Goal: Task Accomplishment & Management: Use online tool/utility

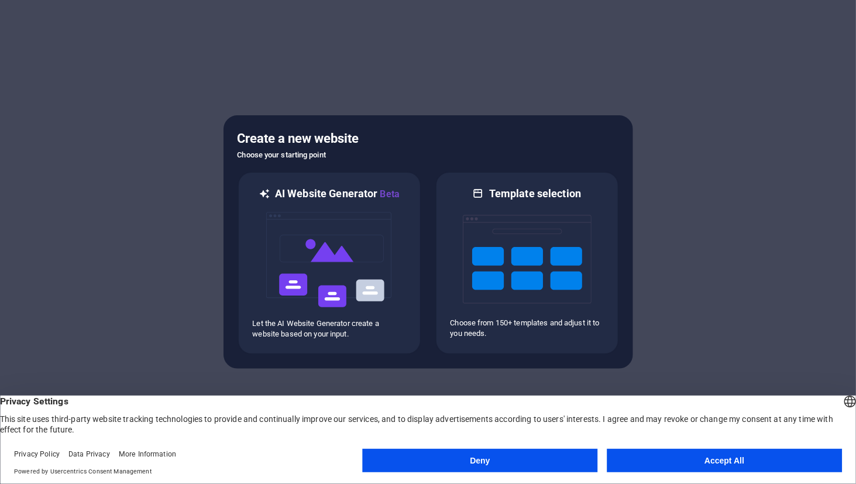
click at [742, 454] on button "Accept All" at bounding box center [724, 460] width 235 height 23
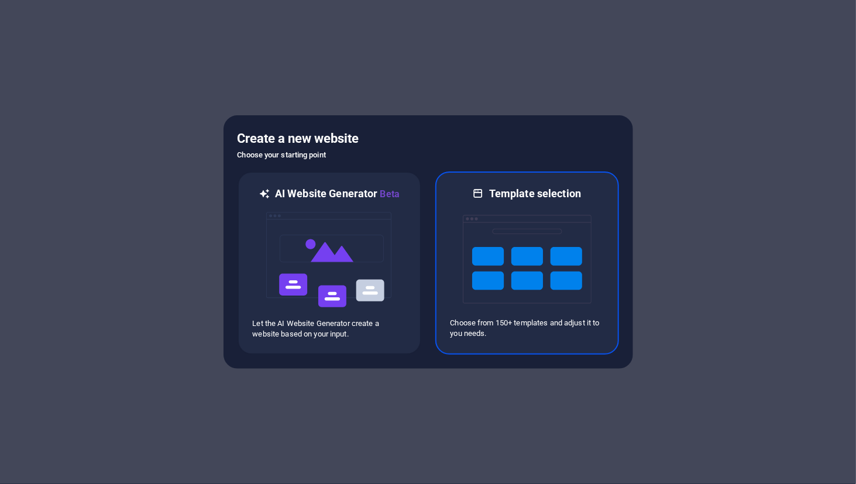
click at [597, 308] on div at bounding box center [527, 259] width 153 height 117
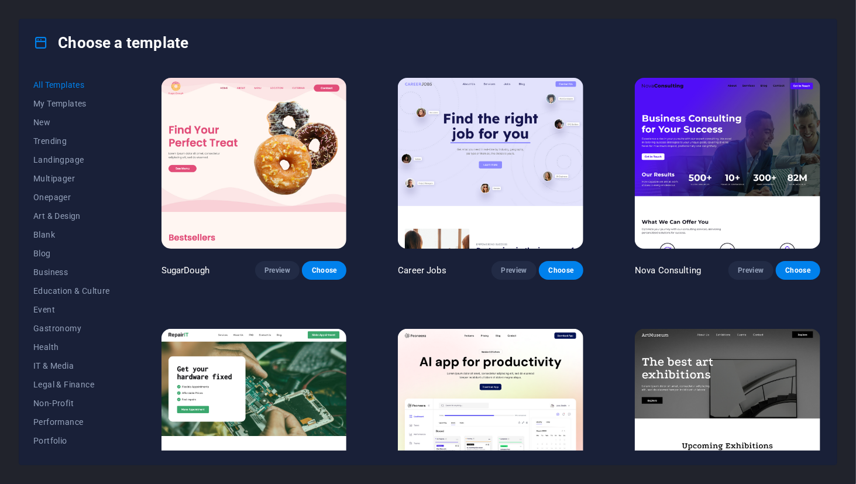
click at [742, 233] on img at bounding box center [727, 163] width 185 height 171
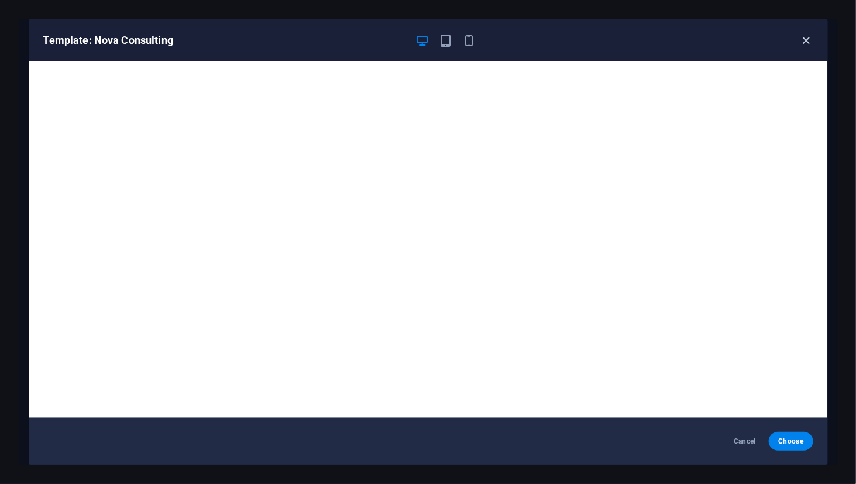
click at [808, 39] on icon "button" at bounding box center [805, 40] width 13 height 13
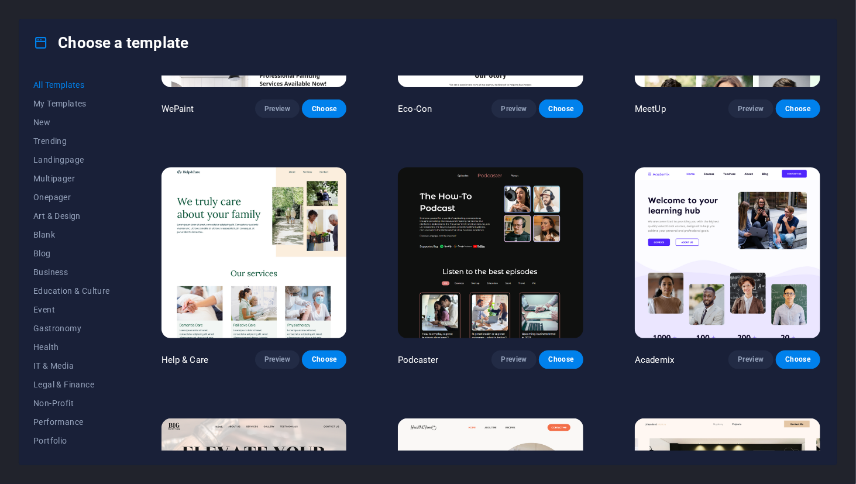
scroll to position [995, 0]
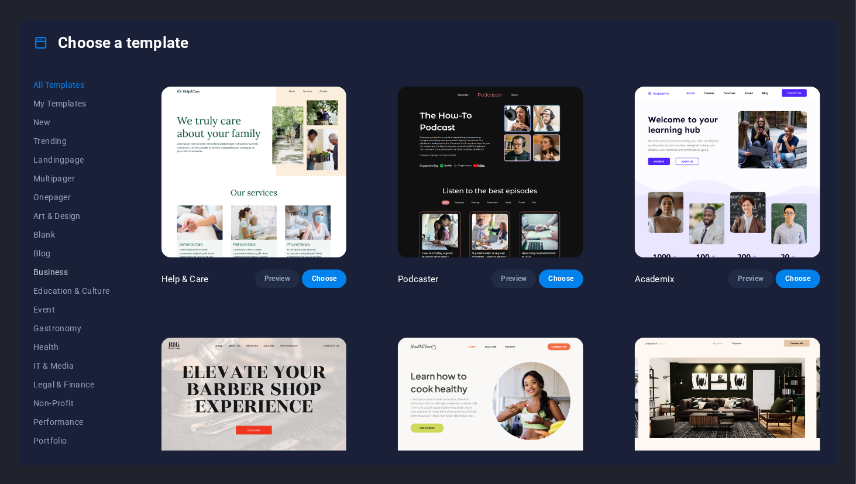
click at [55, 268] on span "Business" at bounding box center [71, 271] width 77 height 9
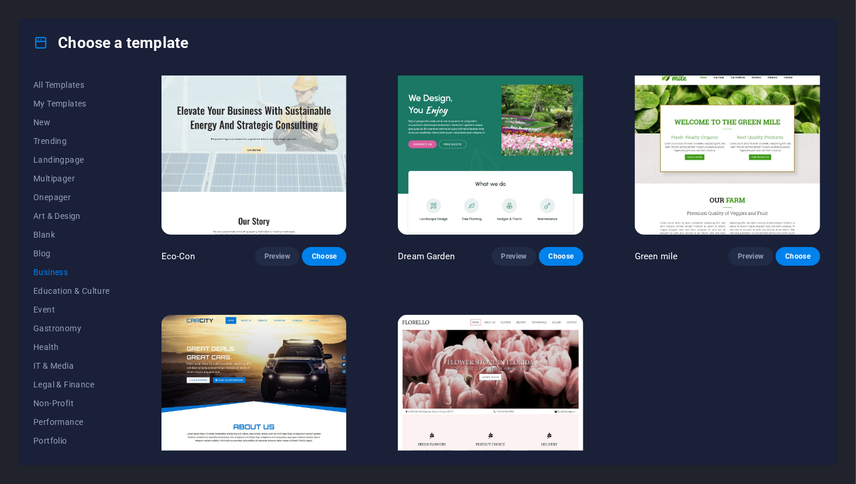
scroll to position [0, 0]
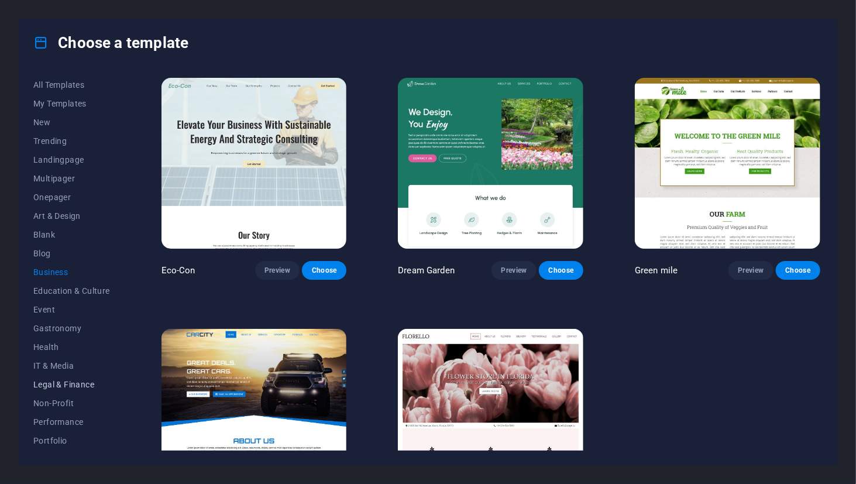
click at [40, 378] on button "Legal & Finance" at bounding box center [71, 384] width 77 height 19
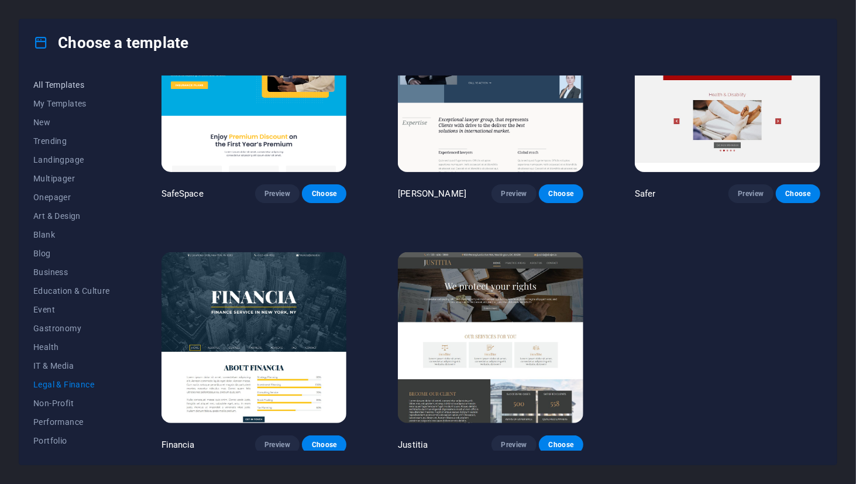
click at [56, 85] on span "All Templates" at bounding box center [71, 84] width 77 height 9
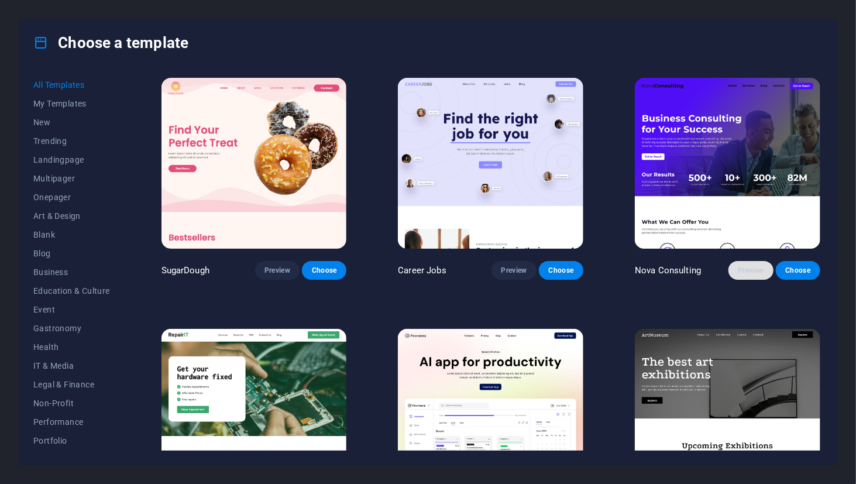
click at [745, 273] on span "Preview" at bounding box center [751, 270] width 26 height 9
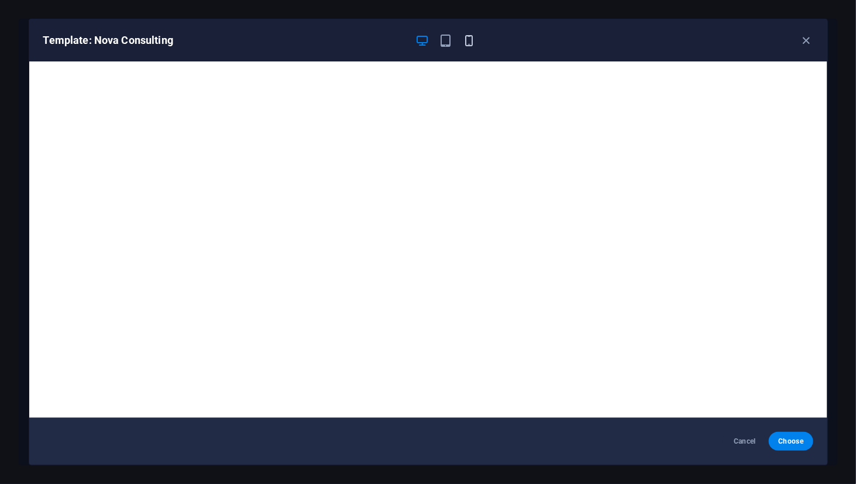
click at [465, 42] on icon "button" at bounding box center [468, 40] width 13 height 13
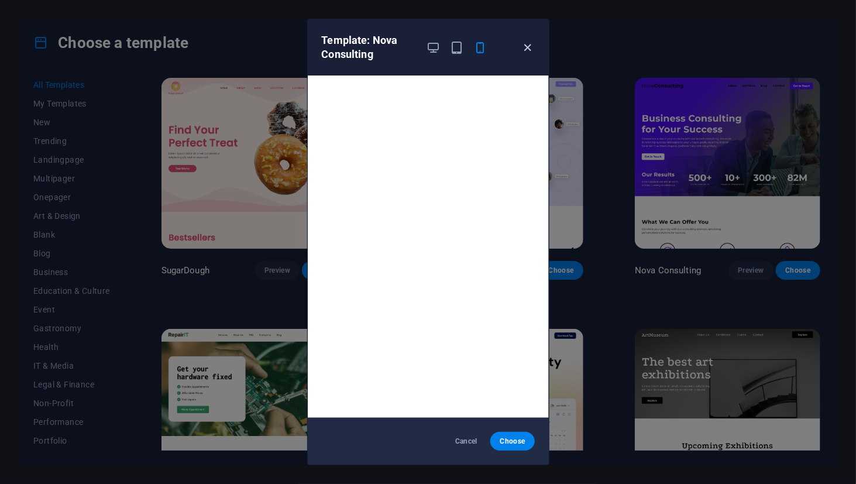
click at [525, 50] on icon "button" at bounding box center [527, 47] width 13 height 13
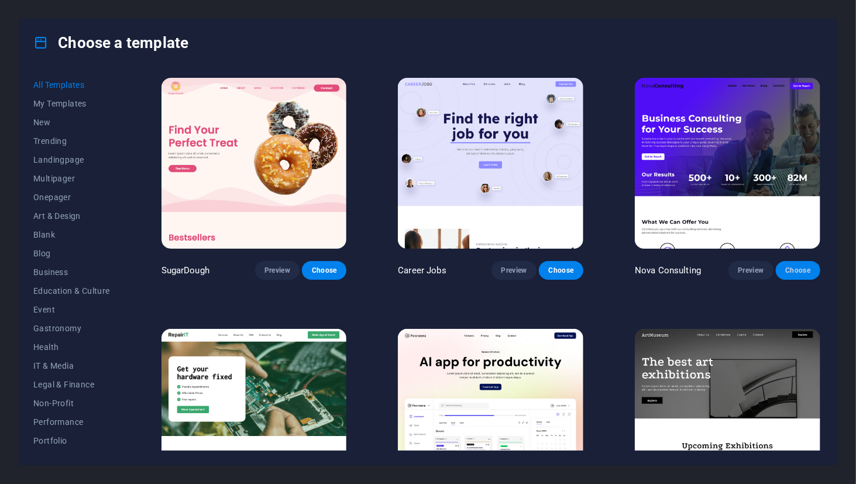
click at [785, 268] on span "Choose" at bounding box center [798, 270] width 26 height 9
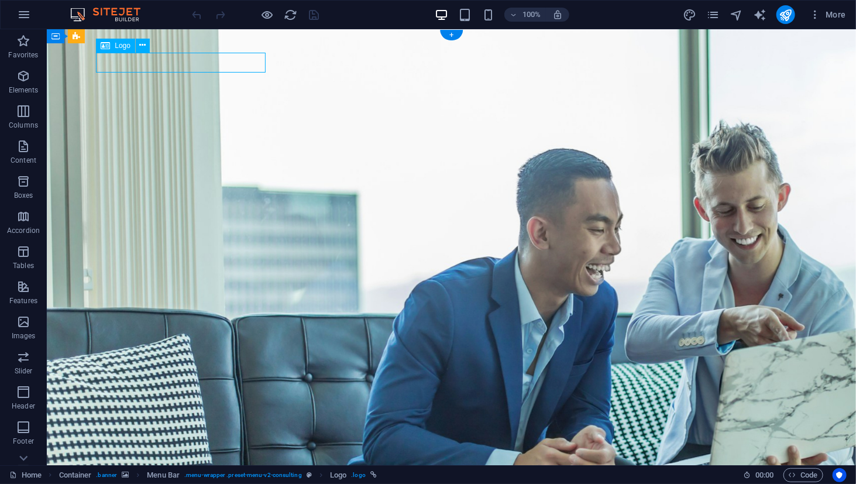
select select "px"
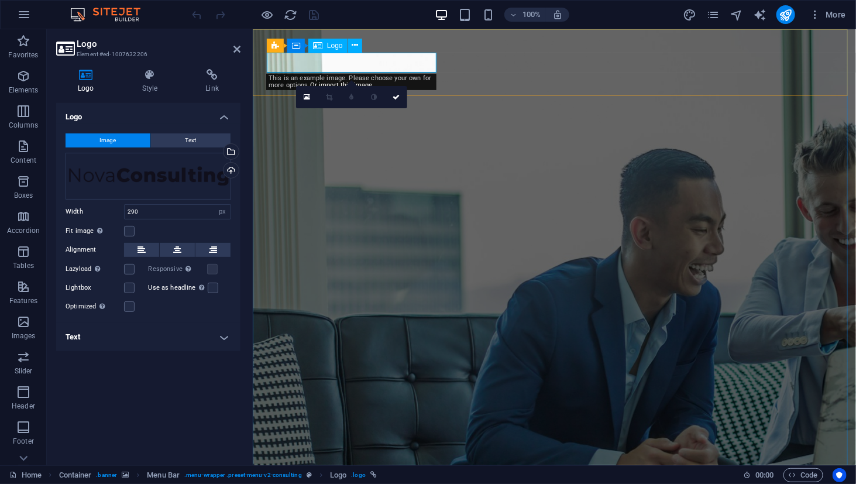
click at [212, 178] on div "Drag files here, click to choose files or select files from Files or our free s…" at bounding box center [149, 176] width 166 height 47
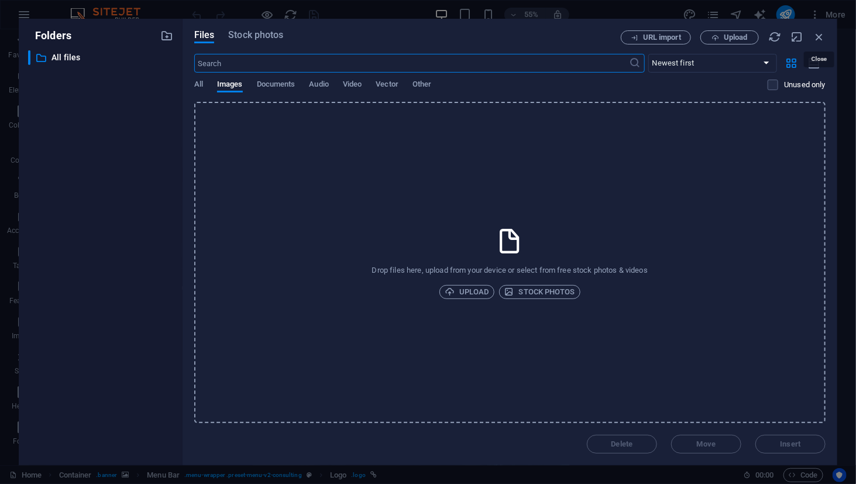
click at [827, 39] on div "Files Stock photos URL import Upload ​ Newest first Oldest first Name (A-Z) Nam…" at bounding box center [510, 242] width 655 height 446
drag, startPoint x: 825, startPoint y: 36, endPoint x: 569, endPoint y: 8, distance: 257.3
click at [825, 36] on icon "button" at bounding box center [819, 36] width 13 height 13
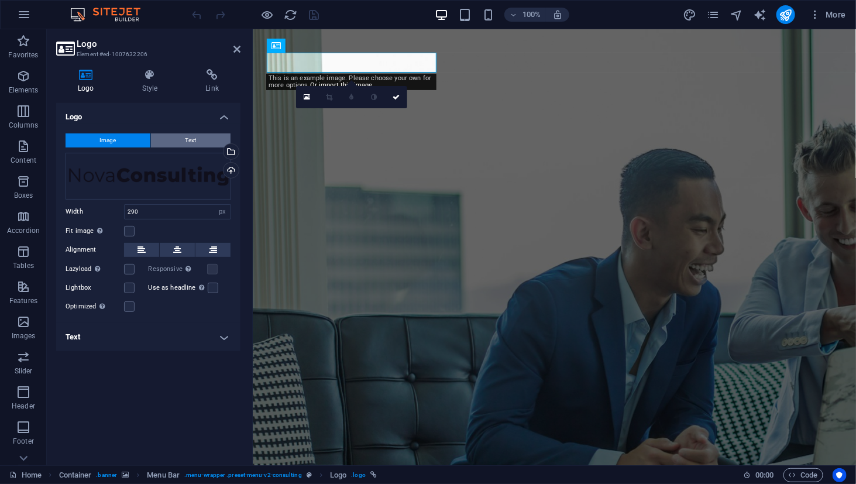
click at [186, 139] on span "Text" at bounding box center [190, 140] width 11 height 14
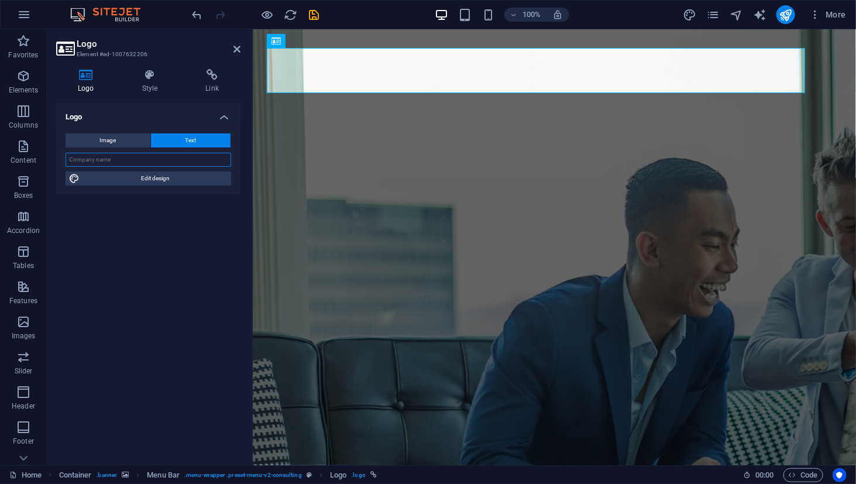
click at [147, 156] on input "text" at bounding box center [149, 160] width 166 height 14
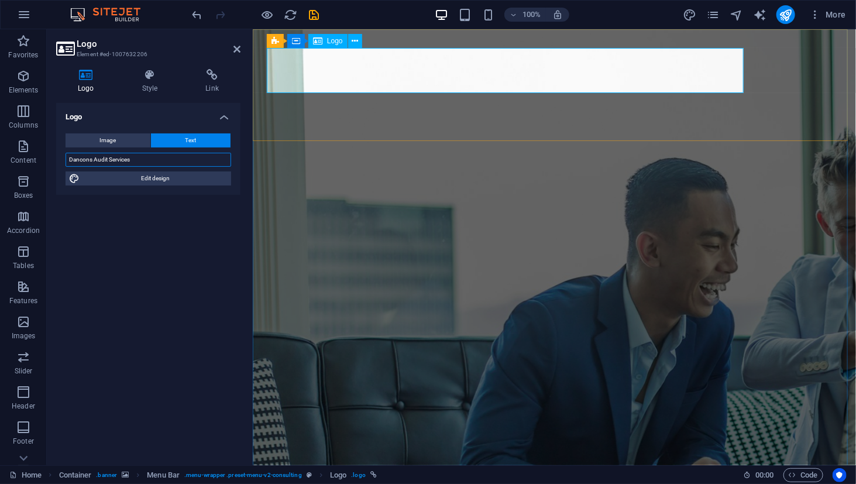
type input "Dancons Audit Services"
click at [354, 38] on icon at bounding box center [355, 41] width 6 height 12
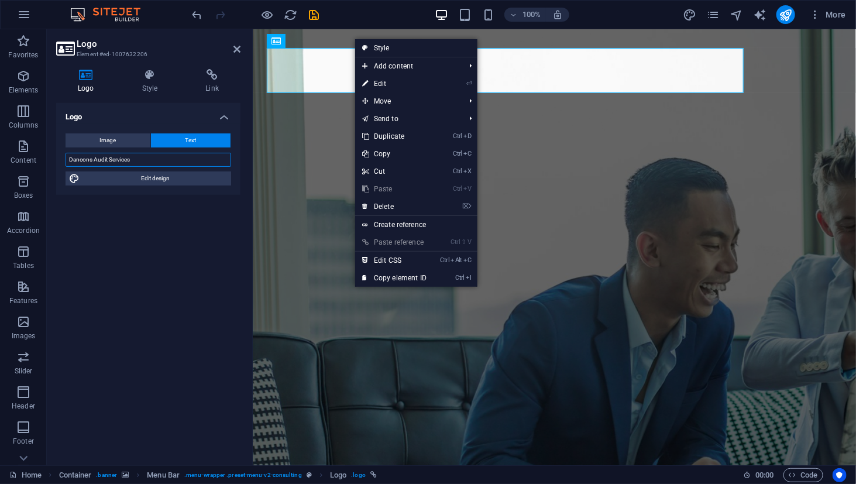
click at [142, 160] on input "Dancons Audit Services" at bounding box center [149, 160] width 166 height 14
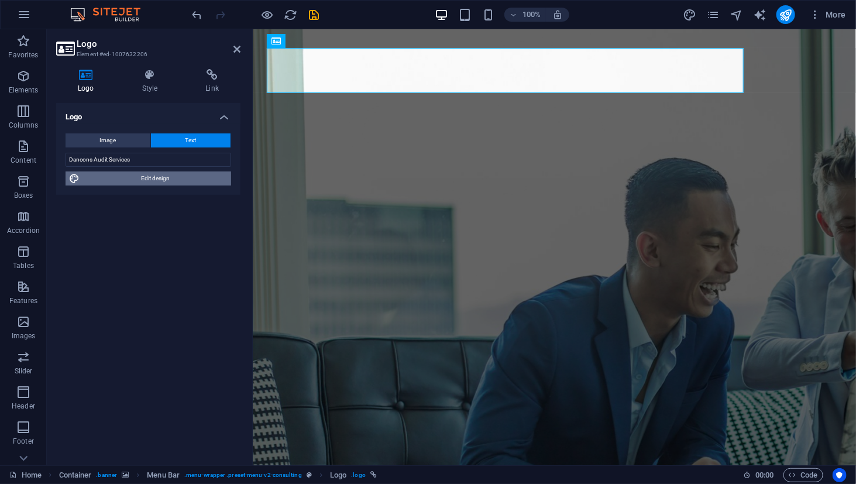
click at [150, 177] on span "Edit design" at bounding box center [155, 178] width 145 height 14
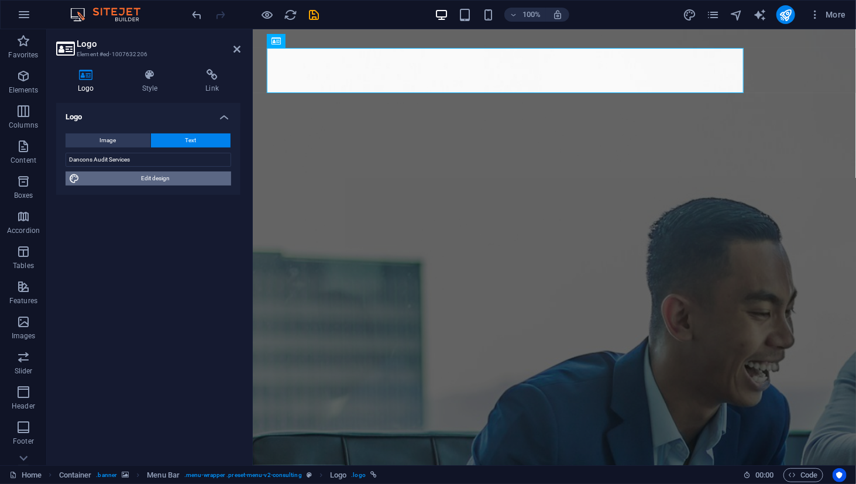
select select "700"
select select "px"
select select "700"
select select "px"
select select "rem"
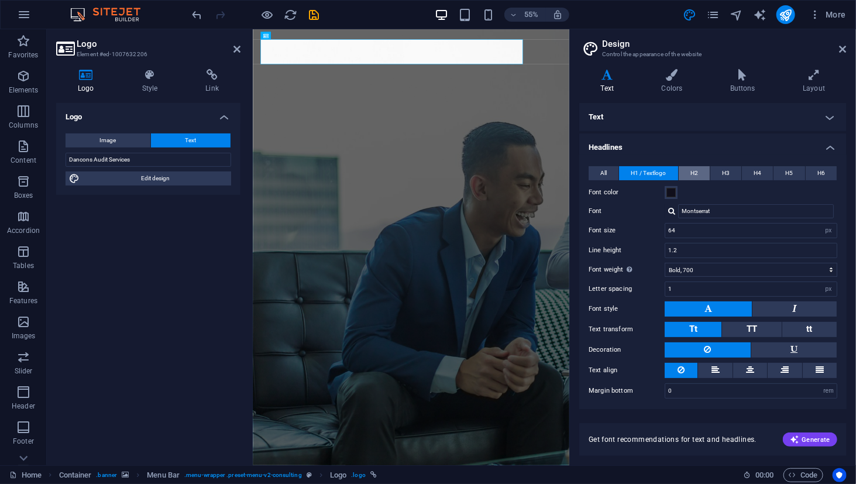
click at [690, 170] on button "H2" at bounding box center [694, 173] width 31 height 14
click at [726, 172] on span "H3" at bounding box center [726, 173] width 8 height 14
click at [720, 174] on button "H3" at bounding box center [725, 173] width 31 height 14
click at [646, 116] on h4 "Text" at bounding box center [712, 117] width 267 height 28
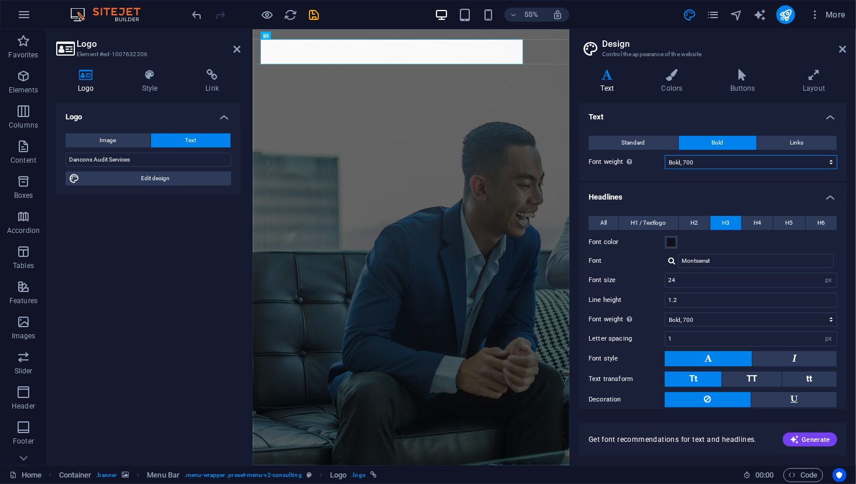
click at [829, 162] on select "Thin, 100 Extra-light, 200 Light, 300 Regular, 400 Medium, 500 Semi-bold, 600 B…" at bounding box center [751, 162] width 173 height 14
select select "500"
click at [665, 155] on select "Thin, 100 Extra-light, 200 Light, 300 Regular, 400 Medium, 500 Semi-bold, 600 B…" at bounding box center [751, 162] width 173 height 14
click at [680, 109] on h4 "Text" at bounding box center [712, 113] width 267 height 21
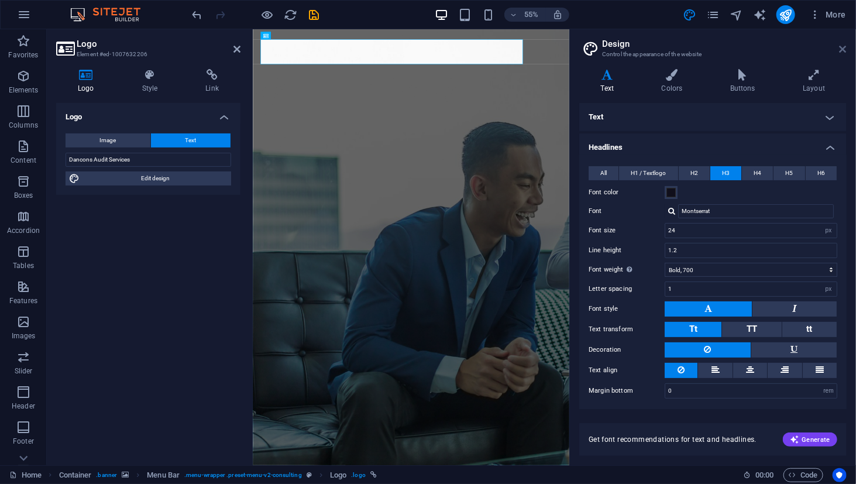
click at [845, 49] on icon at bounding box center [843, 48] width 7 height 9
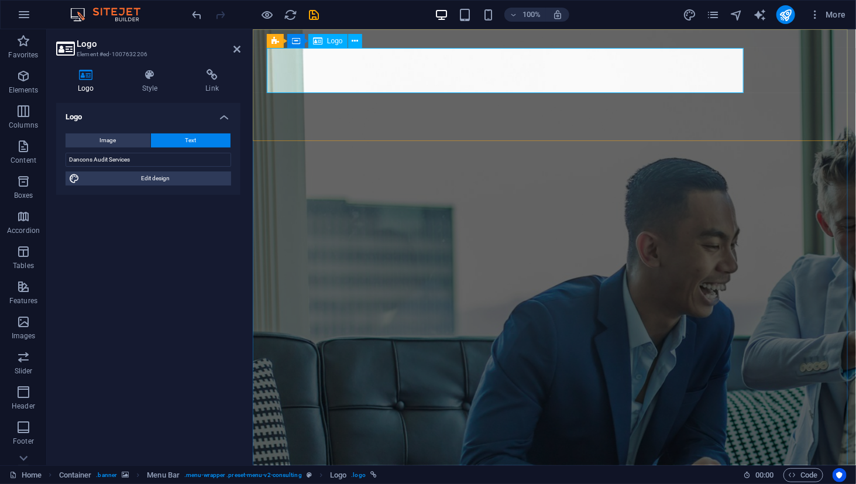
click at [356, 37] on icon at bounding box center [355, 41] width 6 height 12
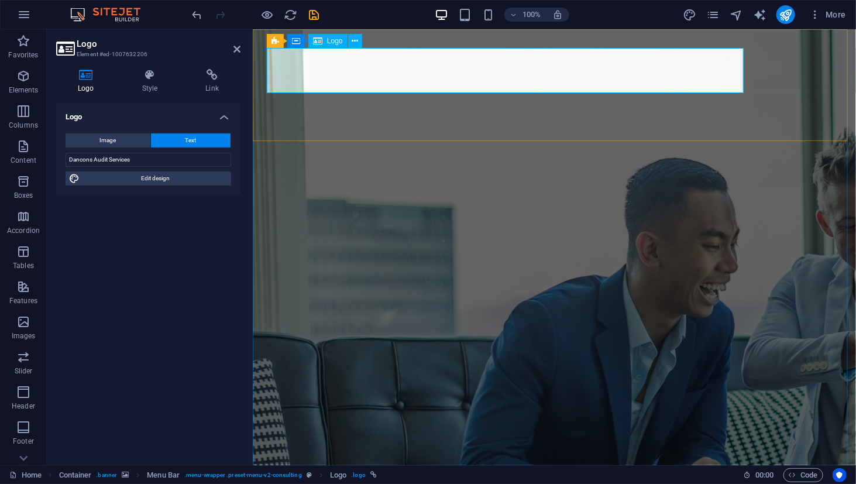
click at [147, 79] on icon at bounding box center [150, 75] width 59 height 12
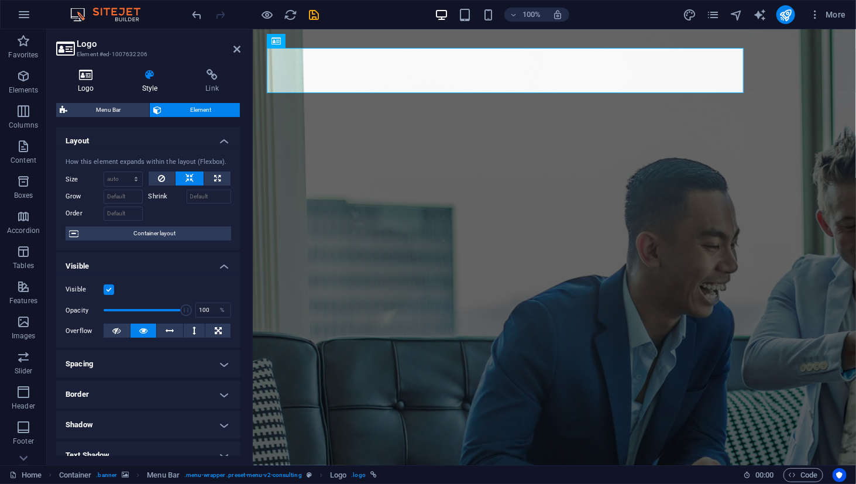
click at [99, 84] on h4 "Logo" at bounding box center [88, 81] width 64 height 25
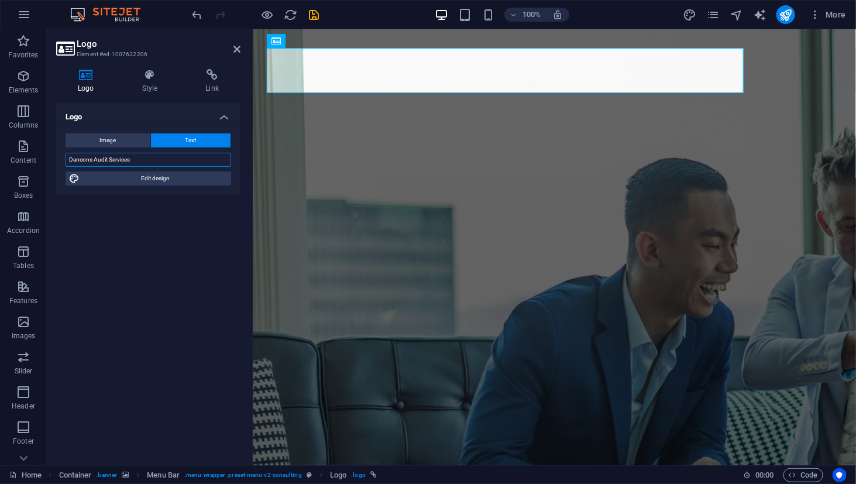
click at [145, 159] on input "Dancons Audit Services" at bounding box center [149, 160] width 166 height 14
click at [146, 170] on div "Image Text Drag files here, click to choose files or select files from Files or…" at bounding box center [148, 159] width 184 height 71
click at [149, 174] on span "Edit design" at bounding box center [155, 178] width 145 height 14
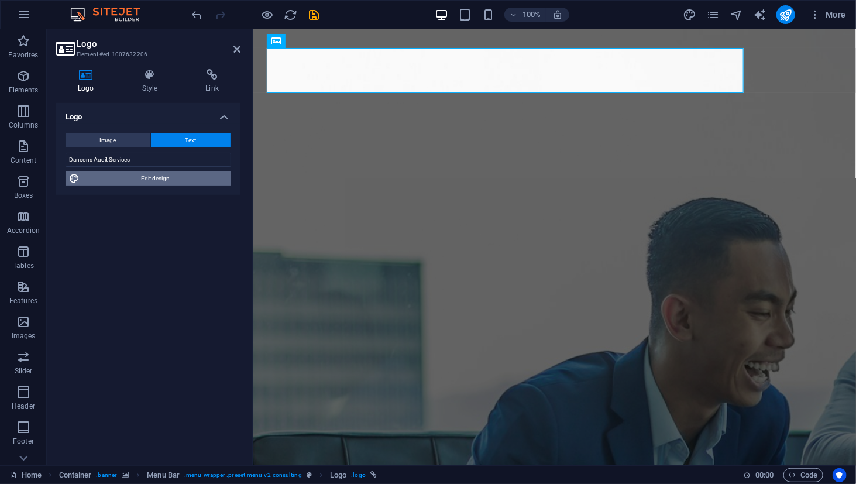
select select "px"
select select "700"
select select "px"
select select "rem"
select select "px"
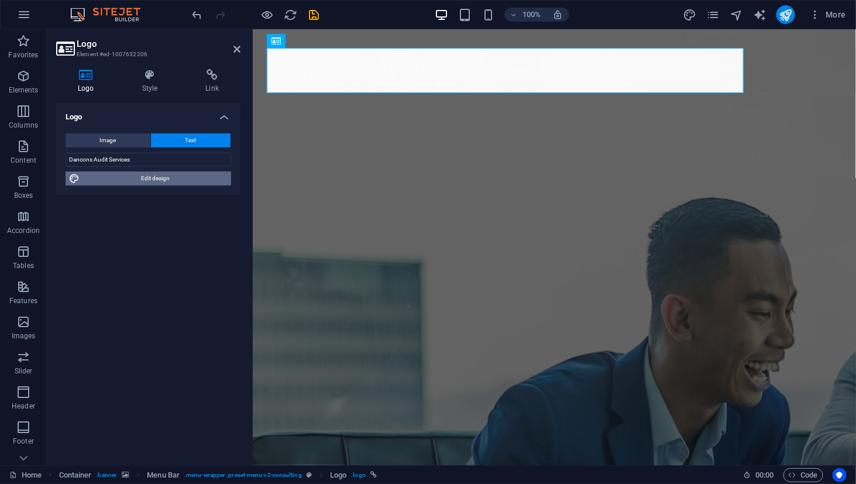
select select "700"
select select "px"
select select "rem"
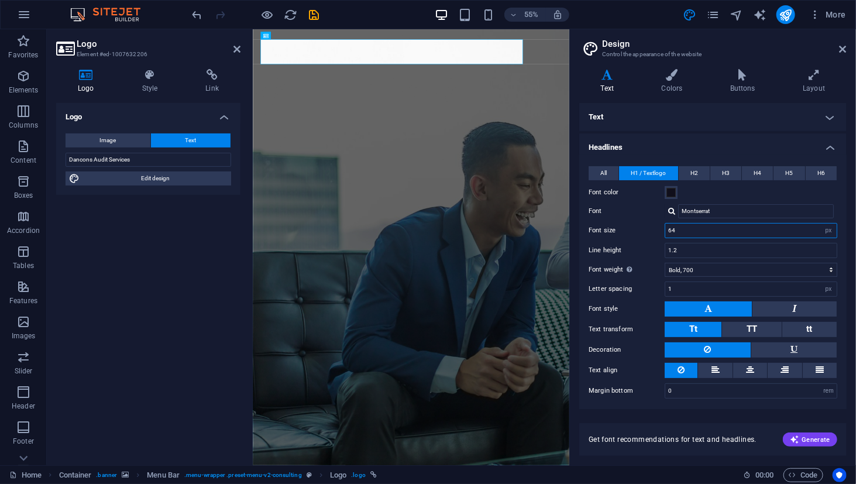
drag, startPoint x: 677, startPoint y: 231, endPoint x: 651, endPoint y: 223, distance: 27.4
click at [651, 223] on div "Font size 64 rem px em %" at bounding box center [713, 230] width 249 height 15
type input "24"
click at [686, 144] on h4 "Headlines" at bounding box center [712, 143] width 267 height 21
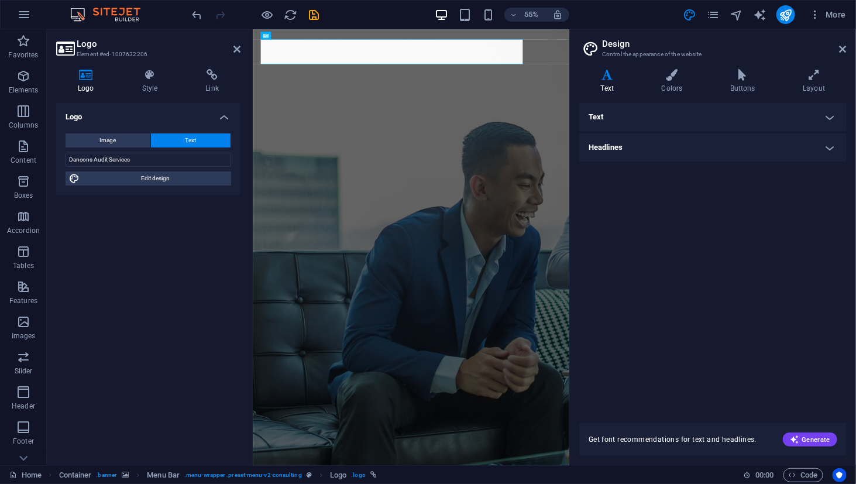
click at [686, 144] on h4 "Headlines" at bounding box center [712, 147] width 267 height 28
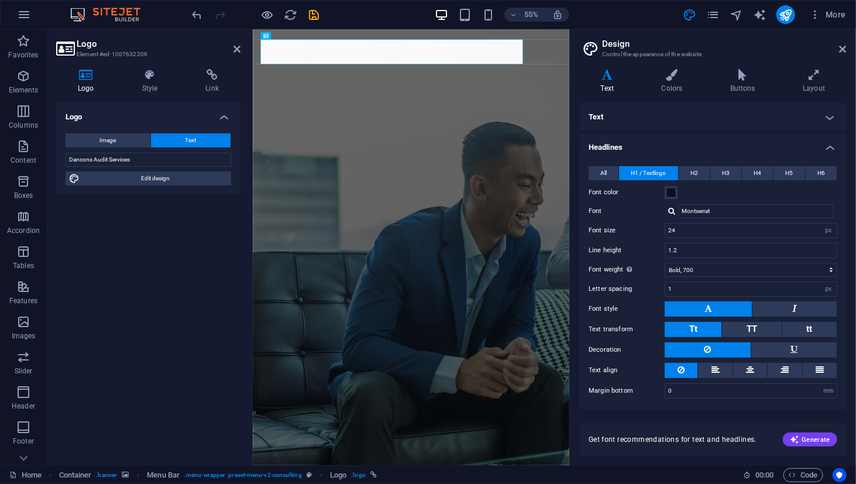
click at [685, 119] on h4 "Text" at bounding box center [712, 117] width 267 height 28
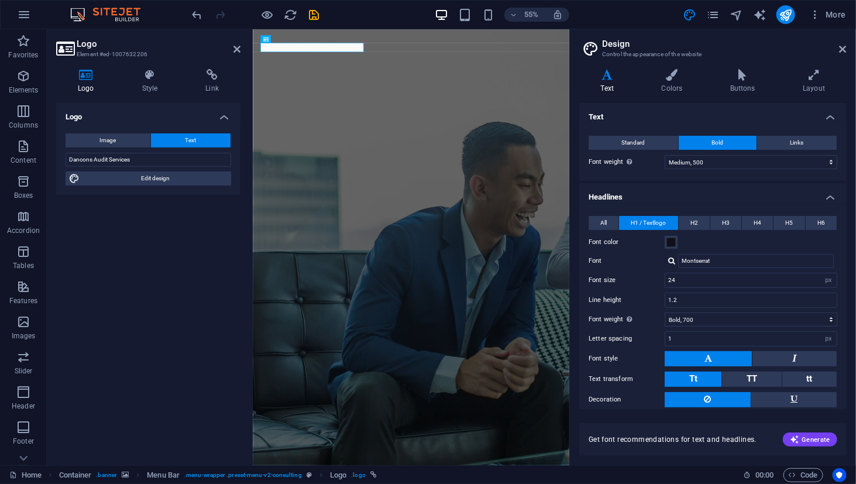
click at [691, 182] on ul "Text Standard Bold Links Font color Font Montserrat Font size 18 rem px Line he…" at bounding box center [712, 281] width 267 height 357
click at [843, 43] on h2 "Design" at bounding box center [724, 44] width 245 height 11
click at [843, 45] on icon at bounding box center [843, 48] width 7 height 9
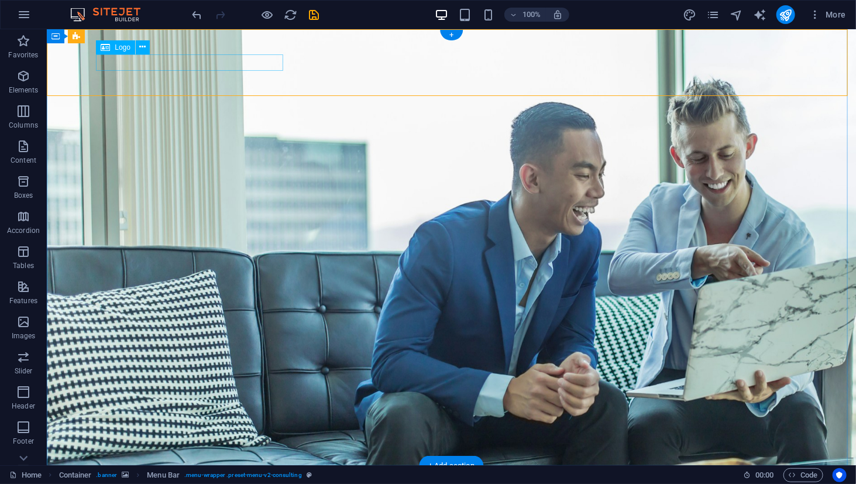
click at [265, 483] on div "Dancons Audit Services" at bounding box center [451, 492] width 702 height 17
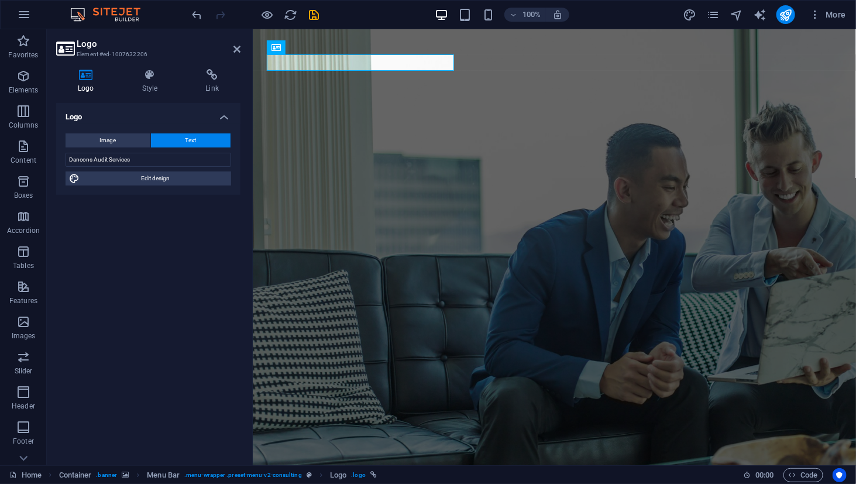
click at [135, 187] on div "Image Text Drag files here, click to choose files or select files from Files or…" at bounding box center [148, 159] width 184 height 71
click at [140, 178] on span "Edit design" at bounding box center [155, 178] width 145 height 14
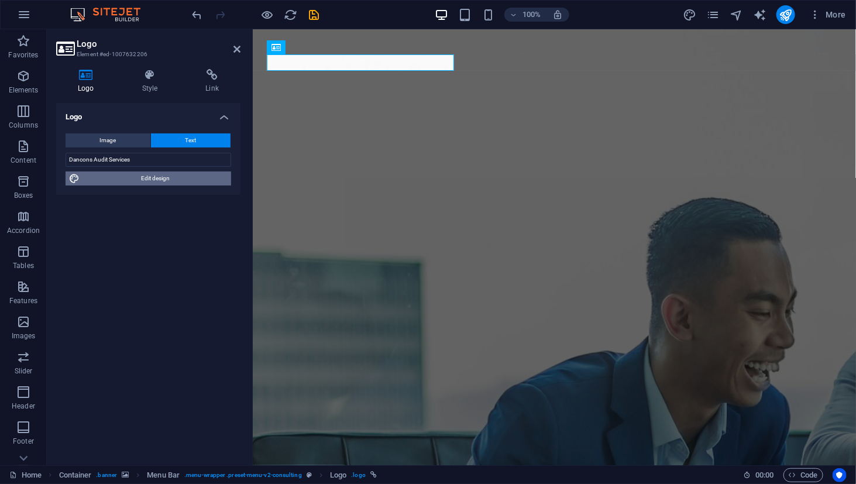
select select "500"
select select "px"
select select "700"
select select "px"
select select "rem"
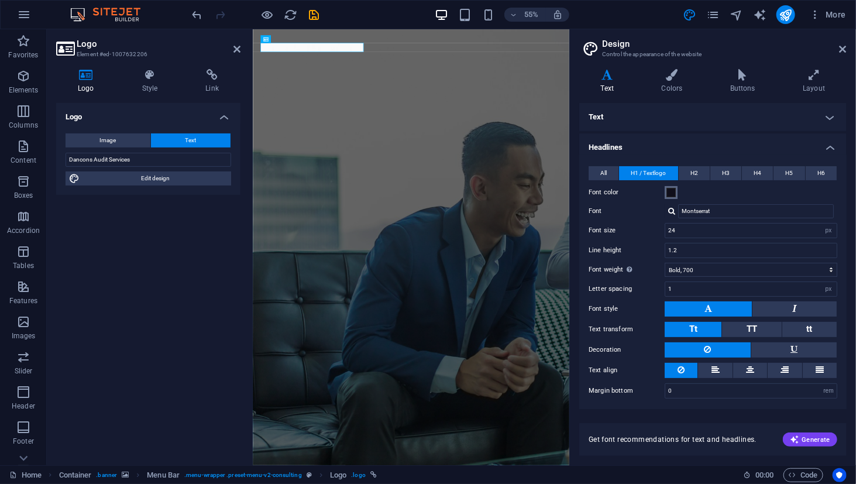
click at [674, 194] on span at bounding box center [671, 192] width 9 height 9
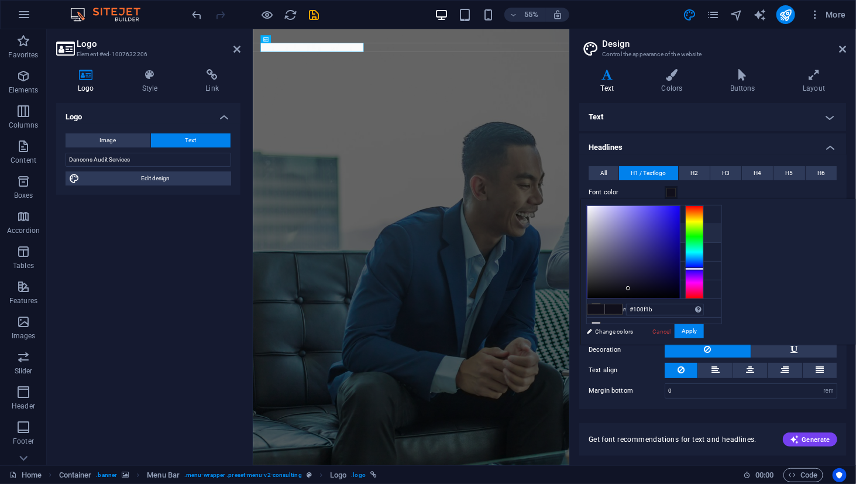
click at [620, 229] on li "Primary color #100f1b" at bounding box center [654, 233] width 135 height 19
click at [844, 42] on h2 "Design" at bounding box center [724, 44] width 245 height 11
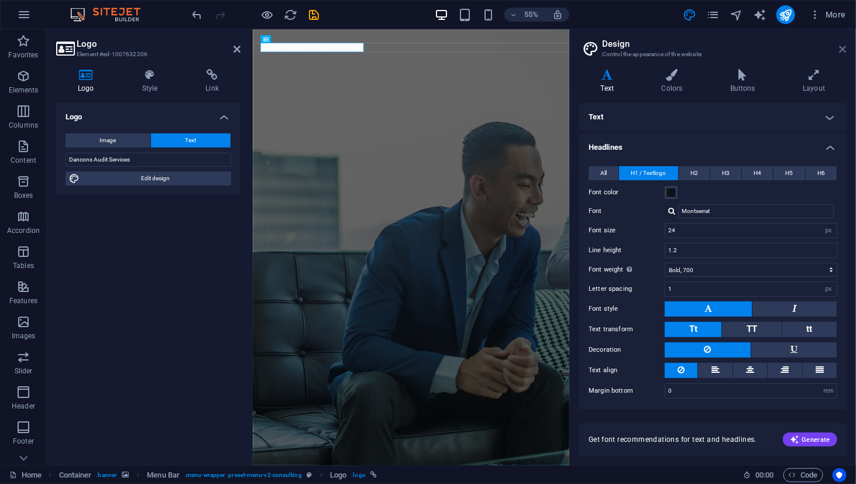
click at [840, 49] on icon at bounding box center [843, 48] width 7 height 9
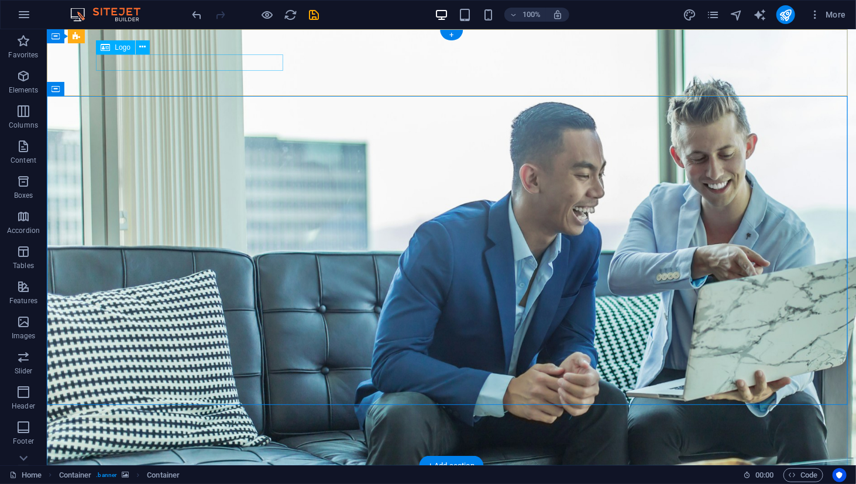
click at [180, 483] on div "Dancons Audit Services" at bounding box center [451, 492] width 702 height 17
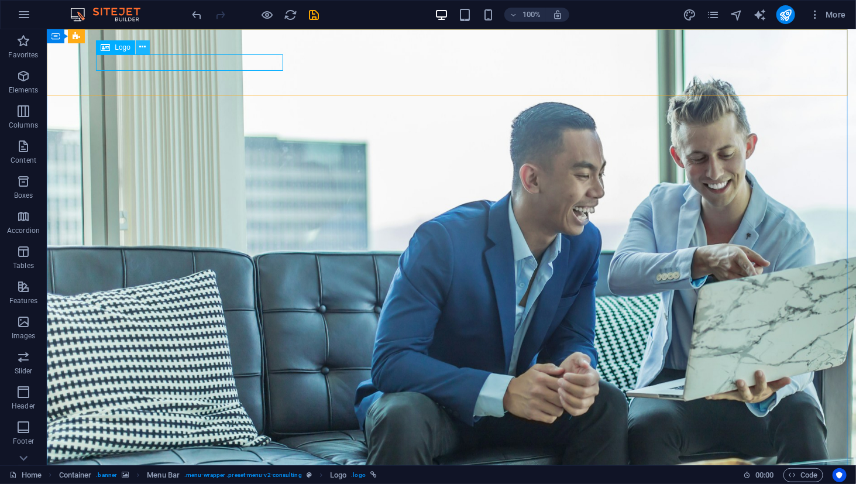
click at [138, 47] on button at bounding box center [143, 47] width 14 height 14
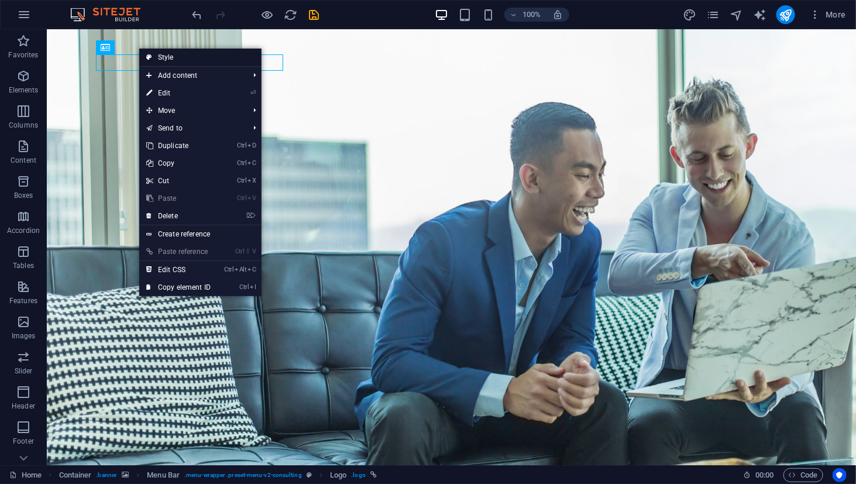
click at [171, 58] on link "Style" at bounding box center [200, 58] width 122 height 18
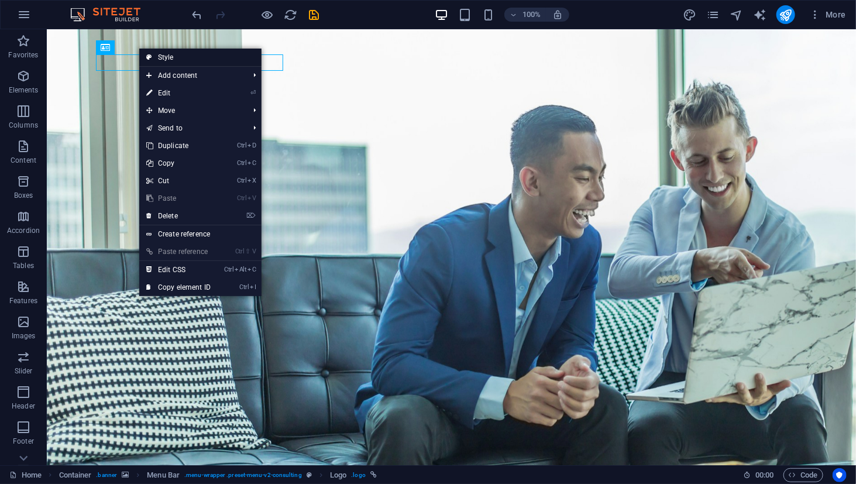
select select "rem"
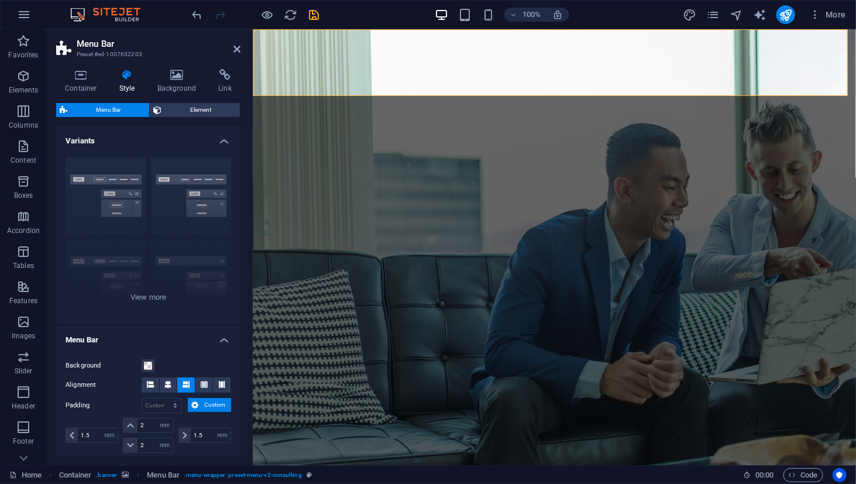
click at [226, 143] on h4 "Variants" at bounding box center [148, 137] width 184 height 21
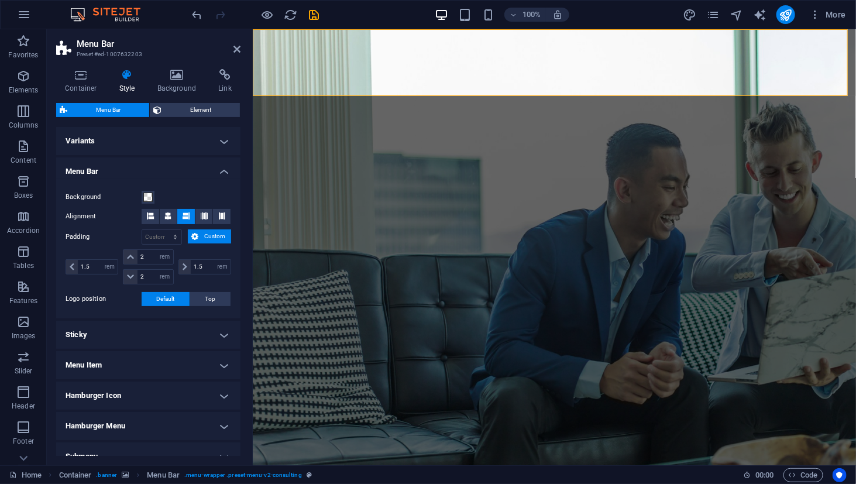
click at [217, 174] on h4 "Menu Bar" at bounding box center [148, 167] width 184 height 21
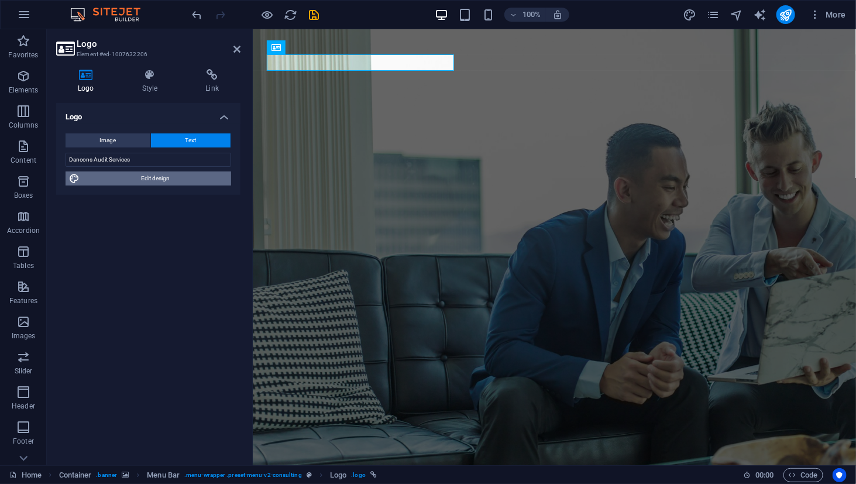
click at [146, 180] on span "Edit design" at bounding box center [155, 178] width 145 height 14
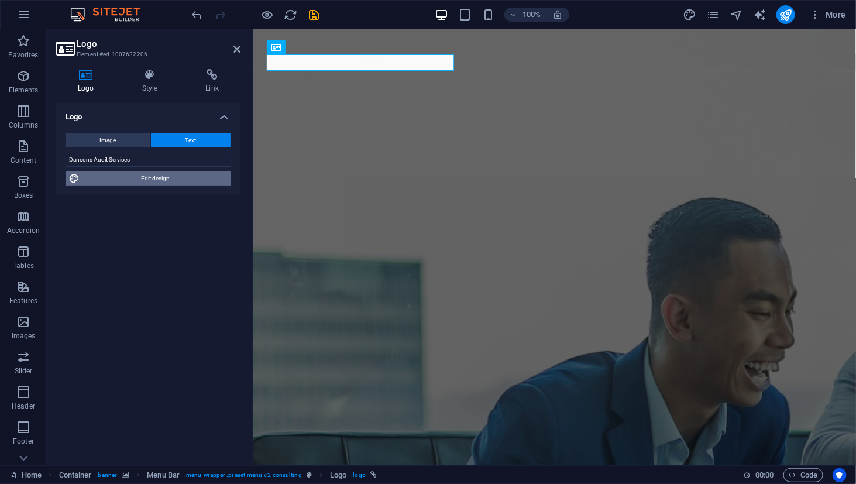
select select "px"
select select "700"
select select "px"
select select "rem"
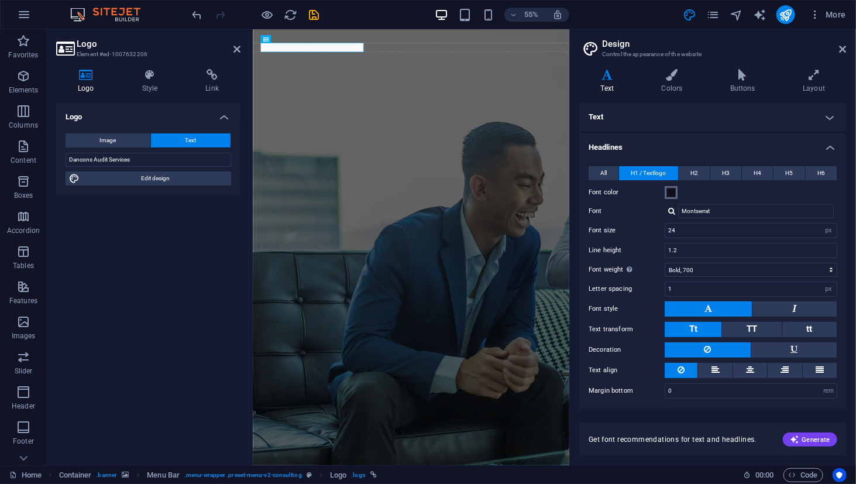
click at [671, 191] on span at bounding box center [671, 192] width 9 height 9
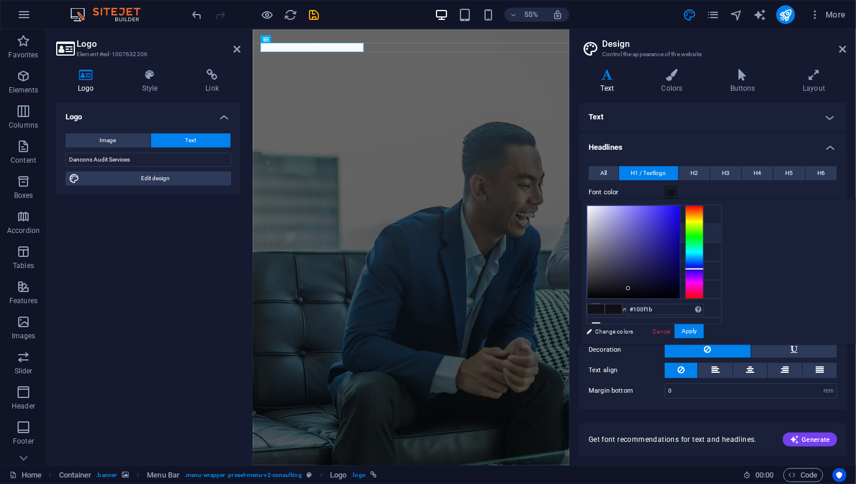
click at [623, 229] on li "Primary color #100f1b" at bounding box center [654, 233] width 135 height 19
click at [620, 251] on li "Secondary color #500ef7" at bounding box center [654, 252] width 135 height 19
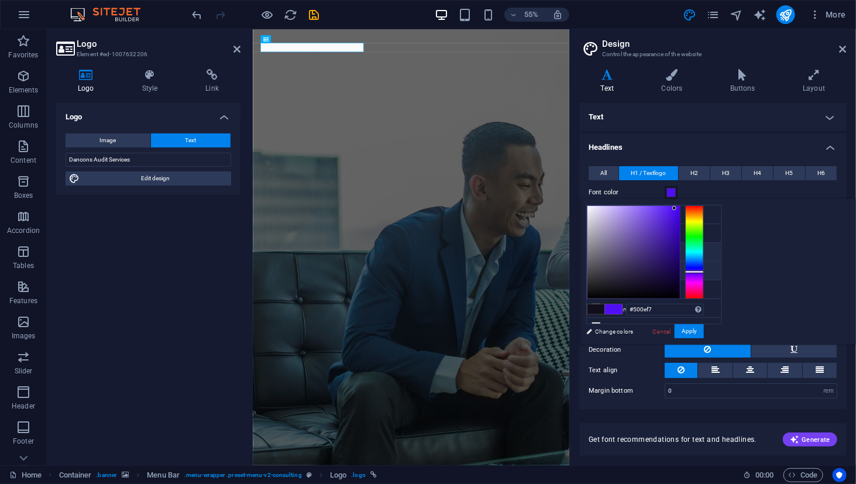
click at [617, 271] on li "Font color #373642" at bounding box center [654, 271] width 135 height 19
click at [617, 246] on li "Secondary color #500ef7" at bounding box center [654, 252] width 135 height 19
click at [613, 225] on li "Primary color #100f1b" at bounding box center [654, 233] width 135 height 19
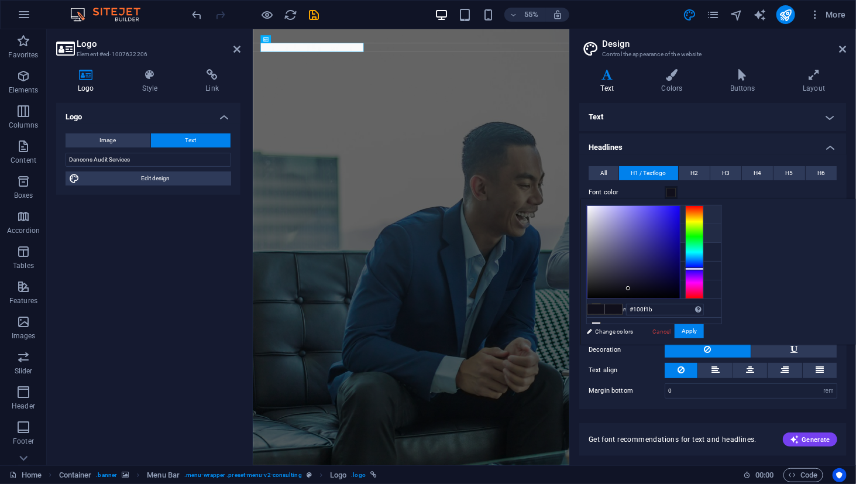
click at [614, 214] on li "Background color #ffffff" at bounding box center [654, 214] width 135 height 19
type input "#ffffff"
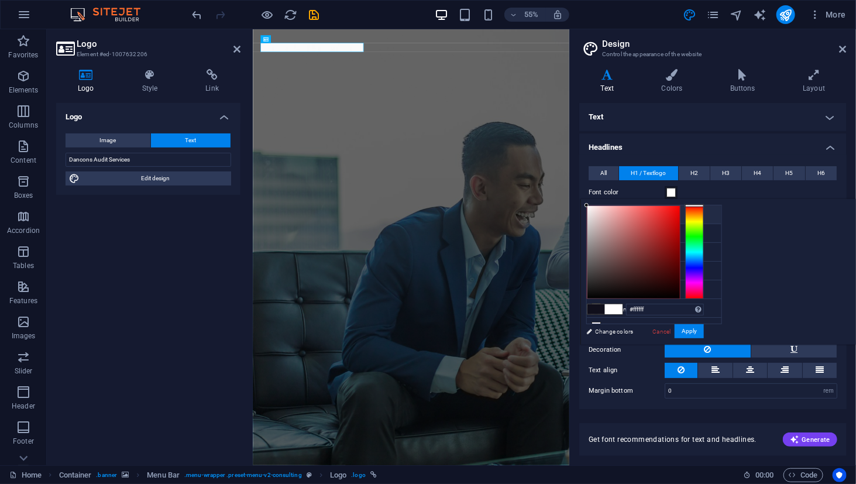
click at [778, 45] on h2 "Design" at bounding box center [724, 44] width 245 height 11
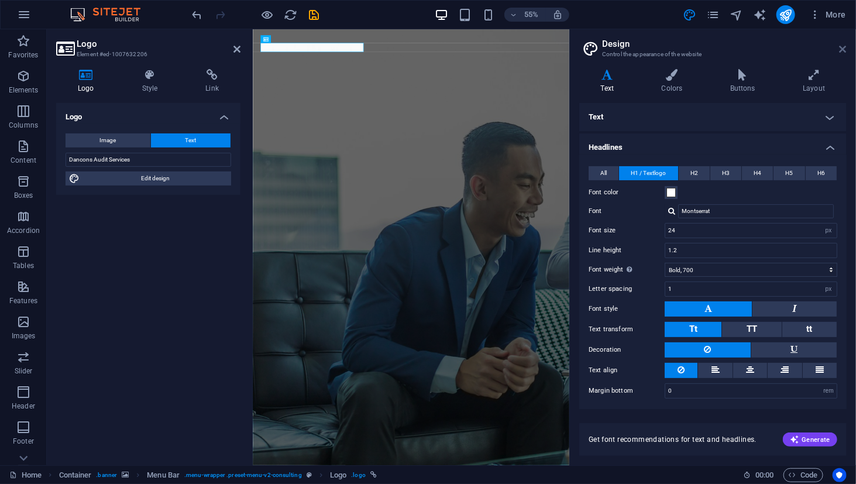
click at [841, 50] on icon at bounding box center [843, 48] width 7 height 9
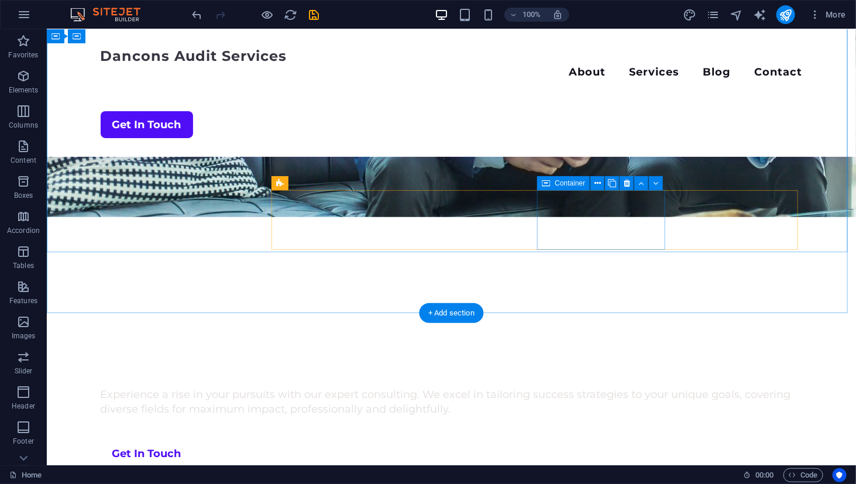
scroll to position [150, 0]
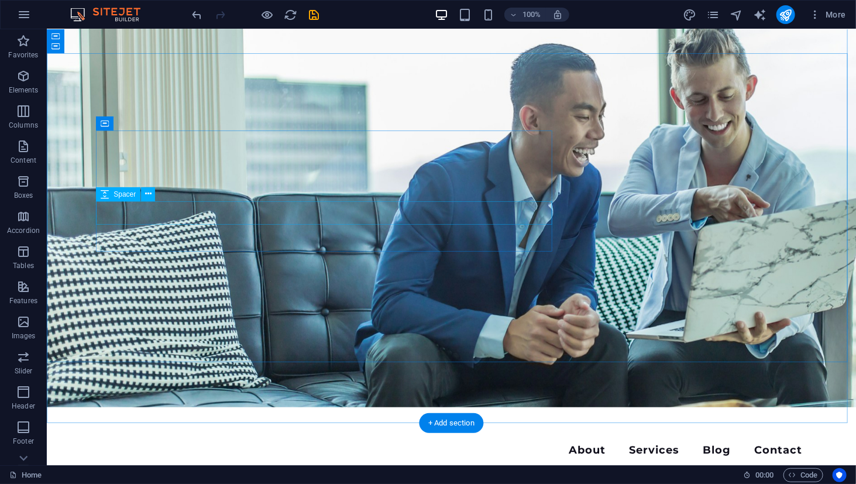
scroll to position [0, 0]
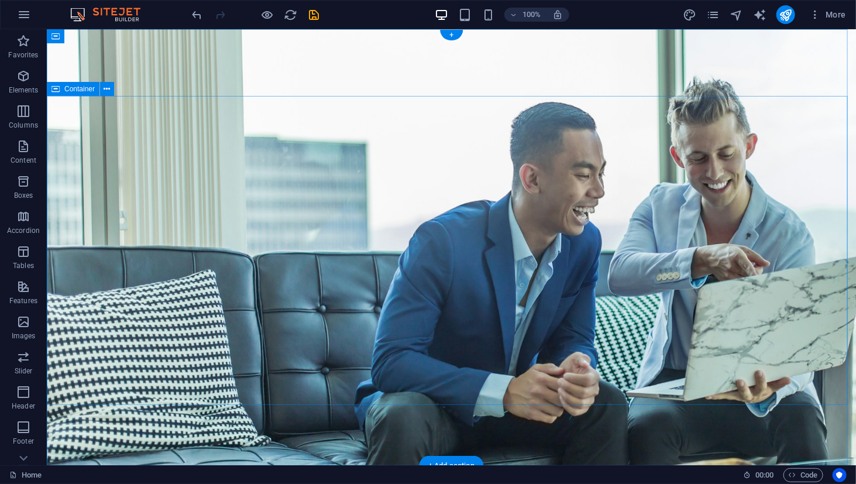
click at [33, 152] on span "Content" at bounding box center [23, 153] width 47 height 28
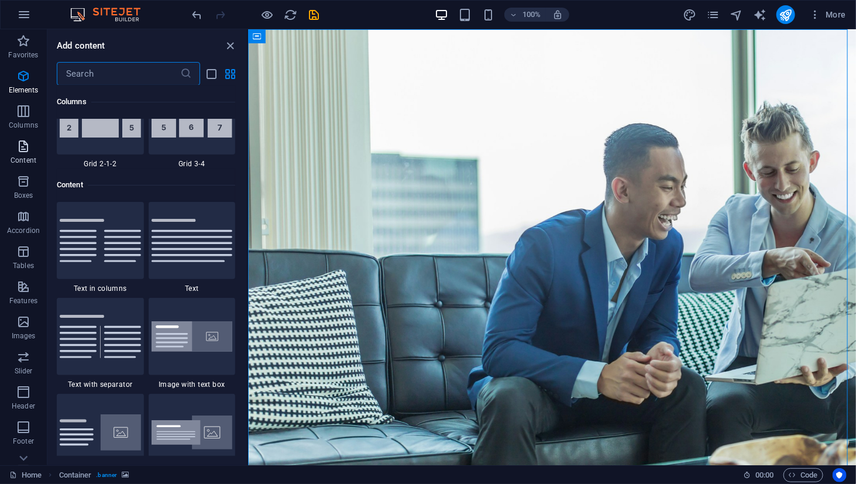
scroll to position [2047, 0]
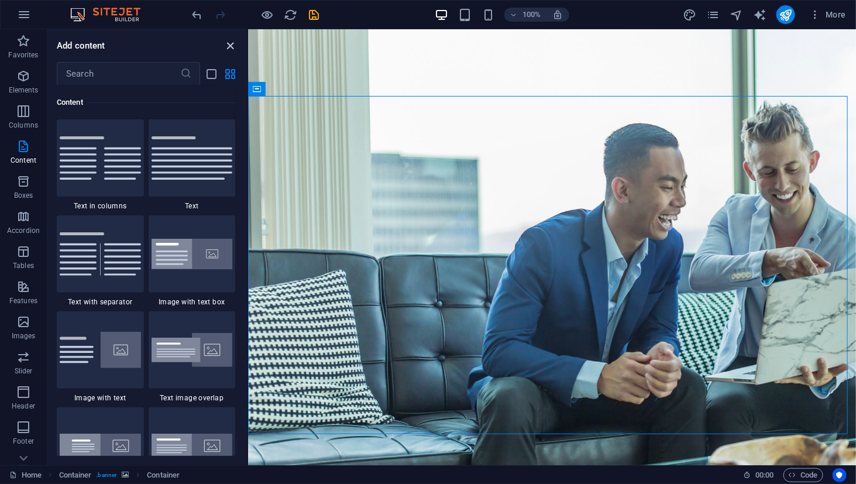
click at [231, 44] on icon "close panel" at bounding box center [230, 45] width 13 height 13
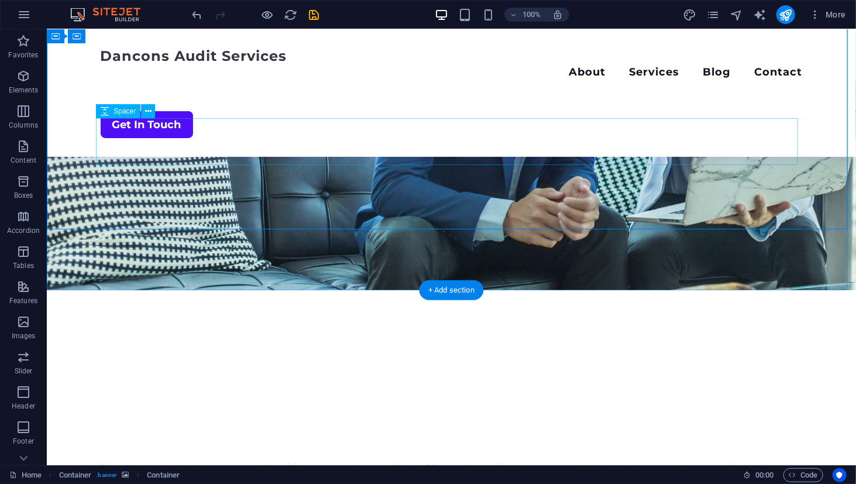
scroll to position [0, 0]
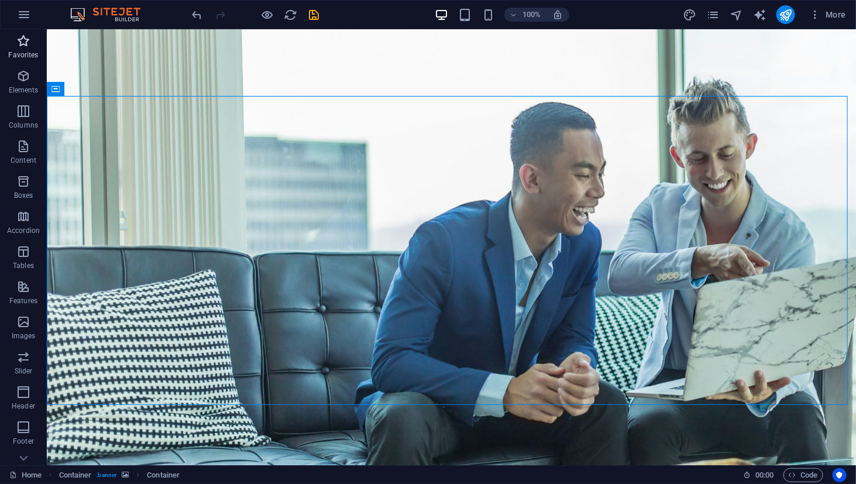
click at [26, 59] on p "Favorites" at bounding box center [23, 54] width 30 height 9
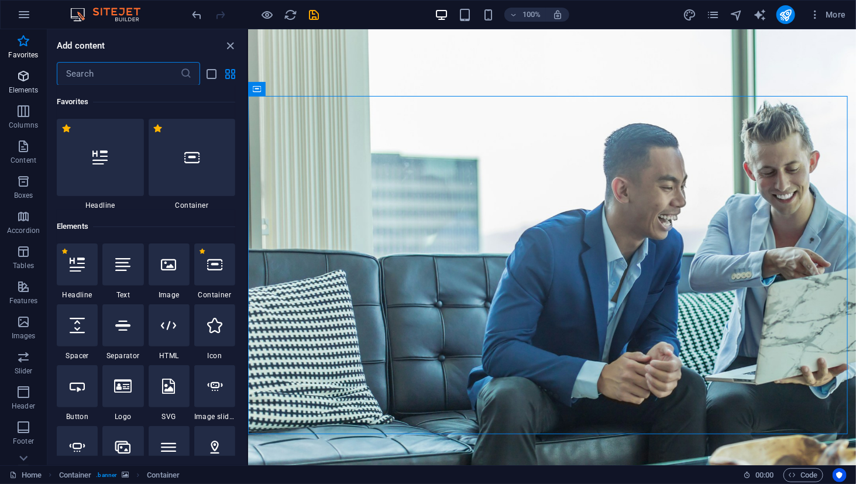
click at [27, 87] on p "Elements" at bounding box center [24, 89] width 30 height 9
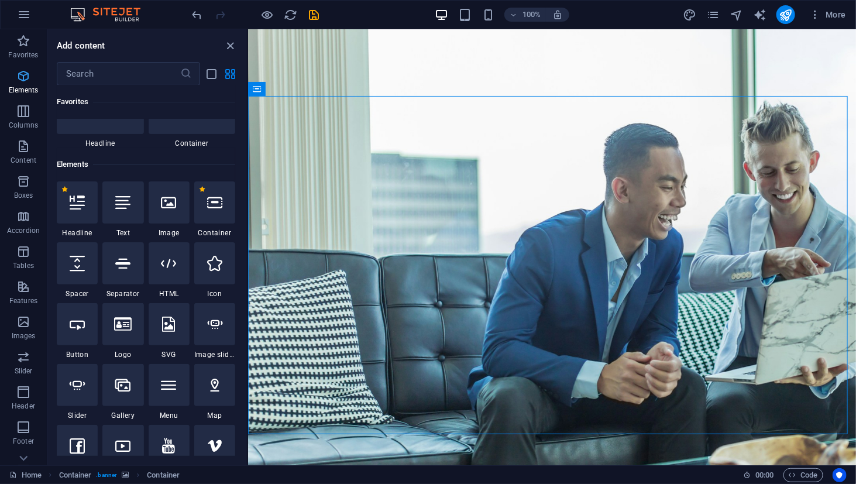
scroll to position [125, 0]
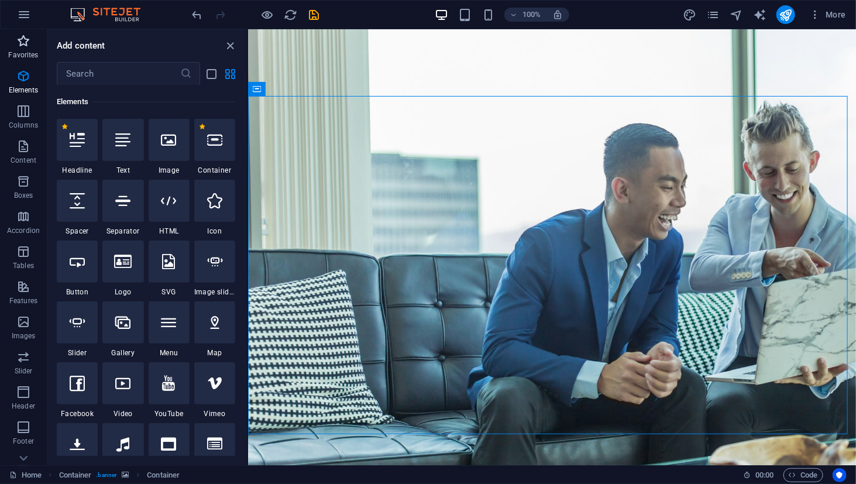
click at [28, 48] on span "Favorites" at bounding box center [23, 48] width 47 height 28
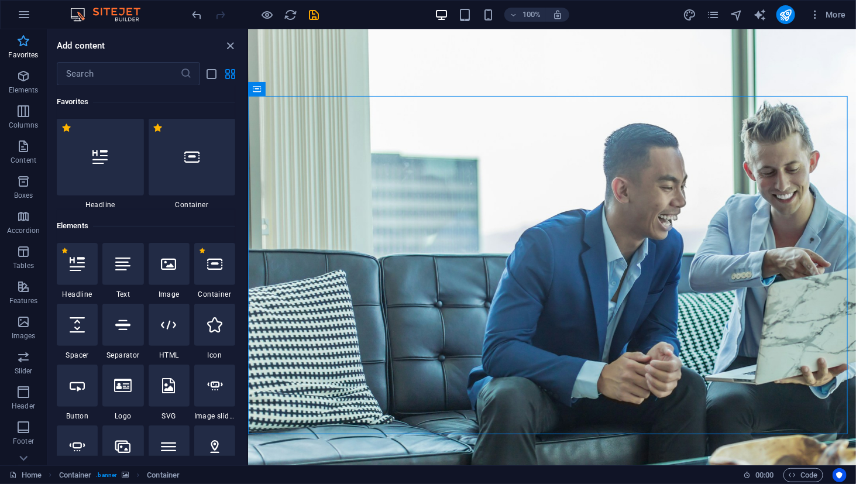
scroll to position [0, 0]
click at [33, 85] on span "Elements" at bounding box center [23, 83] width 47 height 28
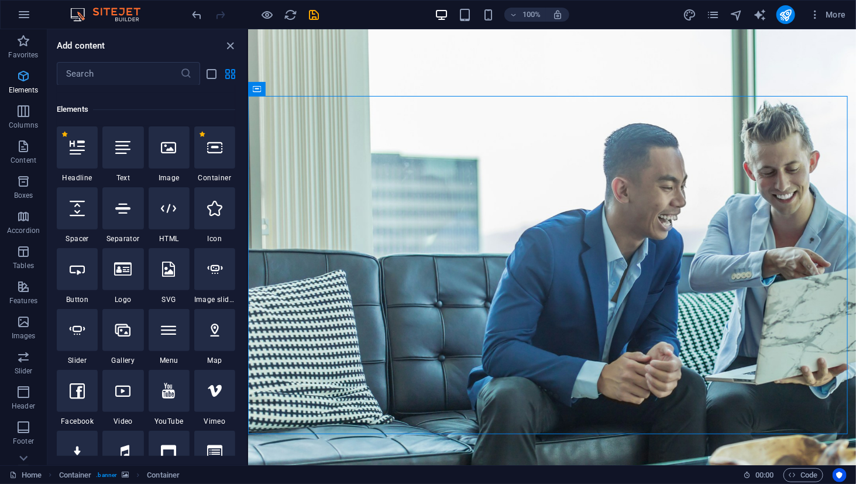
scroll to position [125, 0]
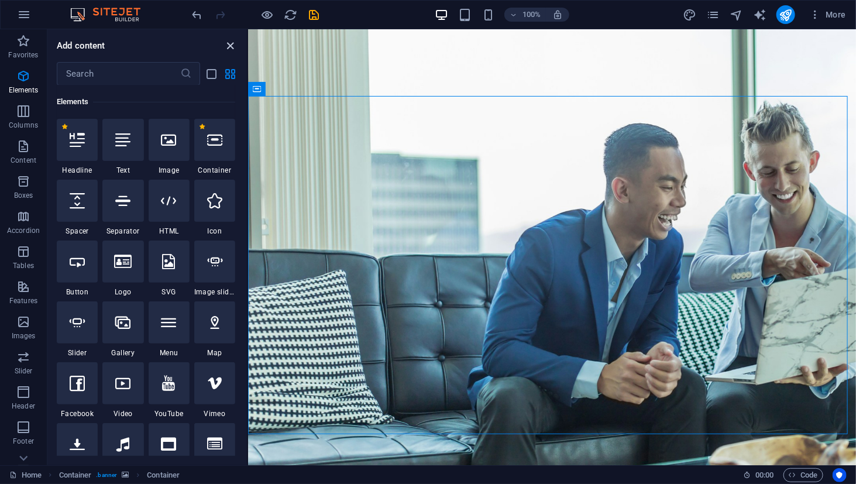
click at [233, 48] on icon "close panel" at bounding box center [230, 45] width 13 height 13
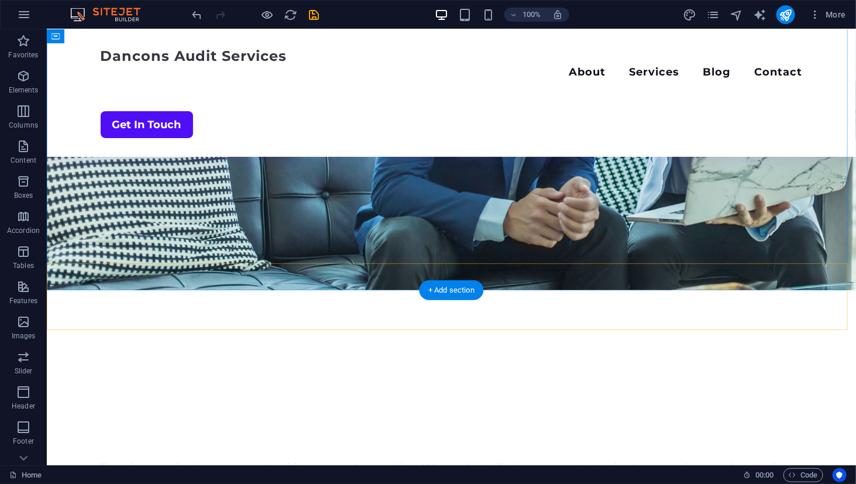
scroll to position [0, 0]
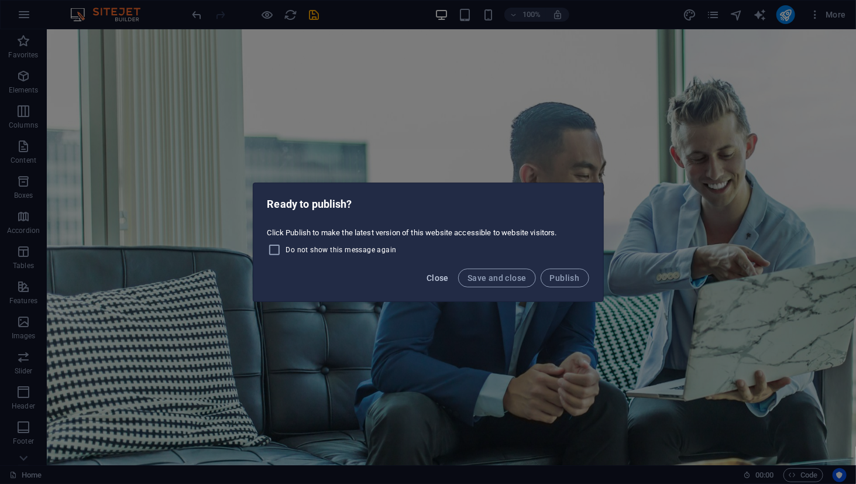
click at [438, 273] on span "Close" at bounding box center [438, 277] width 22 height 9
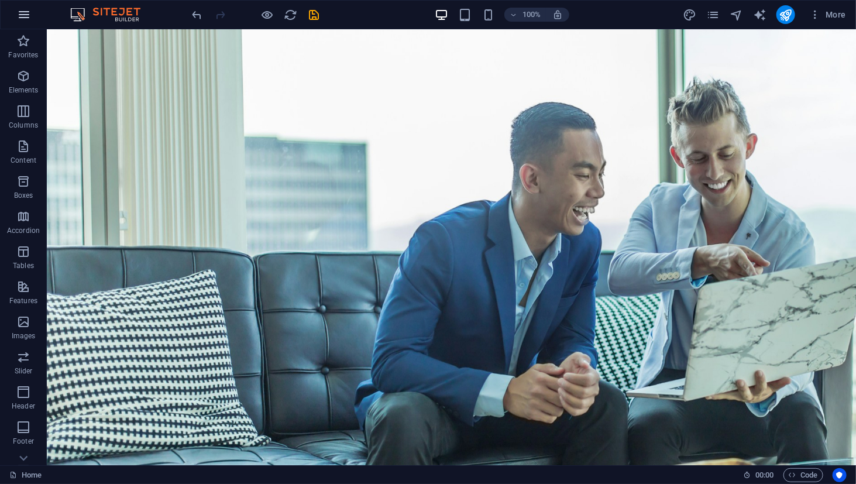
click at [31, 18] on button "button" at bounding box center [24, 15] width 28 height 28
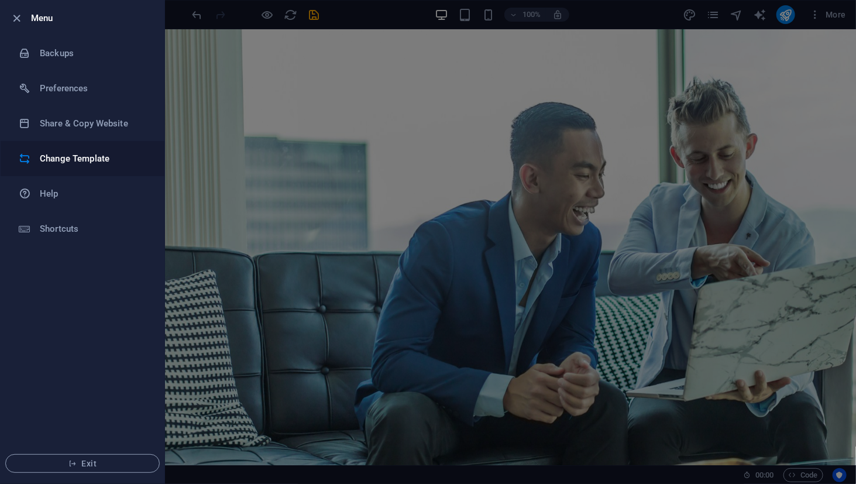
click at [94, 152] on h6 "Change Template" at bounding box center [94, 159] width 108 height 14
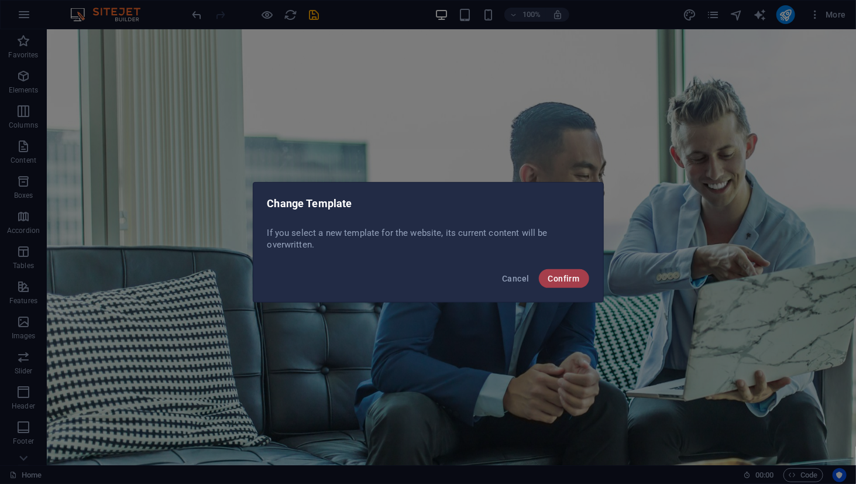
click at [578, 275] on span "Confirm" at bounding box center [564, 278] width 32 height 9
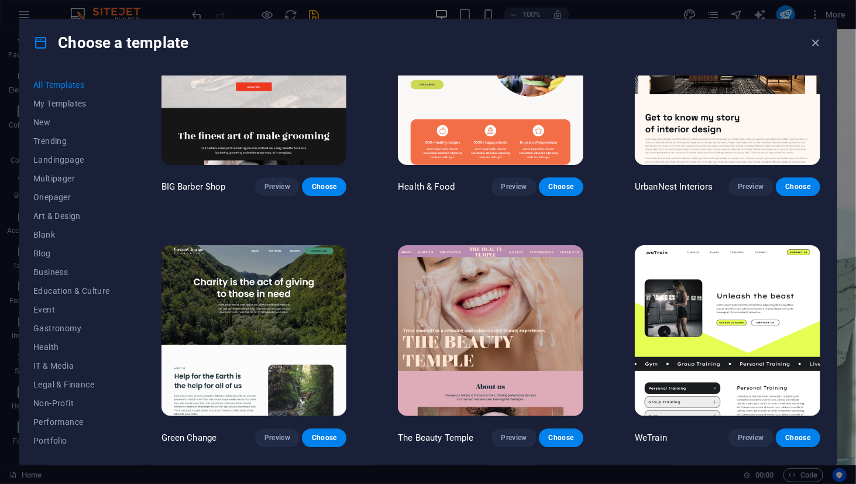
scroll to position [1404, 0]
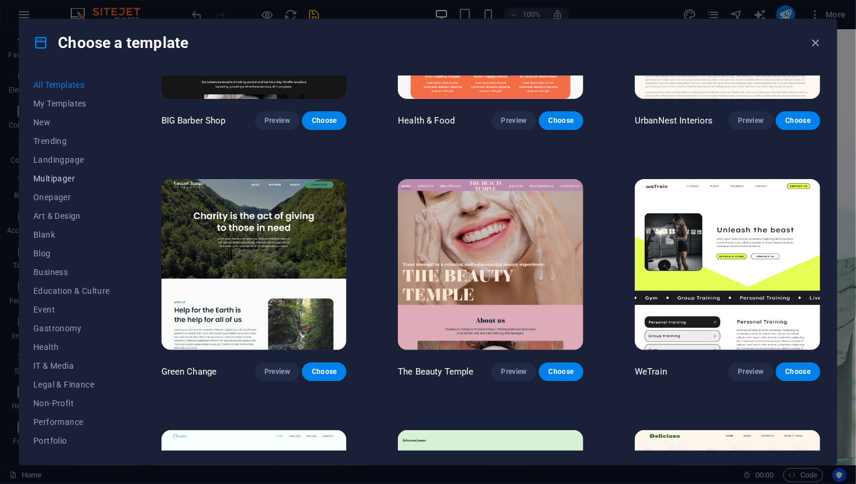
click at [78, 181] on span "Multipager" at bounding box center [71, 178] width 77 height 9
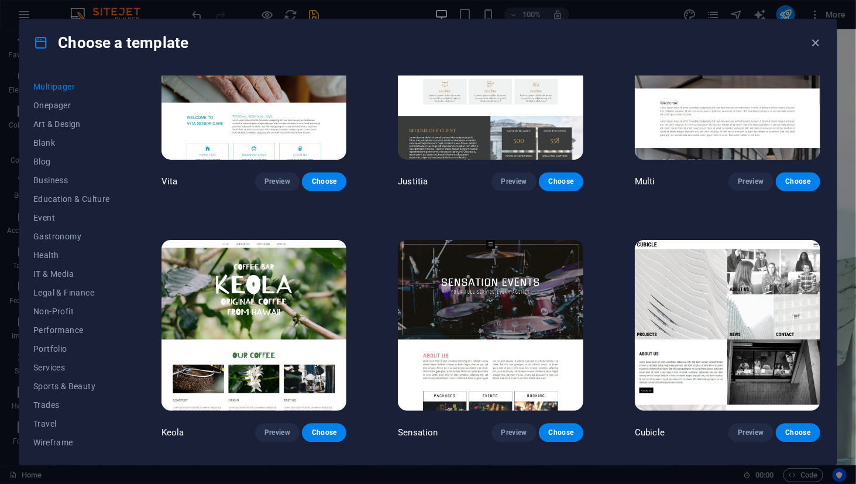
scroll to position [4918, 0]
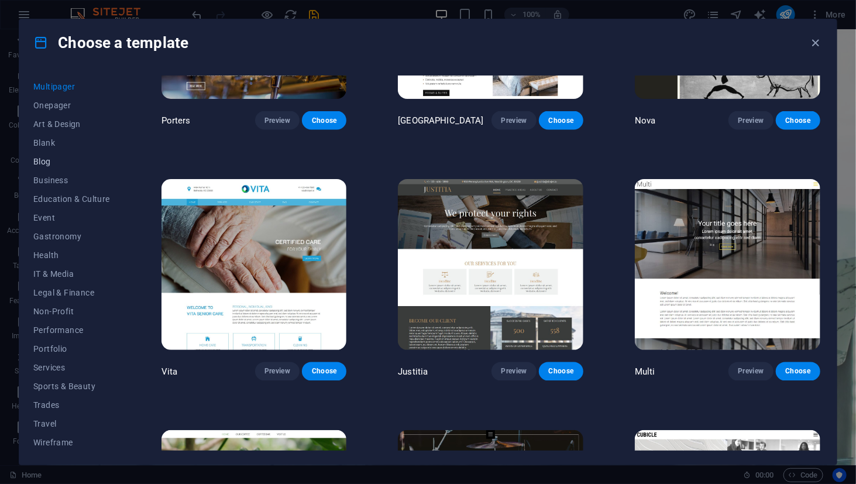
click at [57, 157] on span "Blog" at bounding box center [71, 161] width 77 height 9
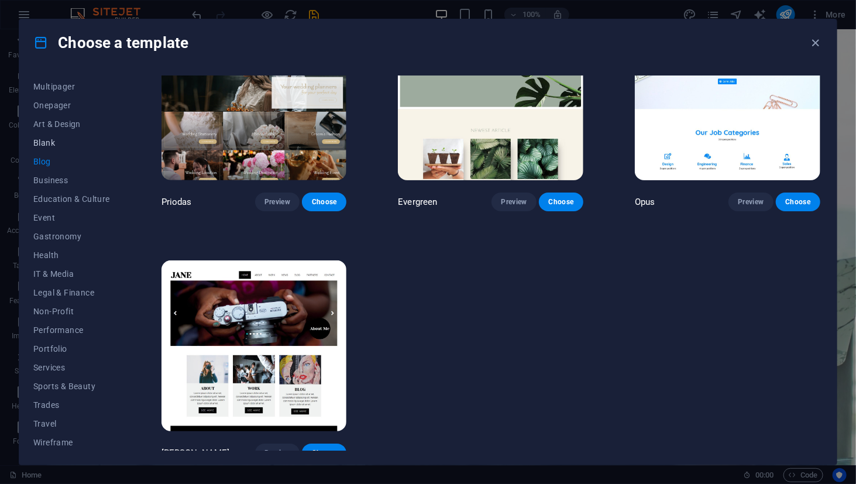
click at [57, 144] on span "Blank" at bounding box center [71, 142] width 77 height 9
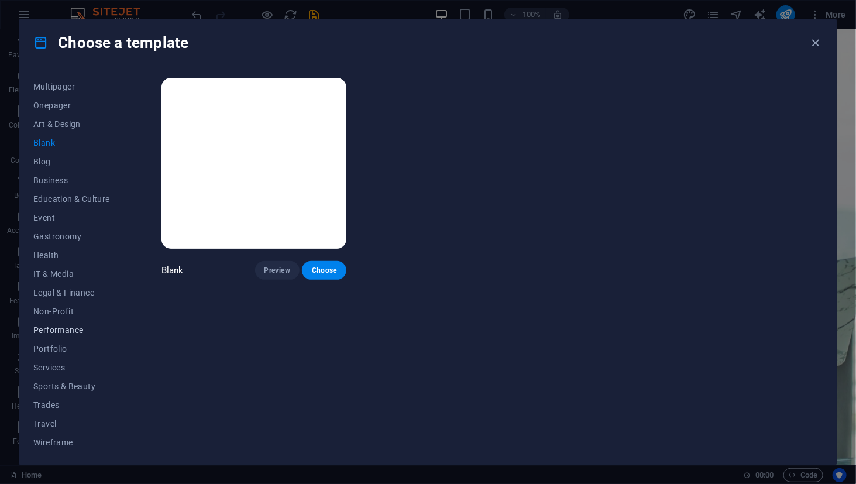
click at [53, 325] on span "Performance" at bounding box center [71, 329] width 77 height 9
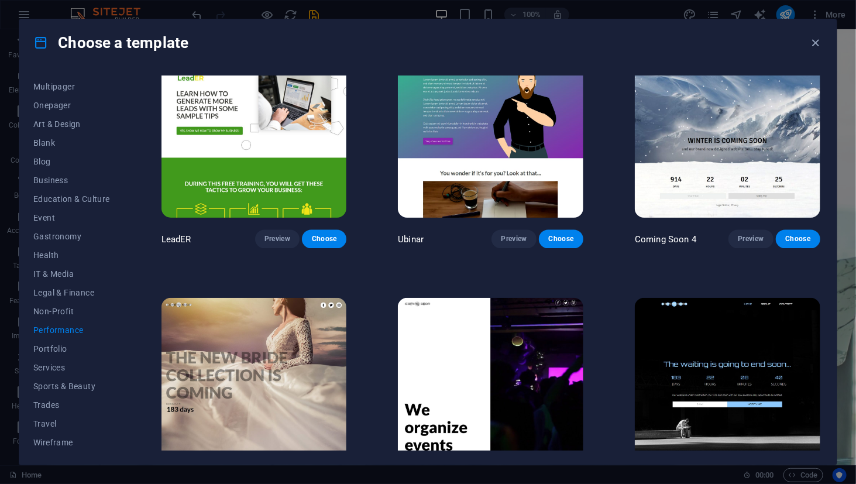
scroll to position [1076, 0]
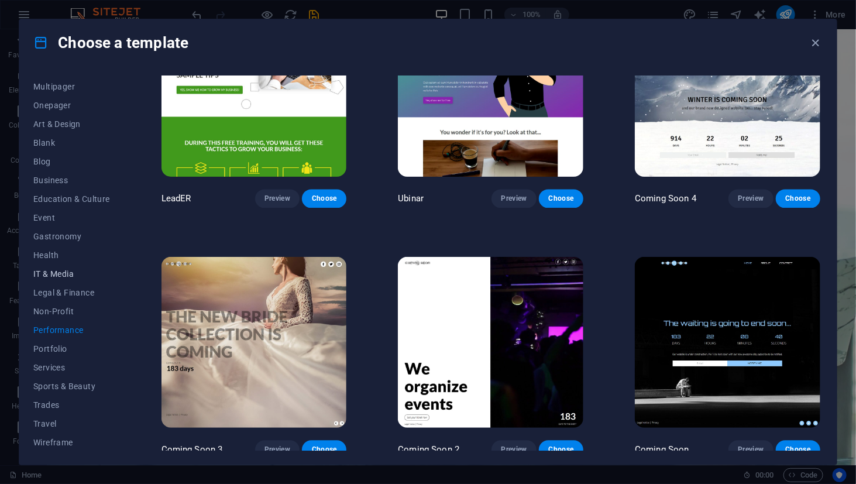
click at [67, 275] on span "IT & Media" at bounding box center [71, 273] width 77 height 9
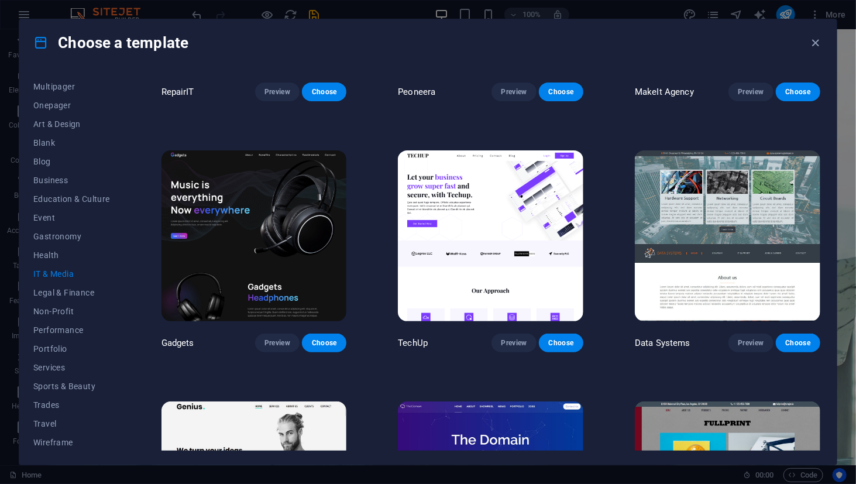
scroll to position [234, 0]
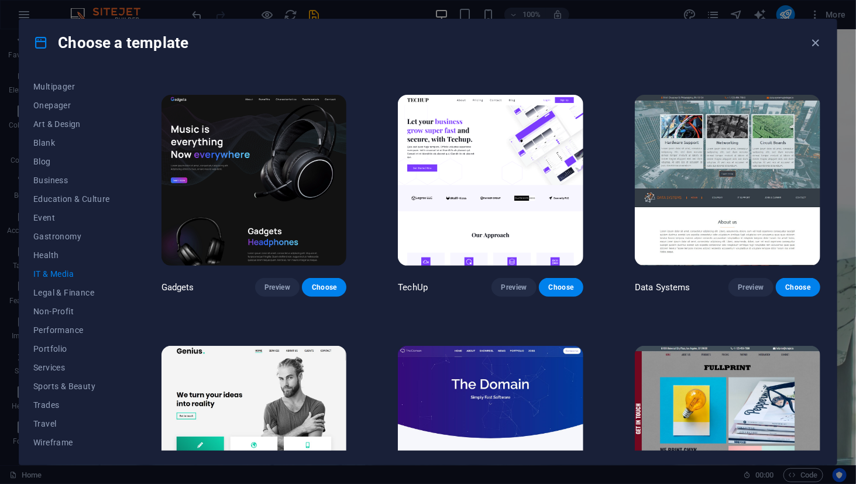
click at [516, 221] on img at bounding box center [490, 180] width 185 height 171
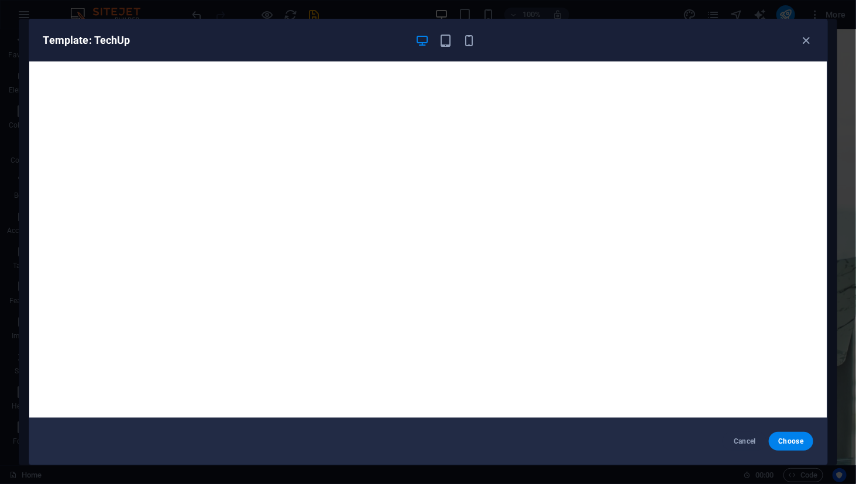
scroll to position [3, 0]
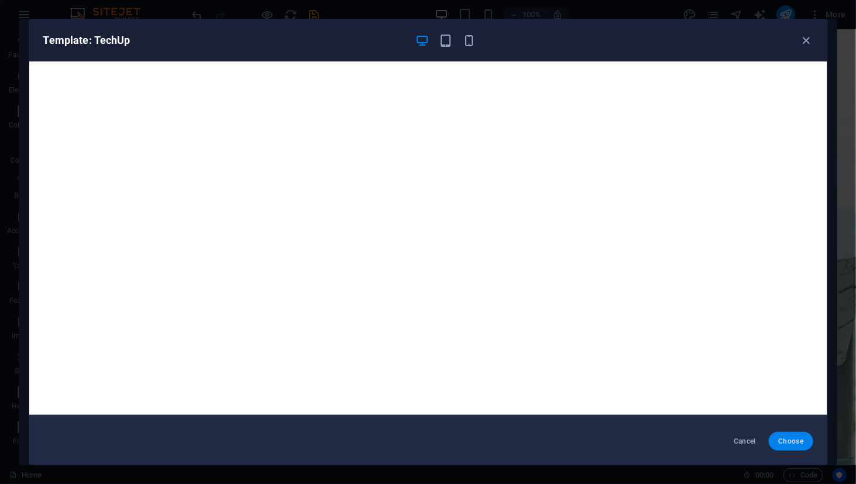
click at [796, 444] on span "Choose" at bounding box center [790, 441] width 25 height 9
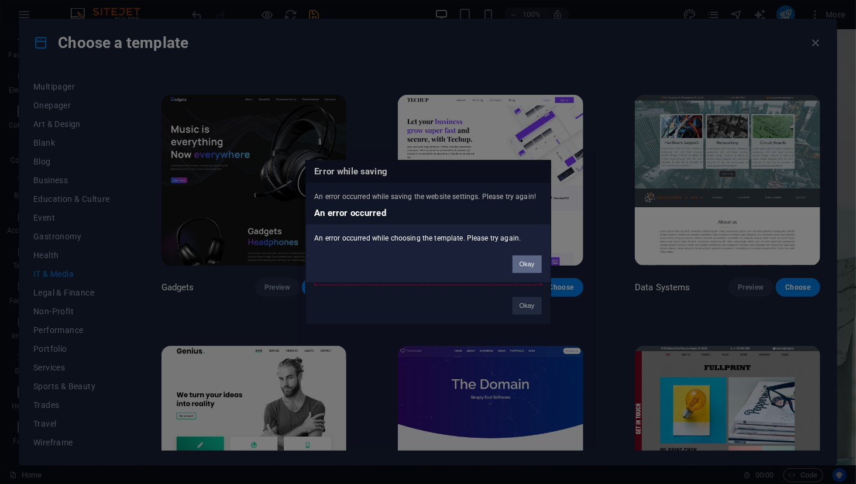
click at [527, 264] on button "Okay" at bounding box center [527, 264] width 29 height 18
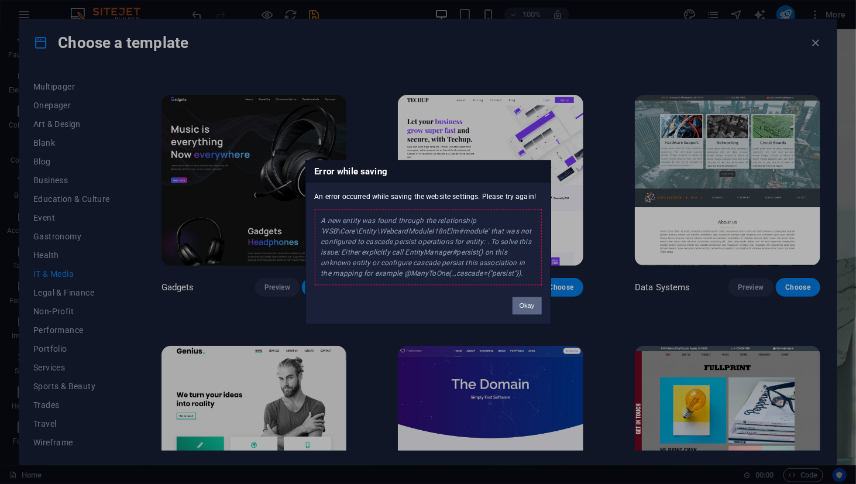
click at [523, 301] on button "Okay" at bounding box center [527, 306] width 29 height 18
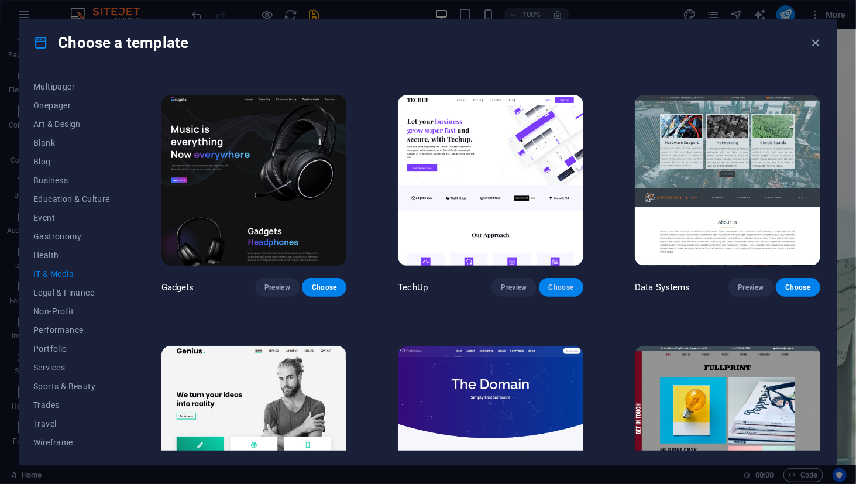
click at [549, 284] on span "Choose" at bounding box center [561, 287] width 26 height 9
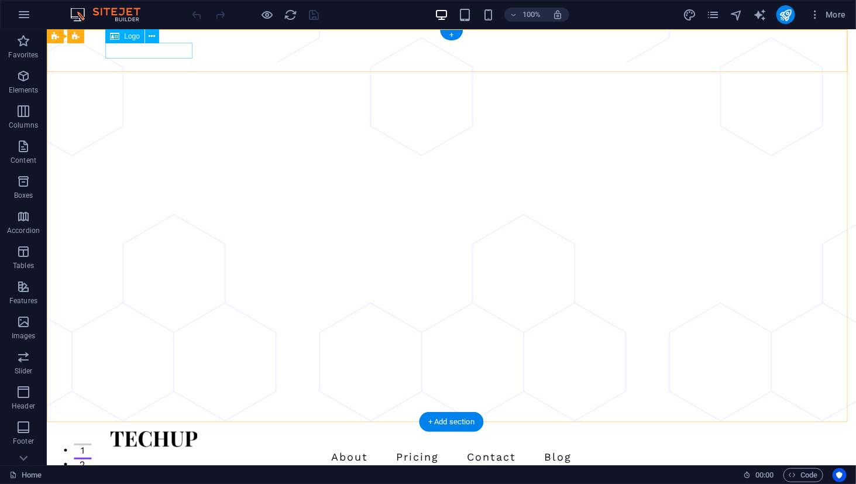
click at [178, 431] on div at bounding box center [450, 439] width 683 height 16
select select "px"
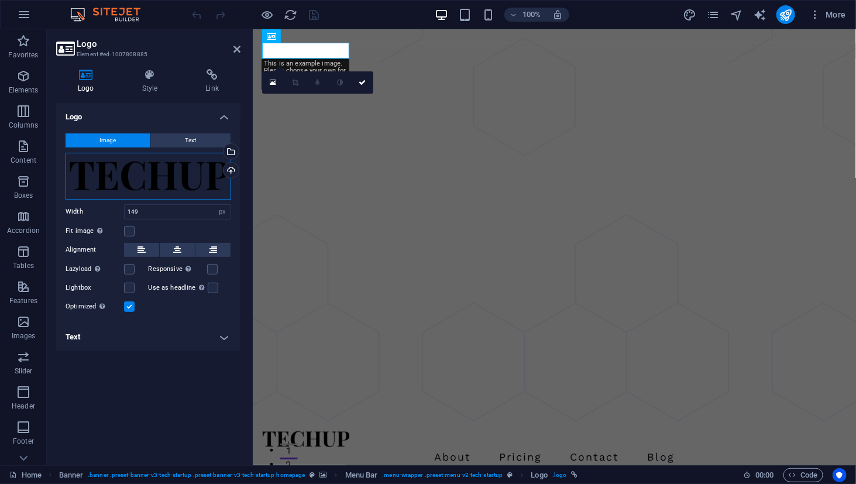
click at [180, 179] on div "Drag files here, click to choose files or select files from Files or our free s…" at bounding box center [149, 176] width 166 height 47
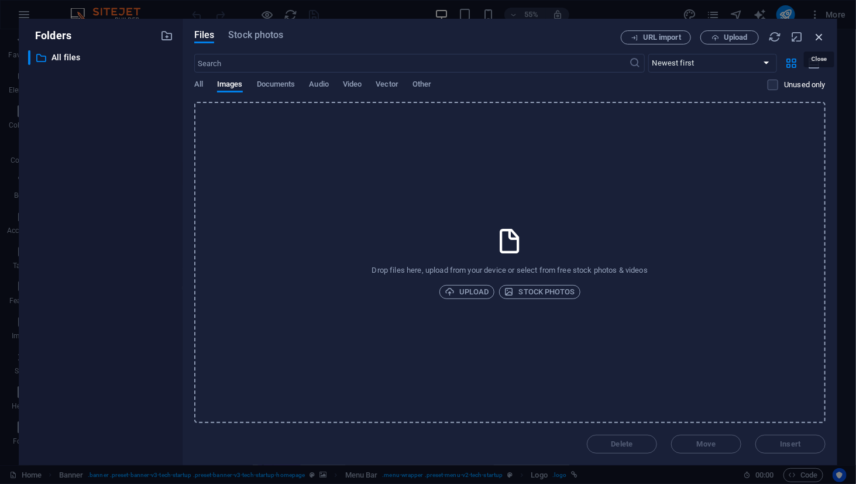
click at [822, 37] on icon "button" at bounding box center [819, 36] width 13 height 13
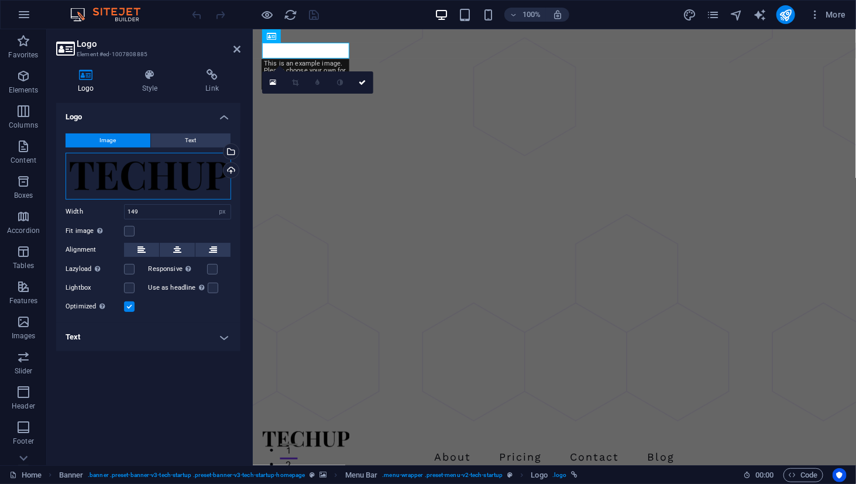
click at [168, 183] on div "Drag files here, click to choose files or select files from Files or our free s…" at bounding box center [149, 176] width 166 height 47
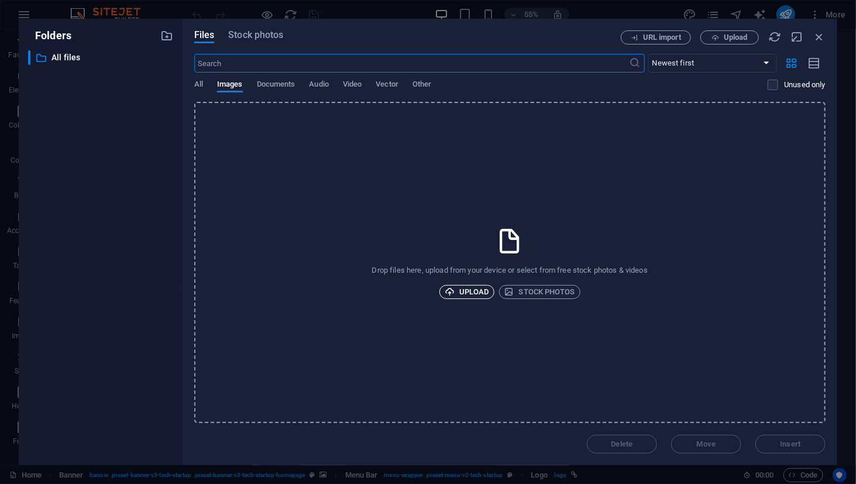
click at [470, 287] on span "Upload" at bounding box center [467, 292] width 44 height 14
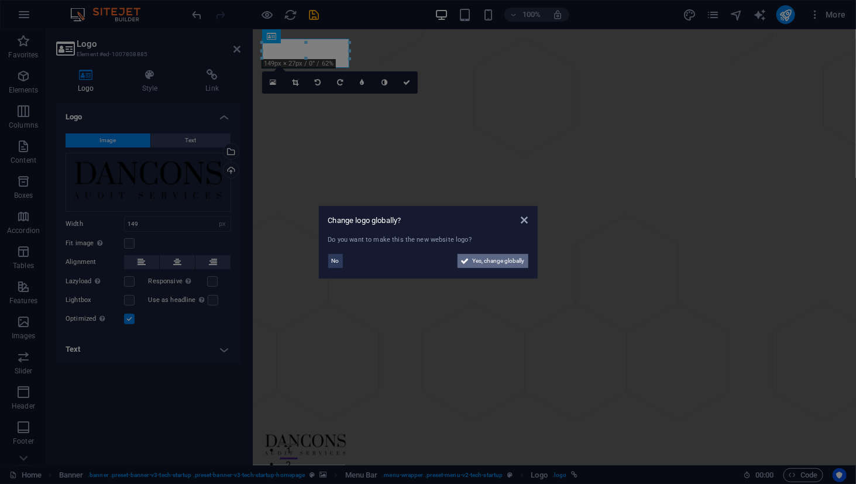
click at [487, 259] on span "Yes, change globally" at bounding box center [499, 261] width 52 height 14
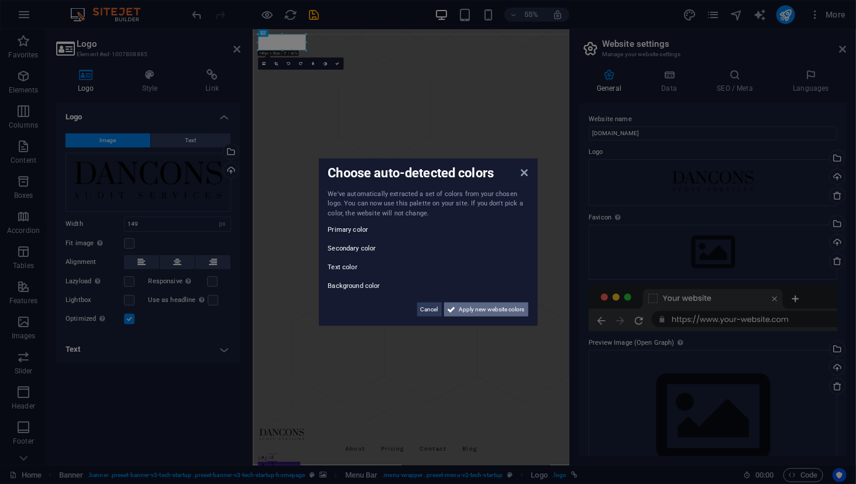
click at [480, 312] on span "Apply new website colors" at bounding box center [492, 310] width 66 height 14
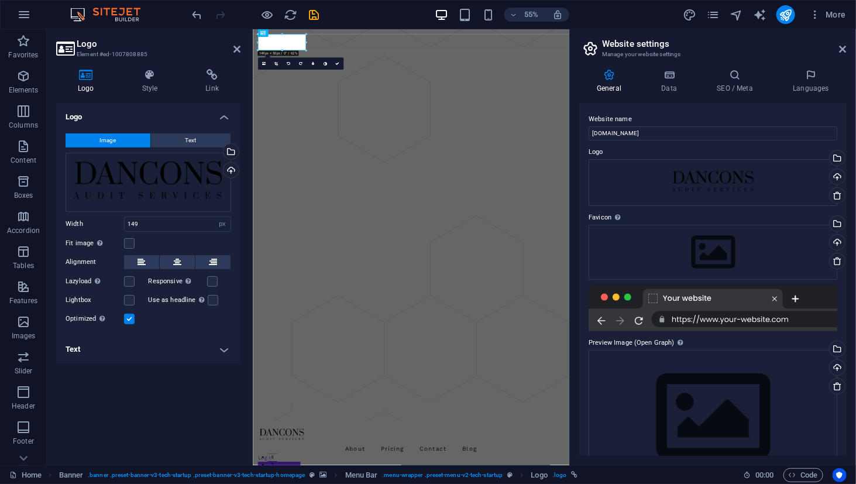
drag, startPoint x: 327, startPoint y: 160, endPoint x: 544, endPoint y: 97, distance: 225.7
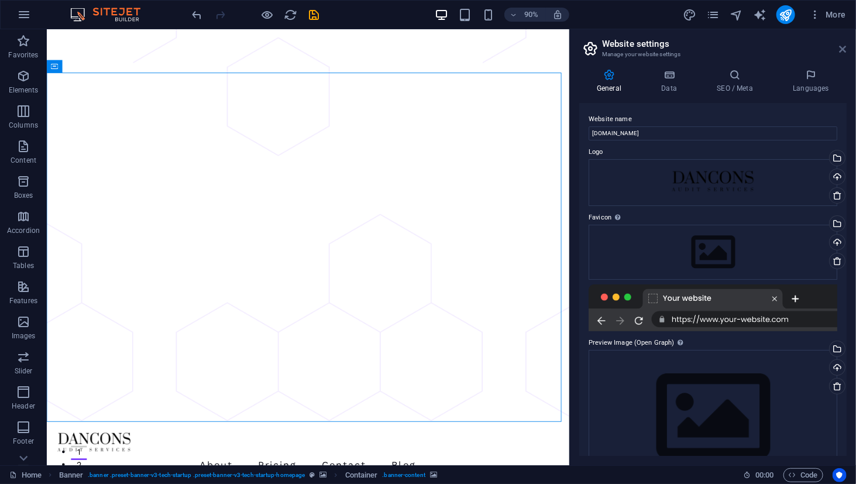
click at [842, 46] on icon at bounding box center [843, 48] width 7 height 9
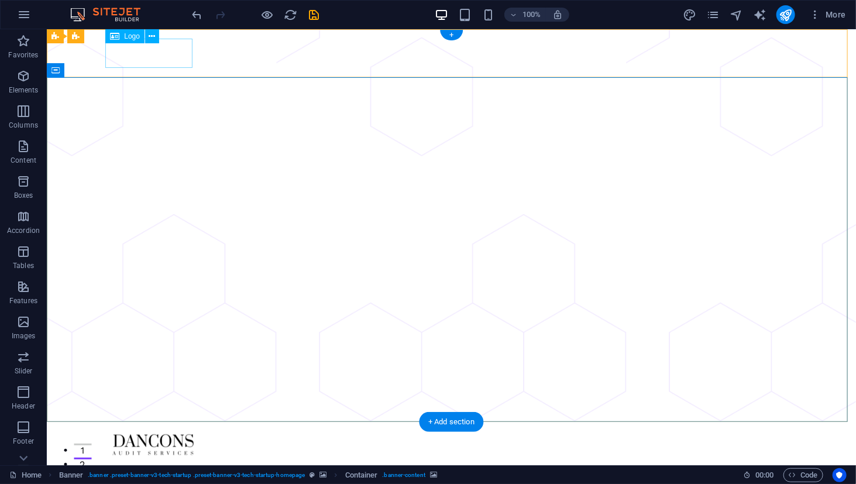
click at [150, 431] on div at bounding box center [450, 445] width 683 height 29
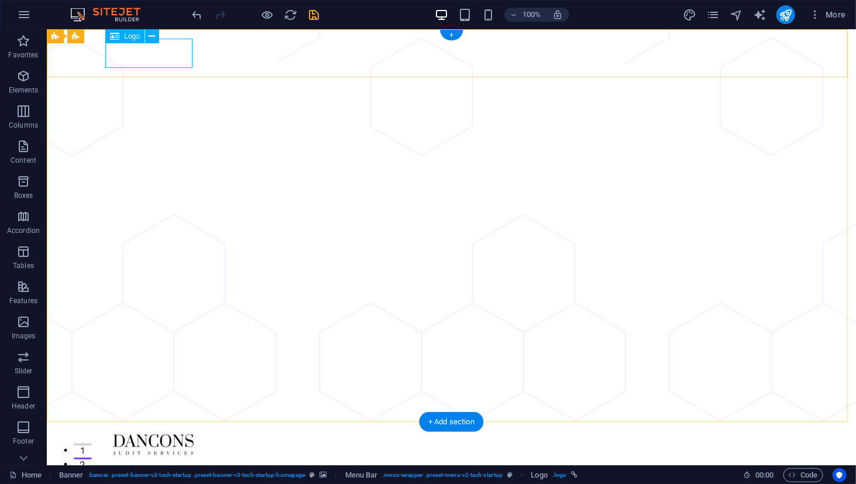
click at [145, 431] on div at bounding box center [450, 445] width 683 height 29
select select "px"
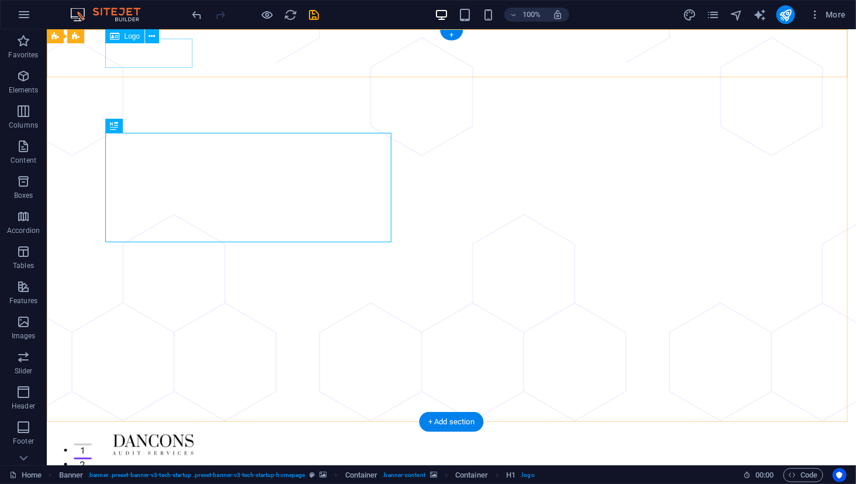
click at [173, 431] on div at bounding box center [450, 445] width 683 height 29
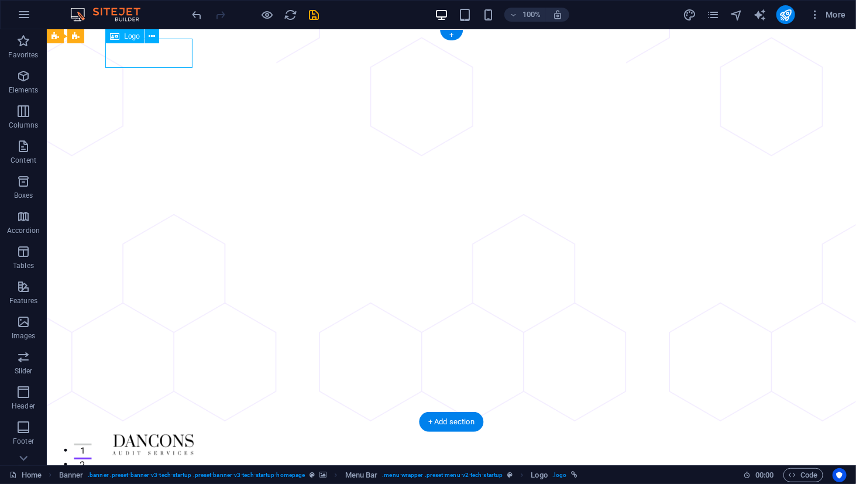
click at [170, 431] on div at bounding box center [450, 445] width 683 height 29
select select "px"
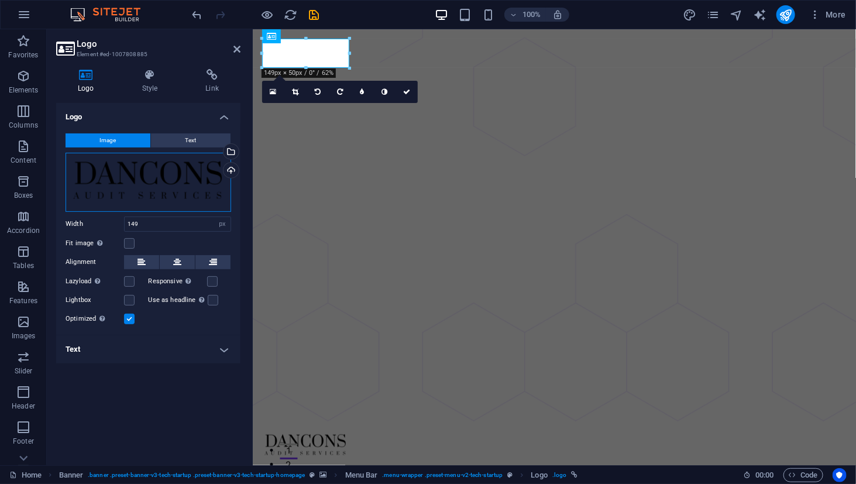
click at [169, 166] on div "Drag files here, click to choose files or select files from Files or our free s…" at bounding box center [149, 182] width 166 height 59
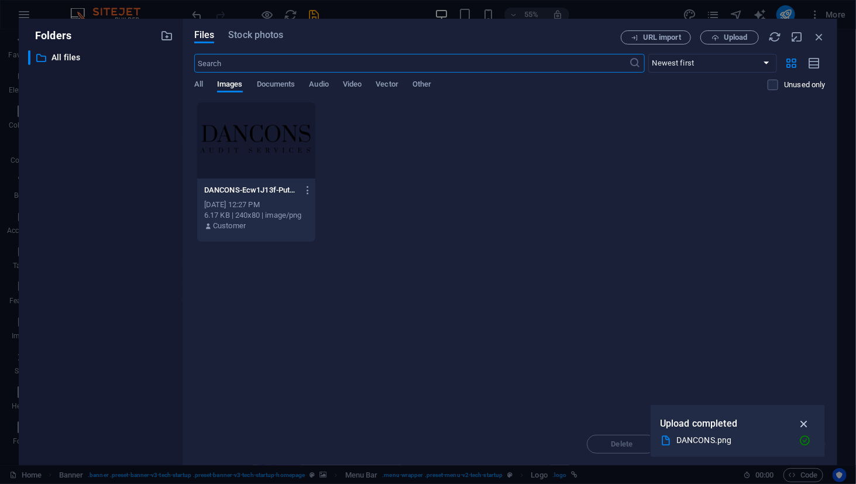
click at [805, 418] on icon "button" at bounding box center [804, 423] width 13 height 13
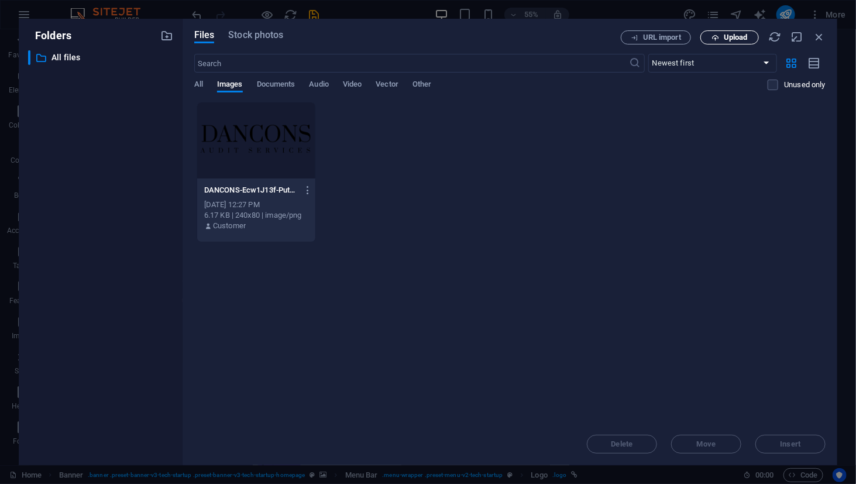
click at [730, 34] on span "Upload" at bounding box center [736, 37] width 24 height 7
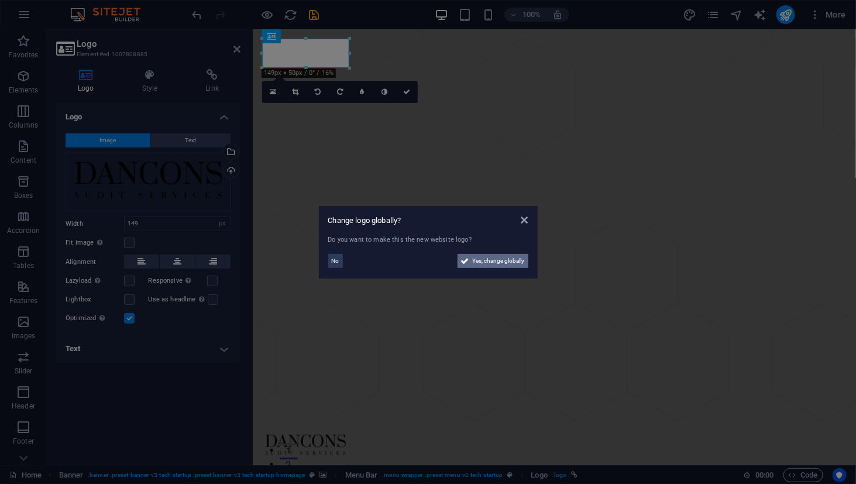
click at [480, 260] on span "Yes, change globally" at bounding box center [499, 261] width 52 height 14
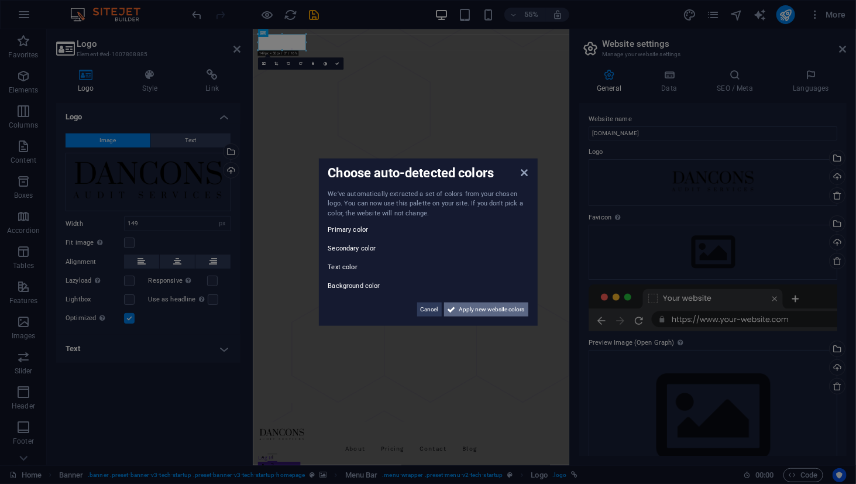
click at [475, 308] on span "Apply new website colors" at bounding box center [492, 310] width 66 height 14
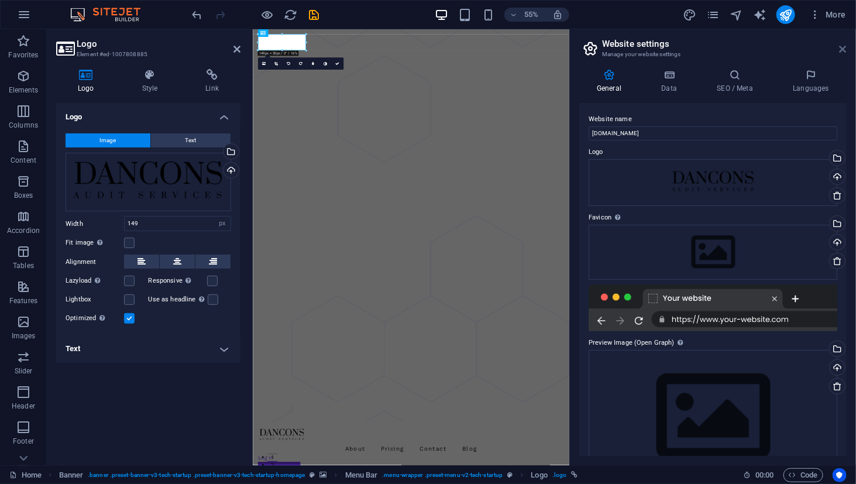
click at [841, 53] on icon at bounding box center [843, 48] width 7 height 9
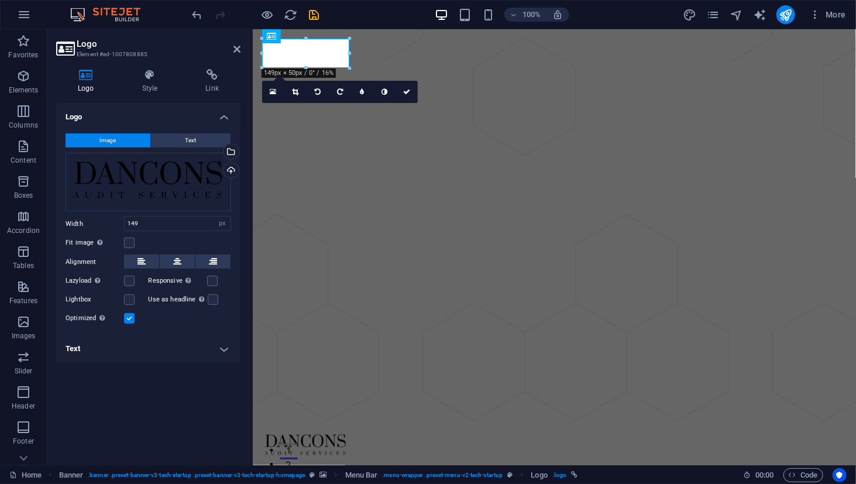
click at [232, 47] on h2 "Logo" at bounding box center [159, 44] width 164 height 11
click at [234, 51] on icon at bounding box center [236, 48] width 7 height 9
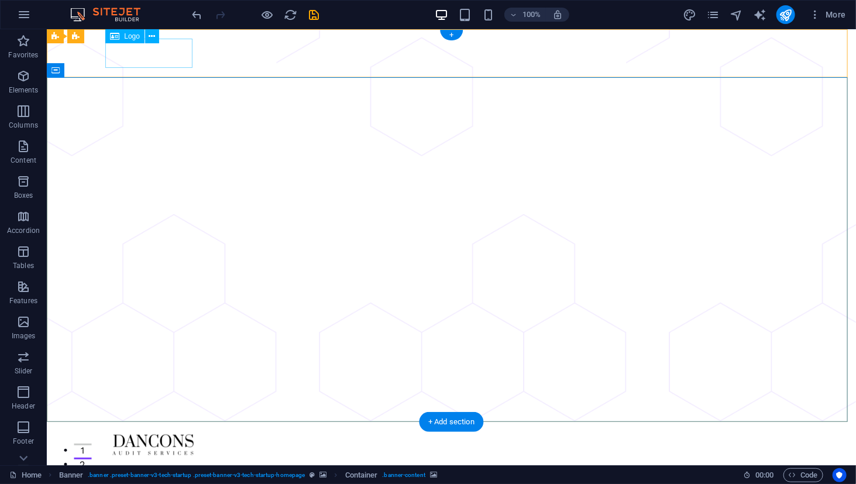
click at [162, 431] on div at bounding box center [450, 445] width 683 height 29
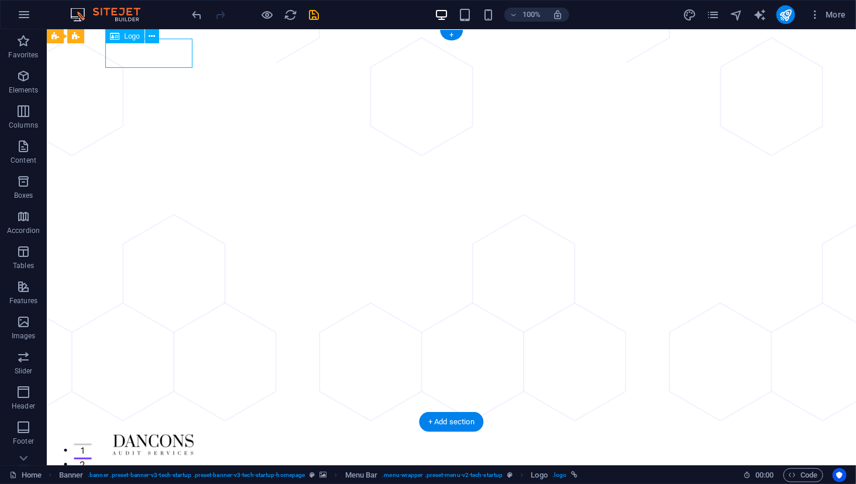
click at [162, 431] on div at bounding box center [450, 445] width 683 height 29
select select "px"
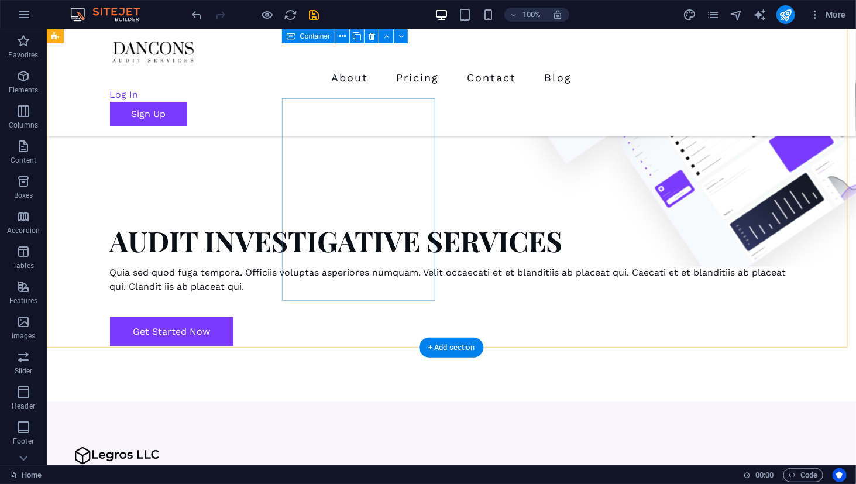
scroll to position [585, 0]
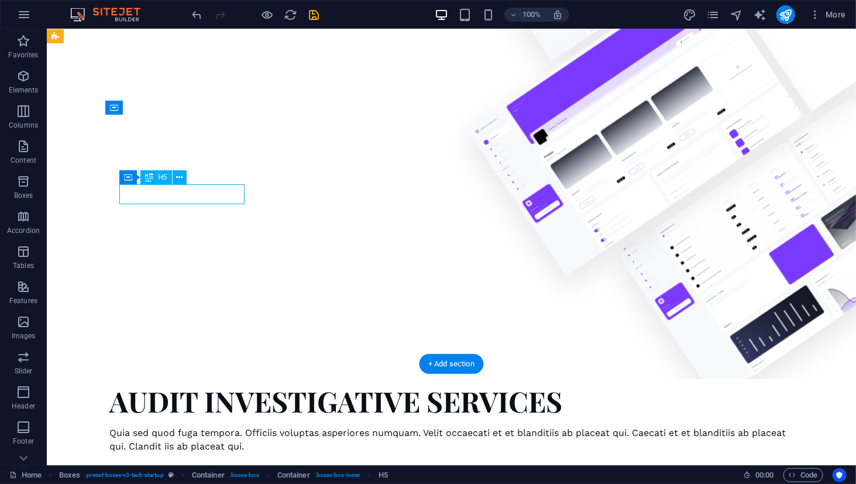
scroll to position [573, 0]
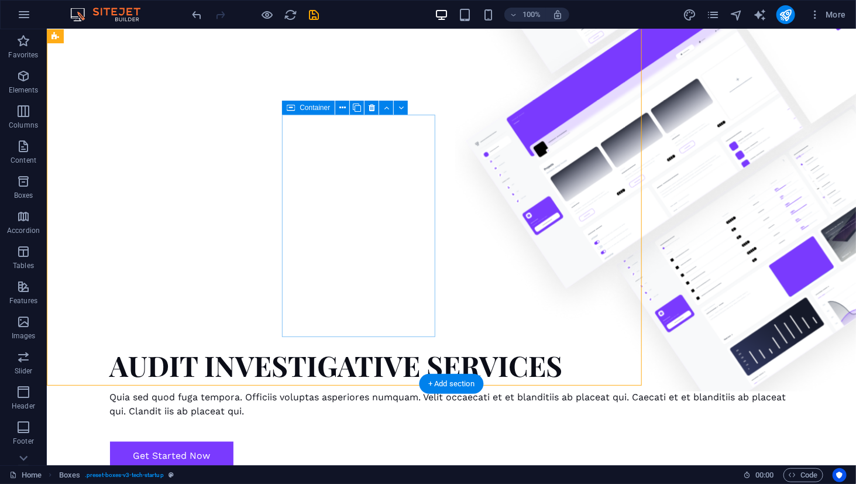
scroll to position [585, 0]
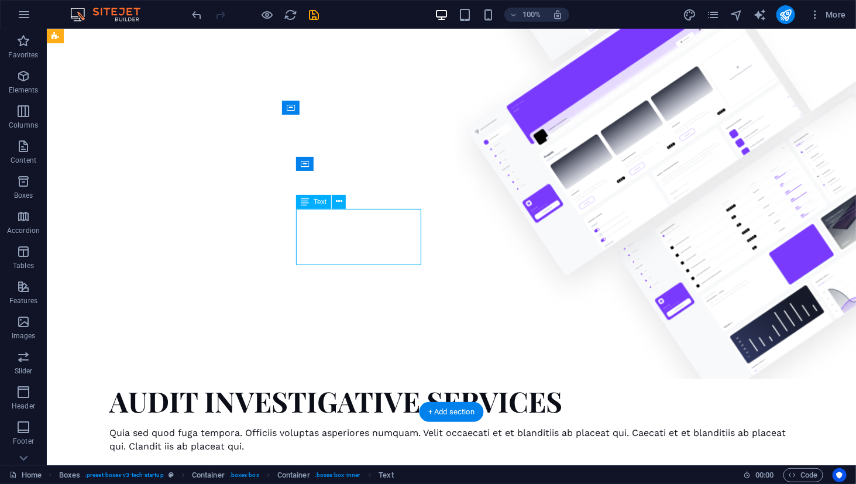
scroll to position [573, 0]
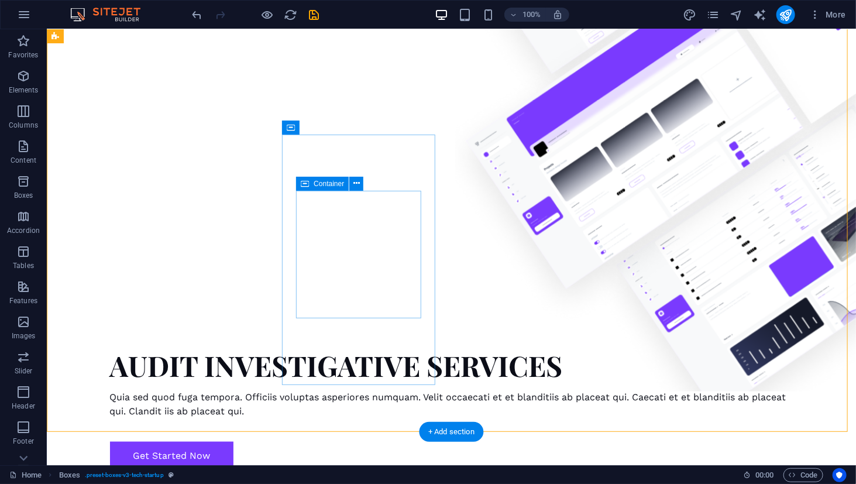
scroll to position [565, 0]
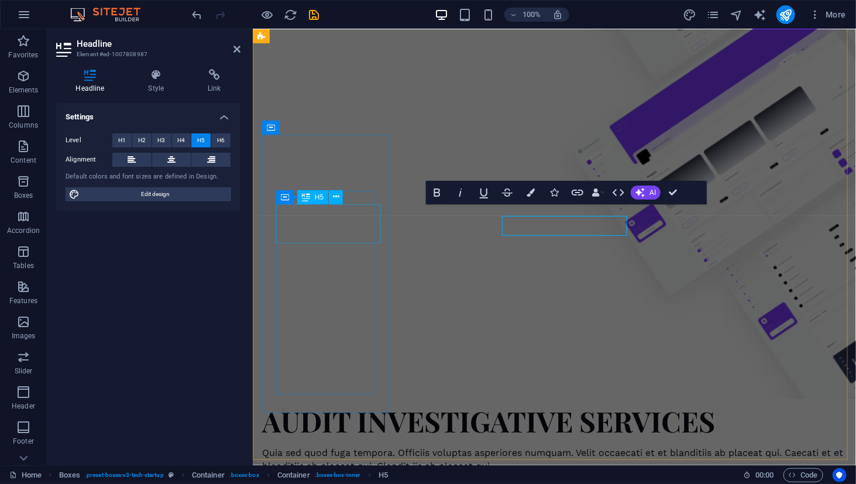
scroll to position [553, 0]
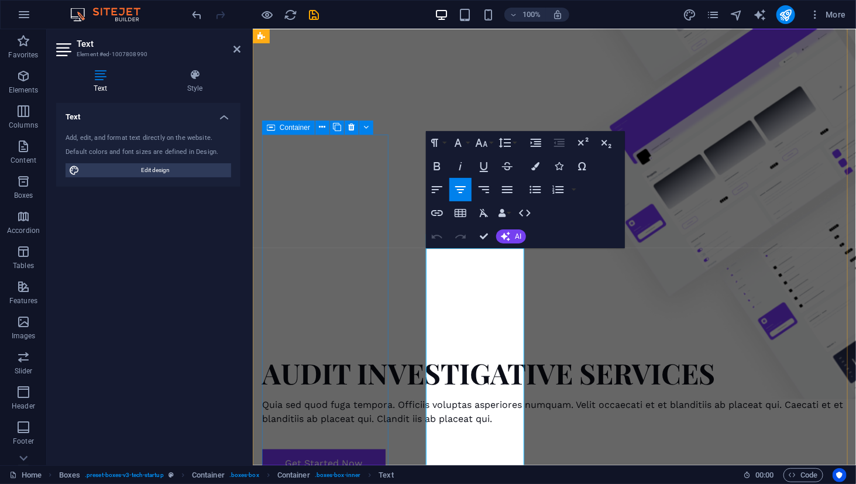
scroll to position [553, 0]
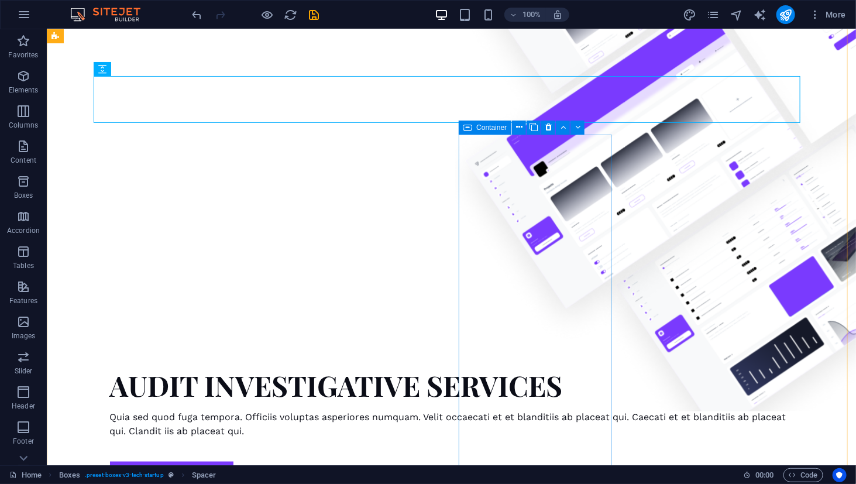
scroll to position [565, 0]
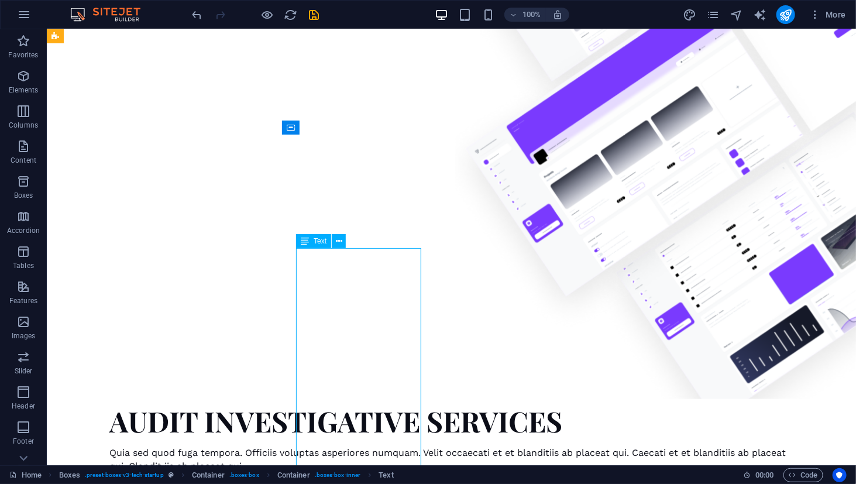
scroll to position [553, 0]
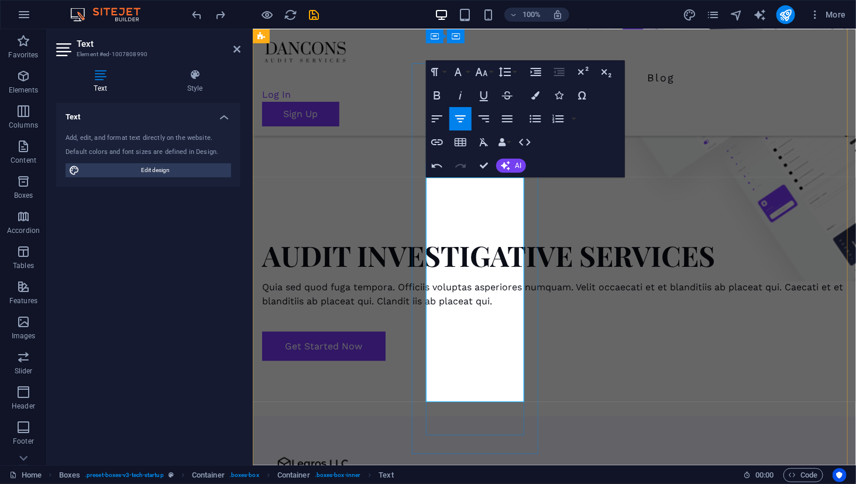
scroll to position [593, 0]
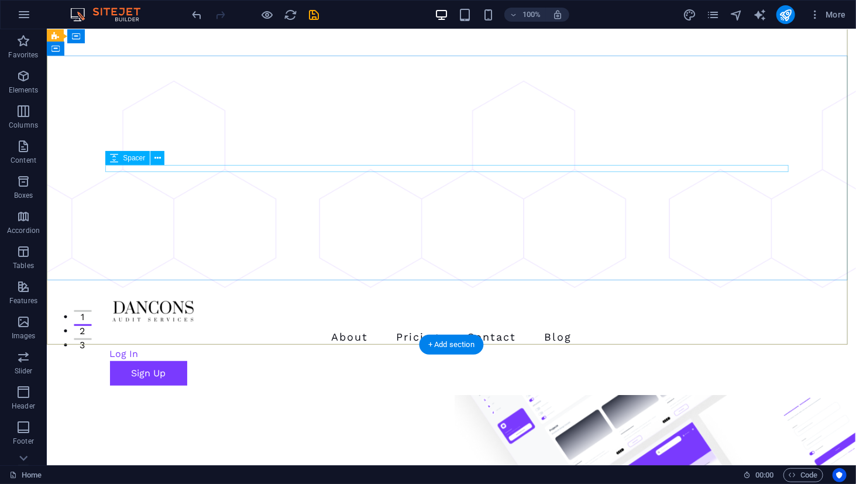
scroll to position [0, 0]
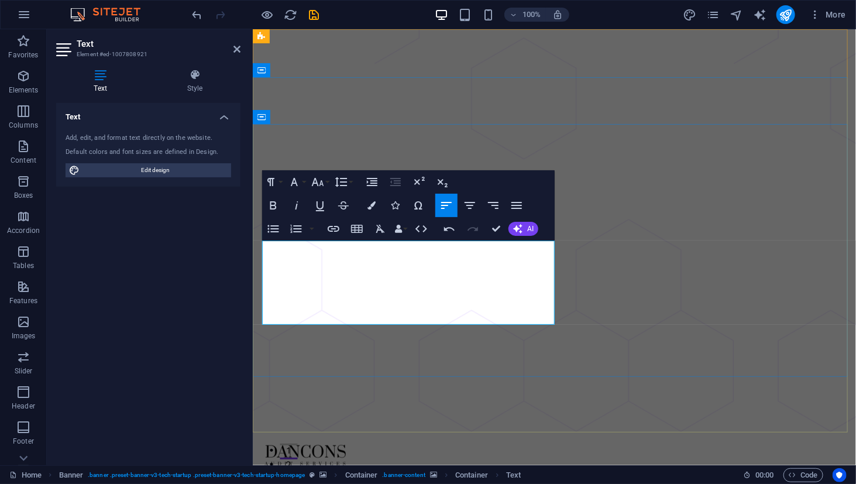
scroll to position [2617, 0]
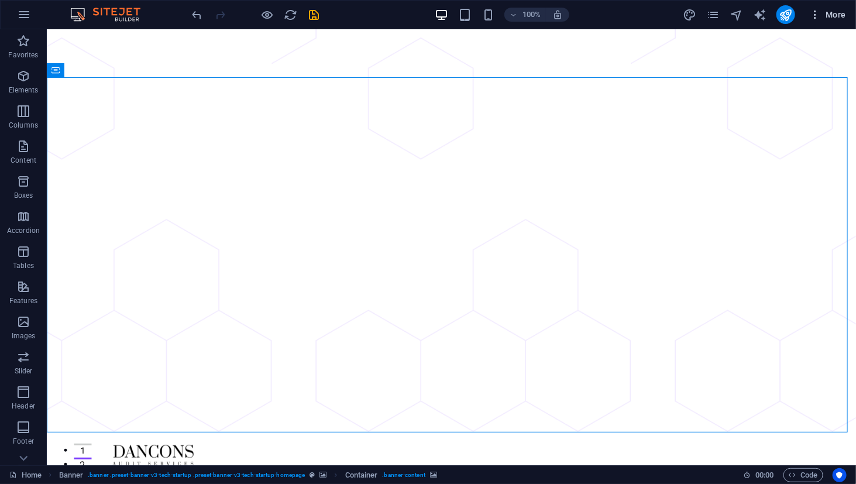
click at [846, 12] on span "More" at bounding box center [827, 15] width 37 height 12
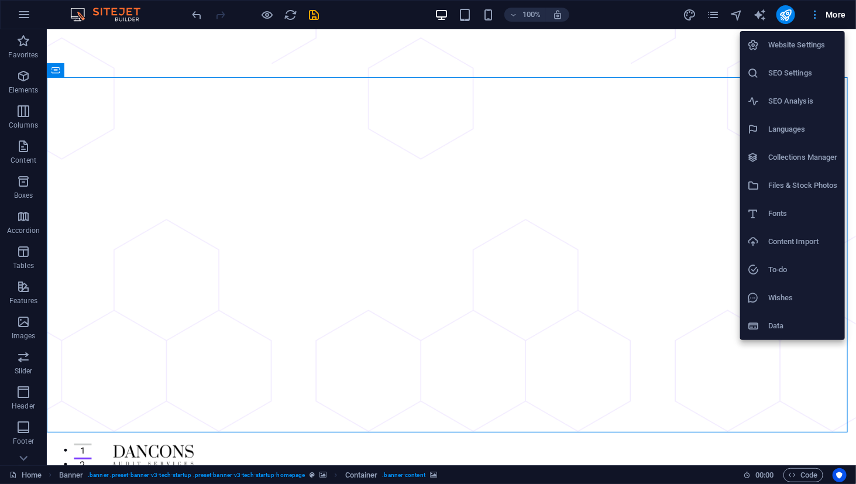
click at [846, 12] on div at bounding box center [428, 242] width 856 height 484
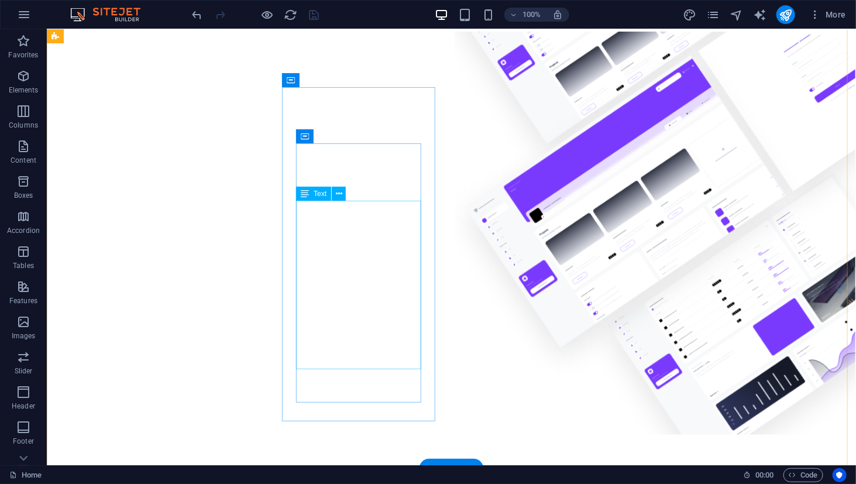
scroll to position [644, 0]
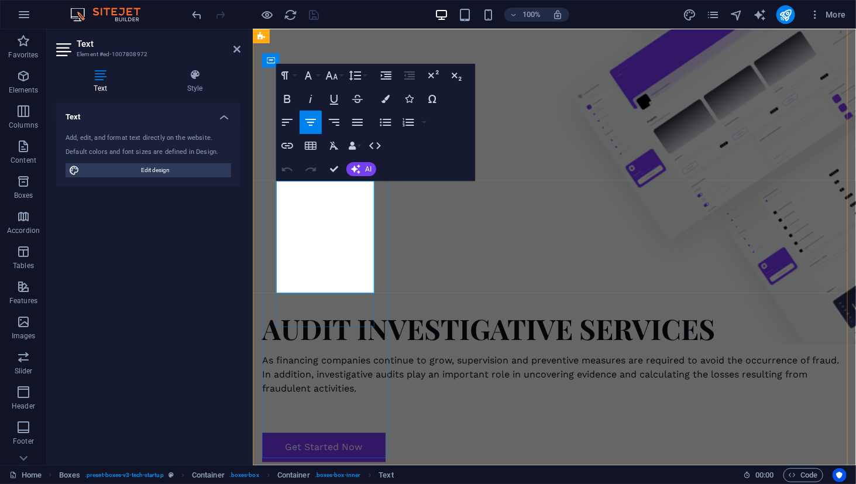
scroll to position [1280, 0]
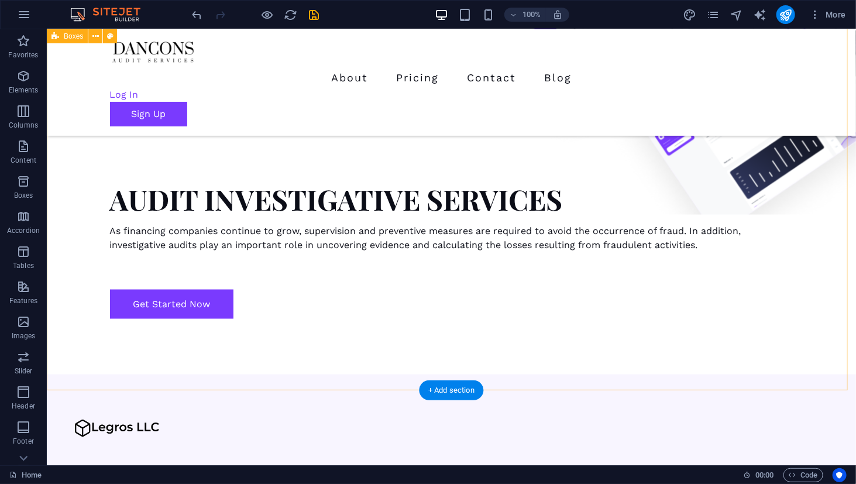
scroll to position [585, 0]
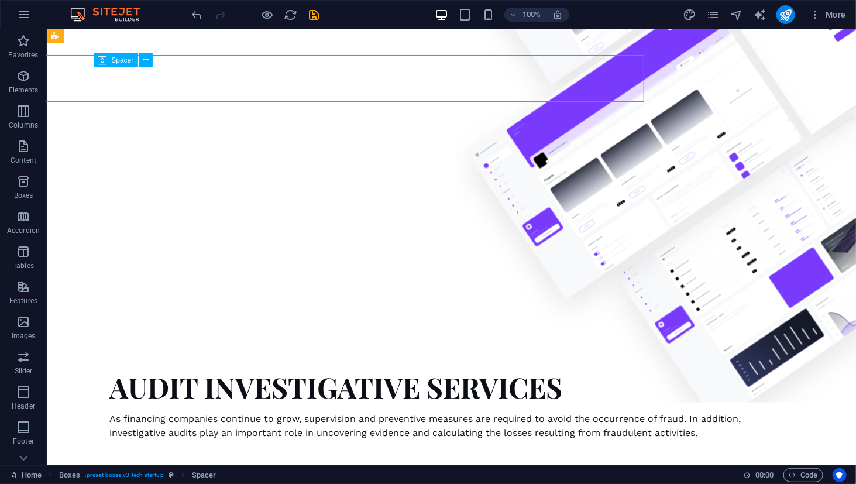
scroll to position [585, 0]
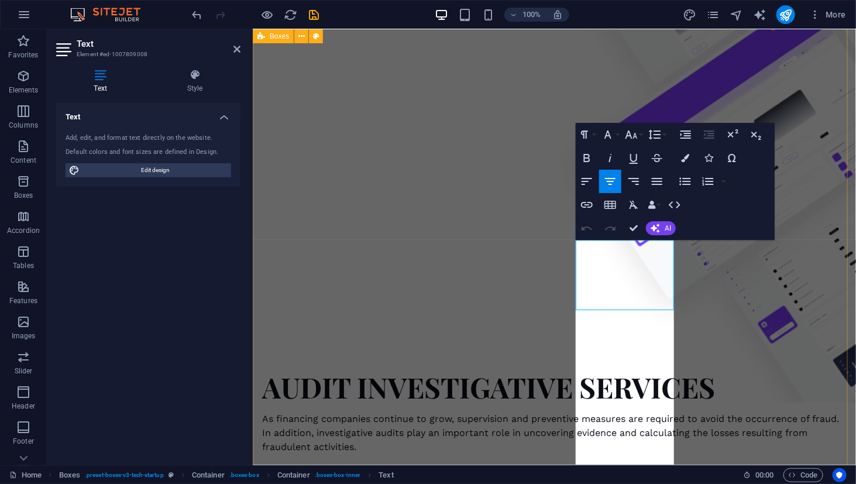
scroll to position [2459, 0]
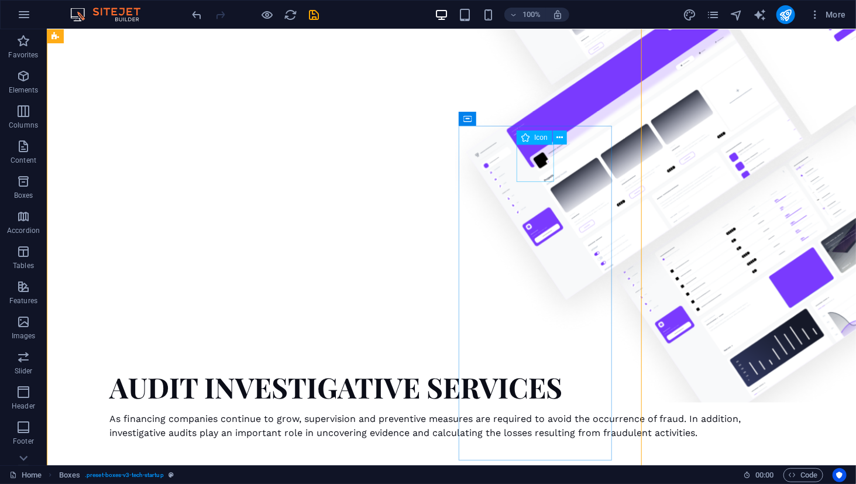
scroll to position [584, 0]
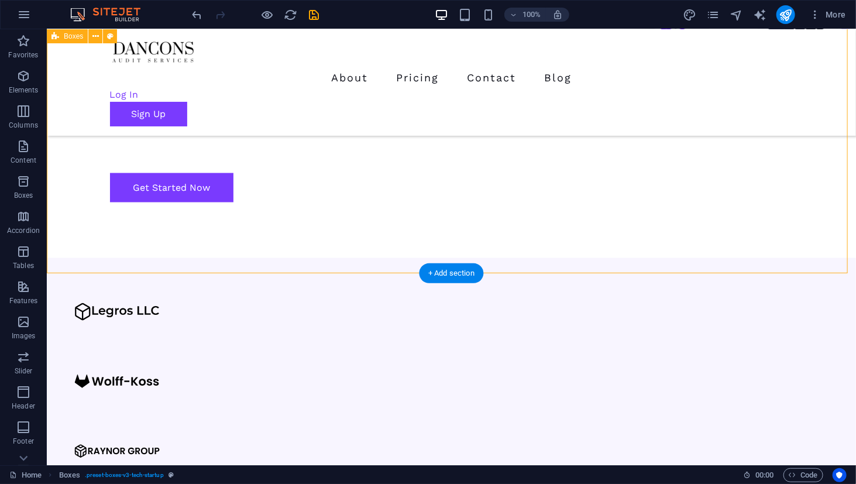
scroll to position [643, 0]
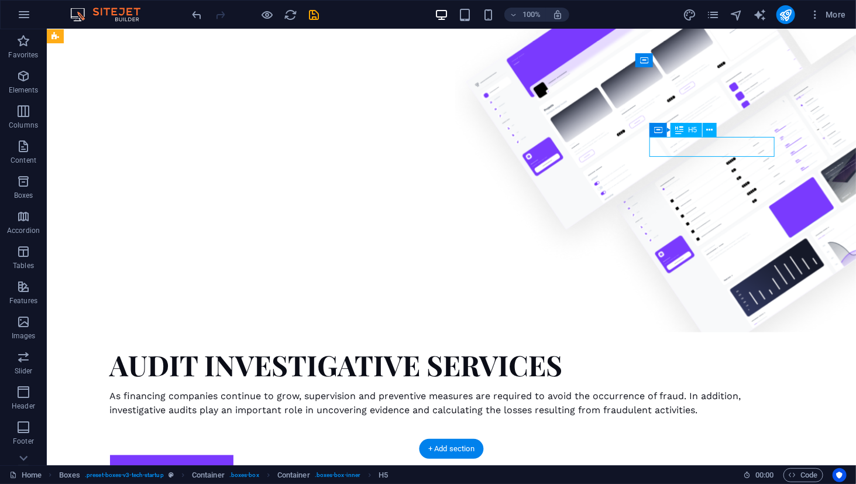
scroll to position [630, 0]
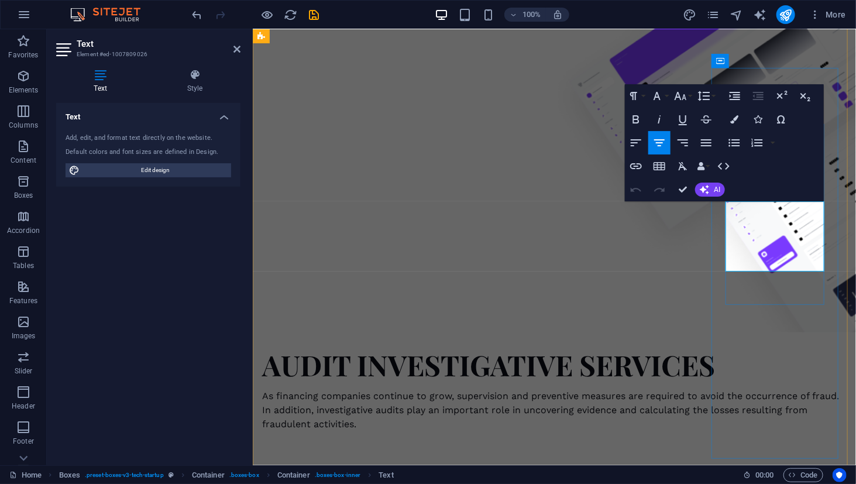
scroll to position [630, 0]
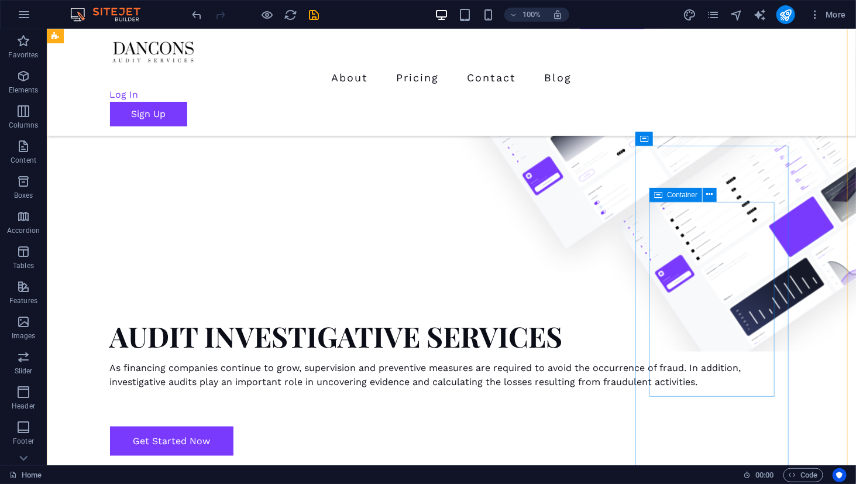
scroll to position [525, 0]
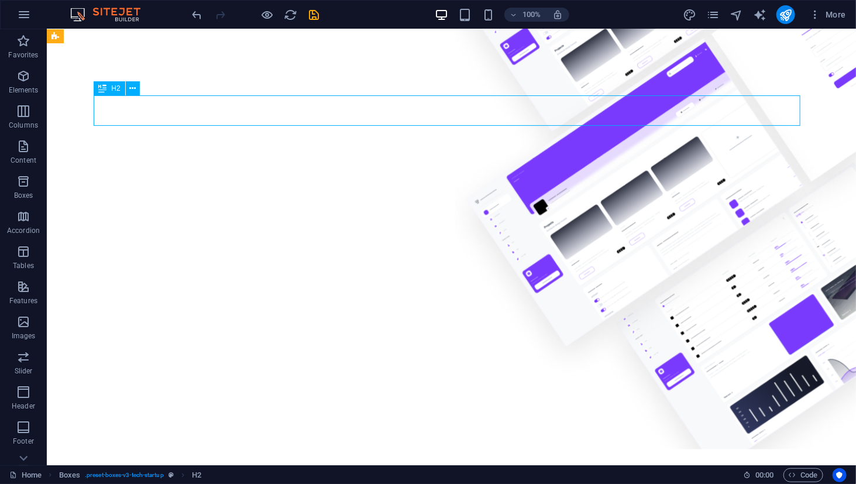
scroll to position [513, 0]
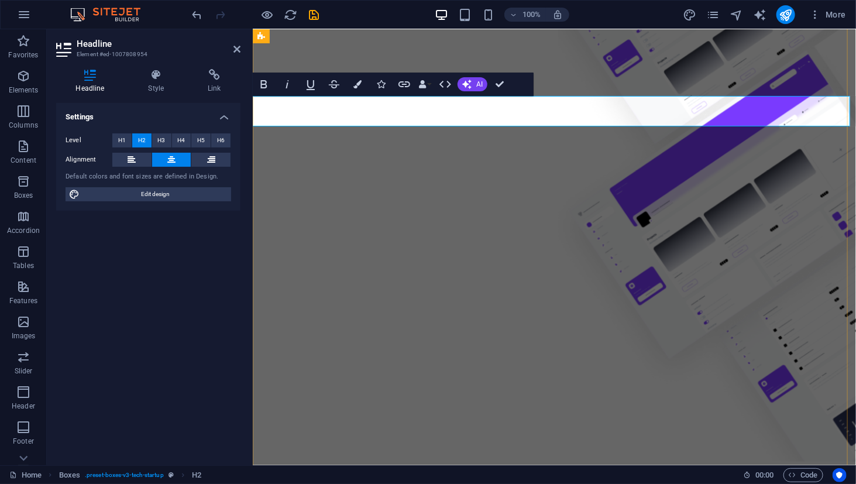
drag, startPoint x: 617, startPoint y: 113, endPoint x: 525, endPoint y: 111, distance: 91.9
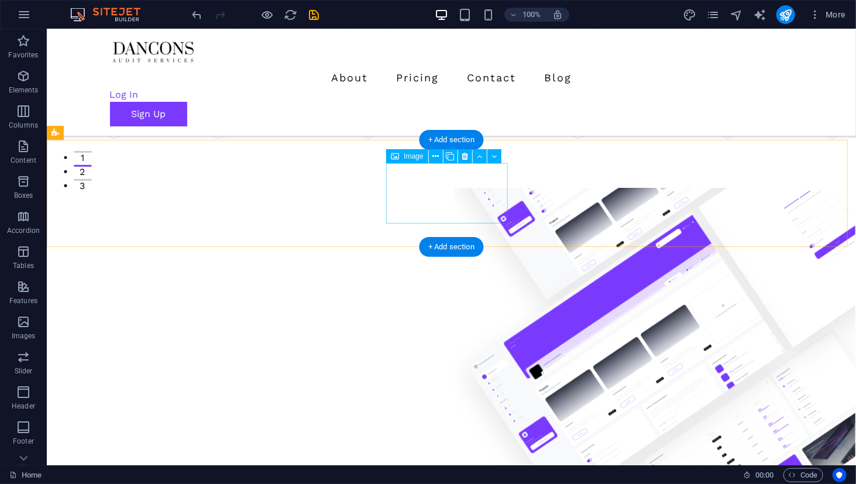
scroll to position [0, 0]
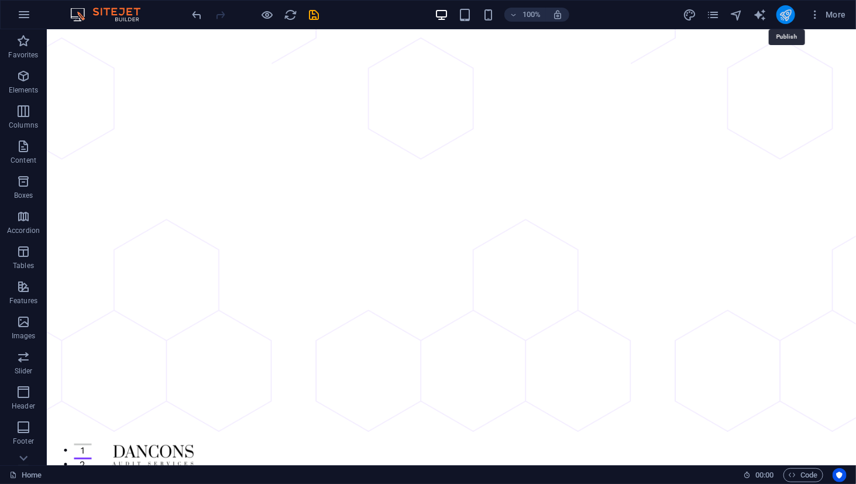
click at [790, 18] on icon "publish" at bounding box center [785, 14] width 13 height 13
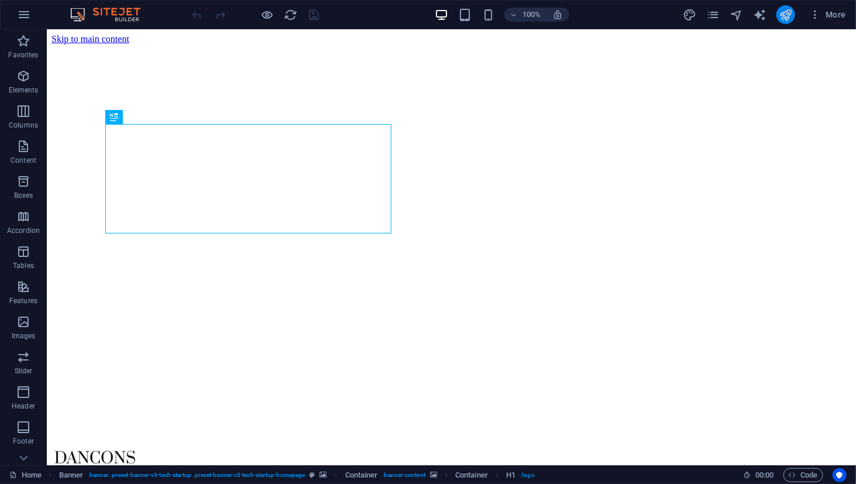
click at [788, 7] on button "publish" at bounding box center [786, 14] width 19 height 19
click at [23, 151] on icon "button" at bounding box center [23, 146] width 14 height 14
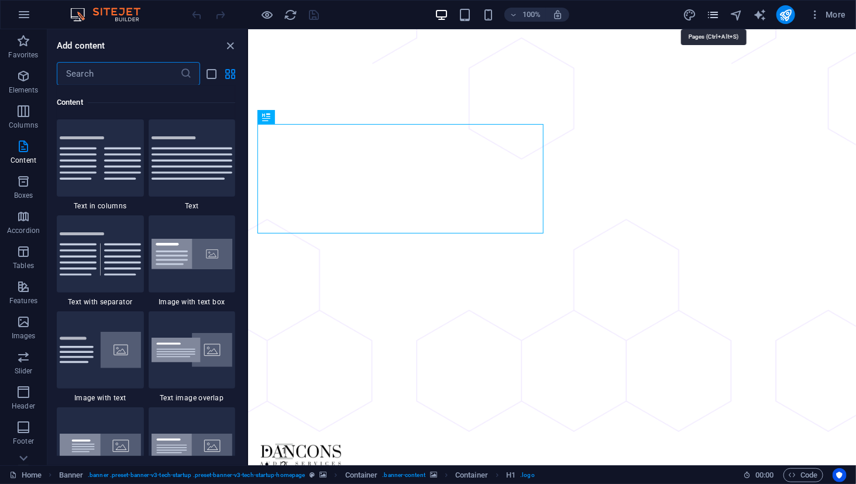
click at [709, 9] on icon "pages" at bounding box center [712, 14] width 13 height 13
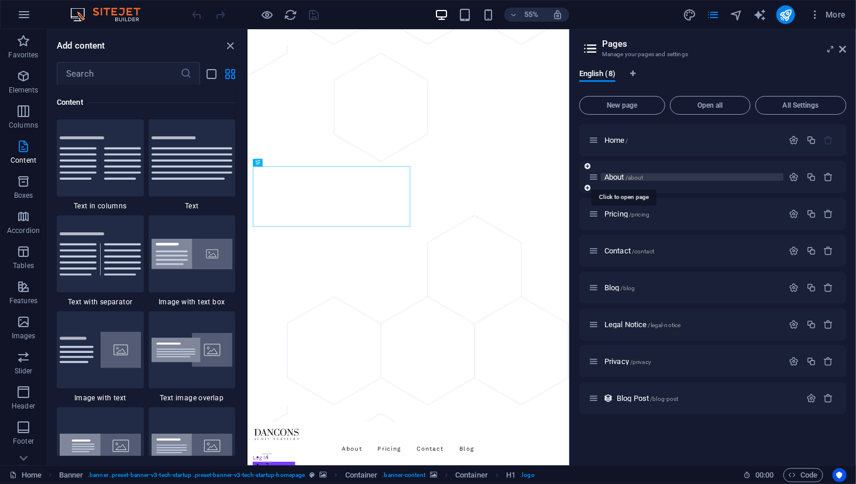
click at [640, 179] on span "/about" at bounding box center [635, 177] width 18 height 6
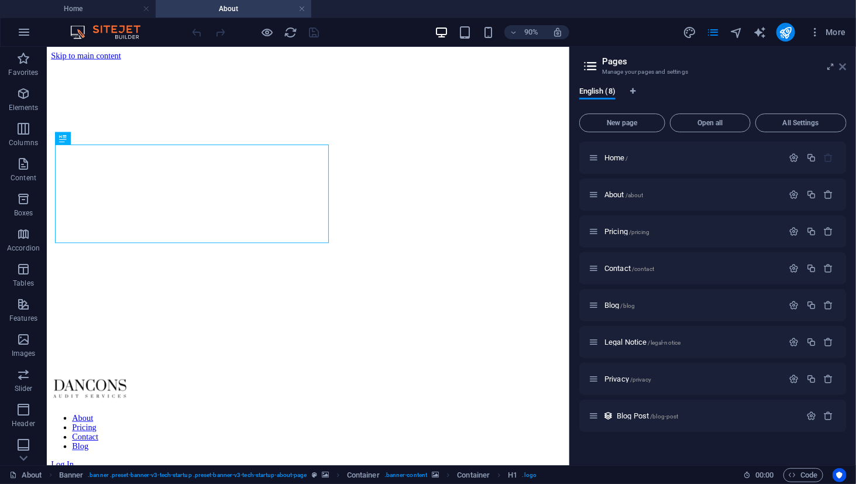
click at [844, 66] on icon at bounding box center [843, 66] width 7 height 9
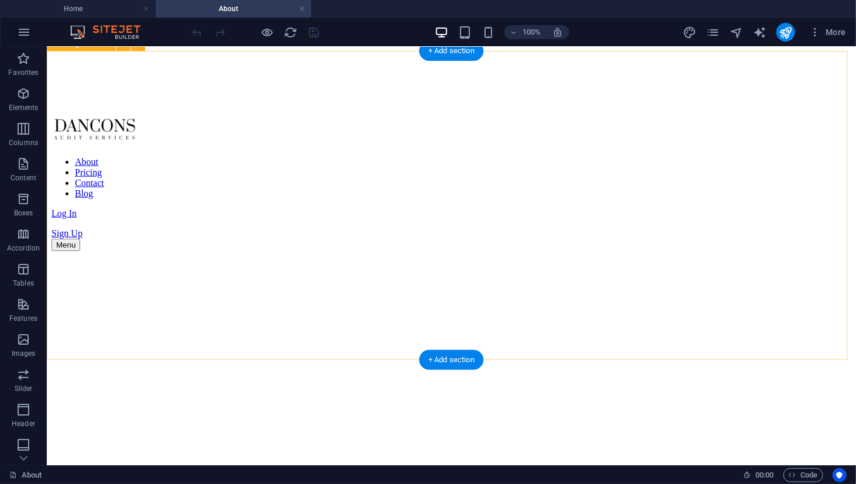
scroll to position [351, 0]
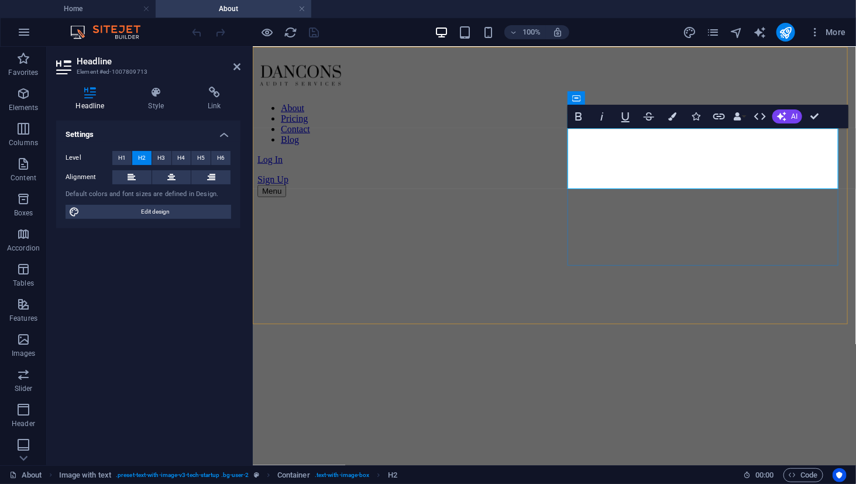
scroll to position [336, 0]
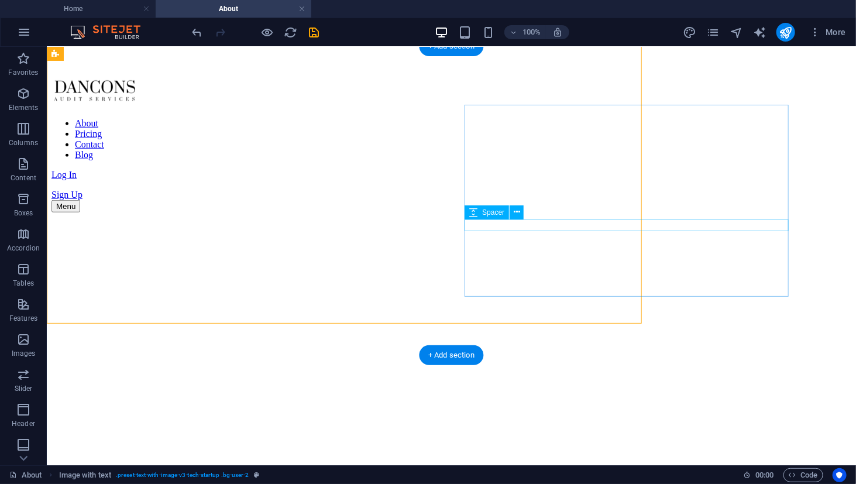
scroll to position [352, 0]
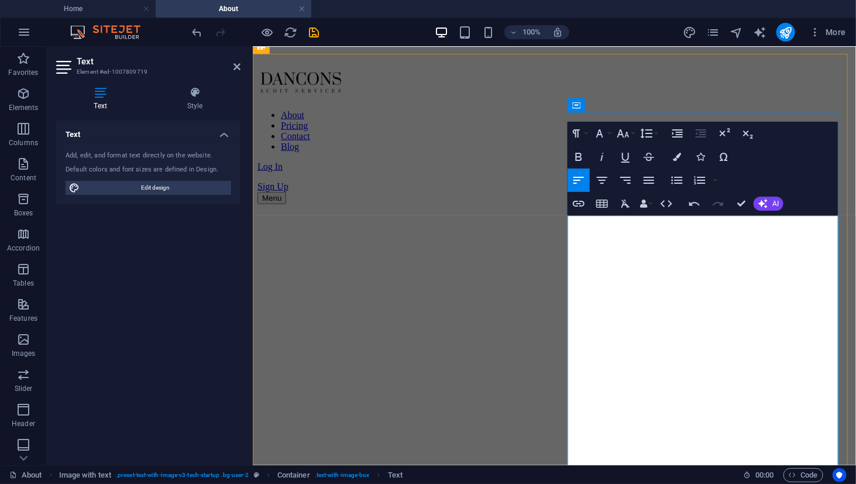
scroll to position [12754, 0]
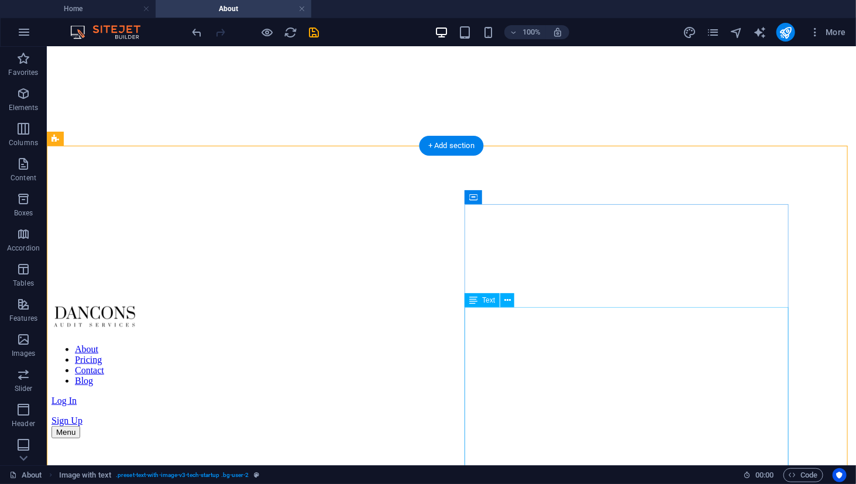
scroll to position [344, 0]
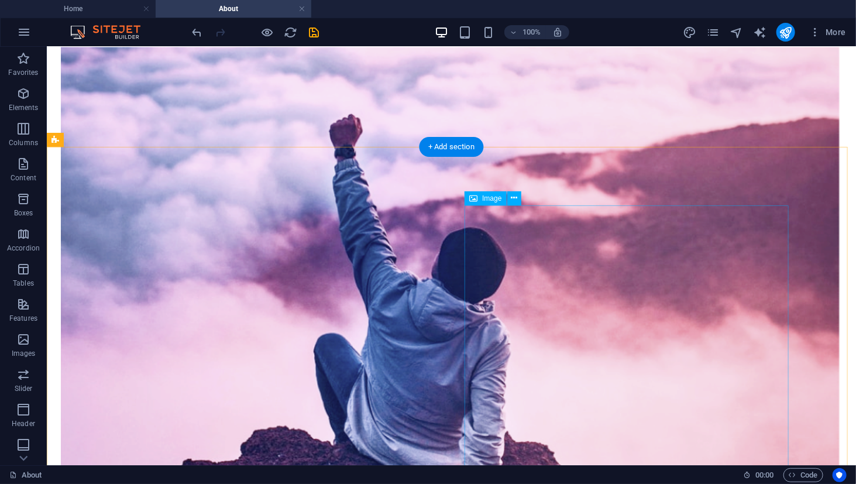
scroll to position [988, 0]
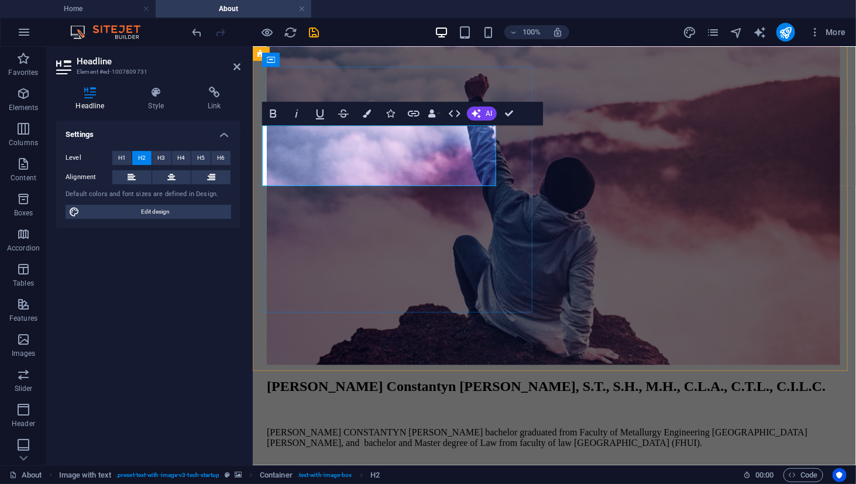
scroll to position [1003, 0]
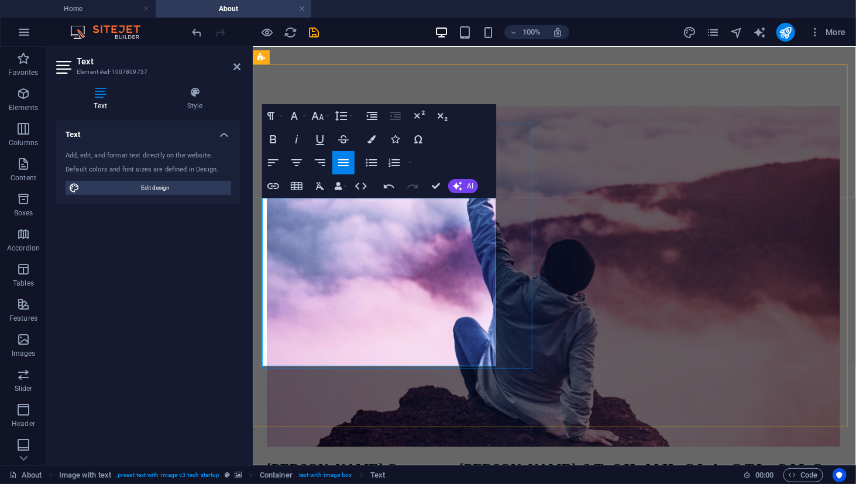
scroll to position [944, 0]
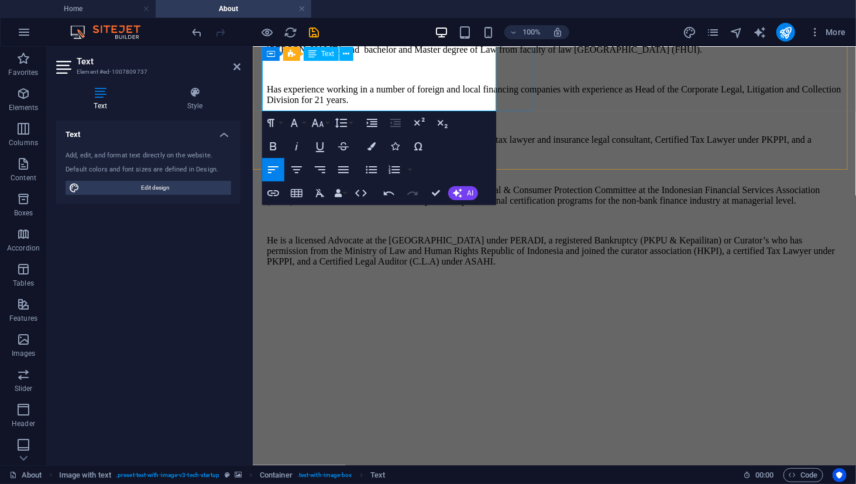
scroll to position [1531, 0]
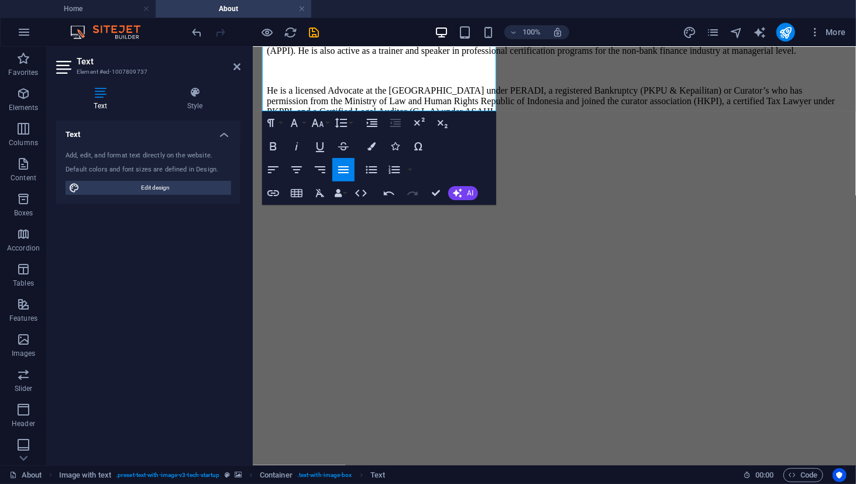
click at [611, 204] on figure at bounding box center [554, 204] width 594 height 0
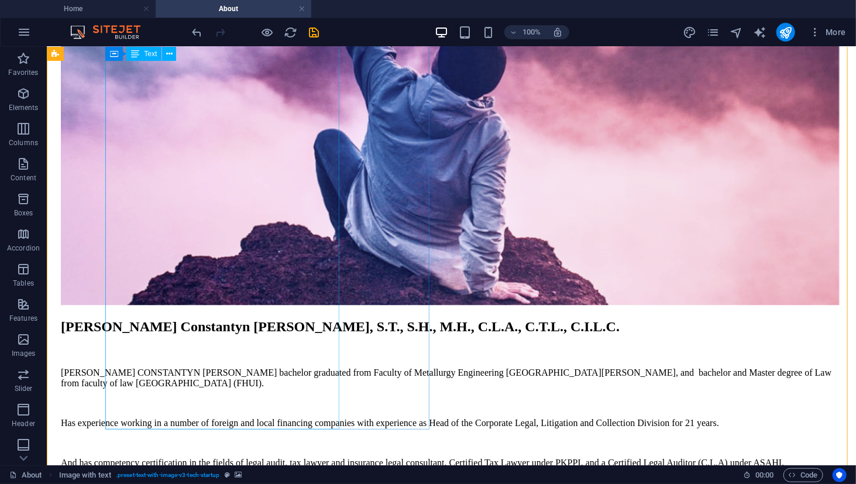
scroll to position [1175, 0]
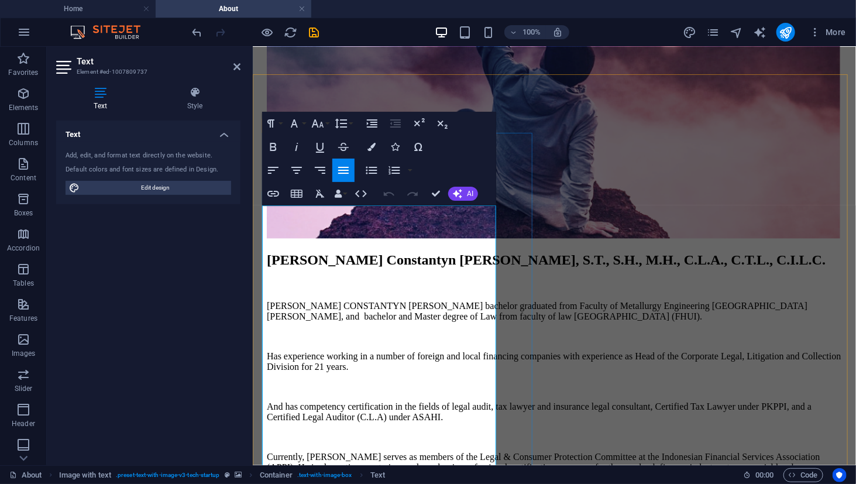
scroll to position [1361, 0]
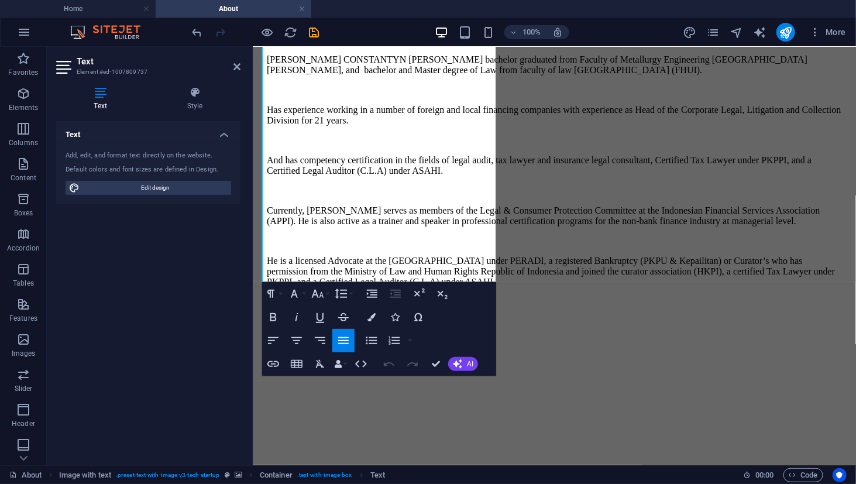
drag, startPoint x: 384, startPoint y: 241, endPoint x: 463, endPoint y: 145, distance: 124.3
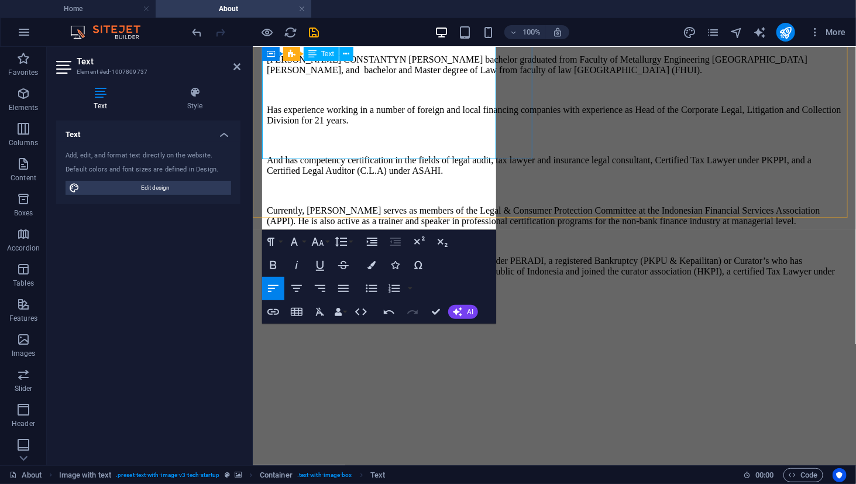
scroll to position [2608, 1]
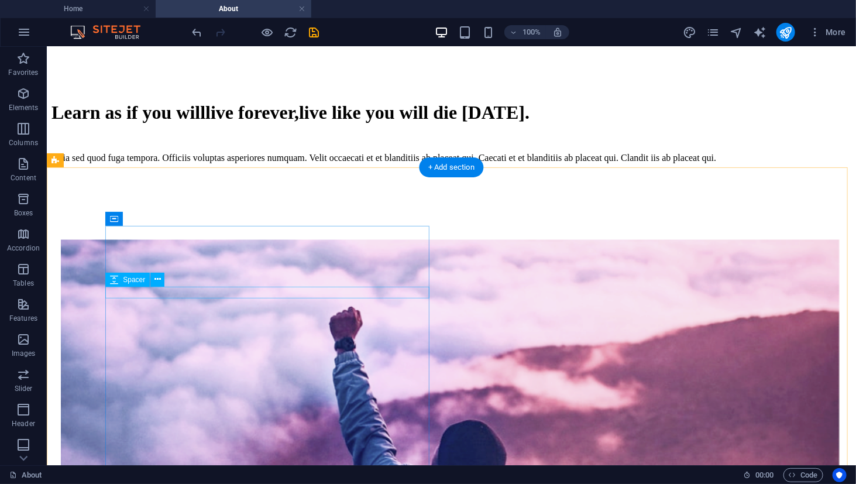
scroll to position [802, 0]
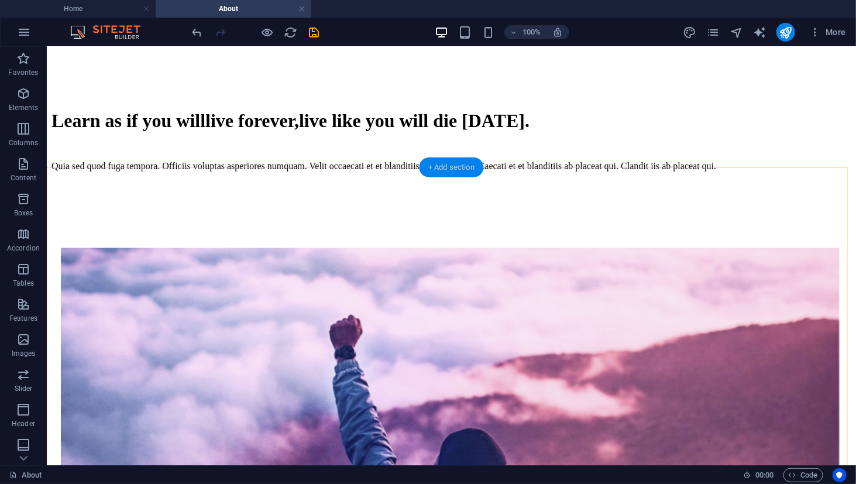
click at [454, 169] on div "+ Add section" at bounding box center [451, 167] width 65 height 20
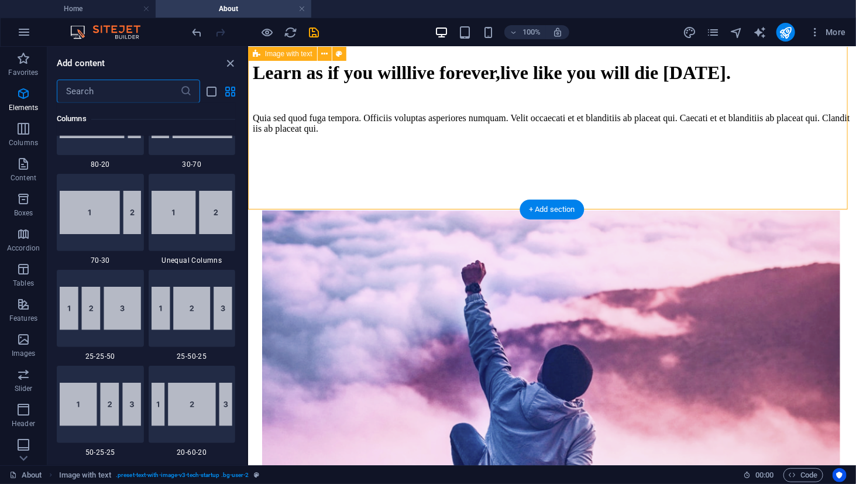
scroll to position [2047, 0]
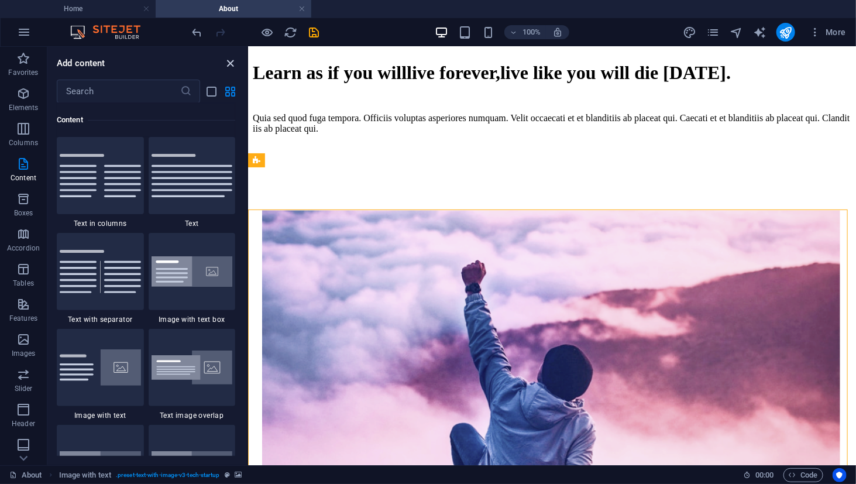
drag, startPoint x: 227, startPoint y: 60, endPoint x: 180, endPoint y: 13, distance: 66.2
click at [227, 60] on icon "close panel" at bounding box center [230, 63] width 13 height 13
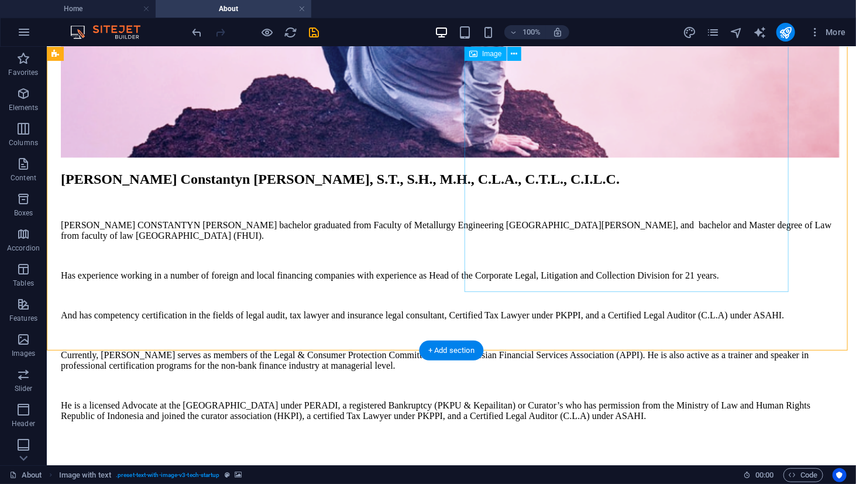
scroll to position [1445, 0]
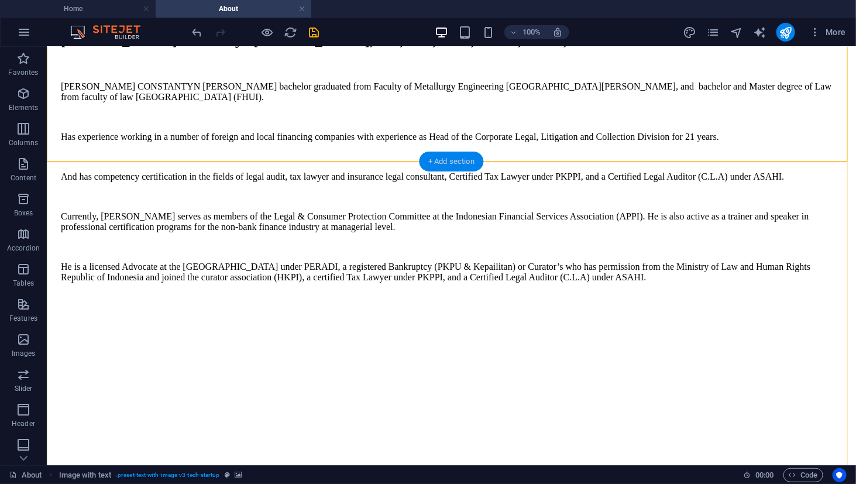
click at [448, 163] on div "+ Add section" at bounding box center [451, 162] width 65 height 20
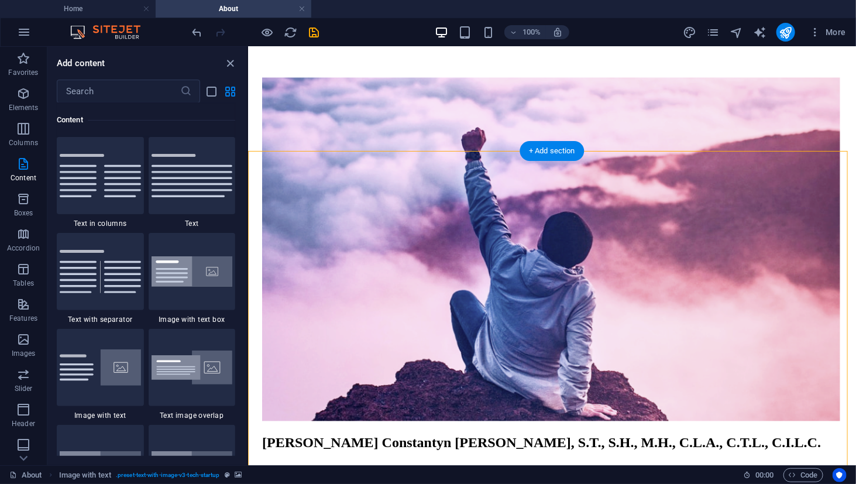
scroll to position [860, 0]
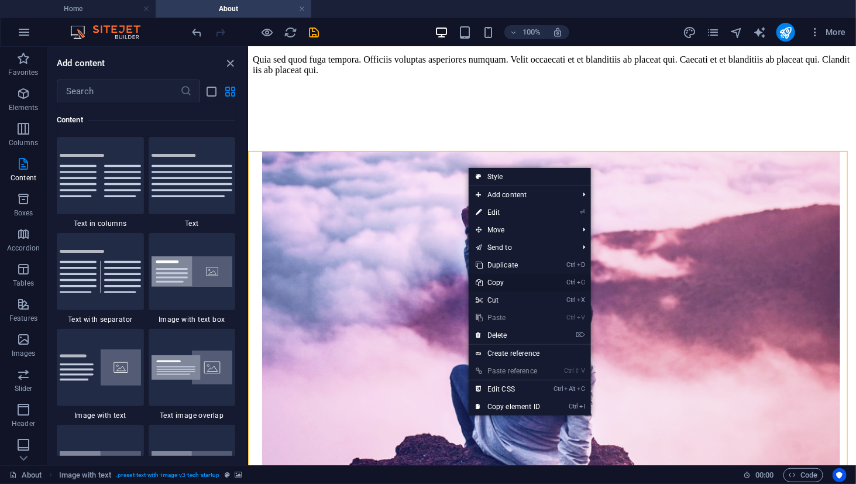
click at [494, 279] on link "Ctrl C Copy" at bounding box center [508, 283] width 78 height 18
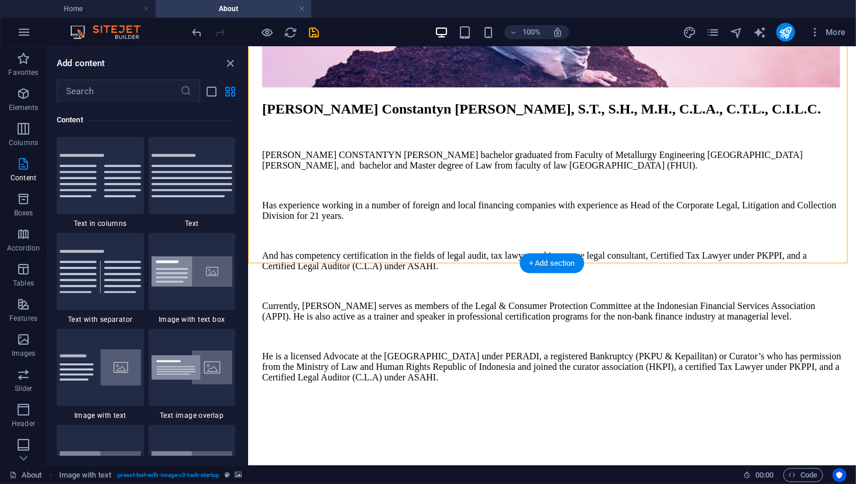
scroll to position [1387, 0]
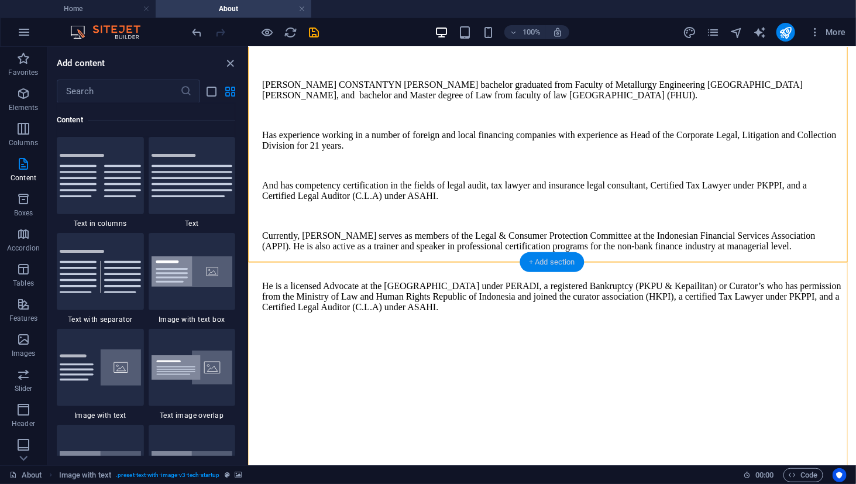
click at [536, 254] on div "+ Add section" at bounding box center [552, 262] width 65 height 20
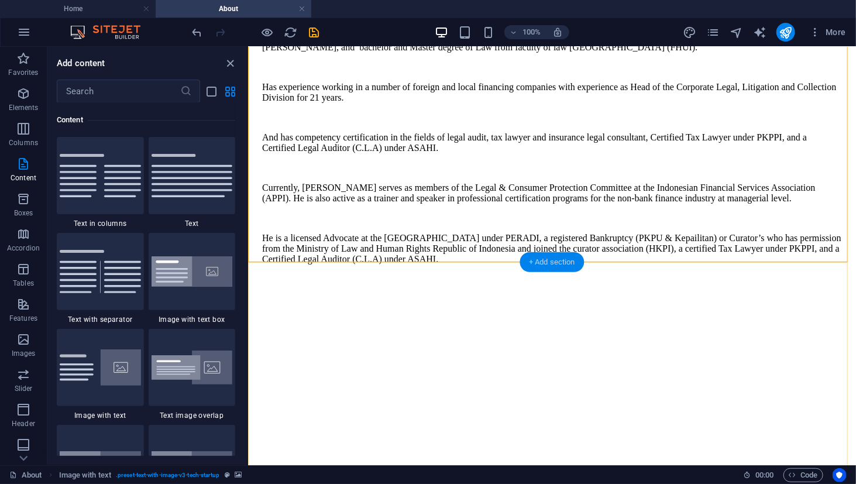
click at [535, 263] on div "+ Add section" at bounding box center [552, 262] width 65 height 20
click at [535, 260] on div "+ Add section" at bounding box center [552, 262] width 65 height 20
click at [198, 238] on div at bounding box center [192, 271] width 87 height 77
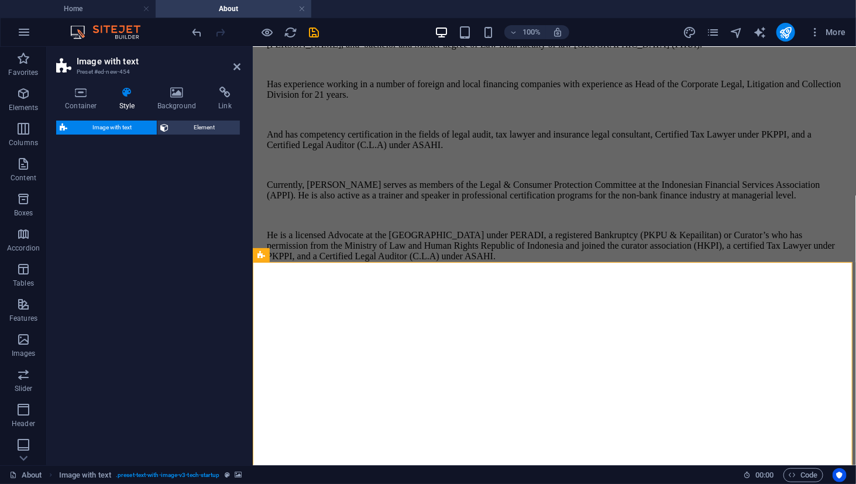
select select "rem"
select select "px"
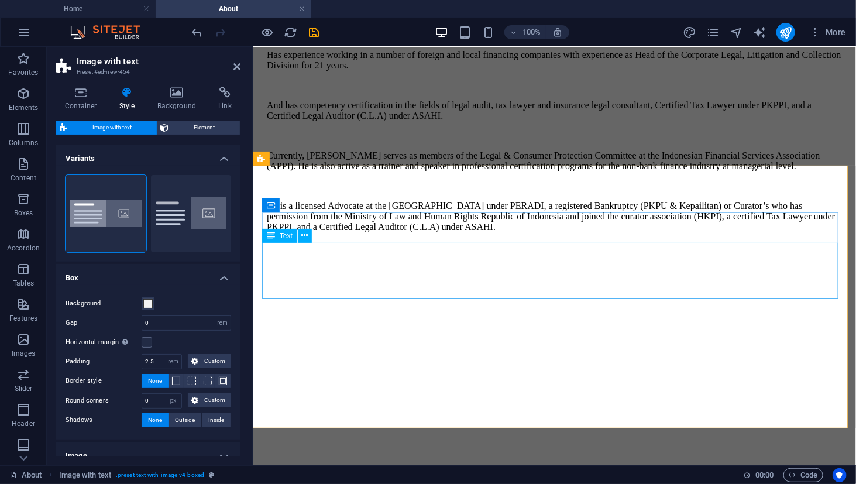
scroll to position [1562, 0]
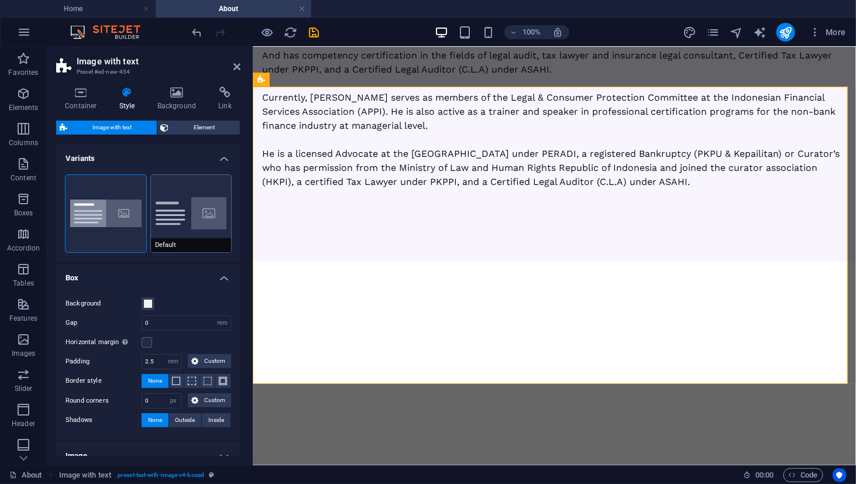
click at [190, 236] on button "Default" at bounding box center [191, 213] width 81 height 77
type input "2"
type input "0"
click at [238, 63] on icon at bounding box center [236, 66] width 7 height 9
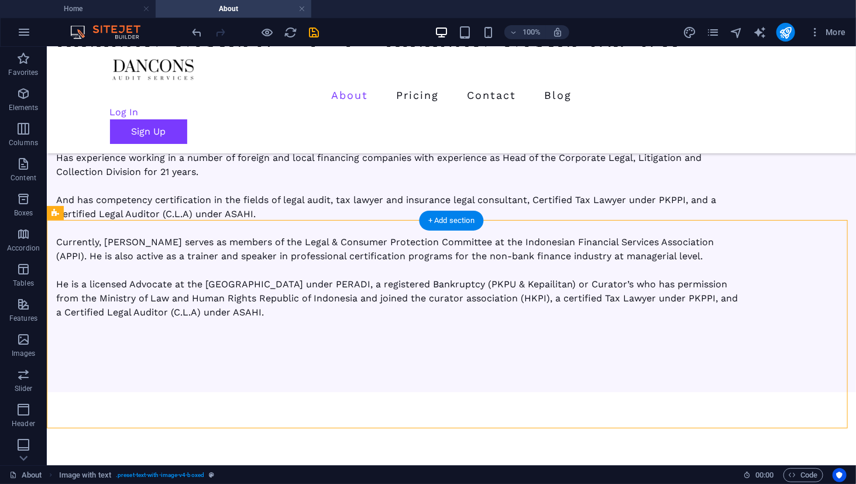
scroll to position [1387, 0]
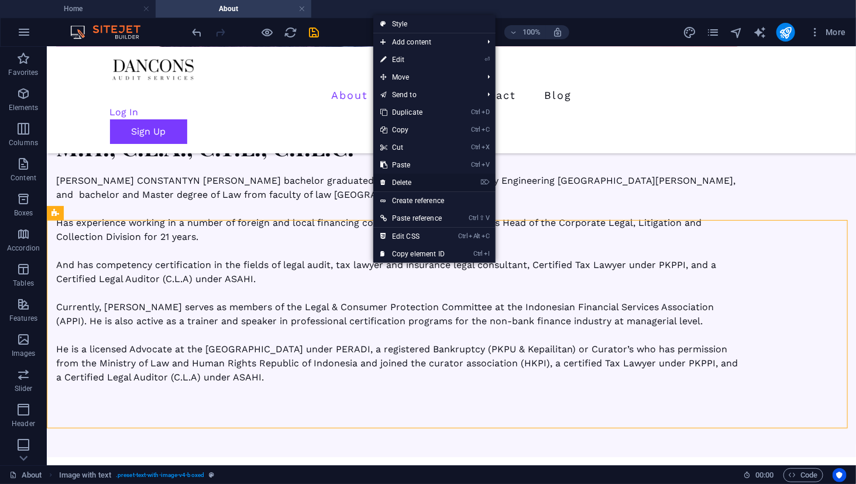
click at [401, 183] on link "⌦ Delete" at bounding box center [412, 183] width 78 height 18
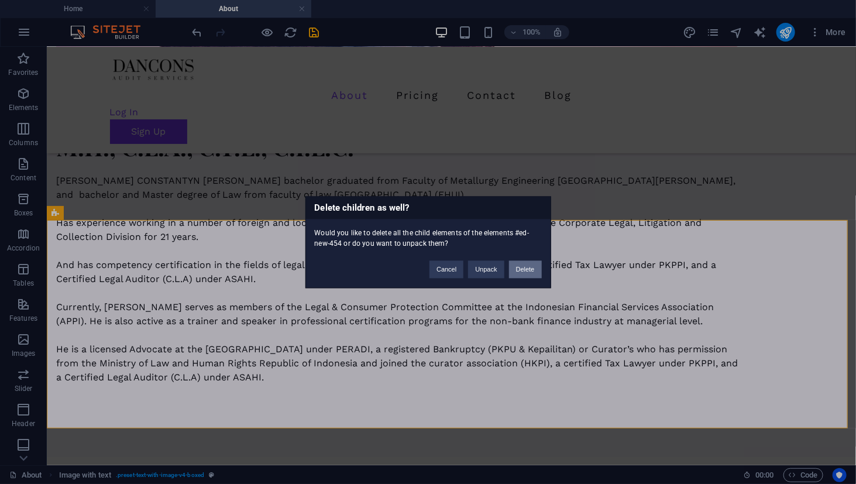
click at [523, 264] on button "Delete" at bounding box center [525, 269] width 33 height 18
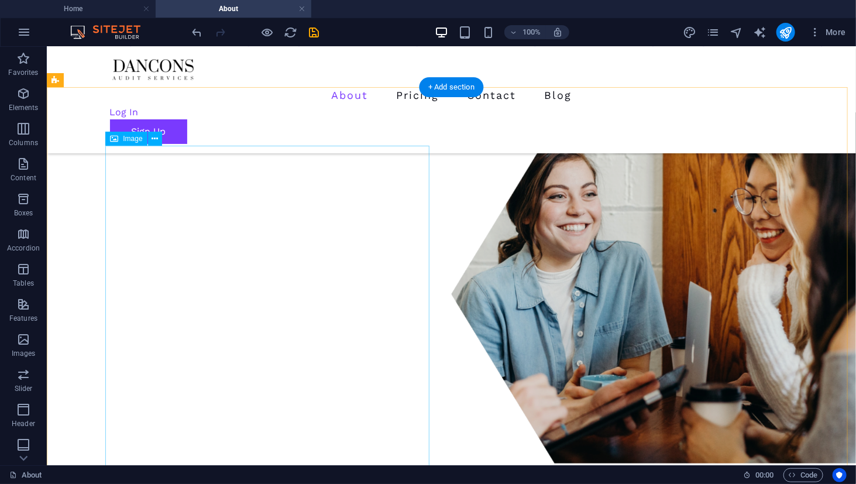
scroll to position [99, 0]
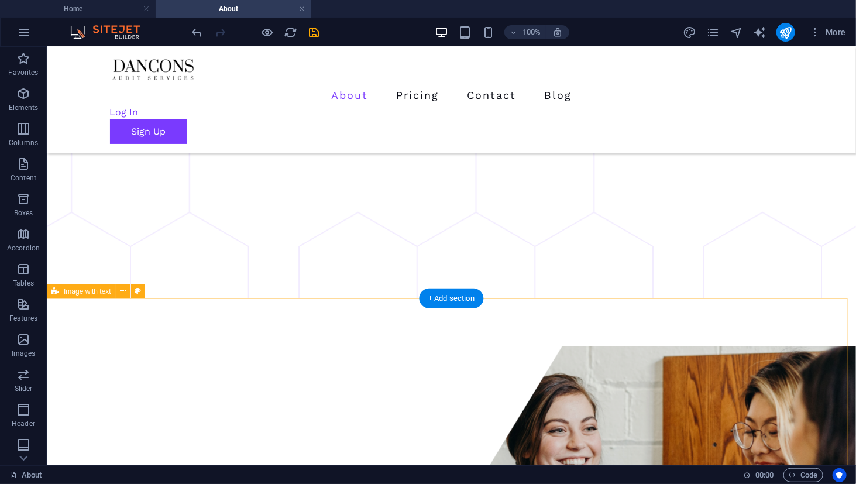
click at [119, 291] on button at bounding box center [123, 291] width 14 height 14
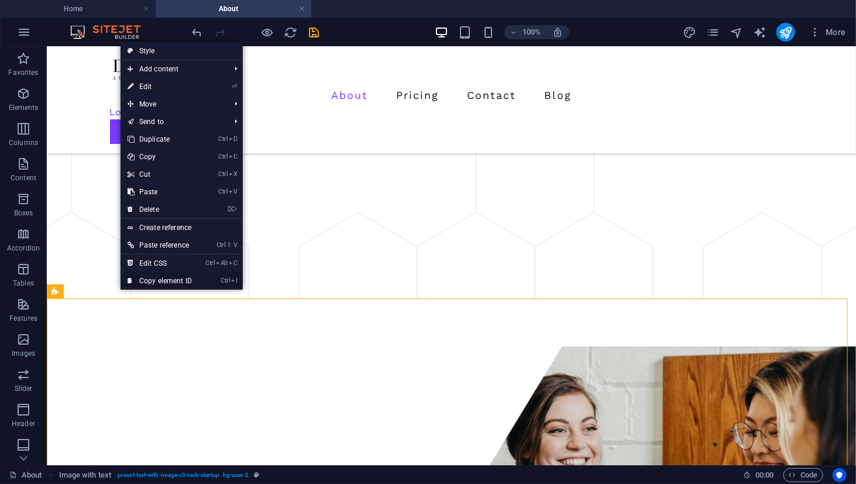
click at [138, 280] on link "Ctrl I Copy element ID" at bounding box center [160, 281] width 78 height 18
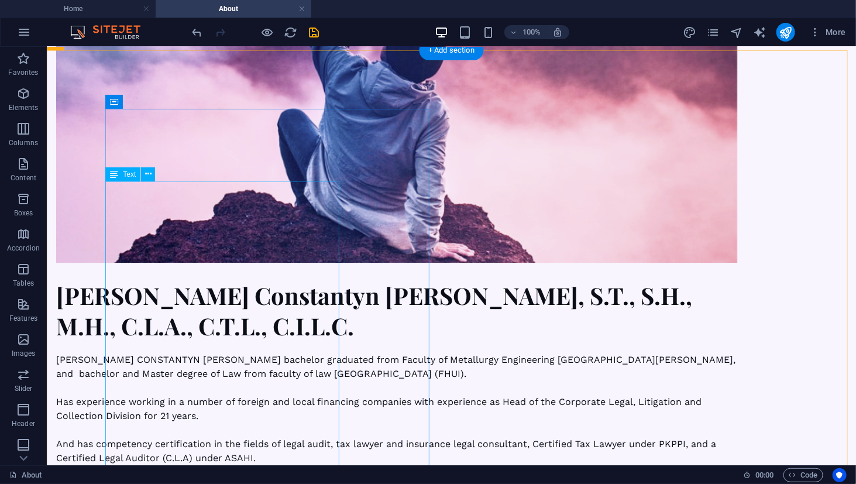
scroll to position [1328, 0]
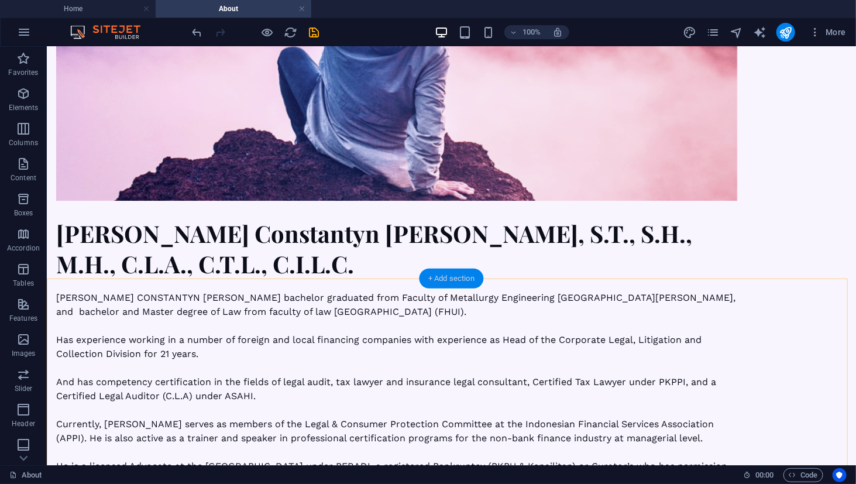
click at [457, 284] on div "+ Add section" at bounding box center [451, 279] width 65 height 20
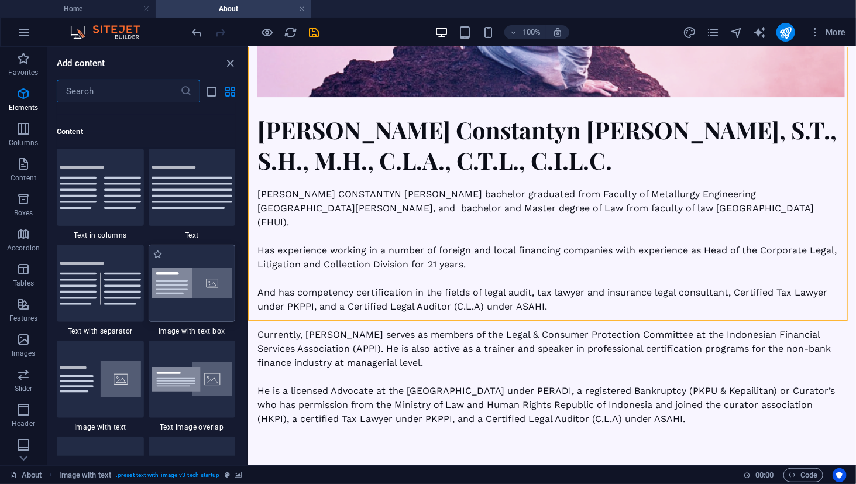
scroll to position [2047, 0]
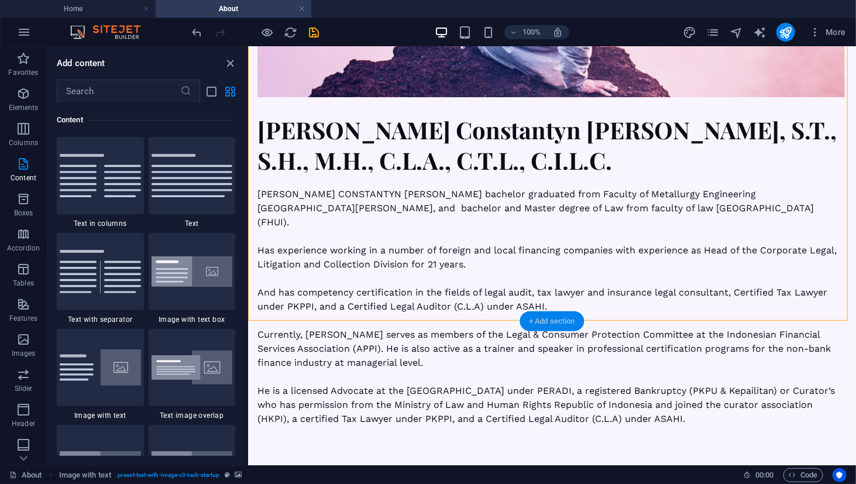
click at [569, 319] on div "+ Add section" at bounding box center [552, 321] width 65 height 20
click at [208, 247] on div at bounding box center [192, 271] width 87 height 77
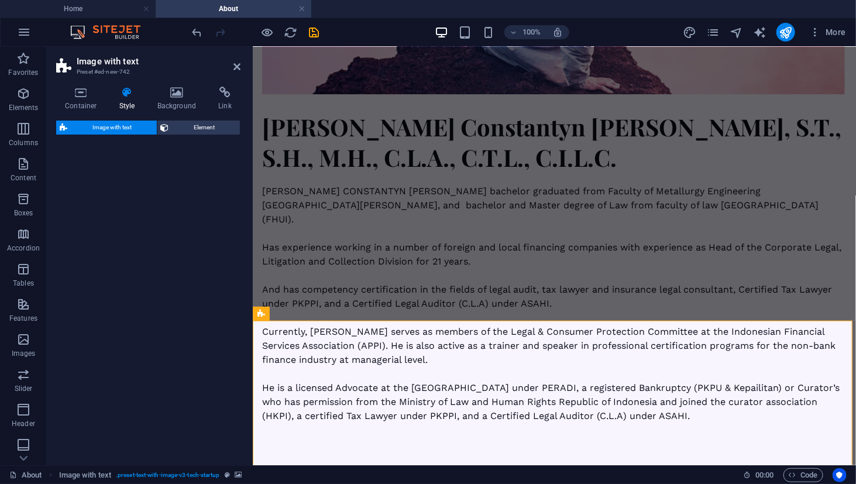
select select "rem"
select select "px"
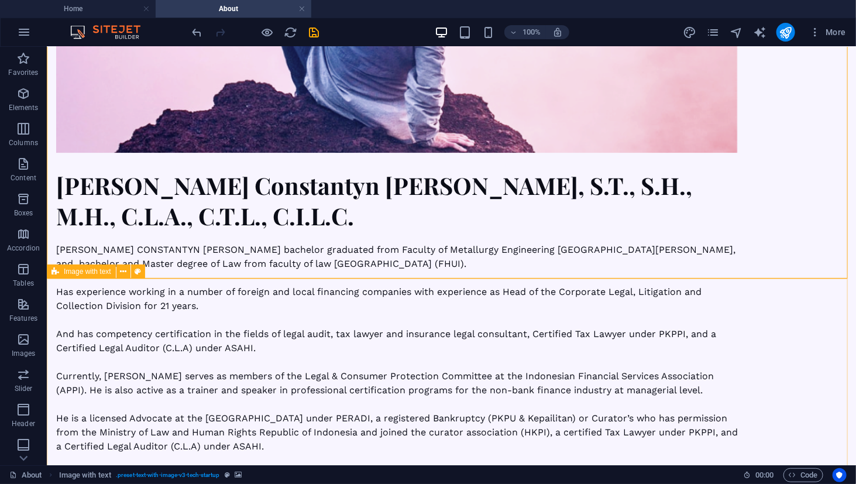
click at [108, 272] on span "Image with text" at bounding box center [87, 271] width 47 height 7
click at [124, 272] on icon at bounding box center [123, 272] width 6 height 12
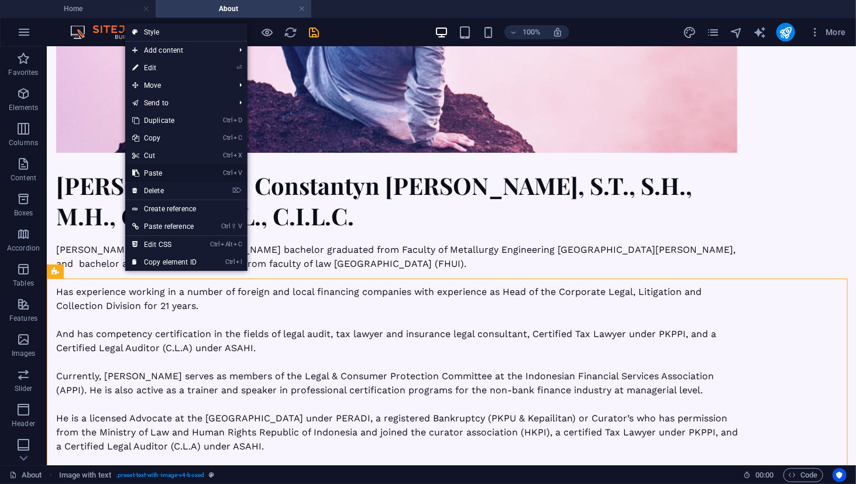
click at [167, 172] on link "Ctrl V Paste" at bounding box center [164, 173] width 78 height 18
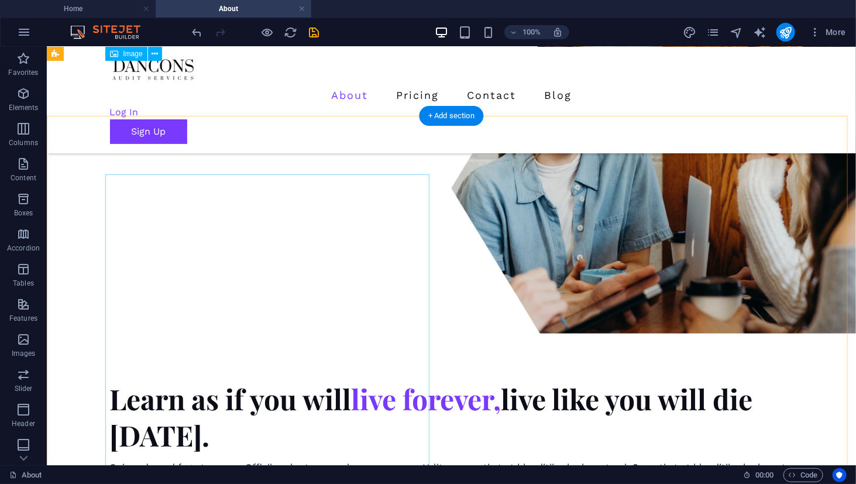
scroll to position [64, 0]
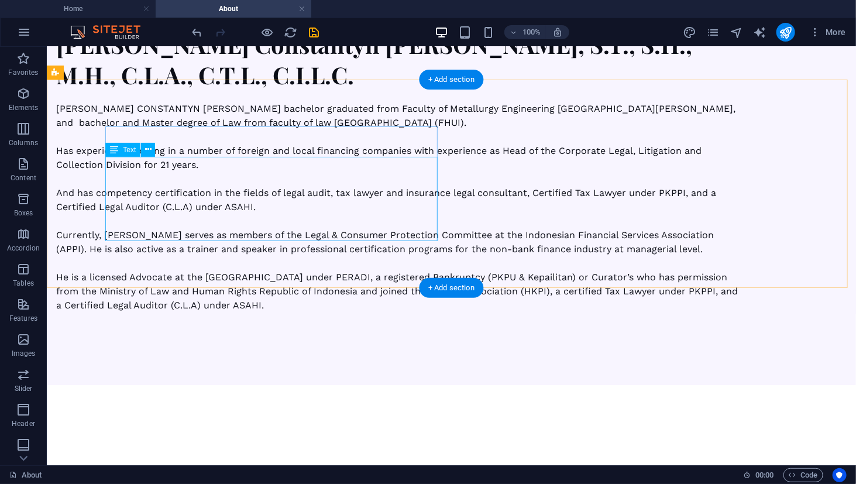
scroll to position [1410, 0]
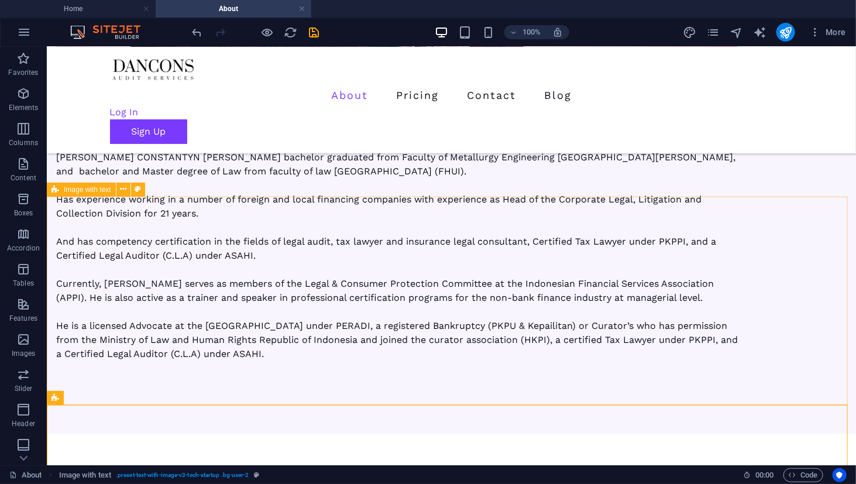
click at [97, 190] on span "Image with text" at bounding box center [87, 189] width 47 height 7
click at [124, 188] on icon at bounding box center [123, 189] width 6 height 12
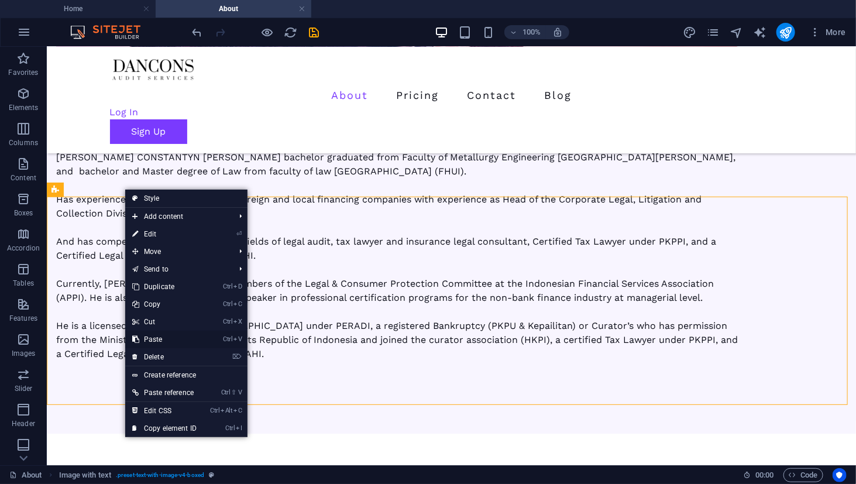
click at [165, 334] on link "Ctrl V Paste" at bounding box center [164, 340] width 78 height 18
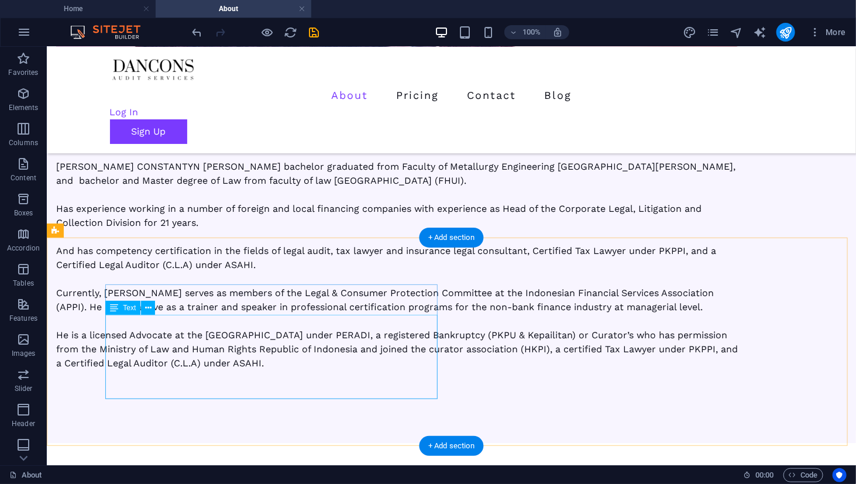
scroll to position [1352, 0]
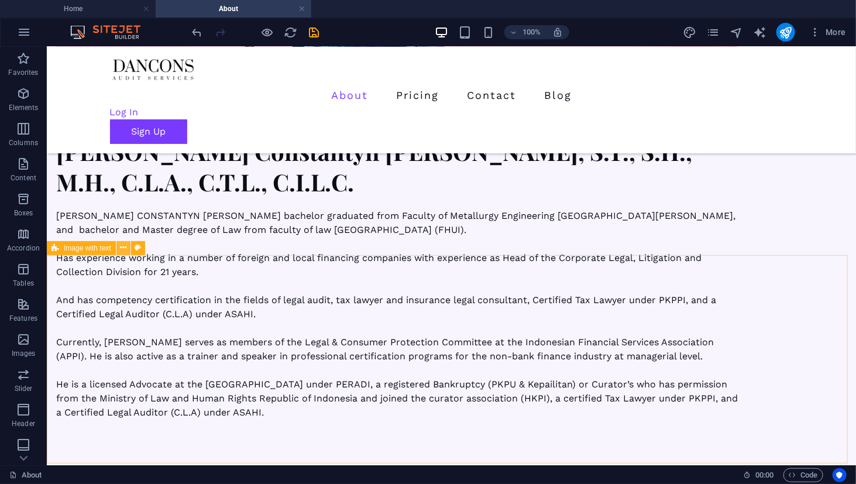
click at [121, 246] on icon at bounding box center [123, 248] width 6 height 12
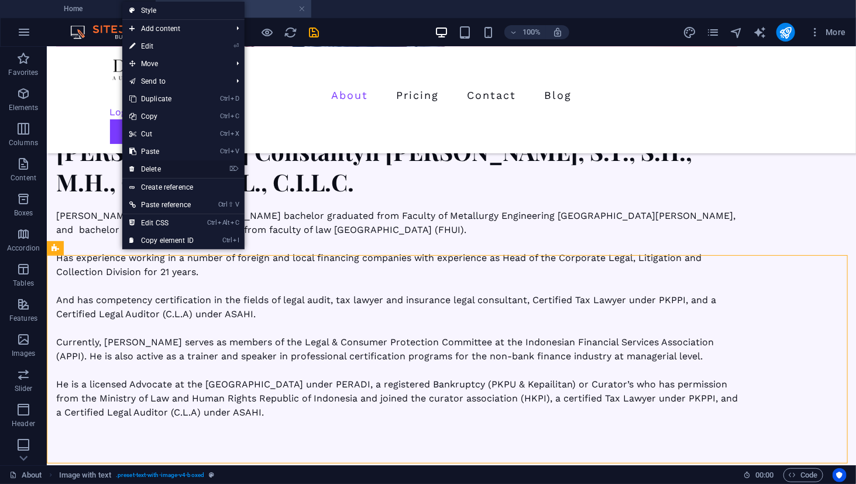
click at [178, 167] on link "⌦ Delete" at bounding box center [161, 169] width 78 height 18
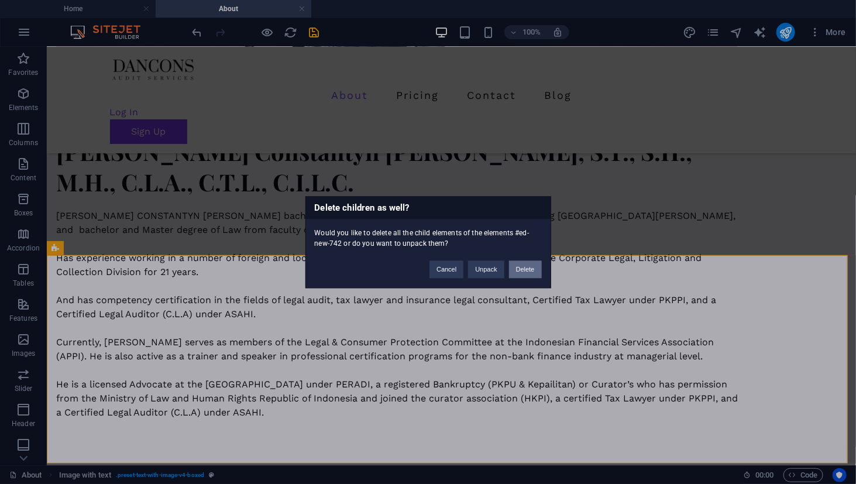
click at [525, 270] on button "Delete" at bounding box center [525, 269] width 33 height 18
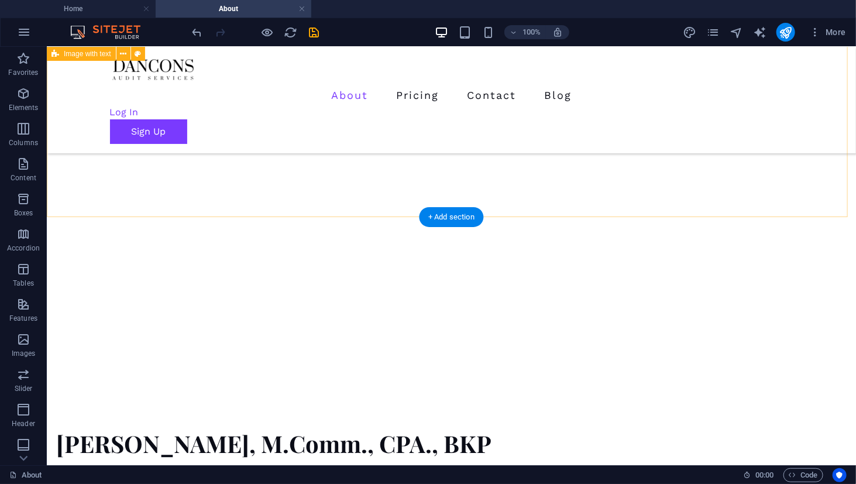
scroll to position [1937, 0]
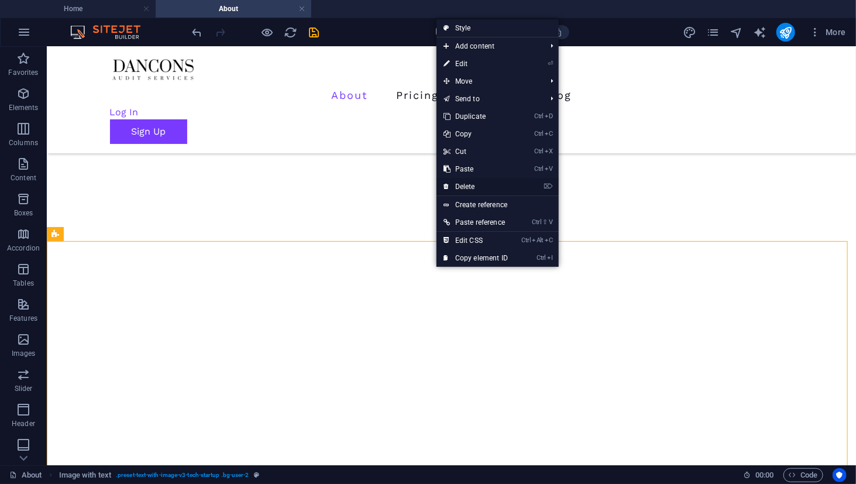
click at [474, 190] on link "⌦ Delete" at bounding box center [476, 187] width 78 height 18
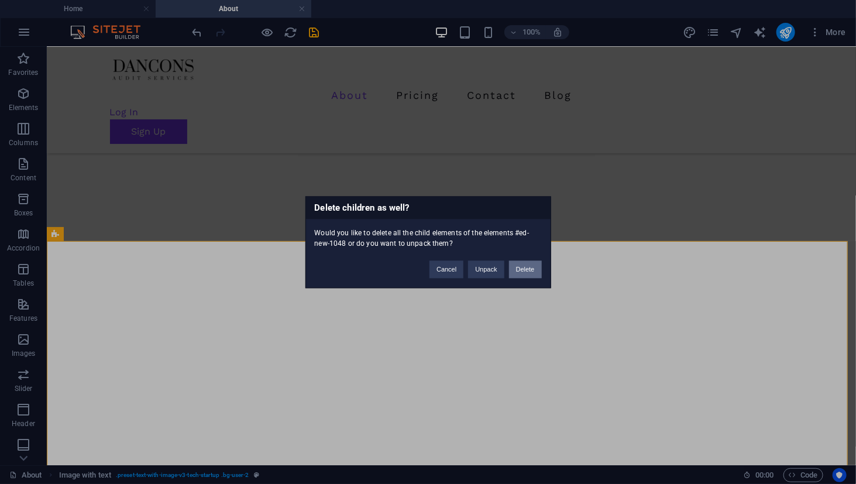
click at [516, 269] on button "Delete" at bounding box center [525, 269] width 33 height 18
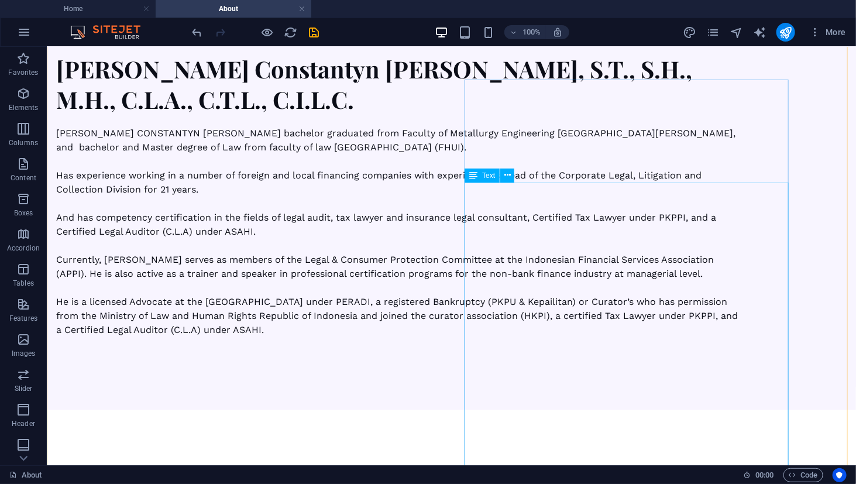
scroll to position [1586, 0]
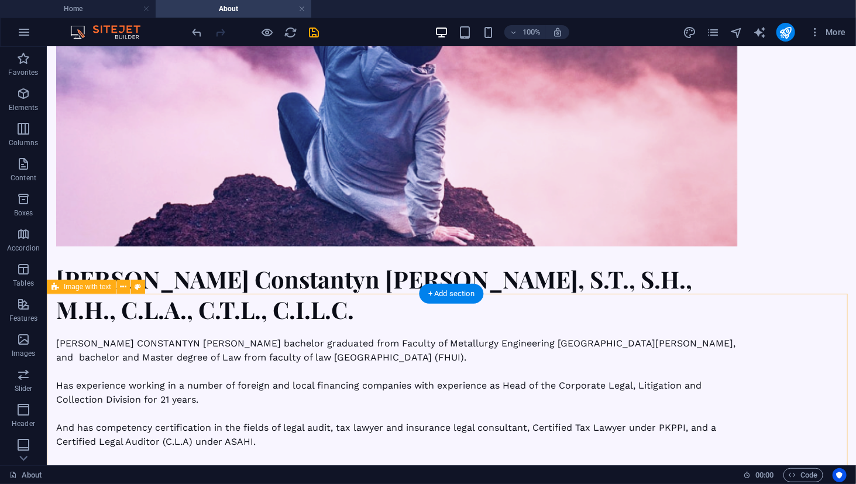
scroll to position [1644, 0]
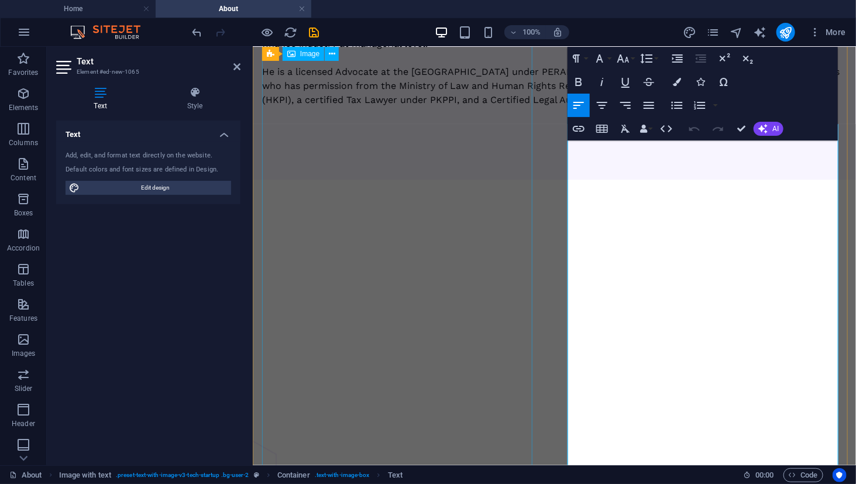
scroll to position [1686, 0]
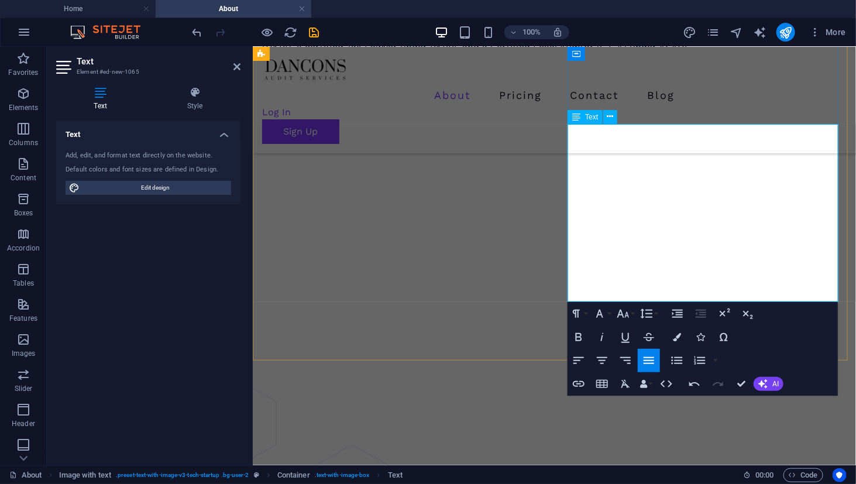
scroll to position [1701, 0]
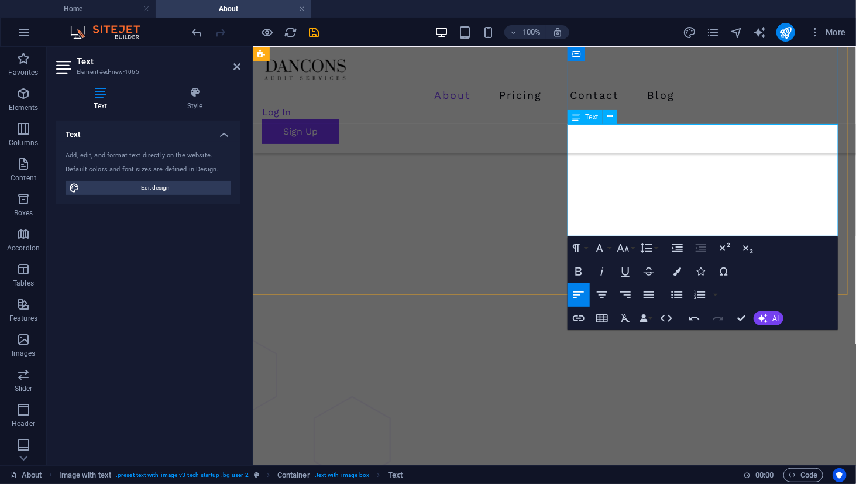
scroll to position [2818, 0]
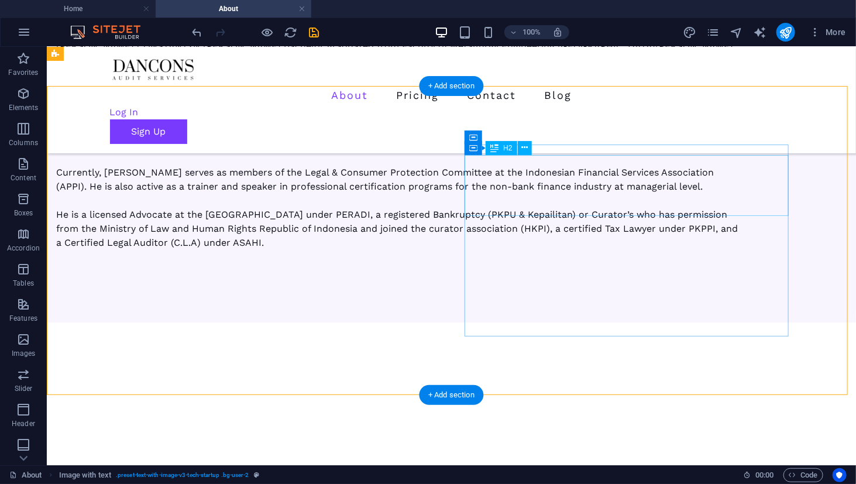
scroll to position [1507, 0]
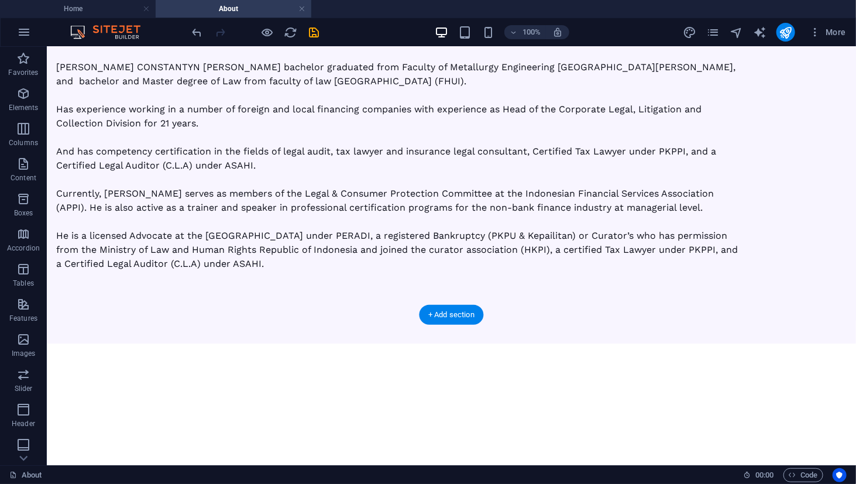
scroll to position [1628, 0]
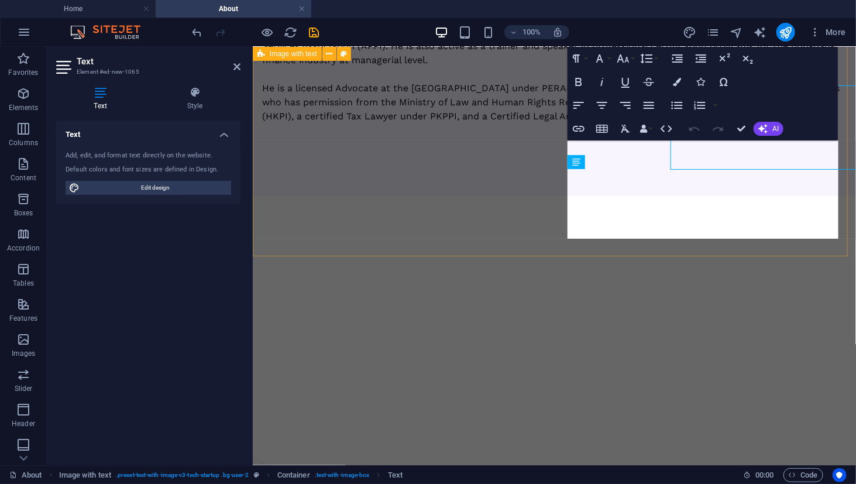
scroll to position [1670, 0]
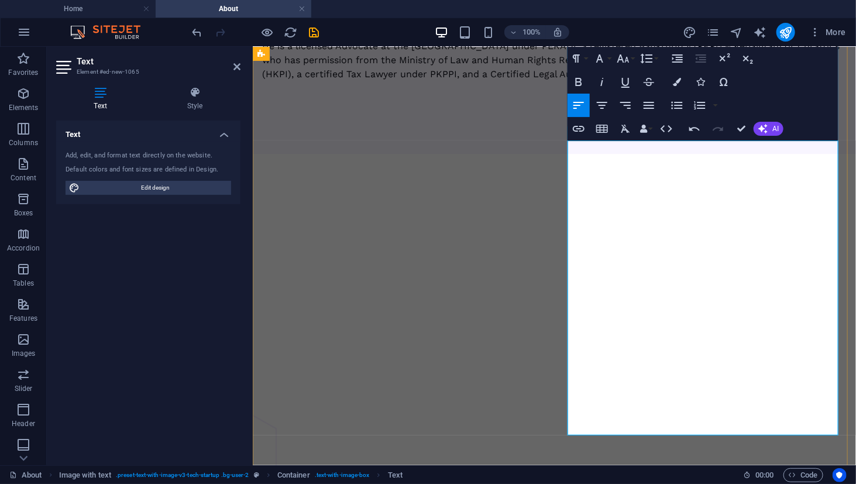
scroll to position [6449, 0]
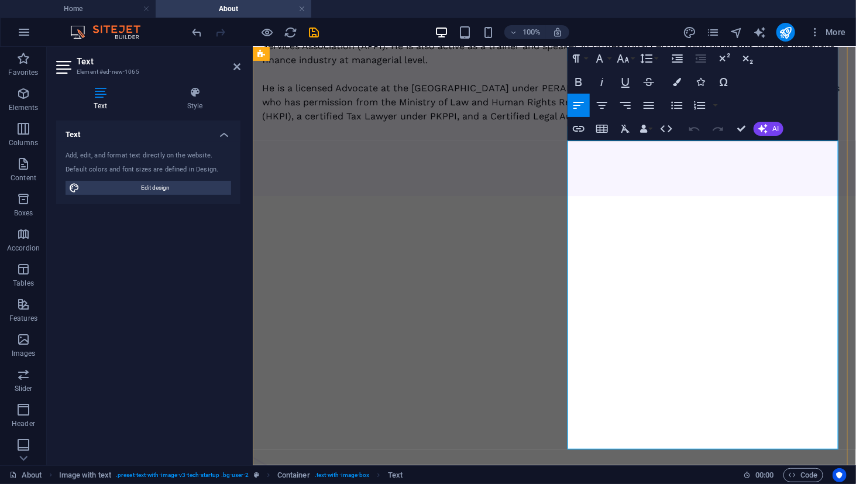
scroll to position [1670, 0]
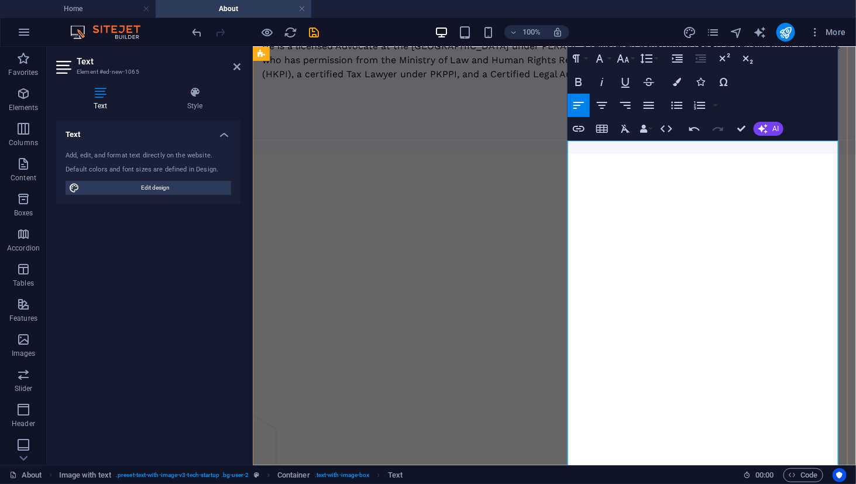
scroll to position [1940, 0]
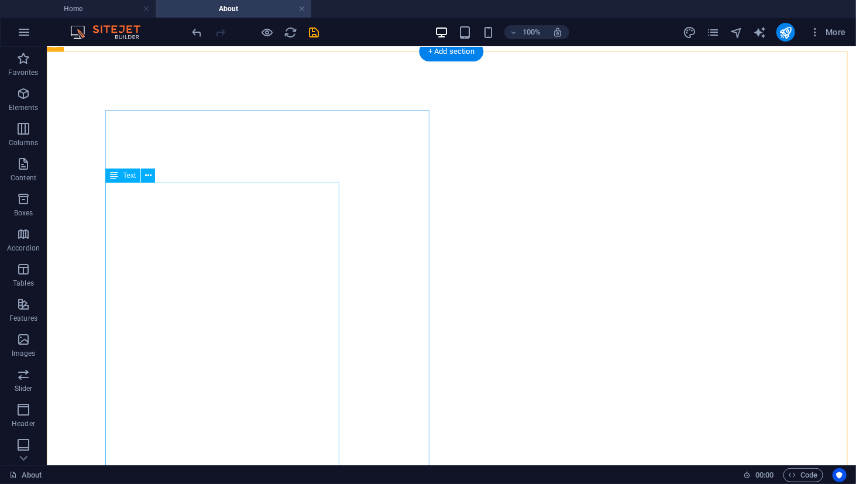
scroll to position [1979, 0]
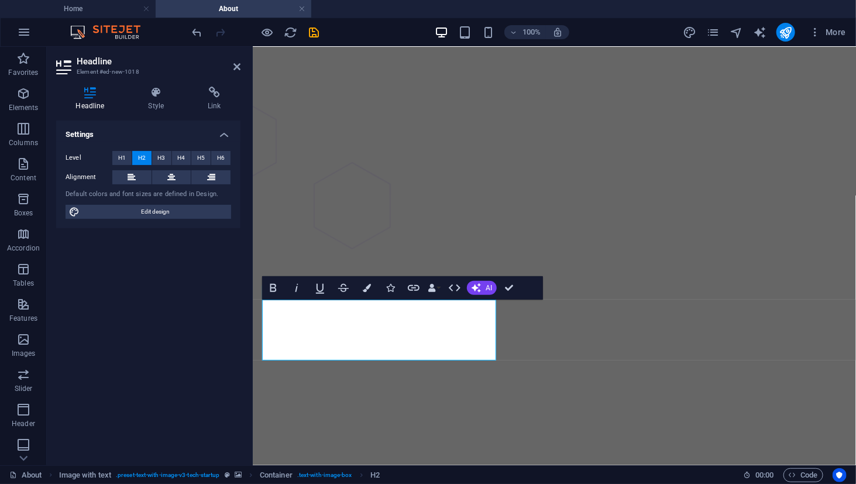
scroll to position [2021, 0]
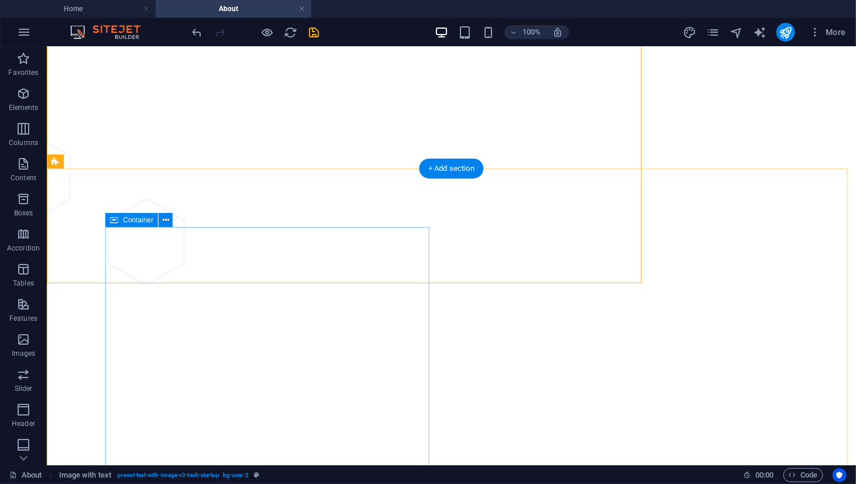
scroll to position [1979, 0]
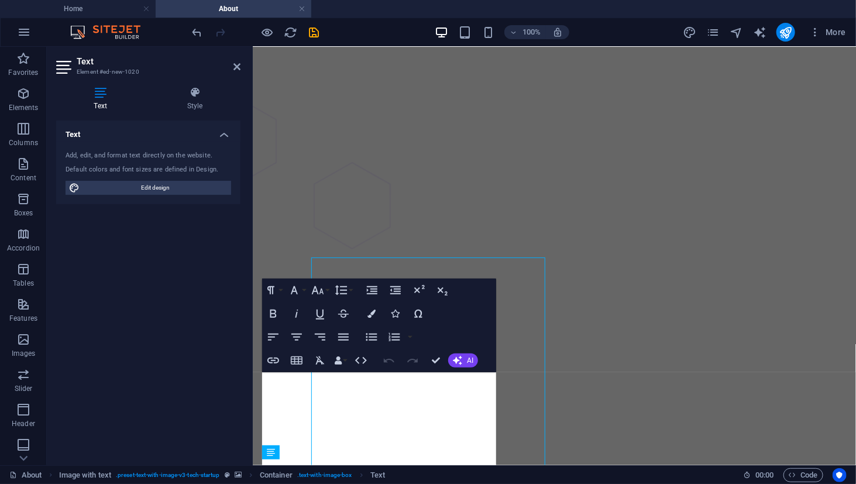
scroll to position [2021, 0]
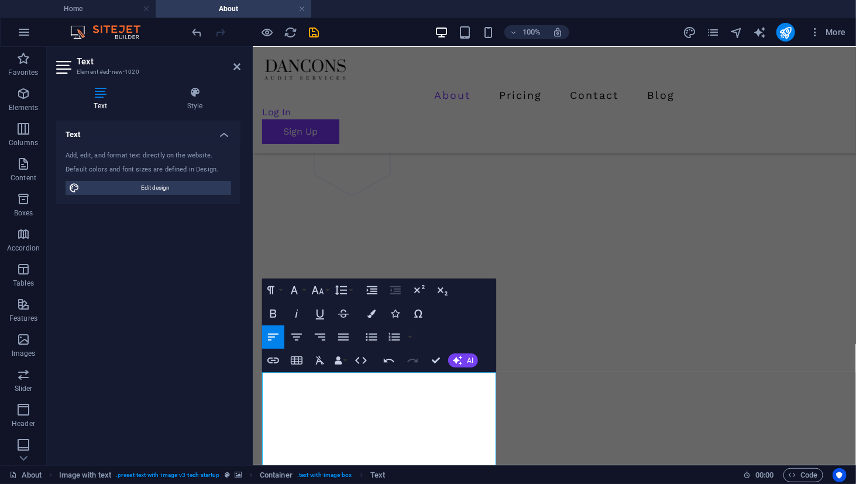
scroll to position [5453, 0]
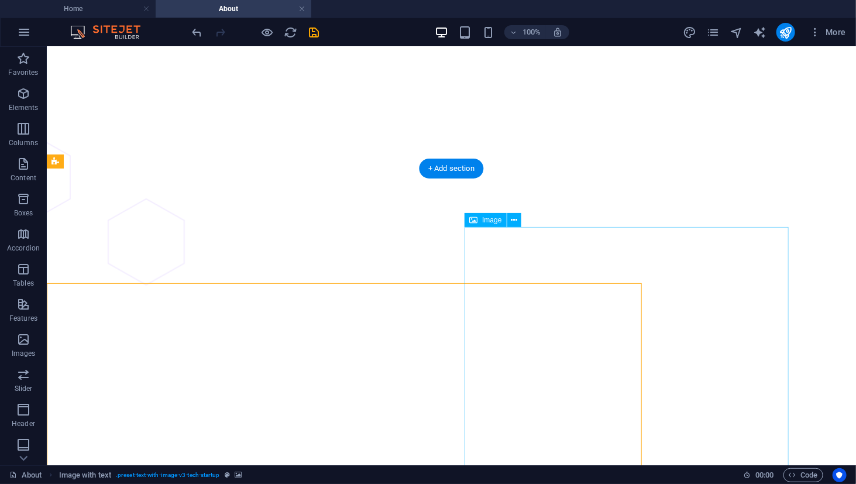
scroll to position [1979, 0]
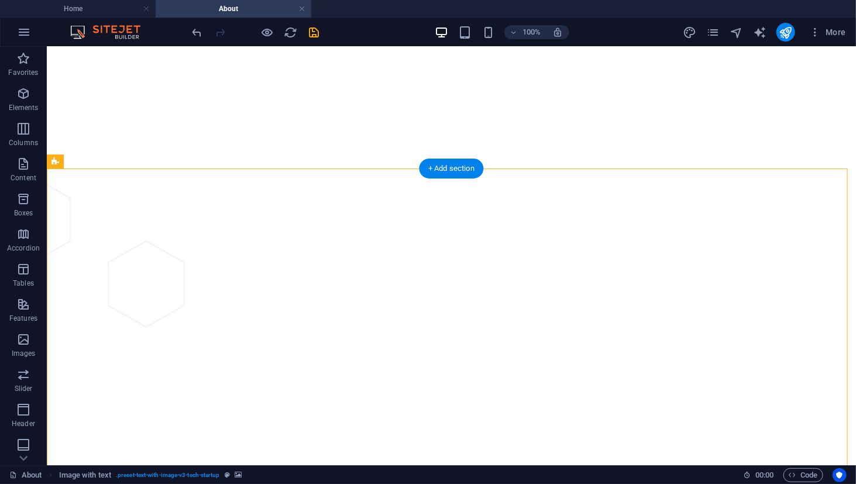
drag, startPoint x: 300, startPoint y: 193, endPoint x: 298, endPoint y: 215, distance: 22.9
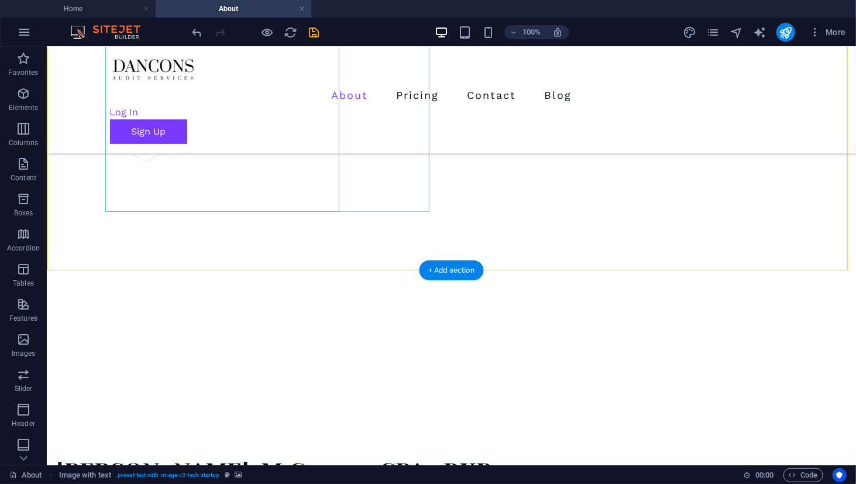
scroll to position [2389, 0]
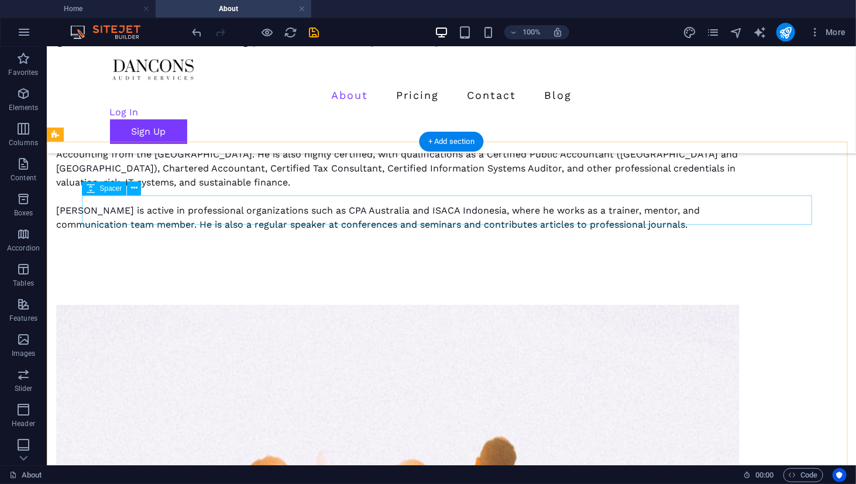
scroll to position [2447, 0]
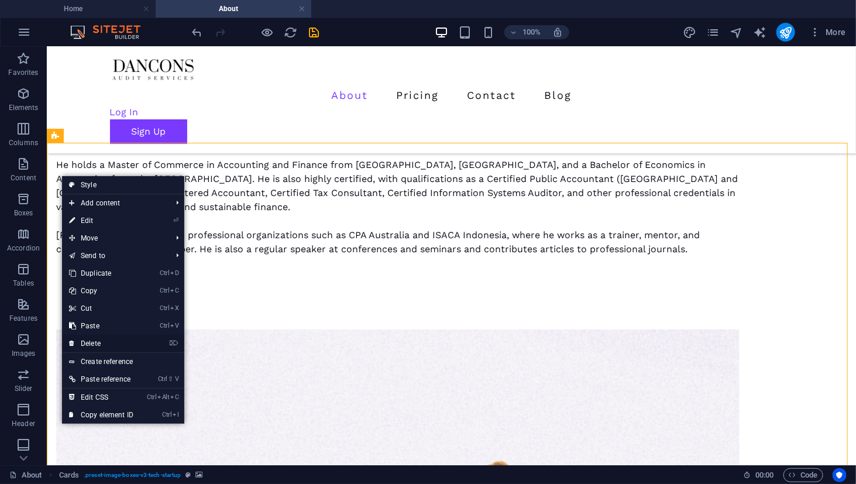
click at [114, 338] on link "⌦ Delete" at bounding box center [101, 344] width 78 height 18
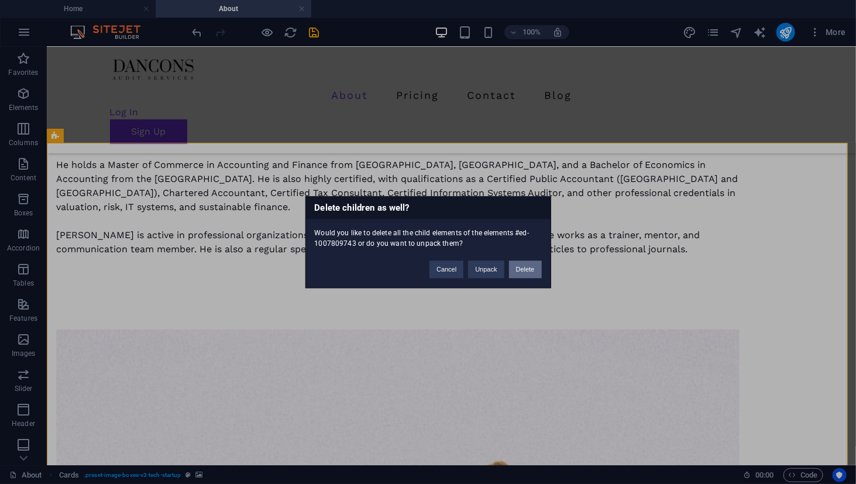
click at [525, 273] on button "Delete" at bounding box center [525, 269] width 33 height 18
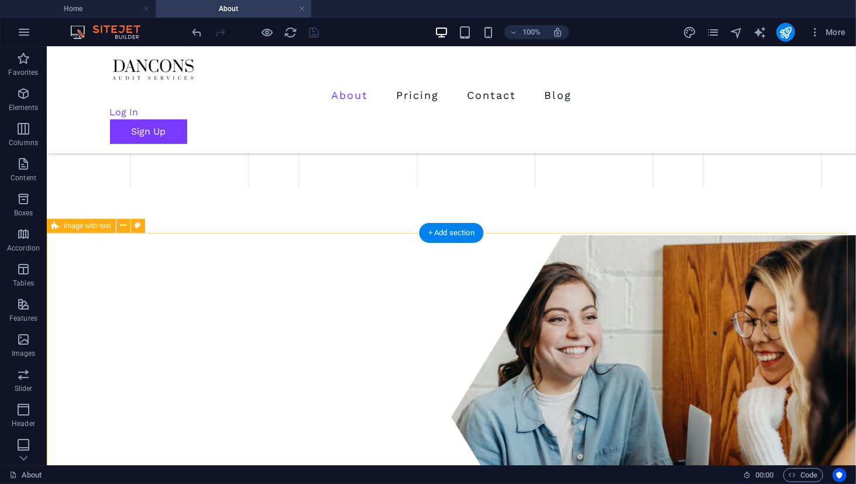
scroll to position [165, 0]
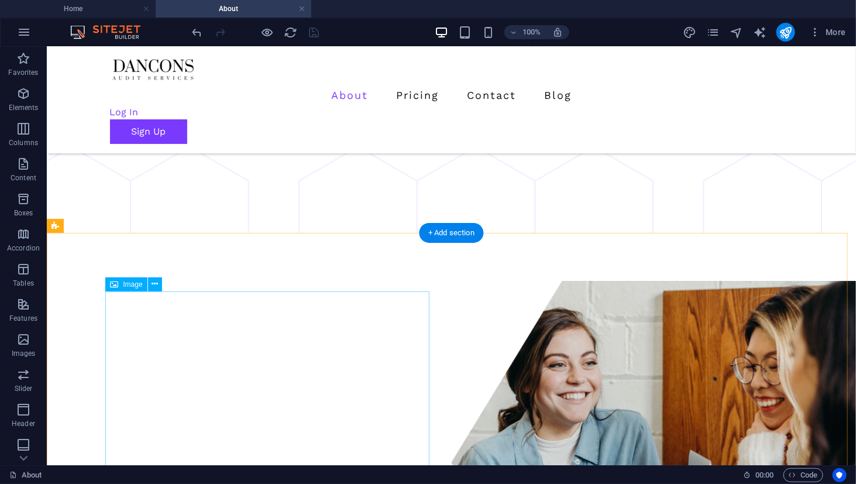
select select "%"
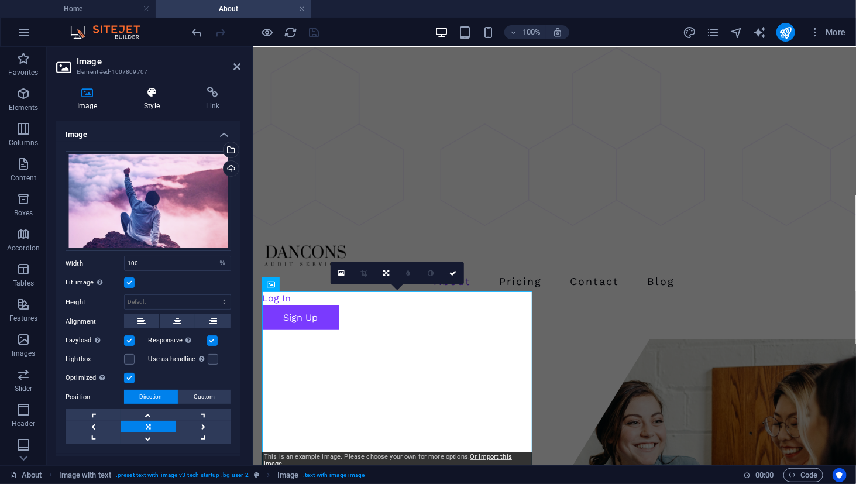
click at [149, 92] on icon at bounding box center [151, 93] width 57 height 12
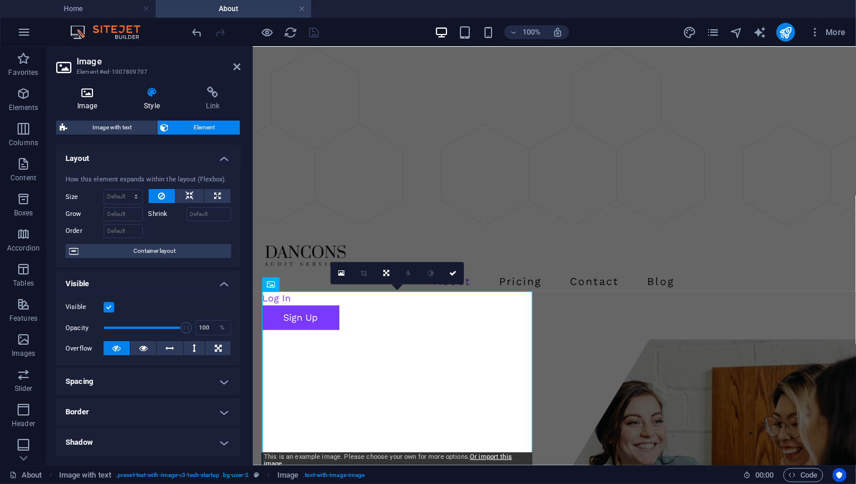
click at [98, 96] on icon at bounding box center [87, 93] width 62 height 12
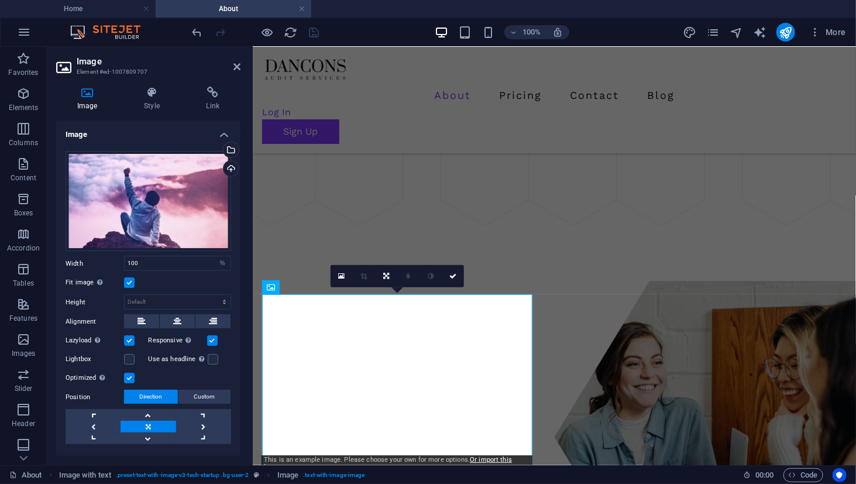
scroll to position [0, 0]
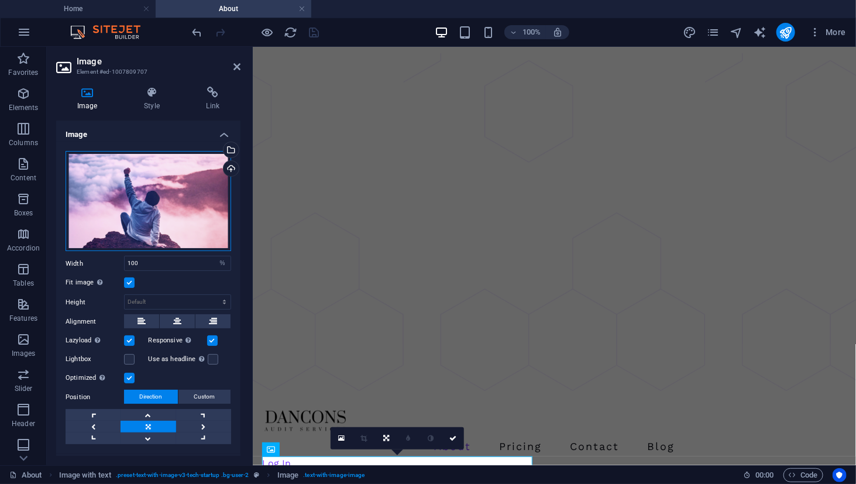
click at [137, 191] on div "Drag files here, click to choose files or select files from Files or our free s…" at bounding box center [149, 201] width 166 height 101
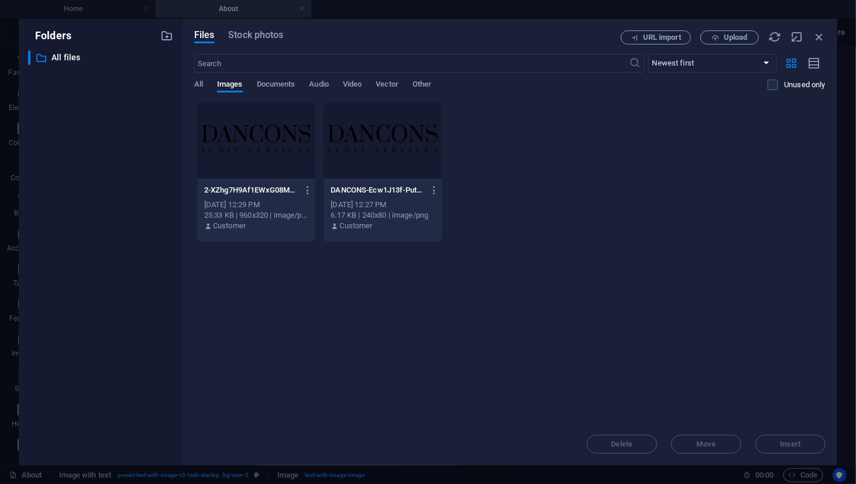
click at [719, 29] on div "Files Stock photos URL import Upload ​ Newest first Oldest first Name (A-Z) Nam…" at bounding box center [510, 242] width 655 height 446
click at [719, 33] on button "Upload" at bounding box center [729, 37] width 59 height 14
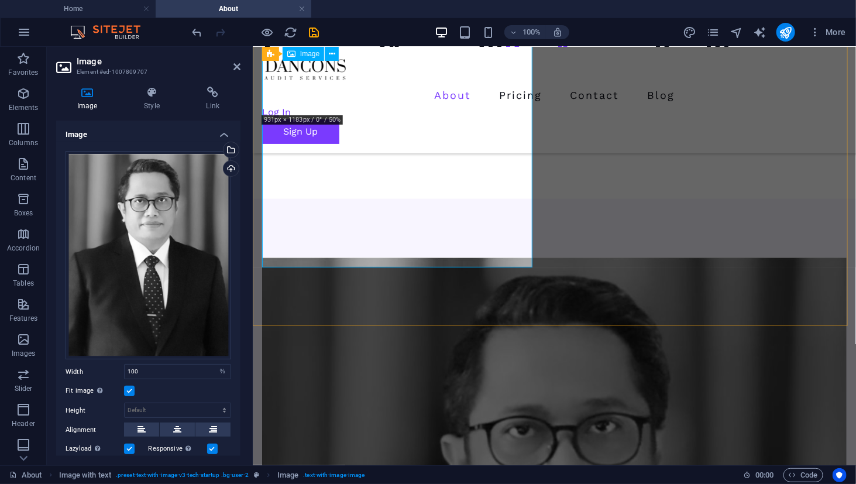
scroll to position [644, 0]
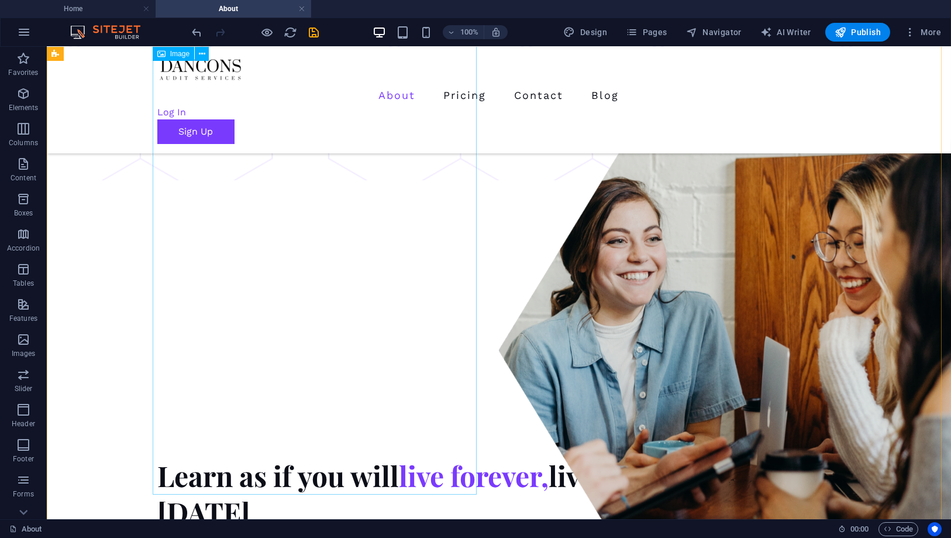
scroll to position [286, 0]
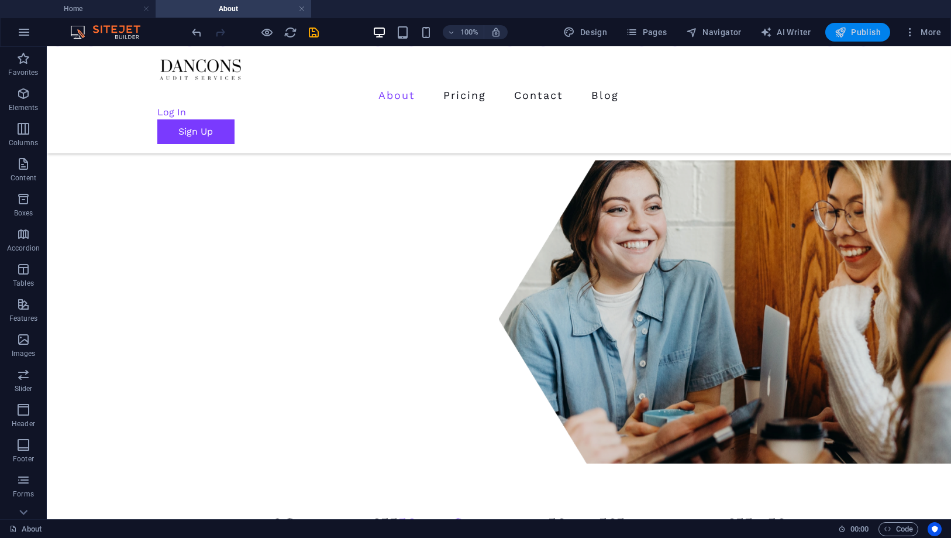
click at [853, 29] on span "Publish" at bounding box center [858, 32] width 46 height 12
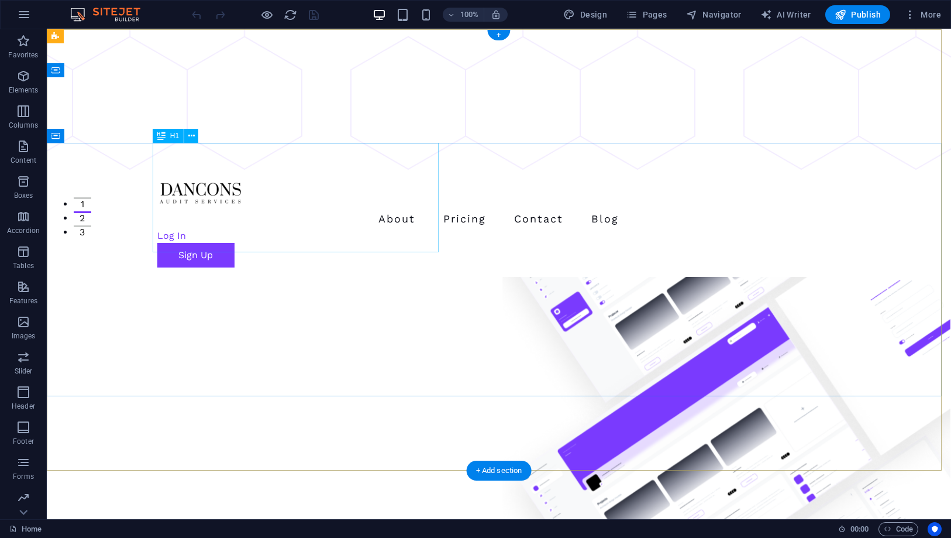
scroll to position [390, 0]
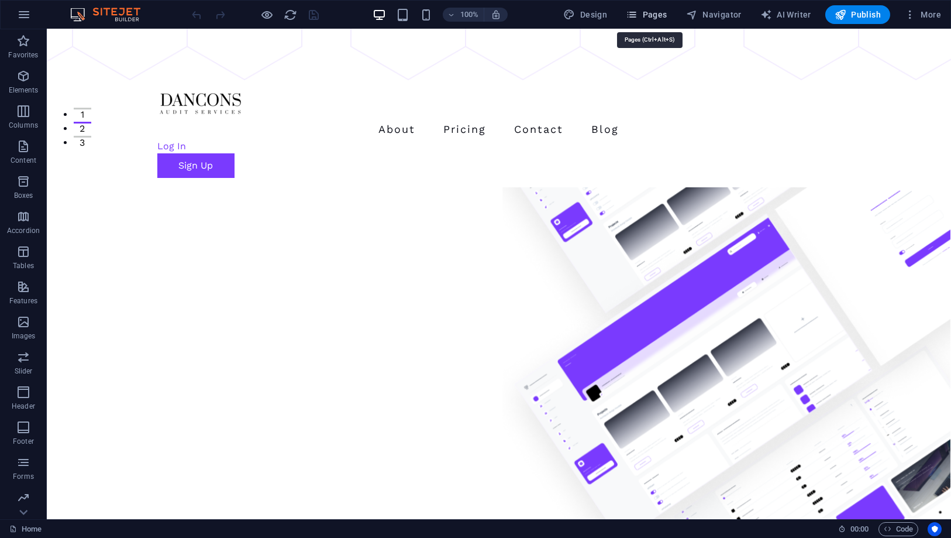
click at [672, 17] on button "Pages" at bounding box center [646, 14] width 50 height 19
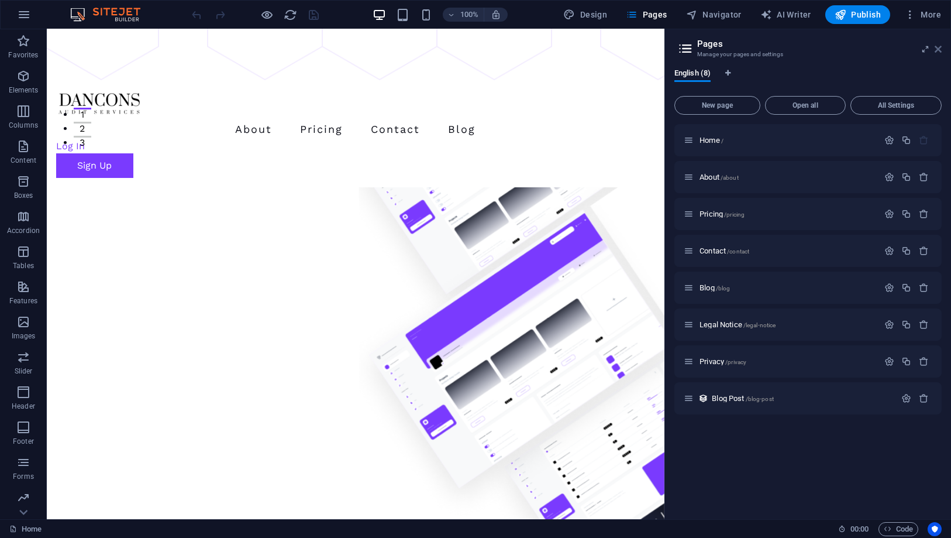
click at [942, 51] on icon at bounding box center [938, 48] width 7 height 9
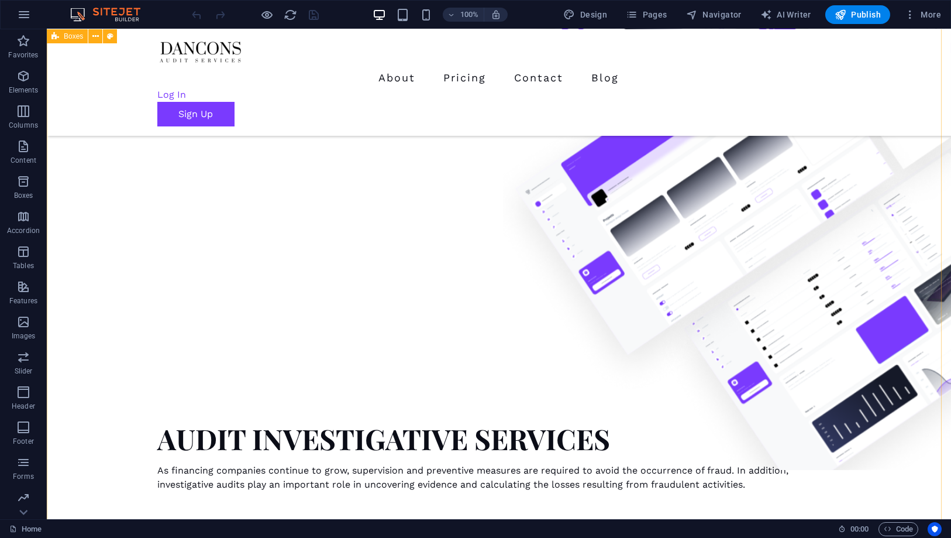
scroll to position [520, 0]
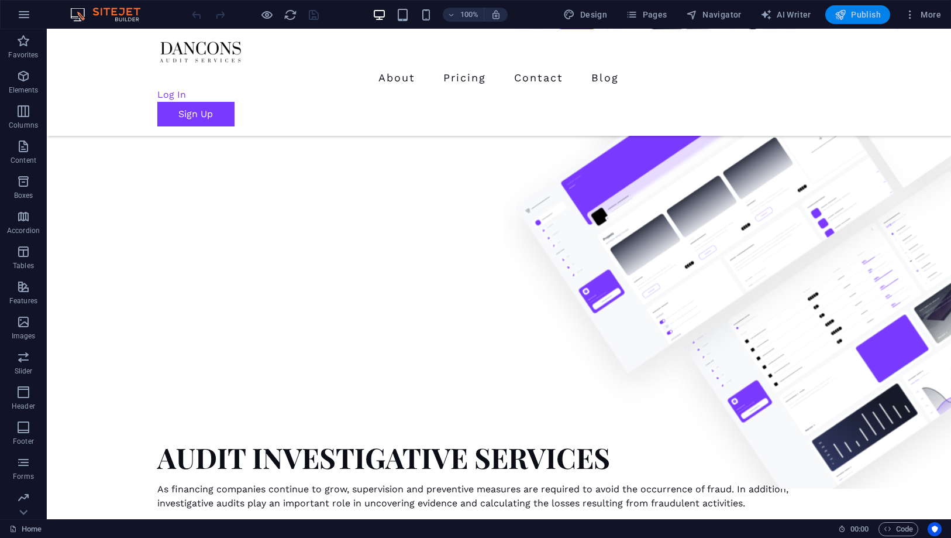
click at [876, 11] on span "Publish" at bounding box center [858, 15] width 46 height 12
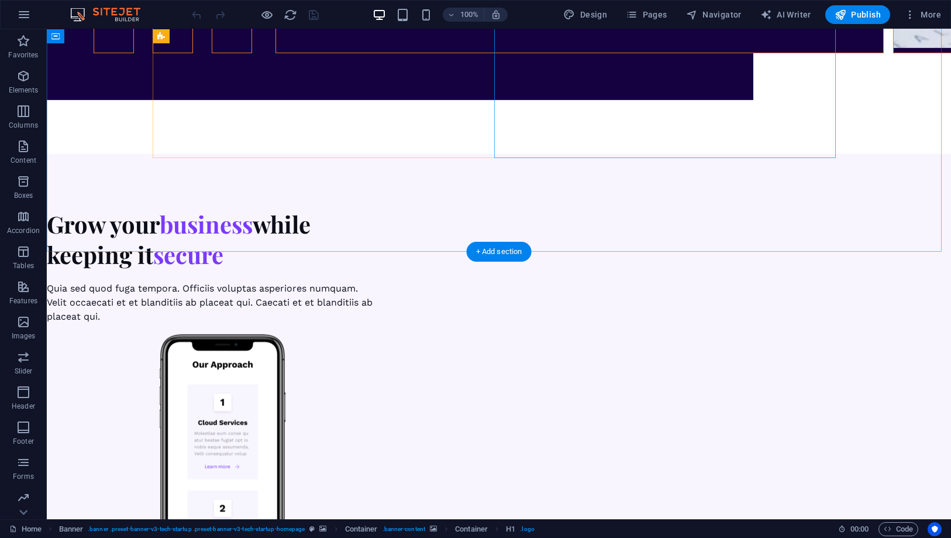
scroll to position [4789, 0]
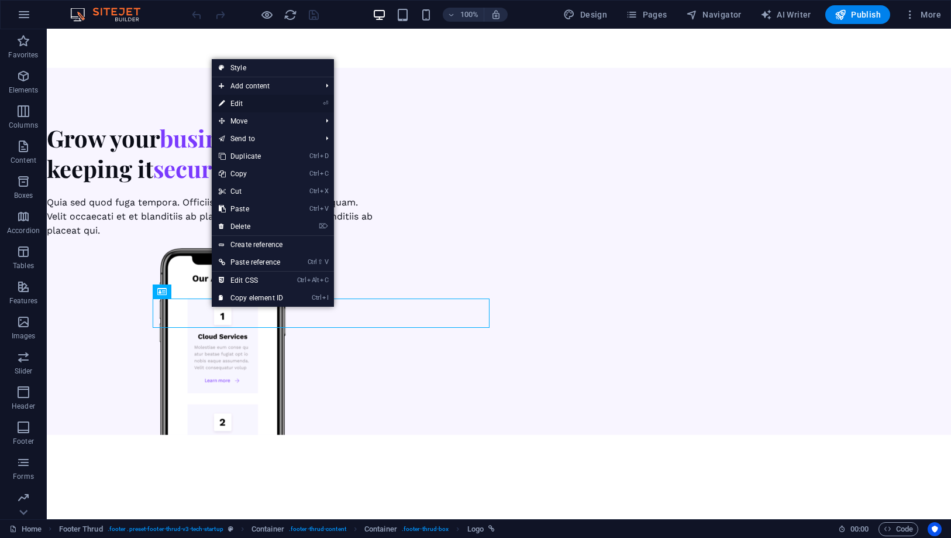
click at [260, 98] on link "⏎ Edit" at bounding box center [251, 104] width 78 height 18
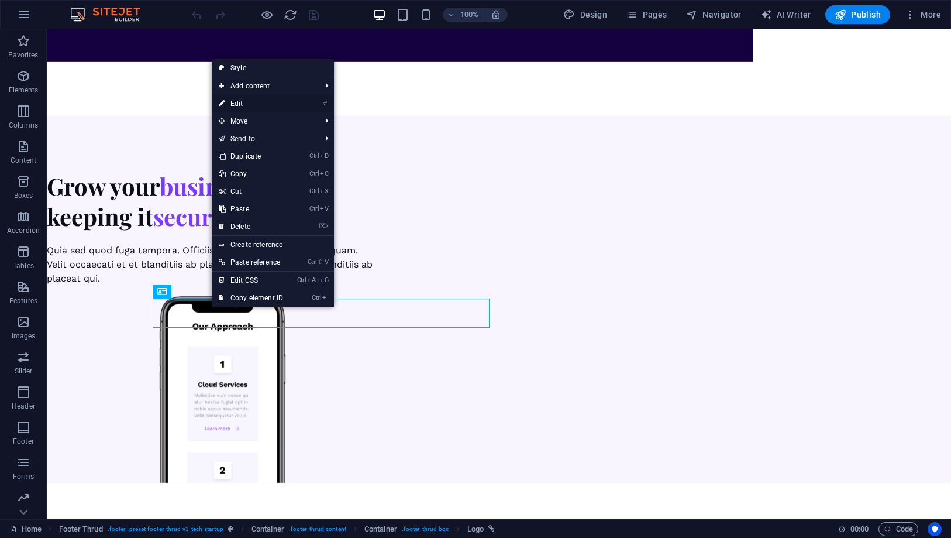
select select "px"
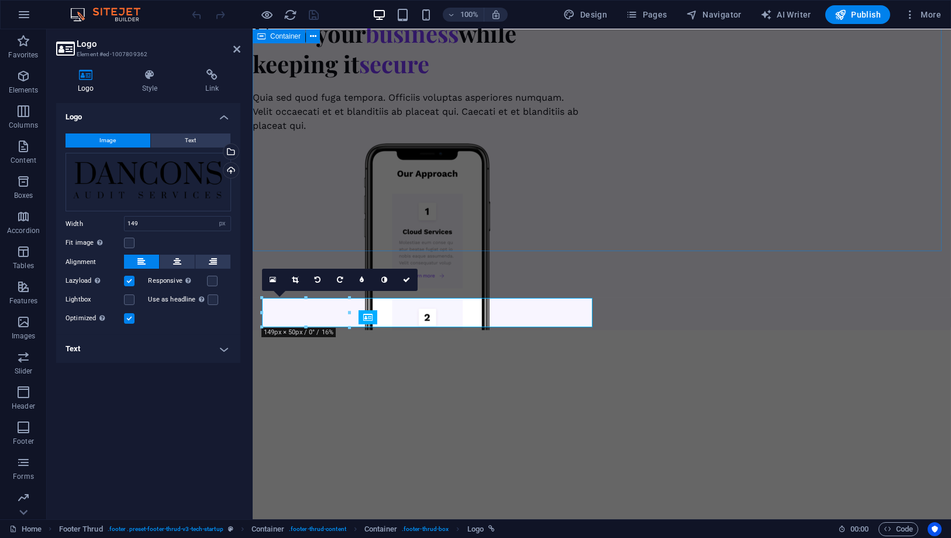
scroll to position [4763, 0]
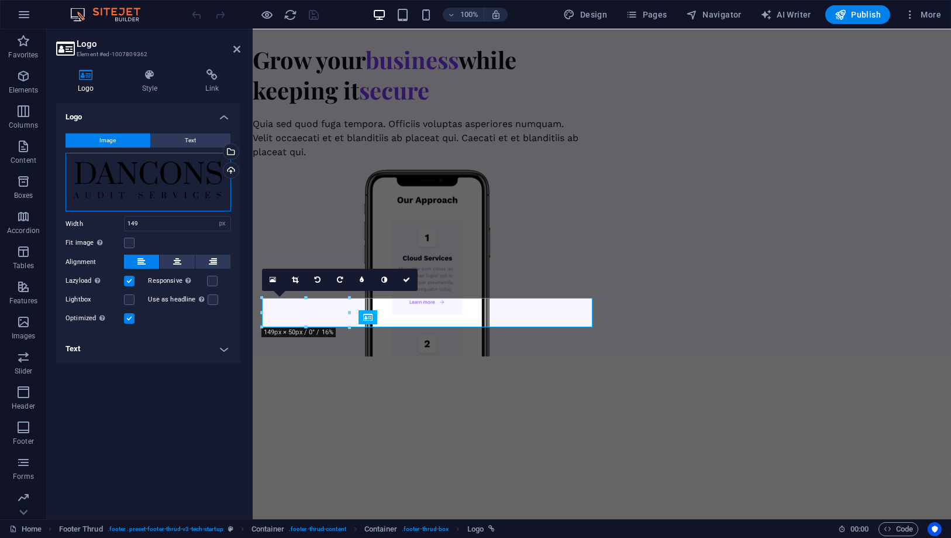
click at [185, 178] on div "Drag files here, click to choose files or select files from Files or our free s…" at bounding box center [149, 182] width 166 height 59
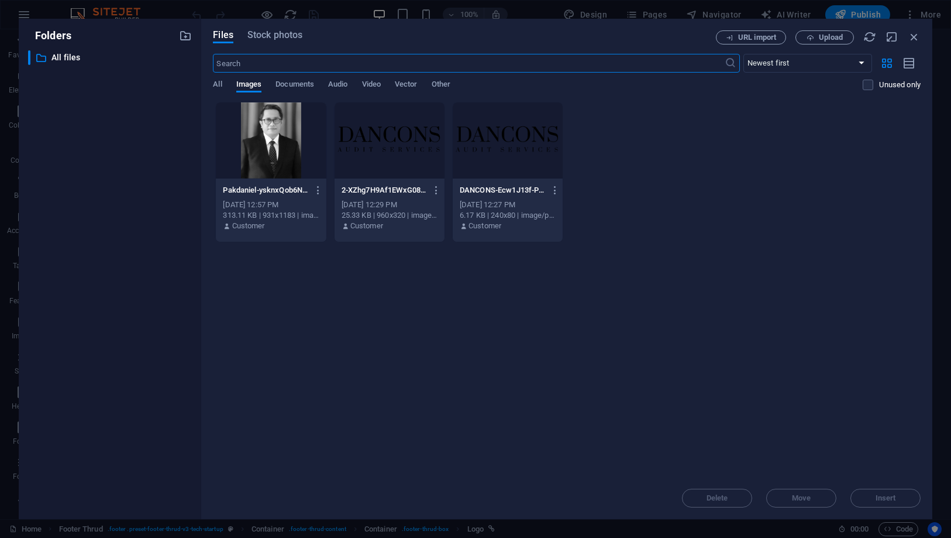
scroll to position [4469, 0]
click at [503, 135] on div at bounding box center [508, 140] width 110 height 76
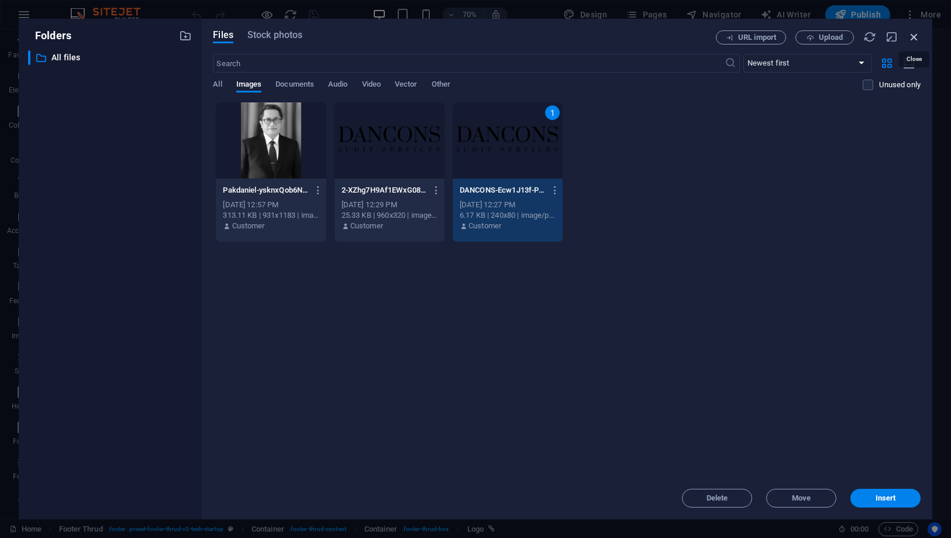
click at [911, 33] on icon "button" at bounding box center [914, 36] width 13 height 13
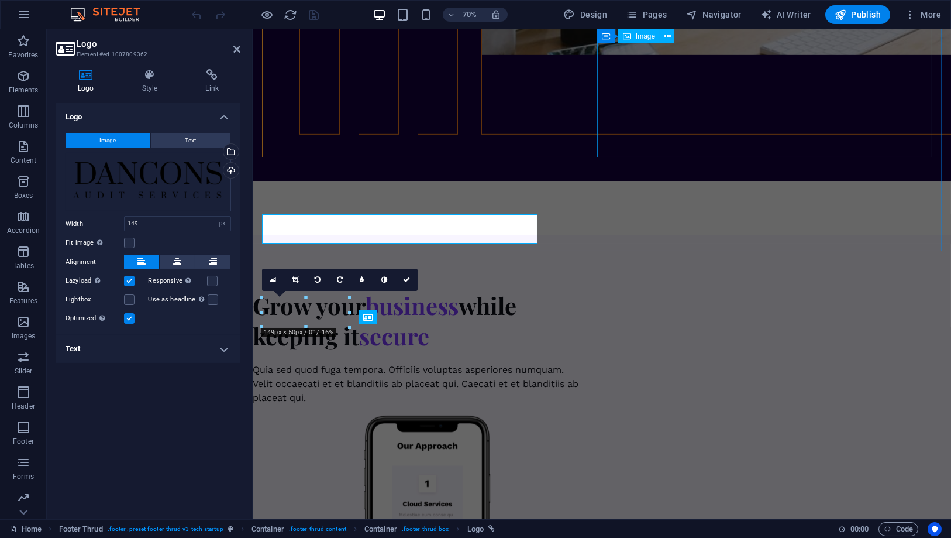
scroll to position [4763, 0]
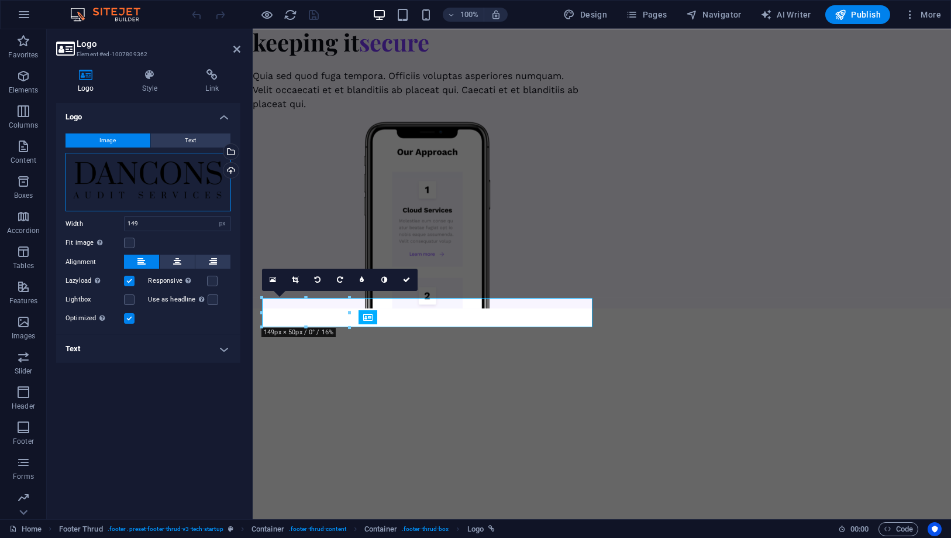
click at [179, 180] on div "Drag files here, click to choose files or select files from Files or our free s…" at bounding box center [149, 182] width 166 height 59
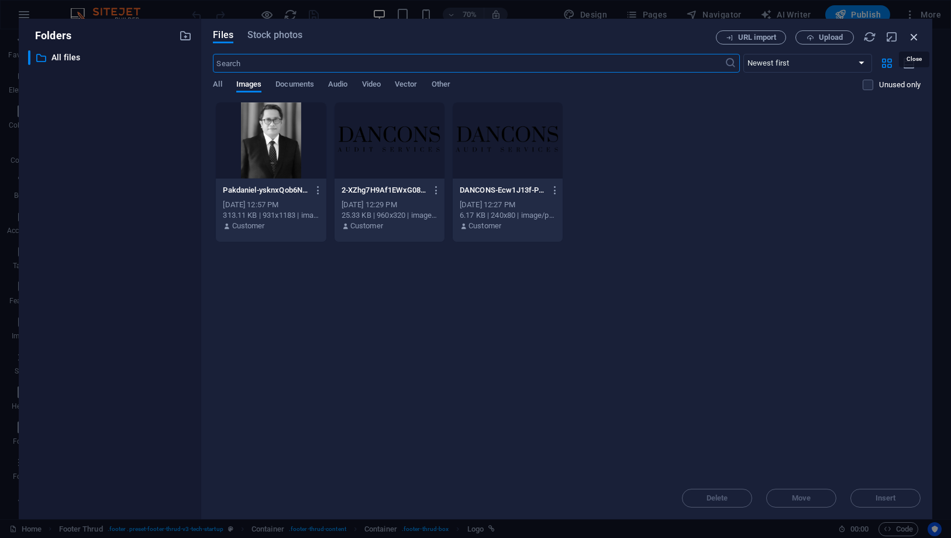
click at [915, 37] on icon "button" at bounding box center [914, 36] width 13 height 13
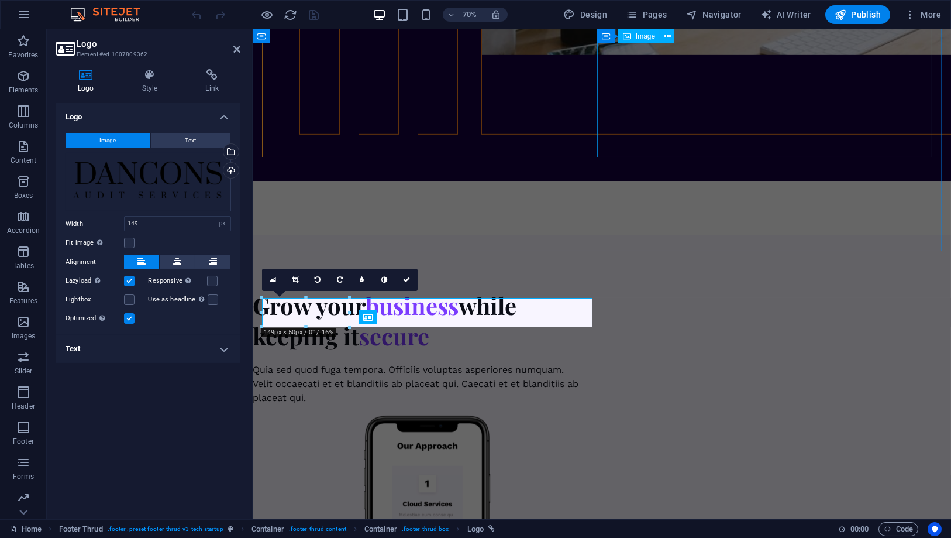
scroll to position [4763, 0]
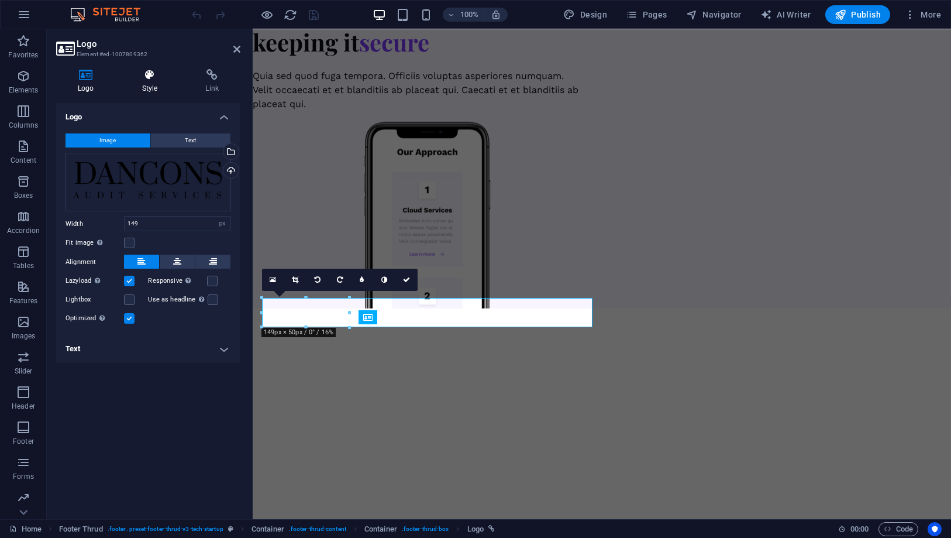
click at [159, 73] on icon at bounding box center [150, 75] width 59 height 12
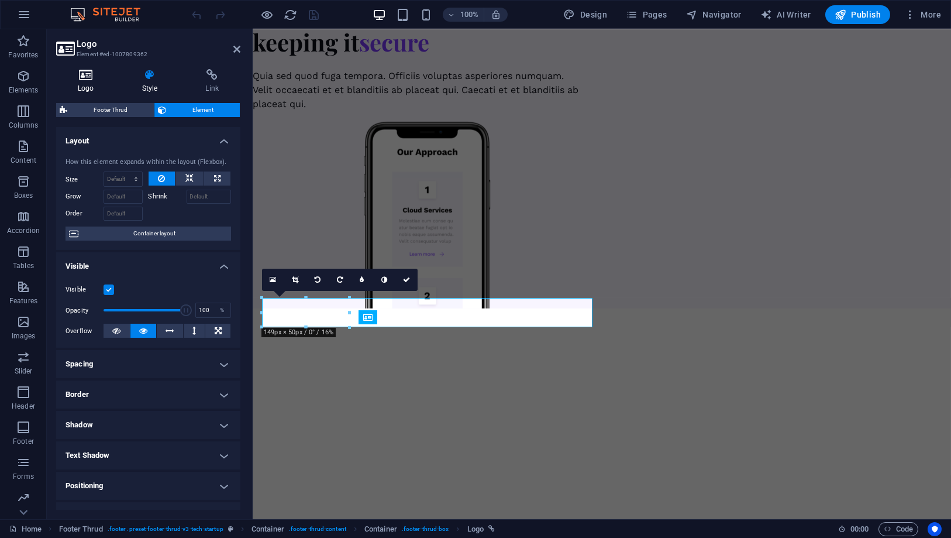
click at [98, 78] on icon at bounding box center [86, 75] width 60 height 12
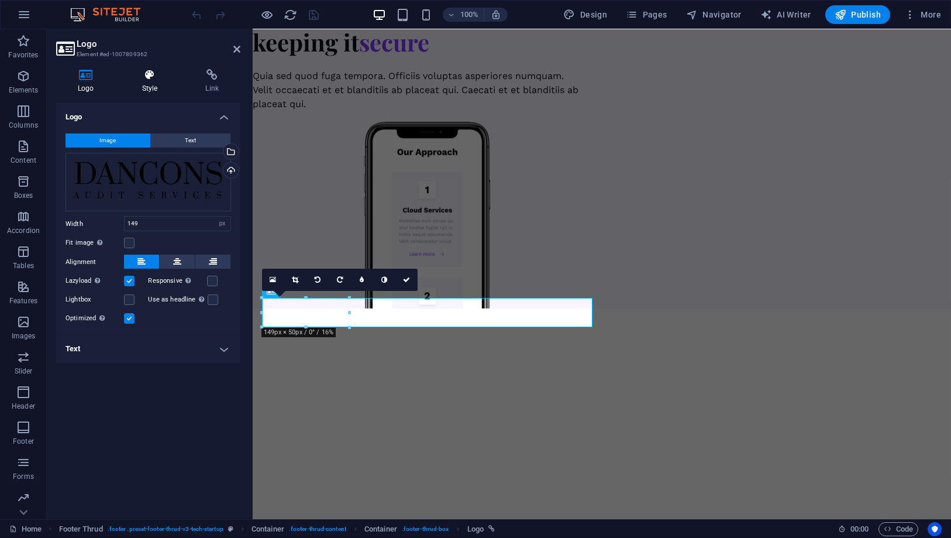
click at [152, 77] on icon at bounding box center [150, 75] width 59 height 12
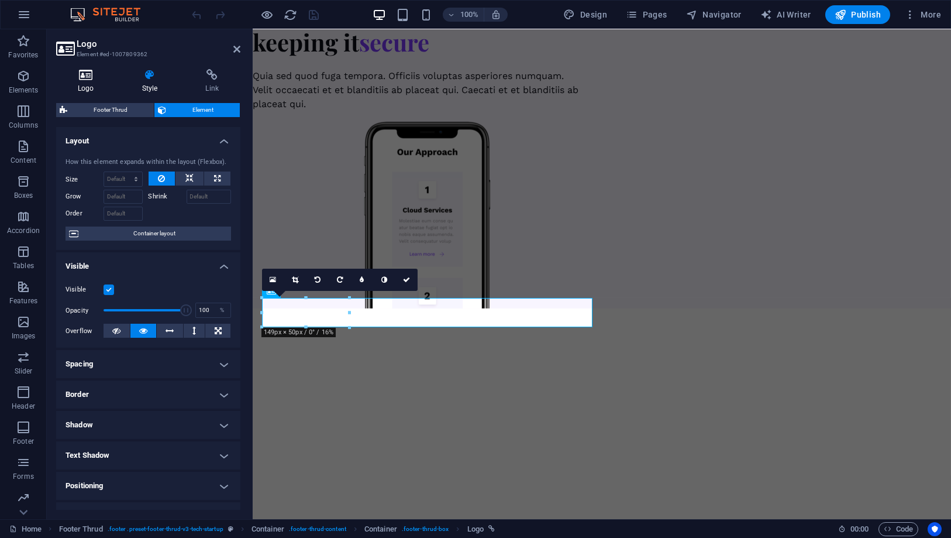
click at [85, 78] on icon at bounding box center [86, 75] width 60 height 12
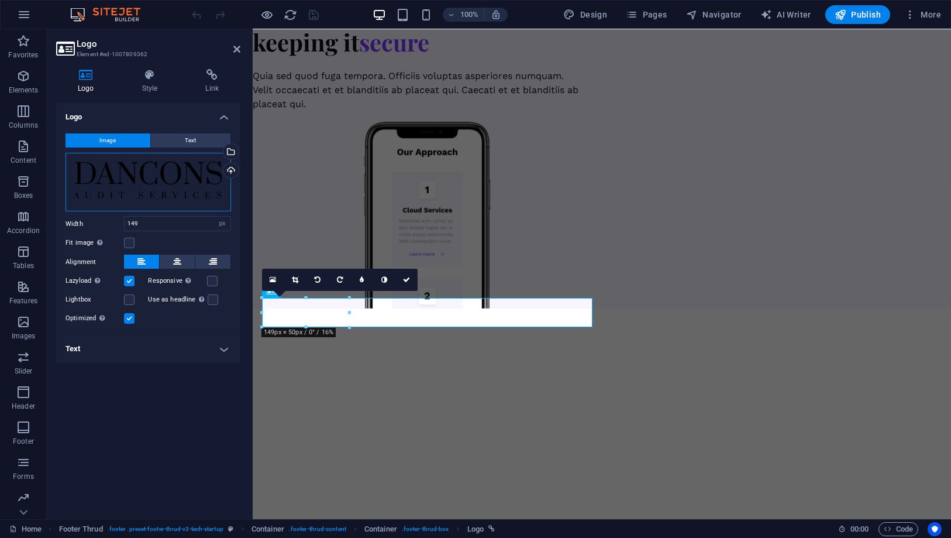
click at [128, 165] on div "Drag files here, click to choose files or select files from Files or our free s…" at bounding box center [149, 182] width 166 height 59
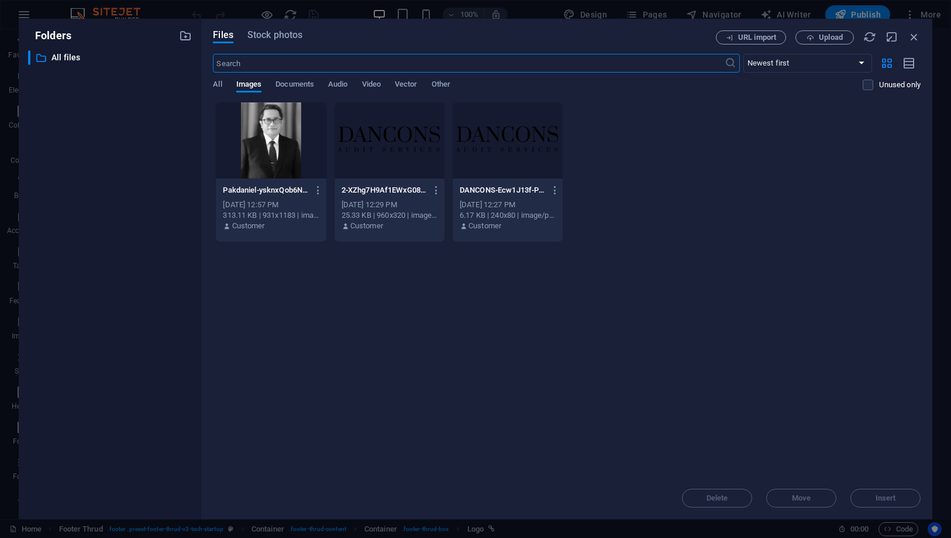
scroll to position [4469, 0]
click at [830, 36] on span "Upload" at bounding box center [831, 37] width 24 height 7
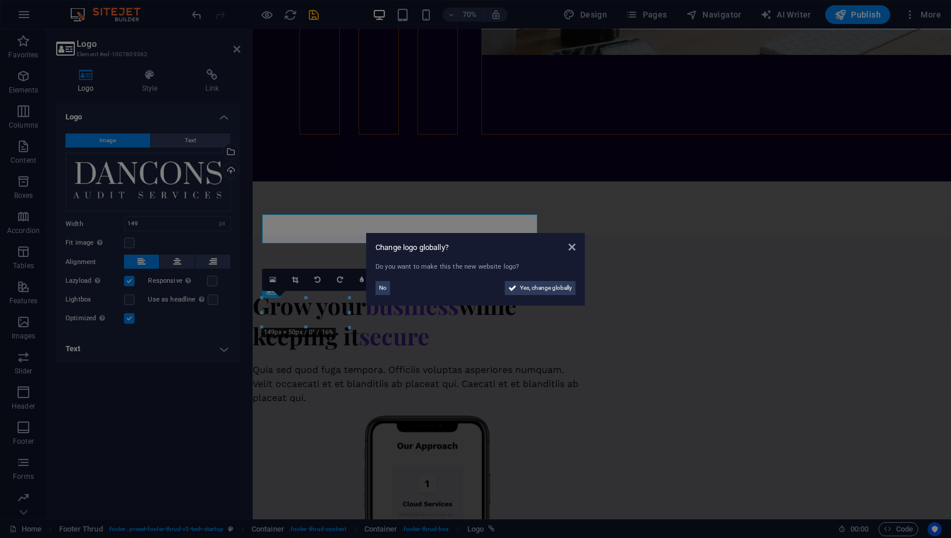
scroll to position [4763, 0]
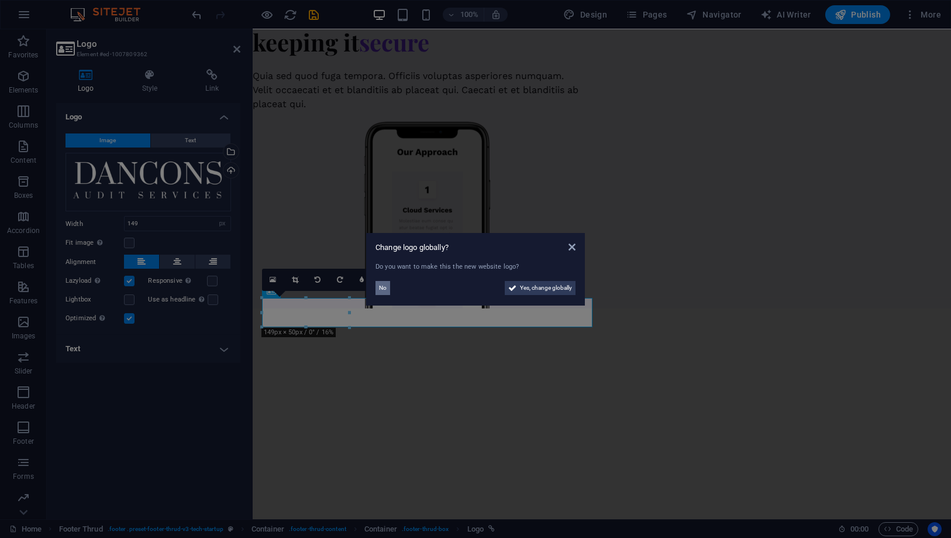
click at [380, 287] on span "No" at bounding box center [383, 288] width 8 height 14
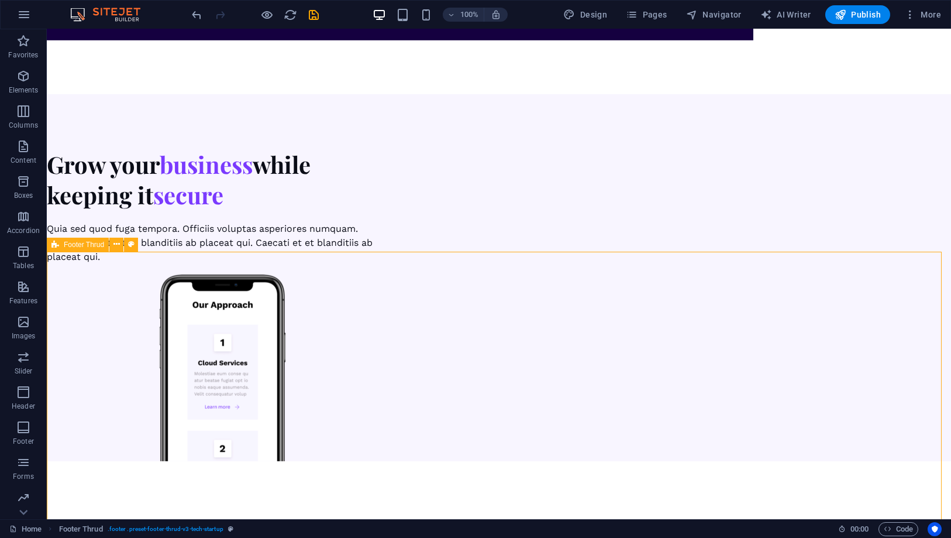
scroll to position [4789, 0]
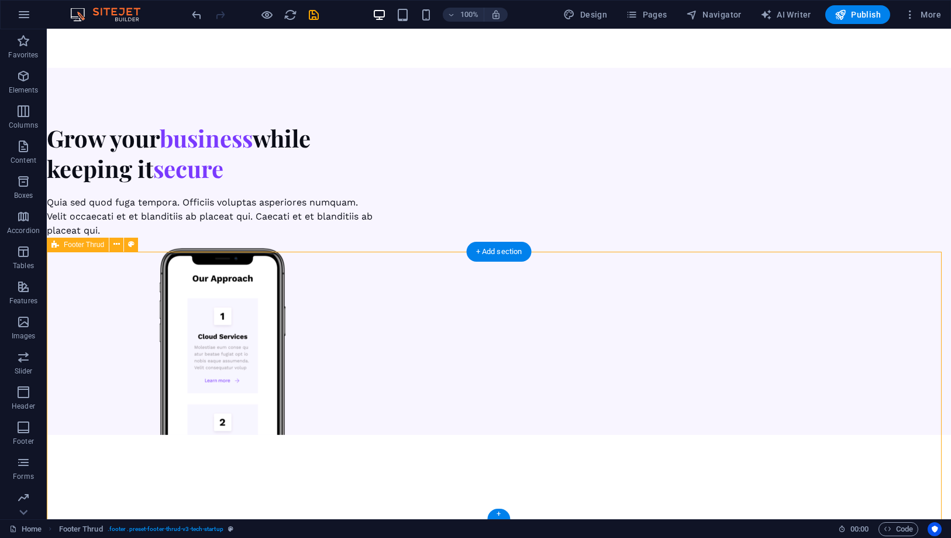
click at [862, 19] on span "Publish" at bounding box center [858, 15] width 46 height 12
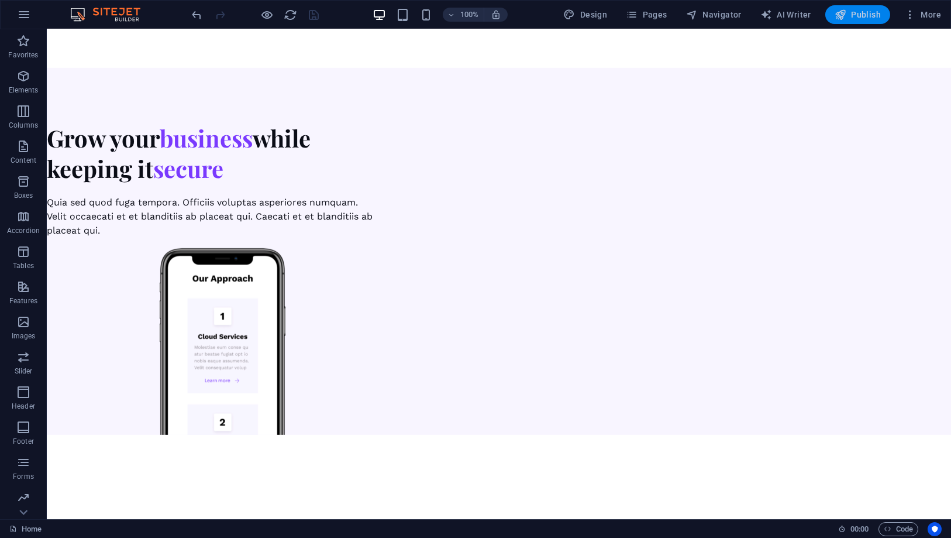
click at [856, 11] on span "Publish" at bounding box center [858, 15] width 46 height 12
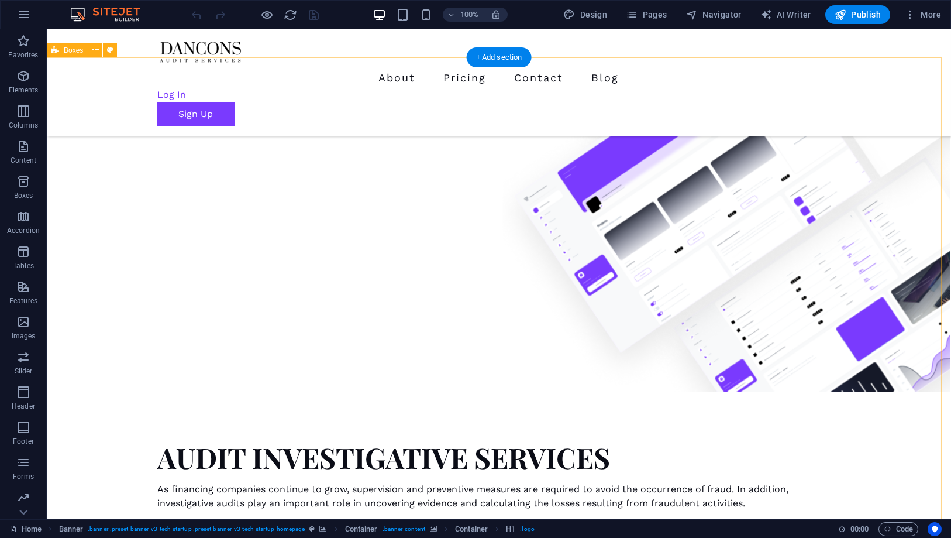
scroll to position [130, 0]
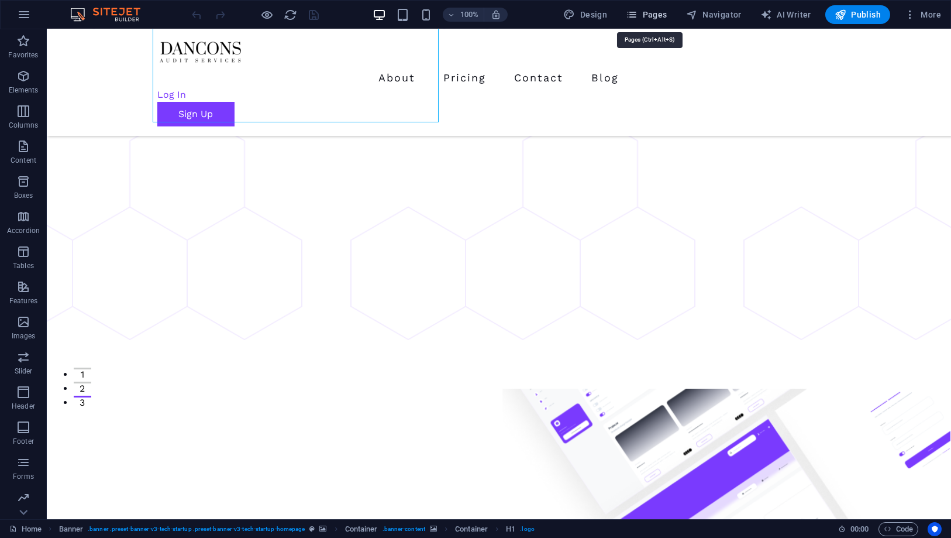
click at [649, 11] on span "Pages" at bounding box center [646, 15] width 41 height 12
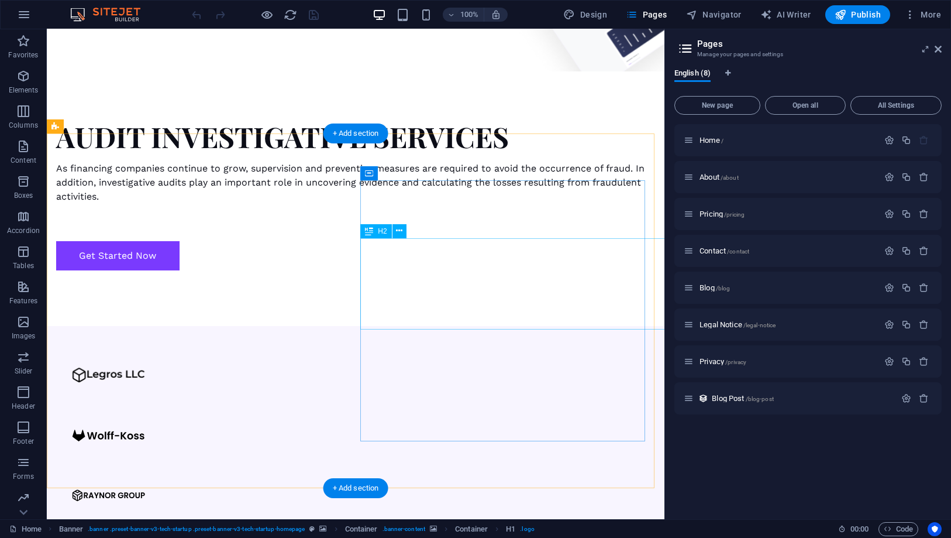
scroll to position [1040, 0]
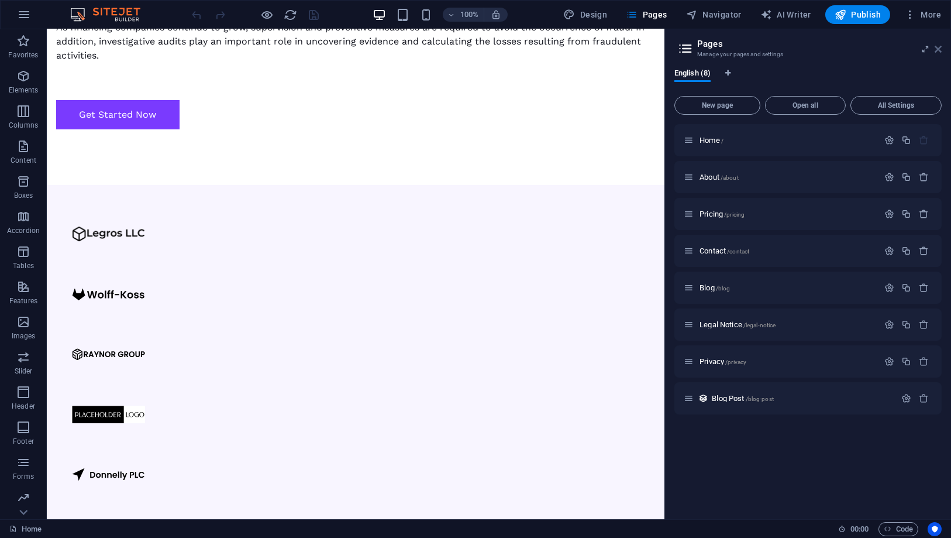
click at [936, 47] on icon at bounding box center [938, 48] width 7 height 9
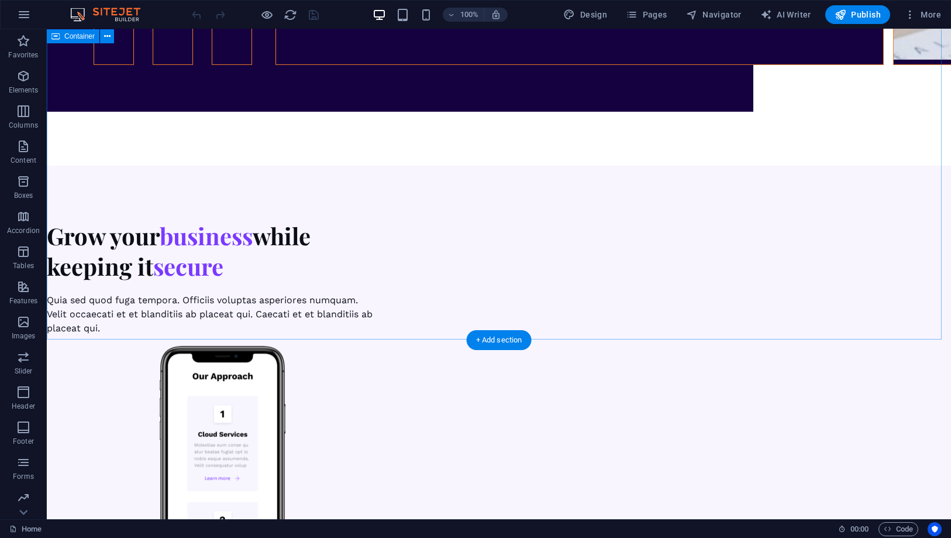
scroll to position [4789, 0]
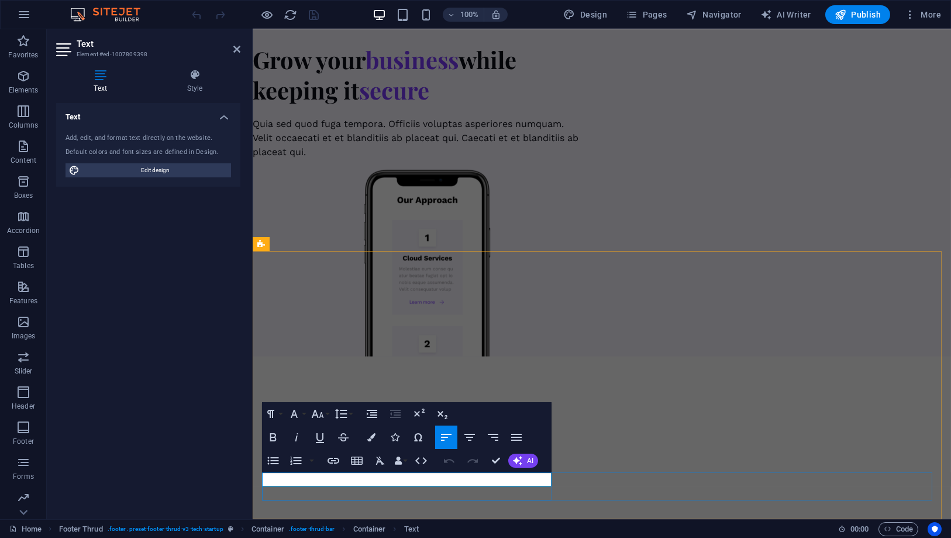
drag, startPoint x: 428, startPoint y: 480, endPoint x: 377, endPoint y: 479, distance: 50.9
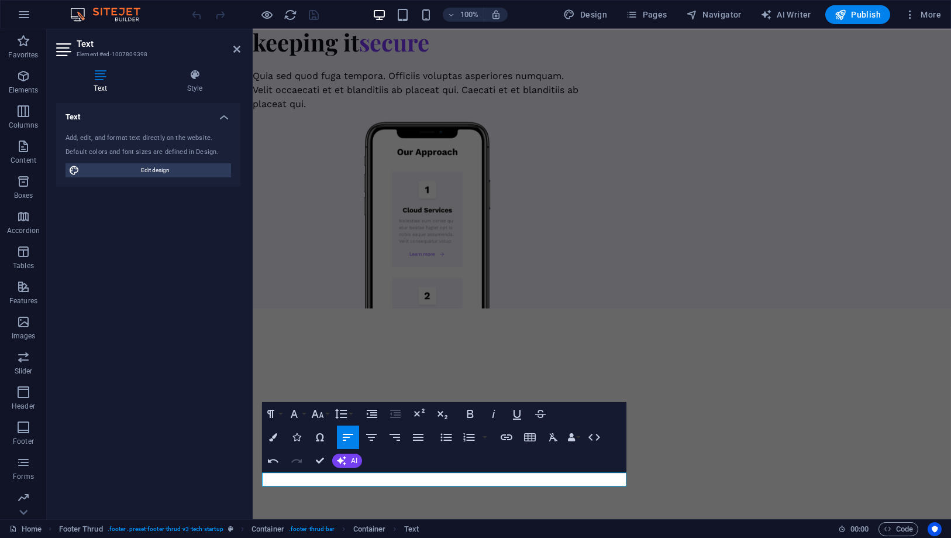
click at [167, 370] on div "Text Add, edit, and format text directly on the website. Default colors and fon…" at bounding box center [148, 306] width 184 height 407
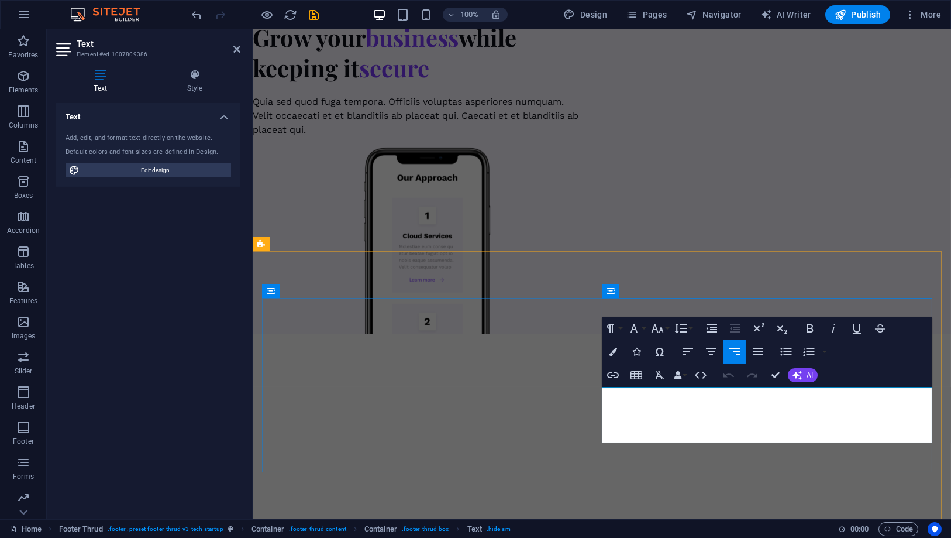
scroll to position [4763, 0]
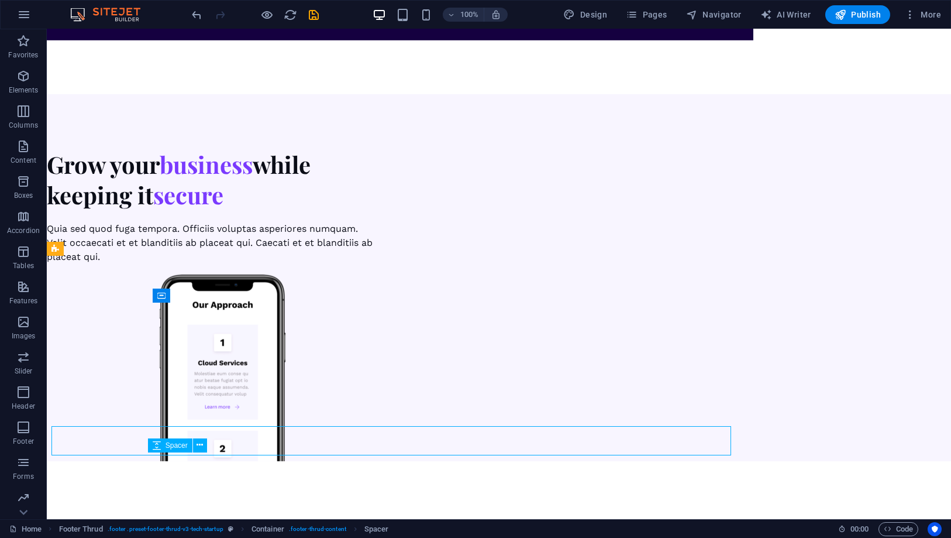
scroll to position [4785, 0]
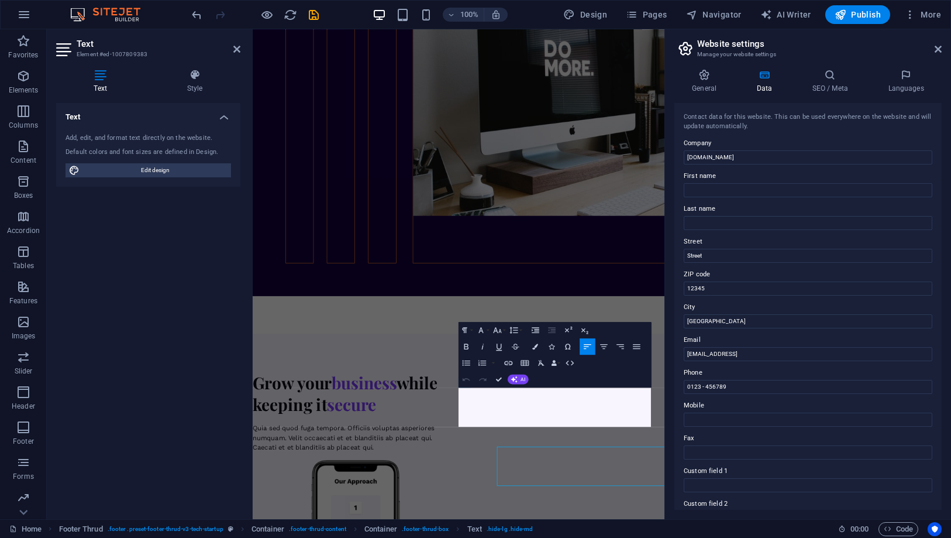
scroll to position [4469, 0]
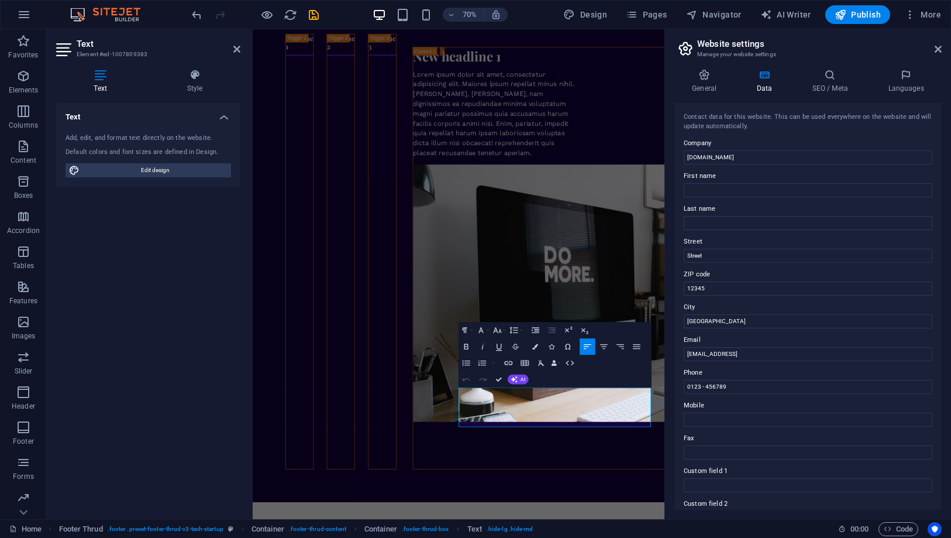
click at [943, 50] on aside "Website settings Manage your website settings General Data SEO / Meta Languages…" at bounding box center [808, 274] width 287 height 490
click at [941, 46] on icon at bounding box center [938, 48] width 7 height 9
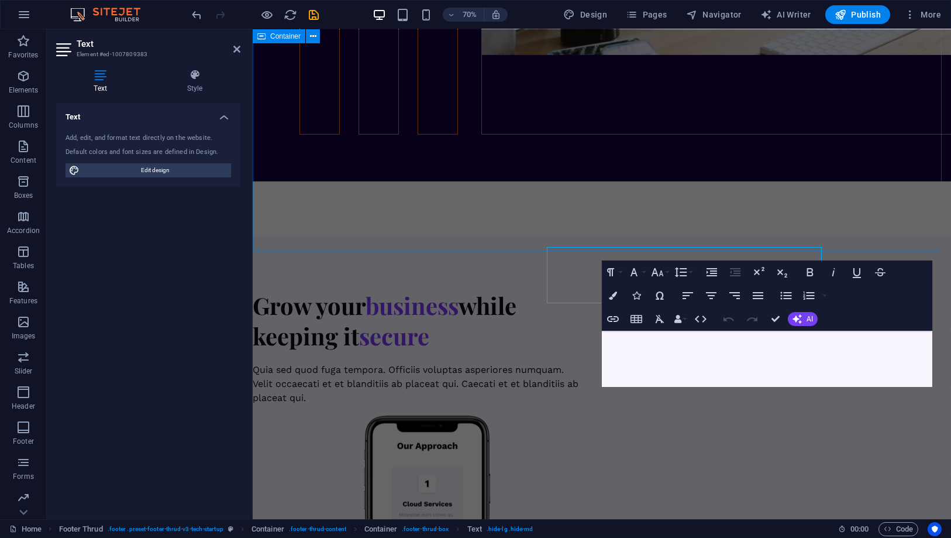
scroll to position [4763, 0]
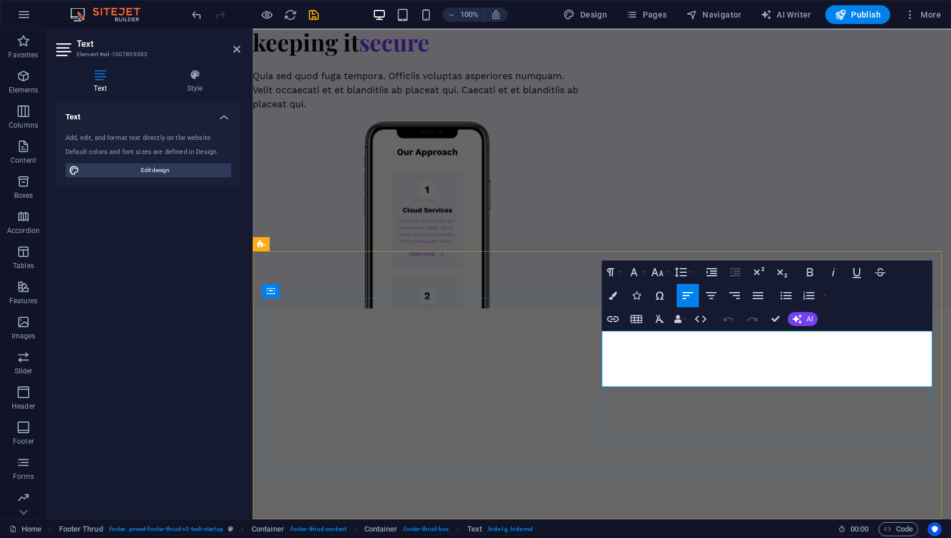
drag, startPoint x: 800, startPoint y: 342, endPoint x: 519, endPoint y: 255, distance: 293.9
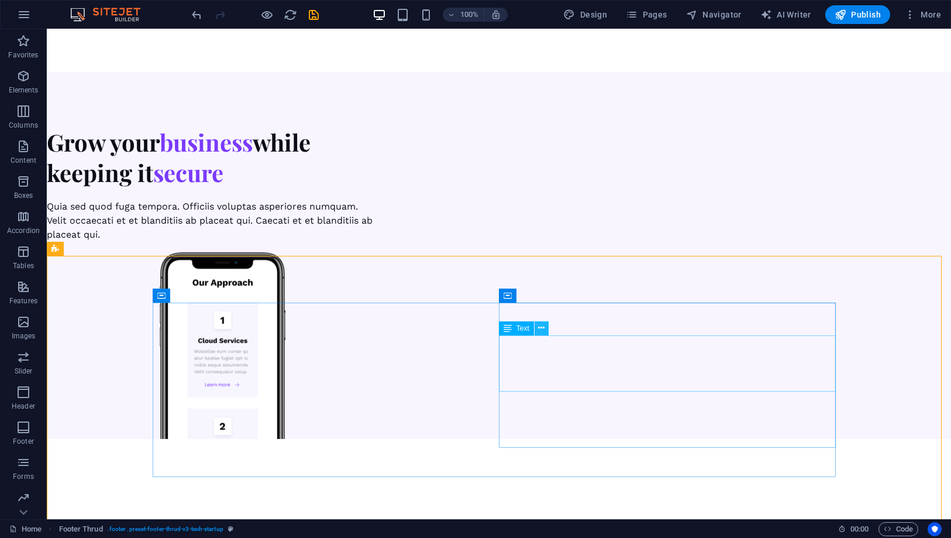
click at [540, 334] on icon at bounding box center [541, 328] width 6 height 12
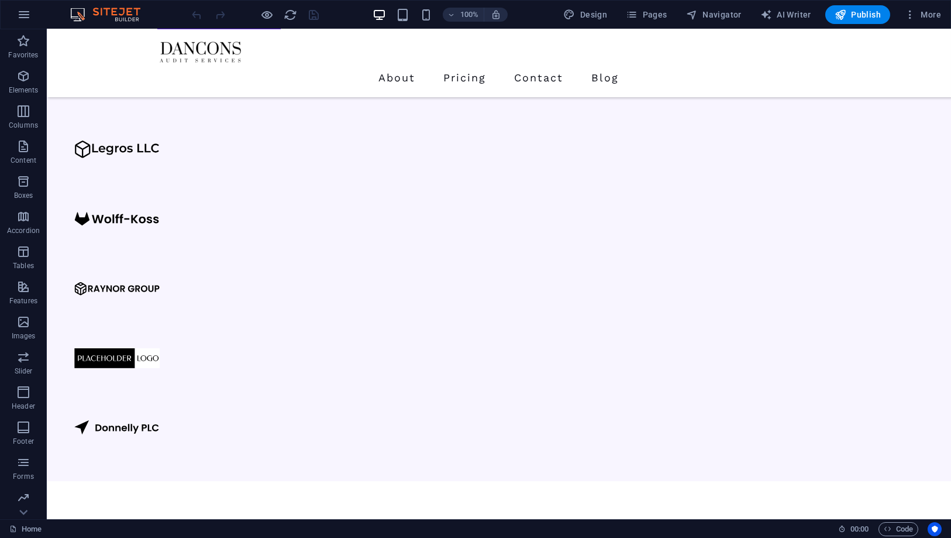
scroll to position [845, 0]
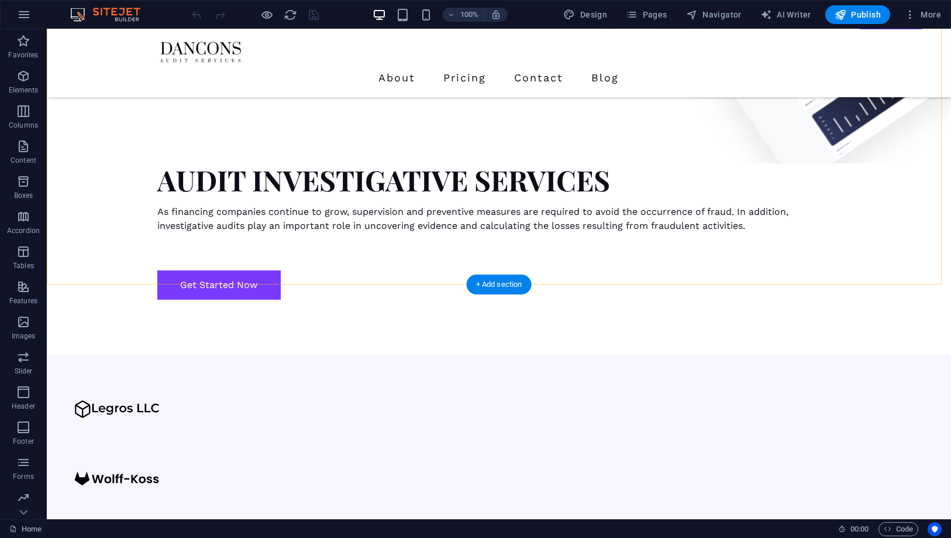
click at [487, 281] on div "+ Add section" at bounding box center [499, 284] width 65 height 20
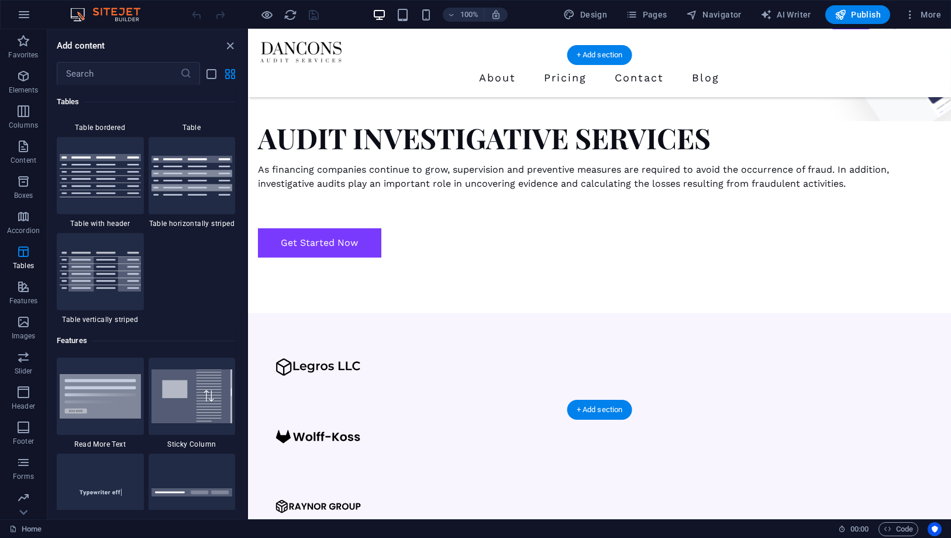
scroll to position [844, 0]
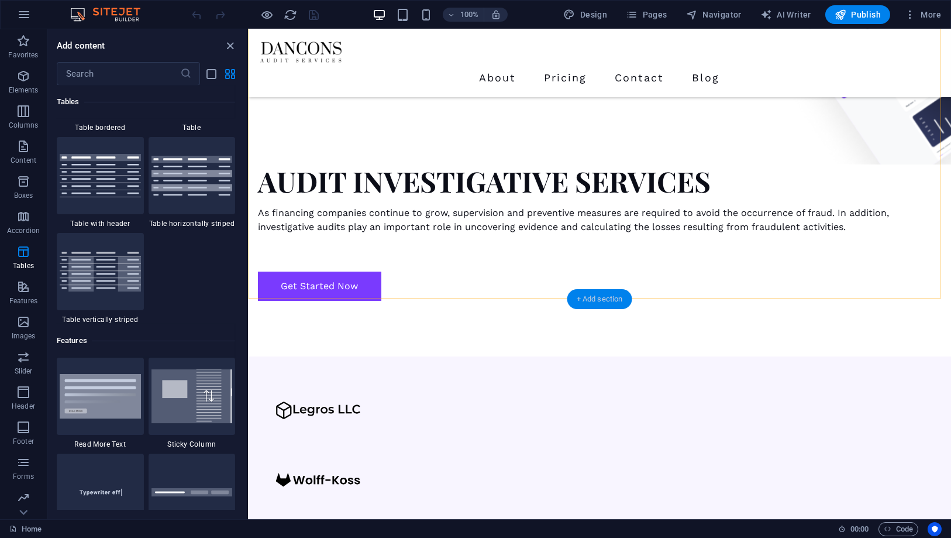
click at [585, 301] on div "+ Add section" at bounding box center [600, 299] width 65 height 20
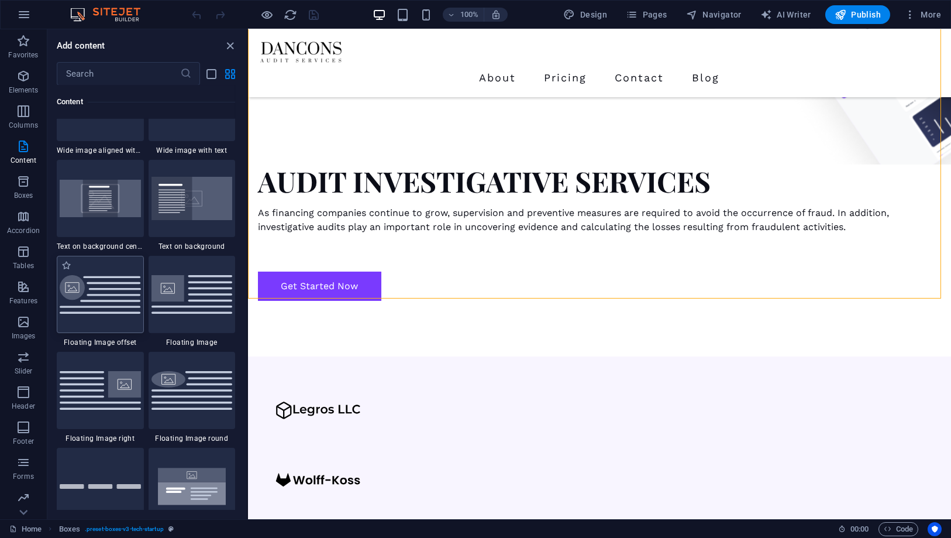
scroll to position [2567, 0]
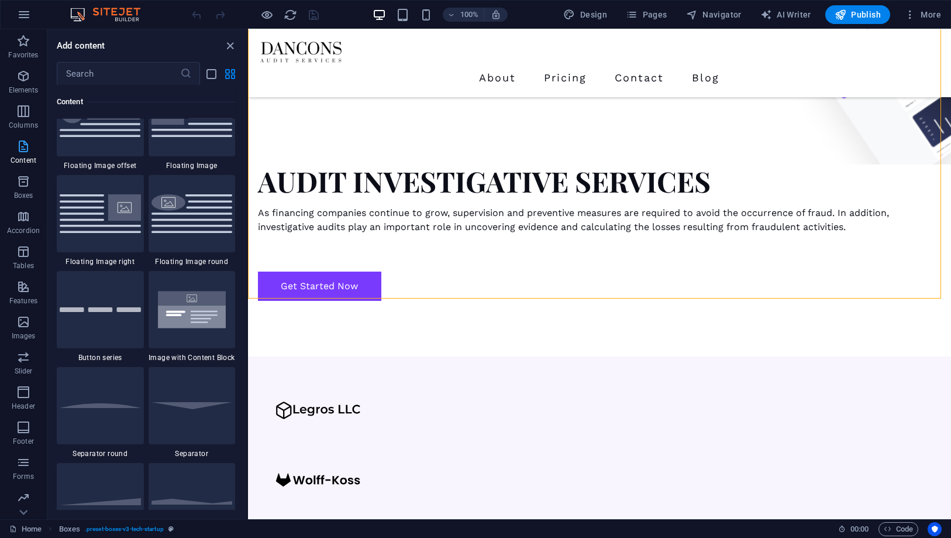
click at [19, 169] on button "Content" at bounding box center [23, 152] width 47 height 35
click at [19, 192] on p "Boxes" at bounding box center [23, 195] width 19 height 9
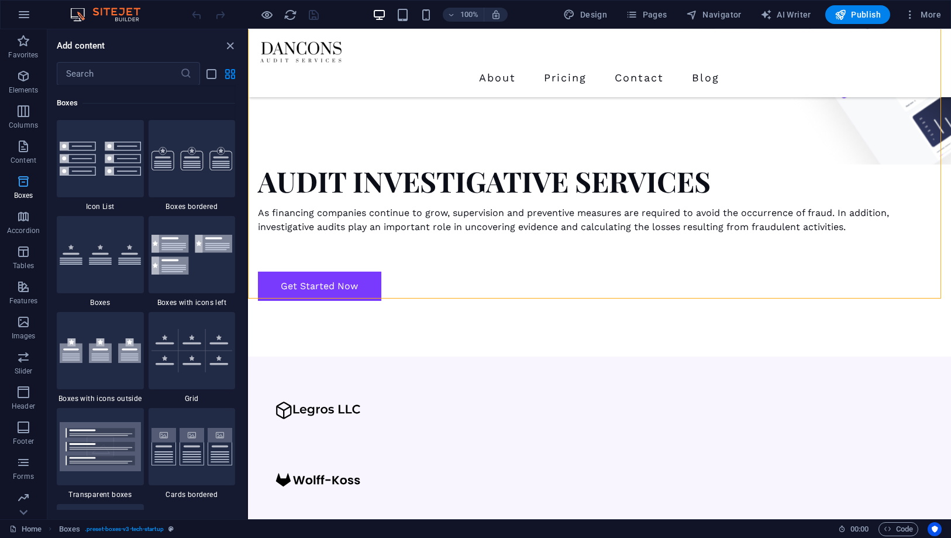
scroll to position [36, 0]
click at [20, 217] on icon "button" at bounding box center [23, 215] width 14 height 14
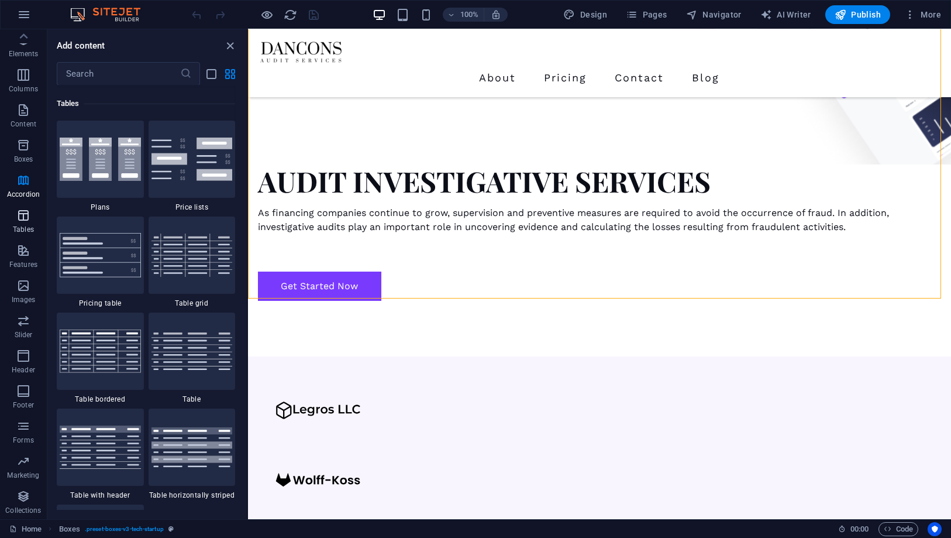
scroll to position [4052, 0]
click at [24, 252] on icon "button" at bounding box center [23, 250] width 14 height 14
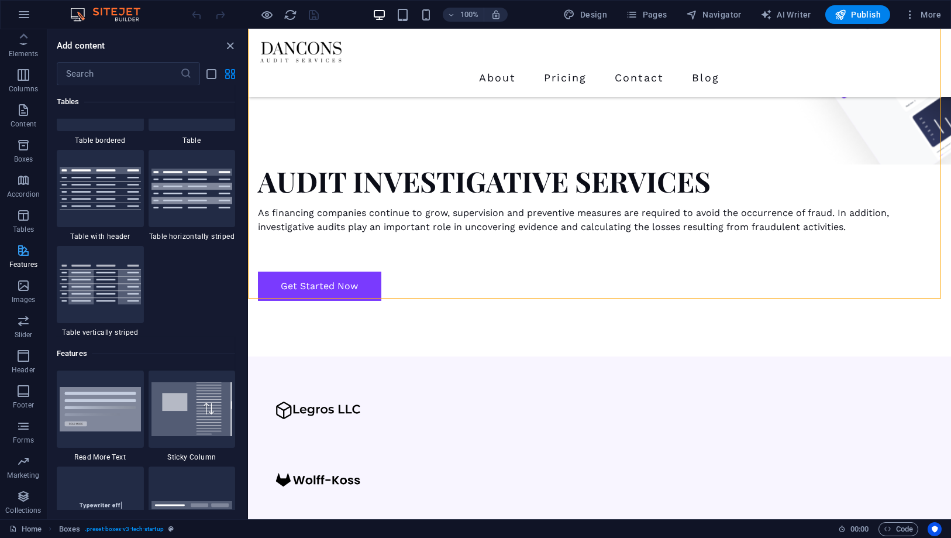
scroll to position [4561, 0]
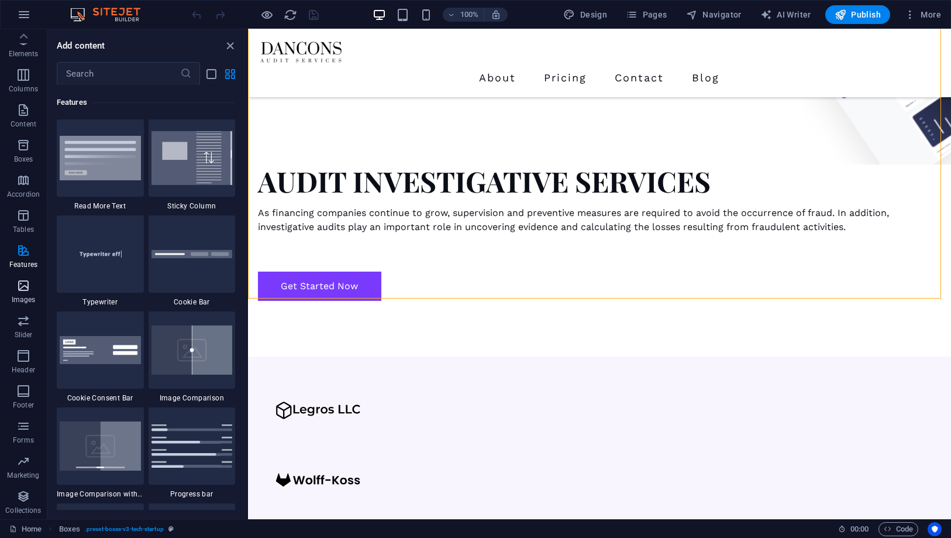
click at [25, 293] on span "Images" at bounding box center [23, 293] width 47 height 28
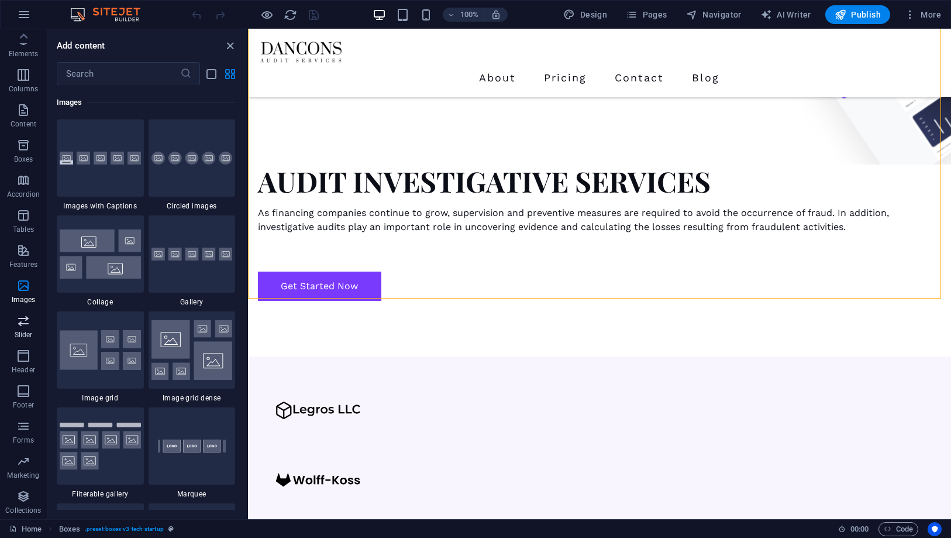
click at [26, 329] on span "Slider" at bounding box center [23, 328] width 47 height 28
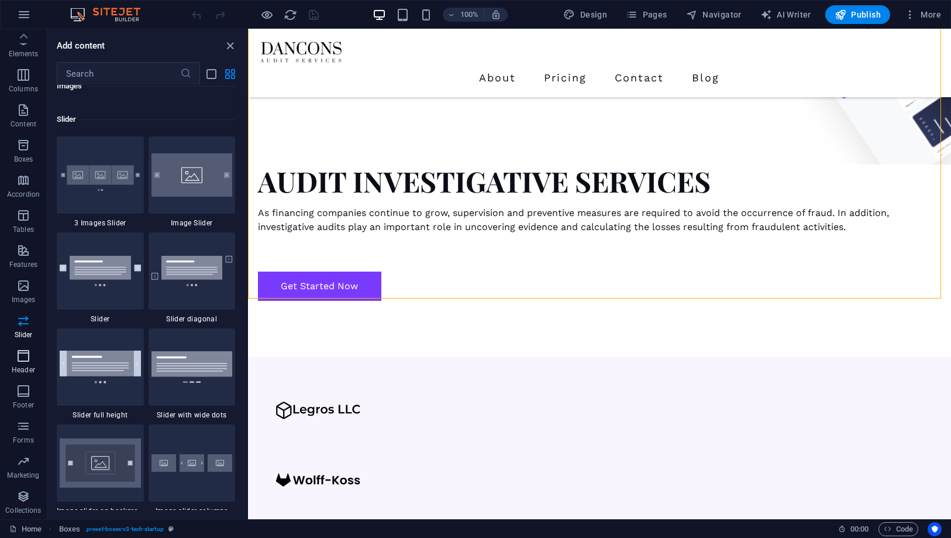
click at [25, 356] on icon "button" at bounding box center [23, 356] width 14 height 14
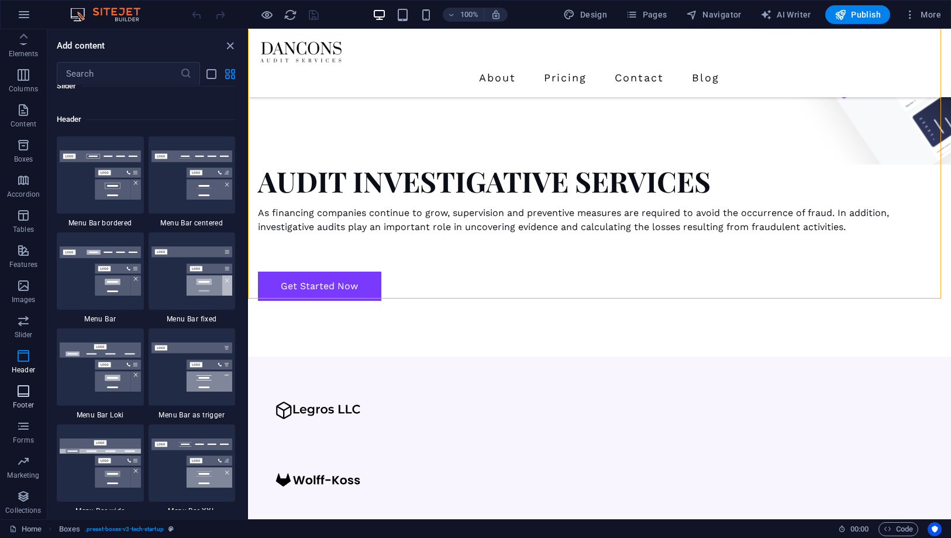
scroll to position [7045, 0]
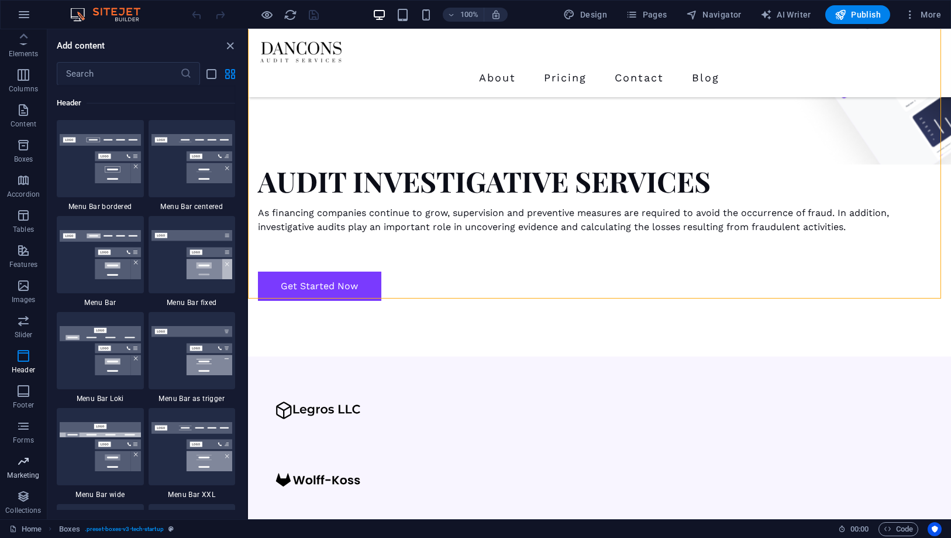
click at [20, 475] on p "Marketing" at bounding box center [23, 474] width 32 height 9
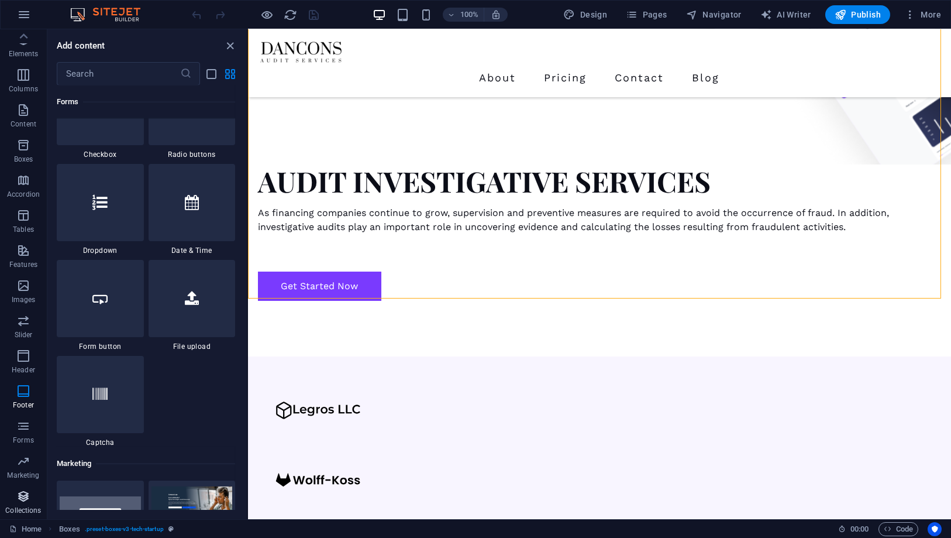
click at [19, 500] on icon "button" at bounding box center [23, 496] width 14 height 14
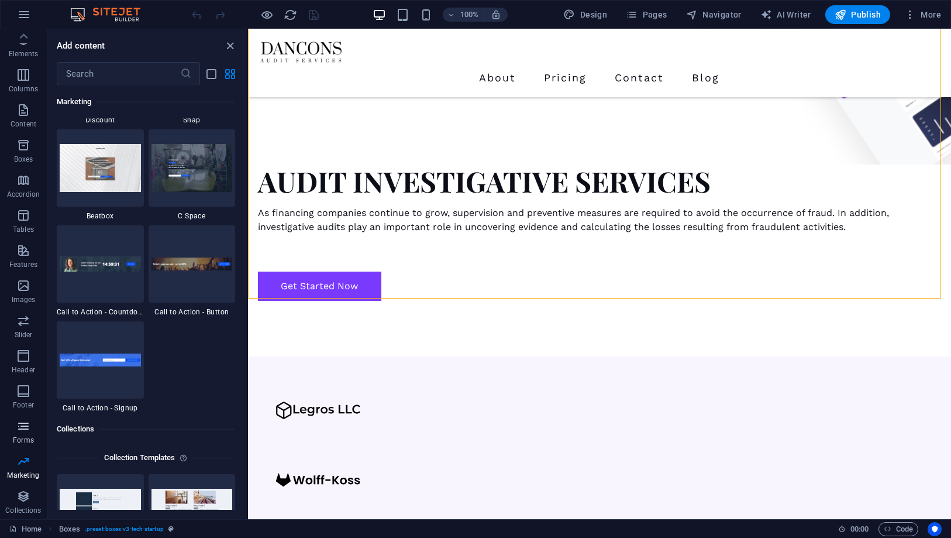
scroll to position [0, 0]
click at [25, 444] on p "Footer" at bounding box center [23, 441] width 21 height 9
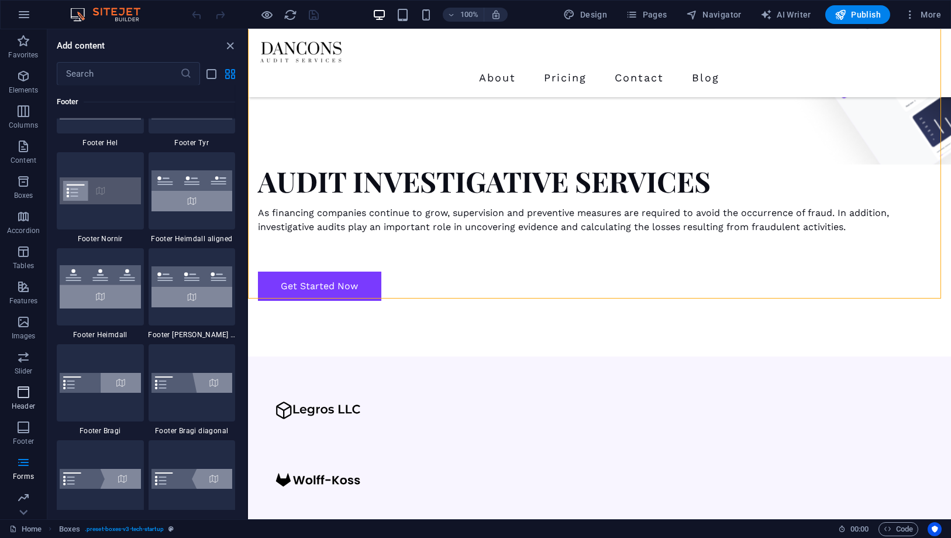
drag, startPoint x: 26, startPoint y: 400, endPoint x: 27, endPoint y: 383, distance: 16.4
click at [26, 396] on span "Header" at bounding box center [23, 399] width 47 height 28
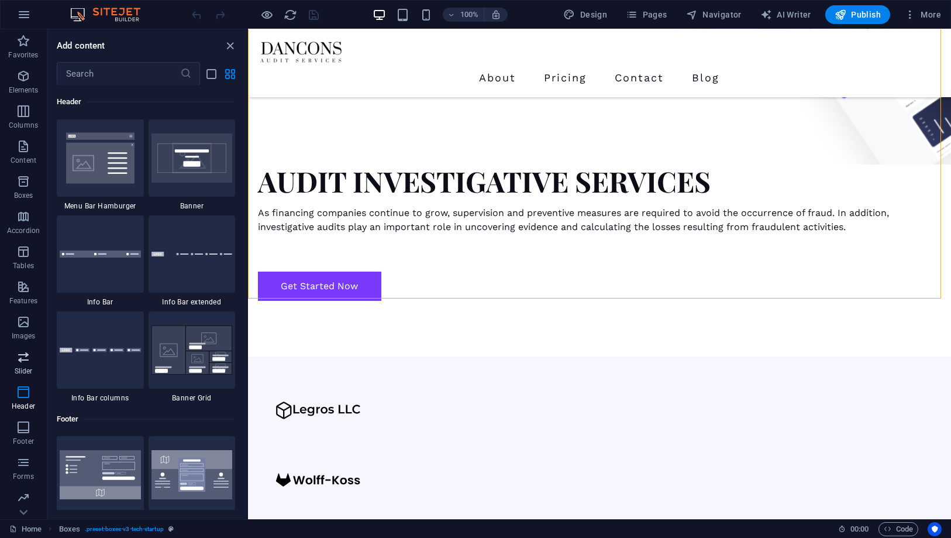
click at [24, 362] on icon "button" at bounding box center [23, 357] width 14 height 14
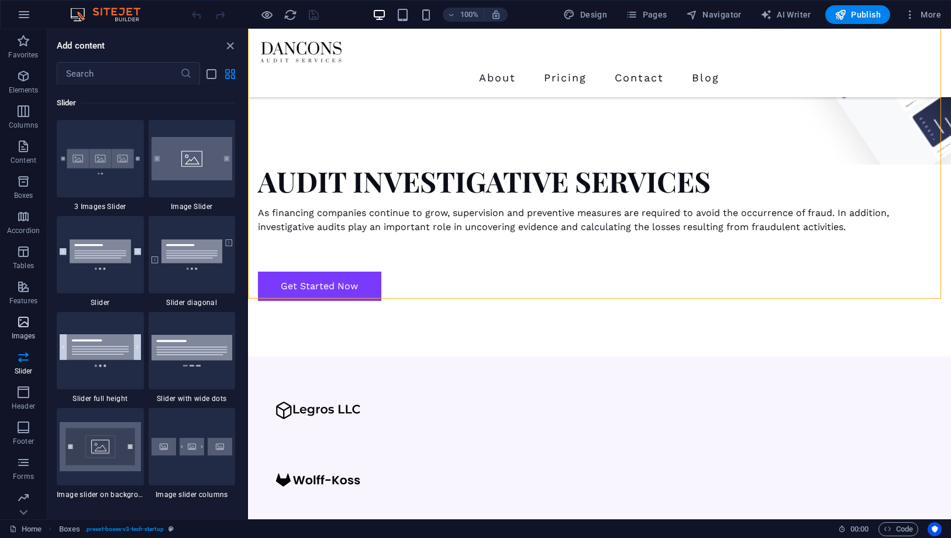
click at [18, 321] on icon "button" at bounding box center [23, 322] width 14 height 14
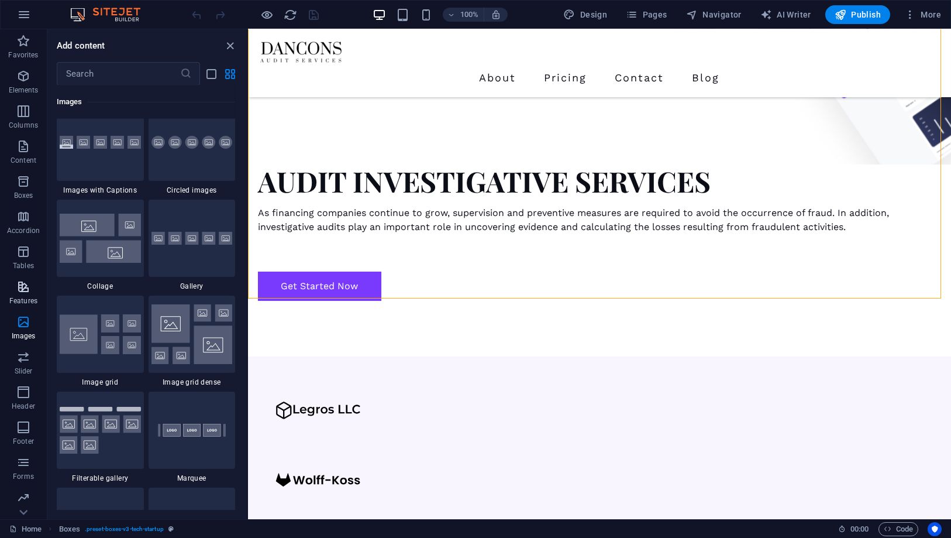
scroll to position [5933, 0]
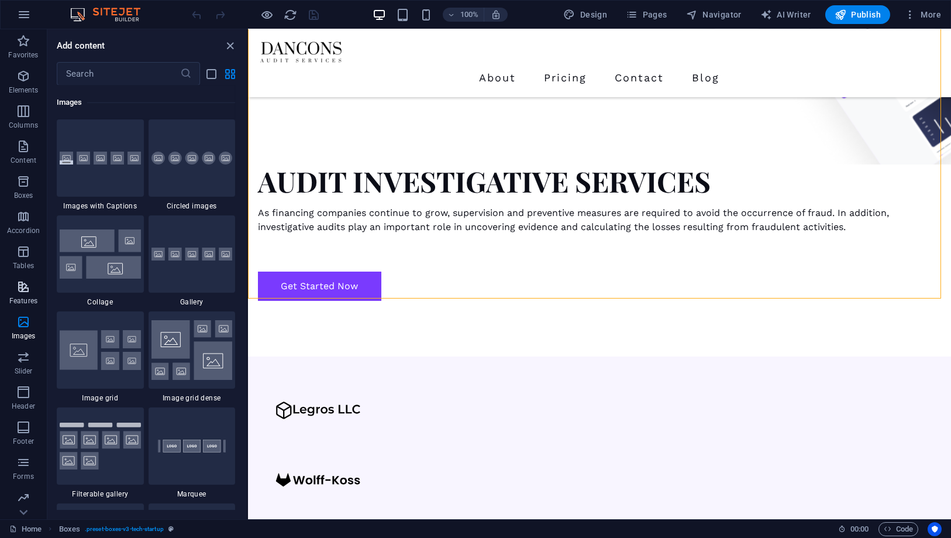
click at [19, 299] on p "Features" at bounding box center [23, 300] width 28 height 9
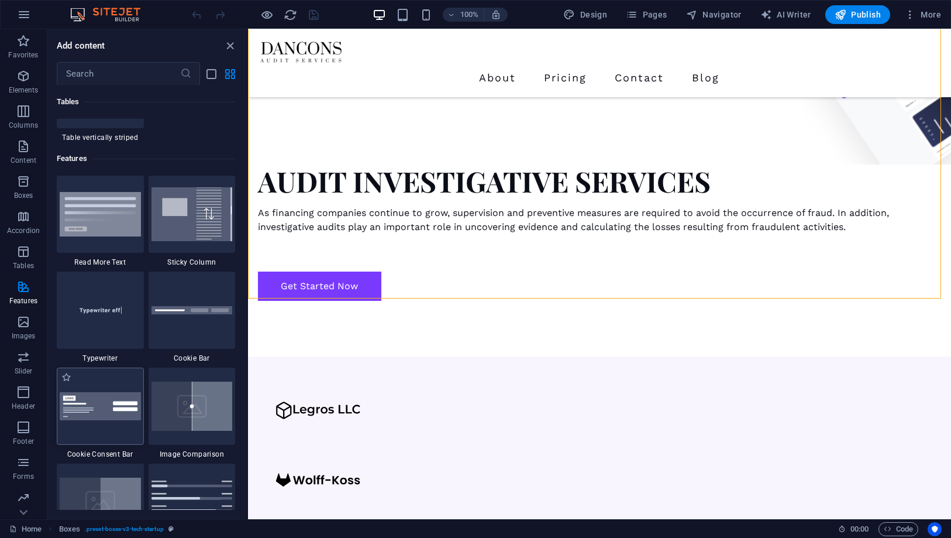
scroll to position [4365, 0]
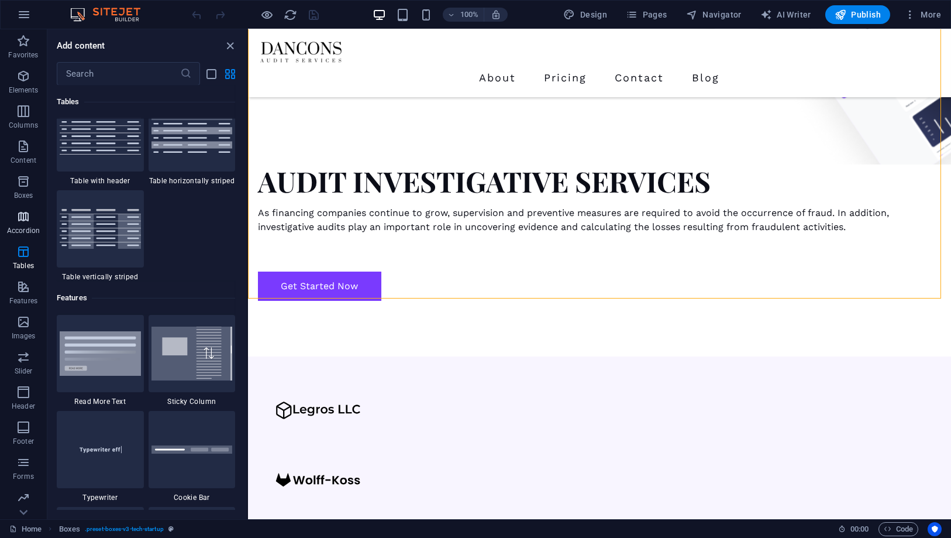
click at [30, 229] on p "Accordion" at bounding box center [23, 230] width 33 height 9
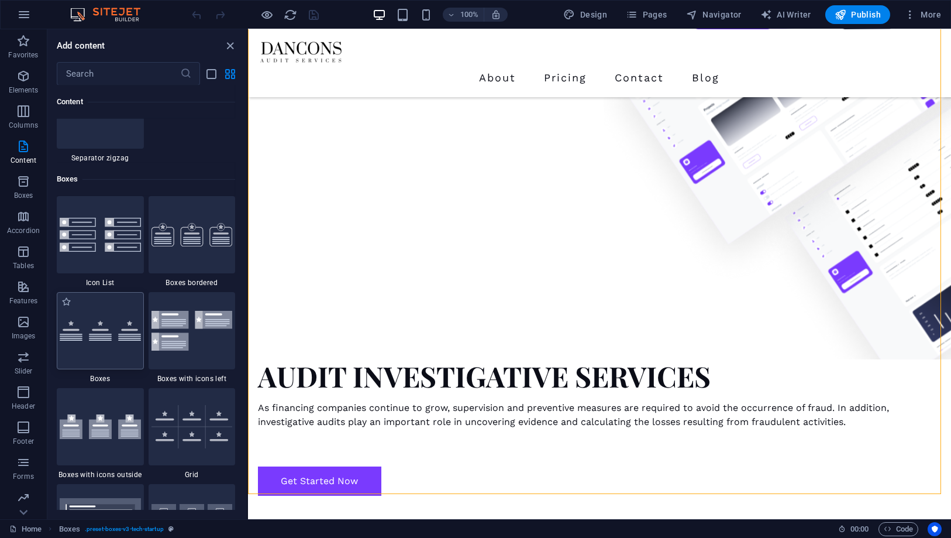
scroll to position [2955, 0]
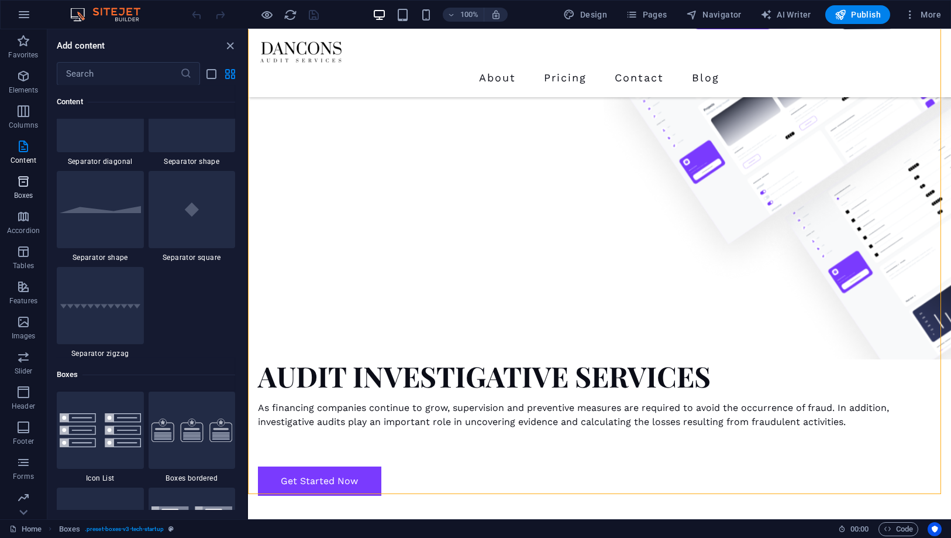
click at [23, 173] on button "Boxes" at bounding box center [23, 187] width 47 height 35
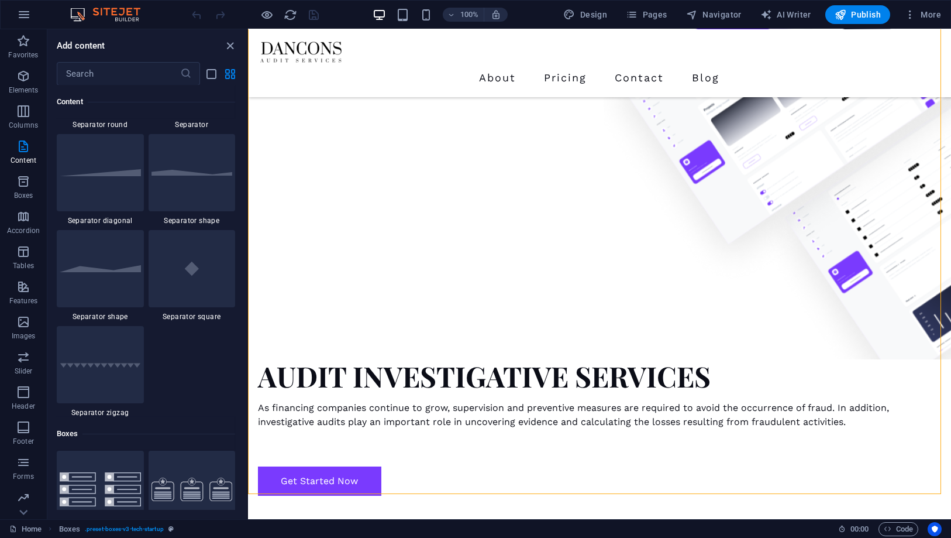
scroll to position [2837, 0]
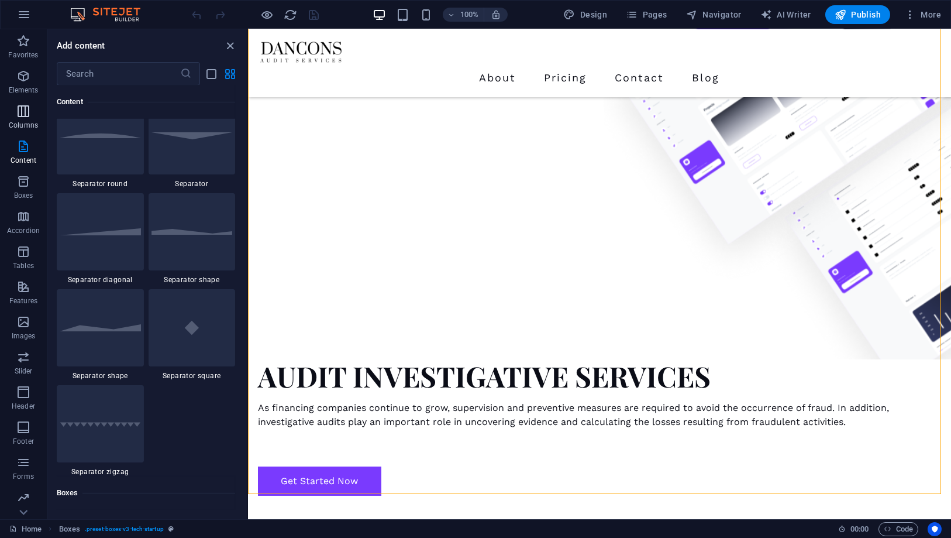
click at [28, 123] on p "Columns" at bounding box center [23, 125] width 29 height 9
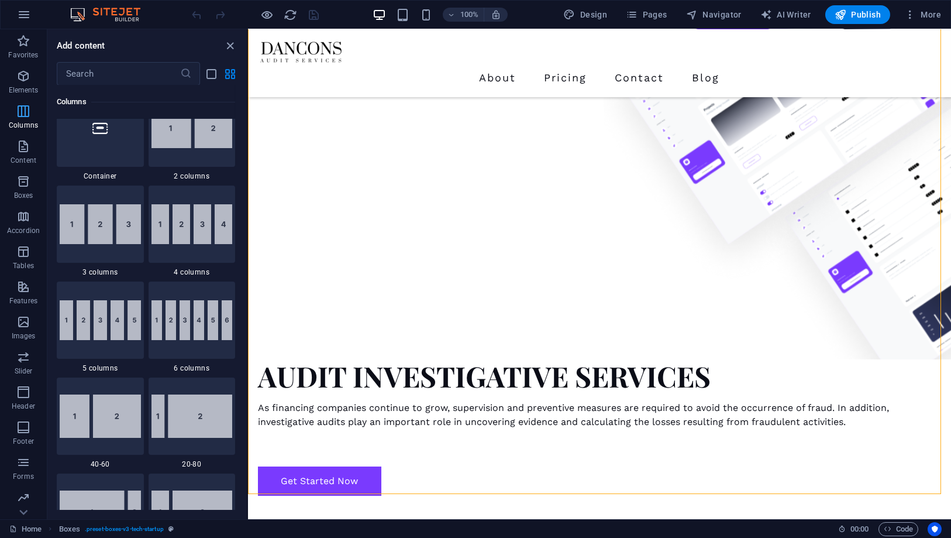
scroll to position [579, 0]
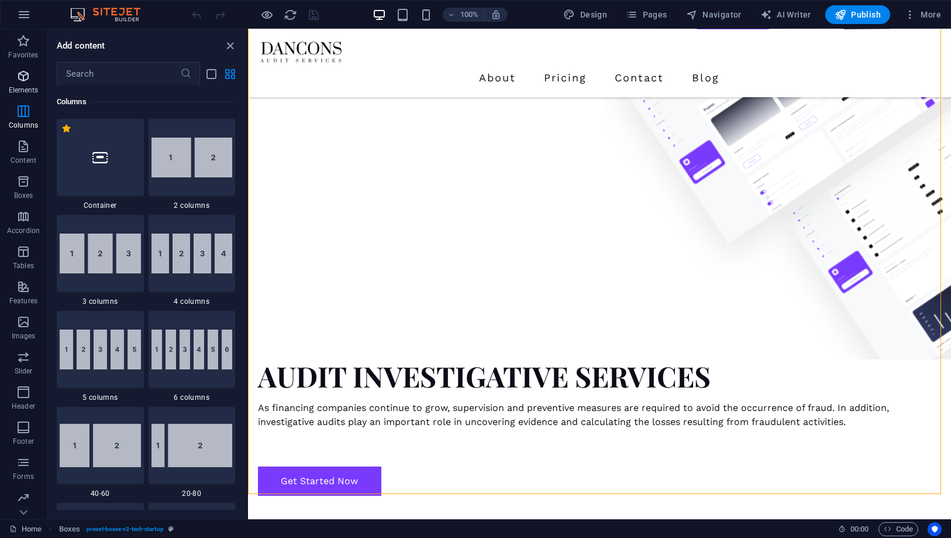
click at [32, 73] on span "Elements" at bounding box center [23, 83] width 47 height 28
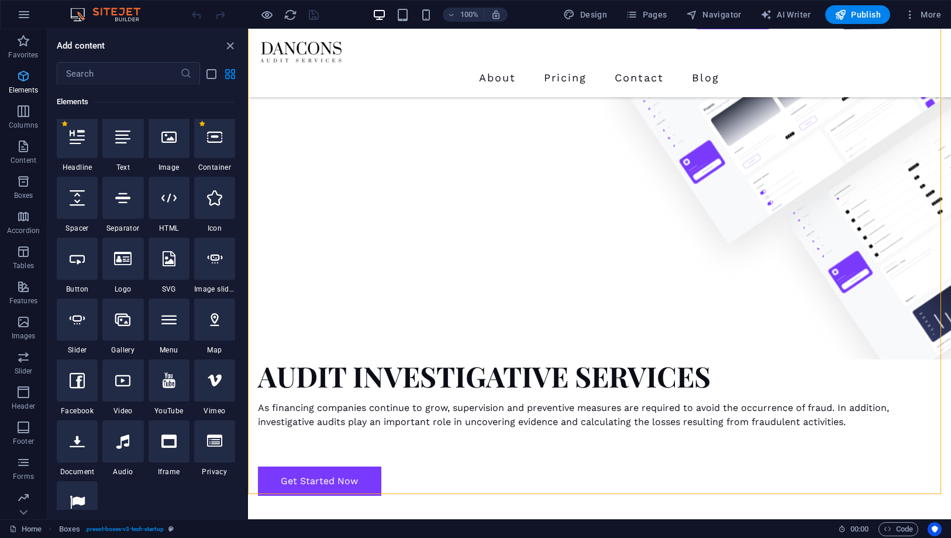
scroll to position [125, 0]
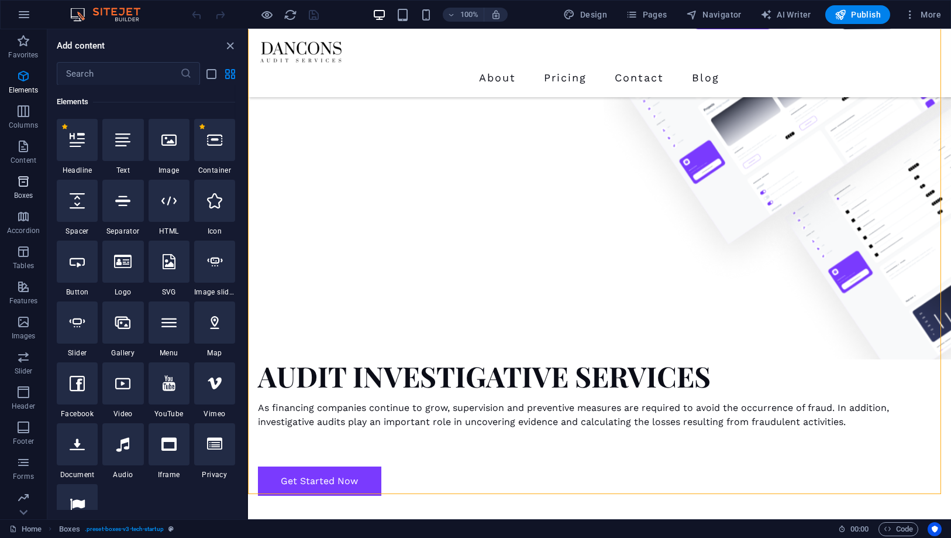
click at [29, 177] on icon "button" at bounding box center [23, 181] width 14 height 14
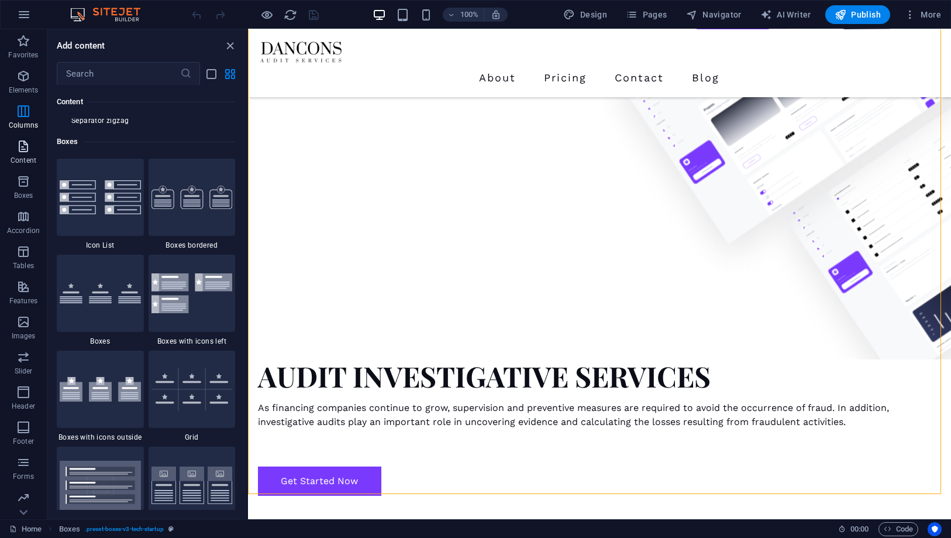
click at [26, 157] on p "Content" at bounding box center [24, 160] width 26 height 9
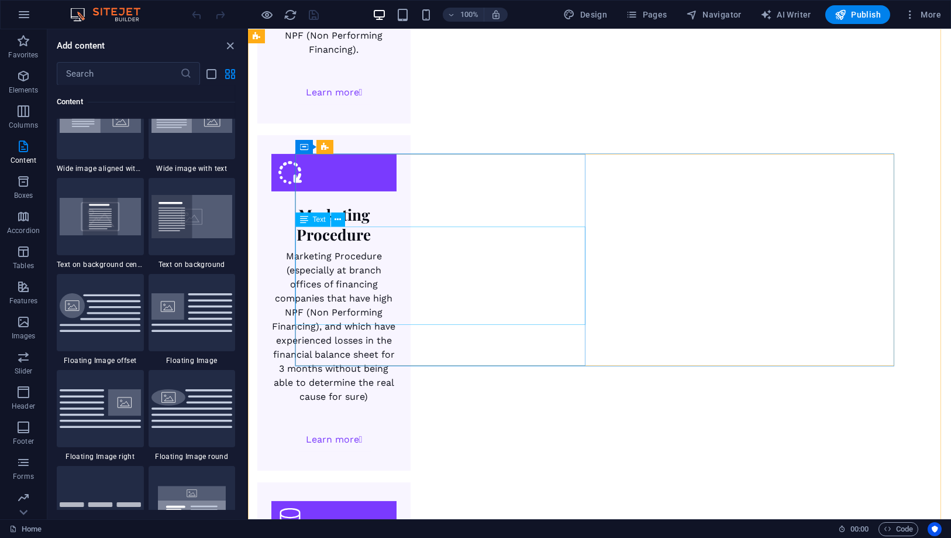
scroll to position [1949, 0]
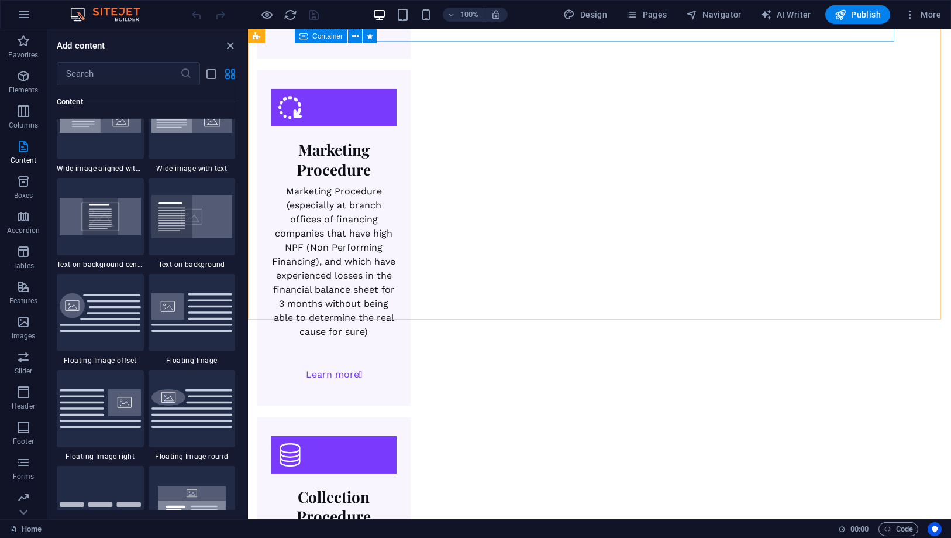
drag, startPoint x: 259, startPoint y: 36, endPoint x: 259, endPoint y: 27, distance: 9.4
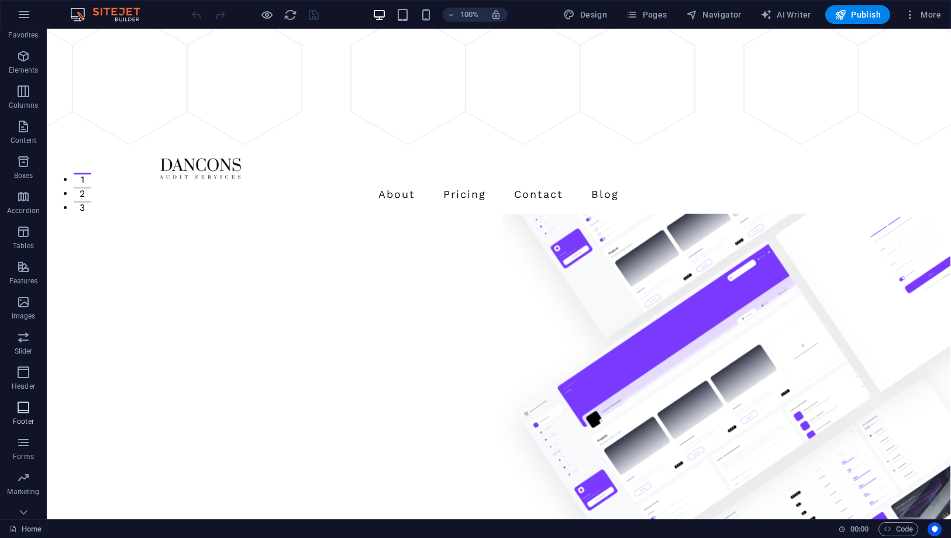
scroll to position [36, 0]
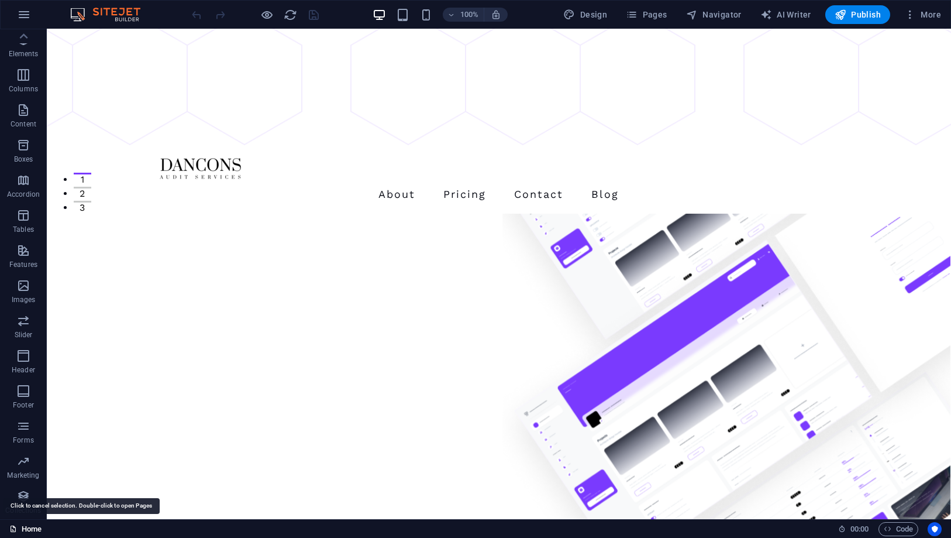
click at [23, 524] on link "Home" at bounding box center [25, 529] width 32 height 14
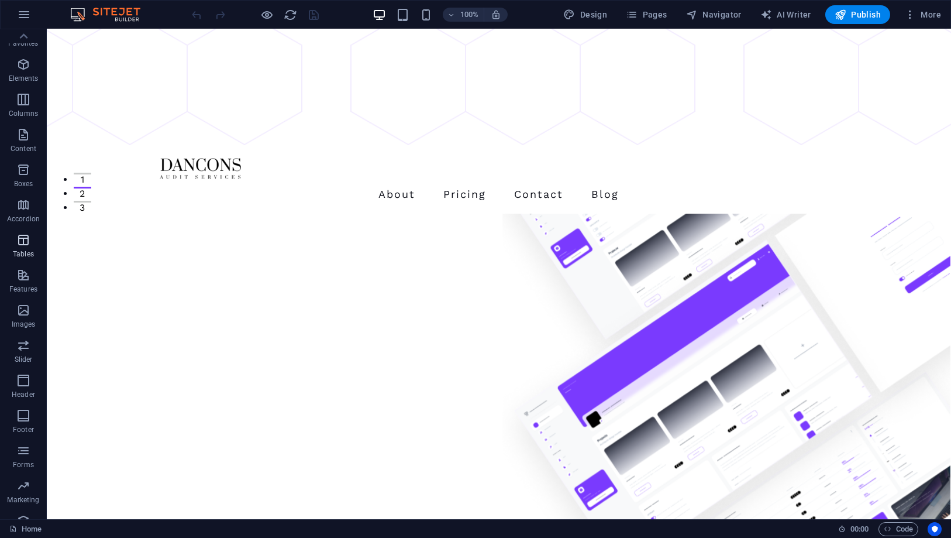
scroll to position [0, 0]
click at [21, 21] on icon "button" at bounding box center [24, 15] width 14 height 14
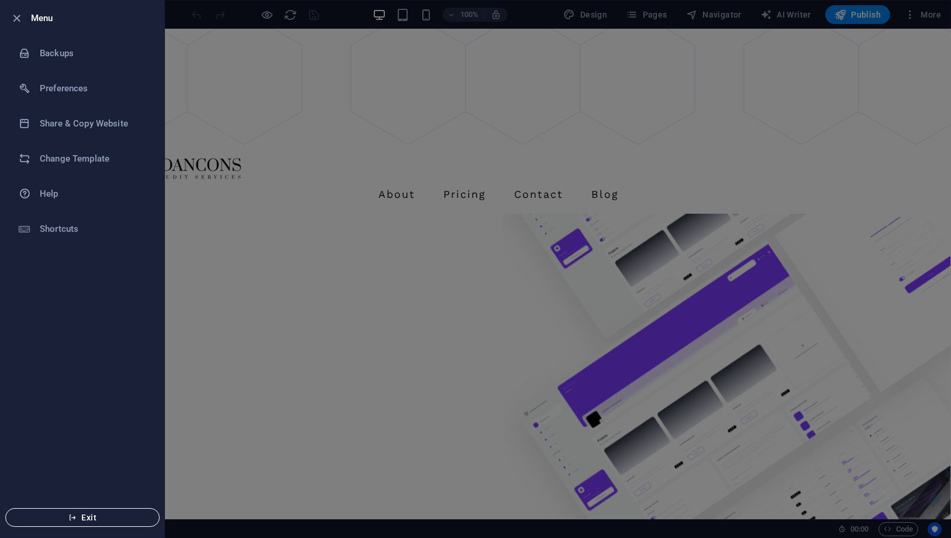
click at [67, 513] on span "Exit" at bounding box center [82, 517] width 135 height 9
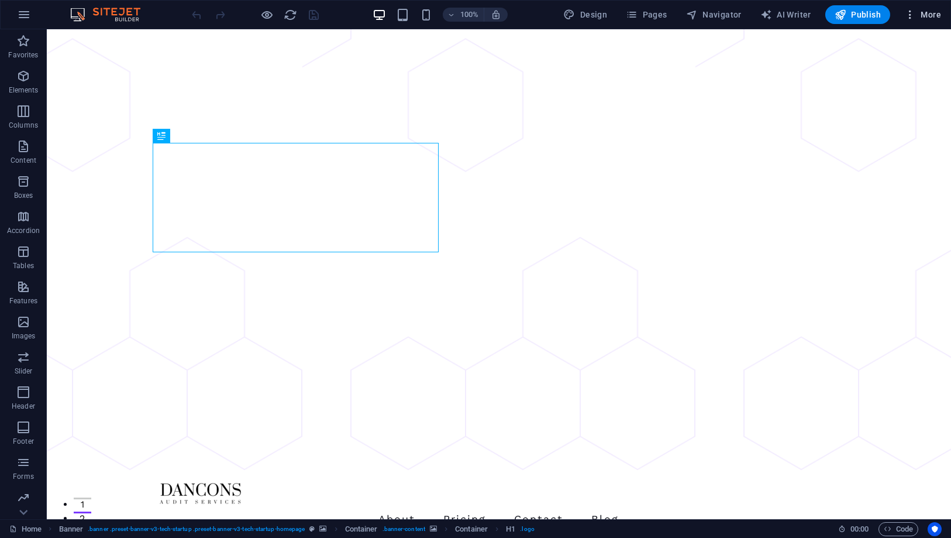
click at [932, 15] on span "More" at bounding box center [923, 15] width 37 height 12
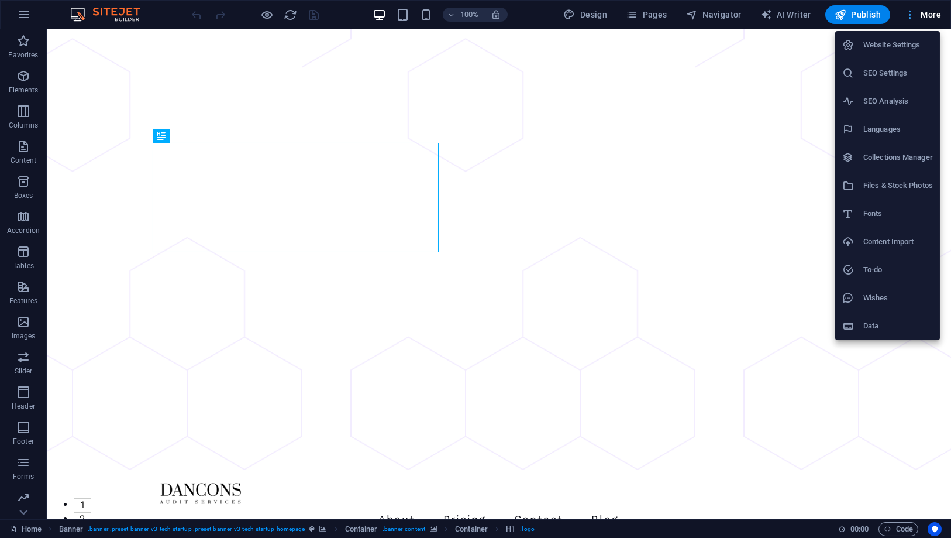
click at [932, 15] on div at bounding box center [475, 269] width 951 height 538
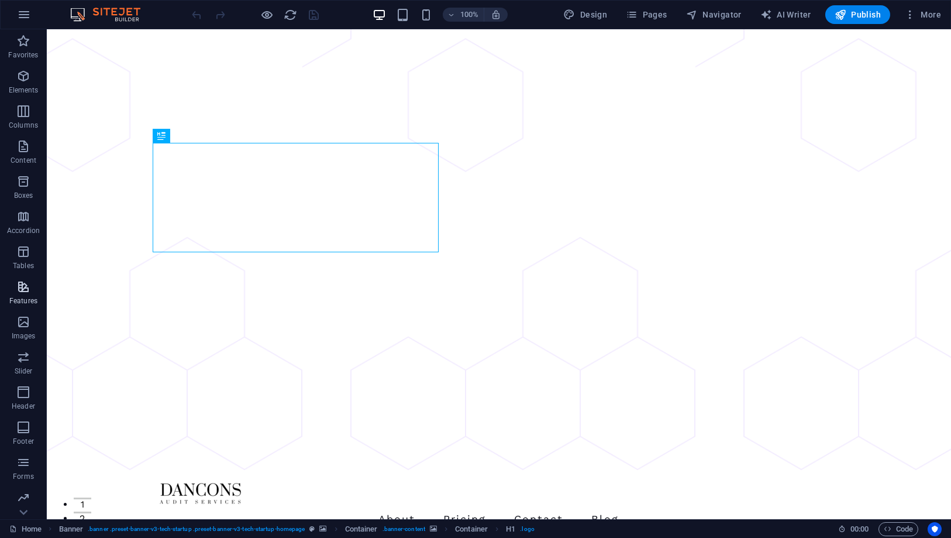
scroll to position [36, 0]
click at [23, 496] on icon "button" at bounding box center [23, 496] width 14 height 14
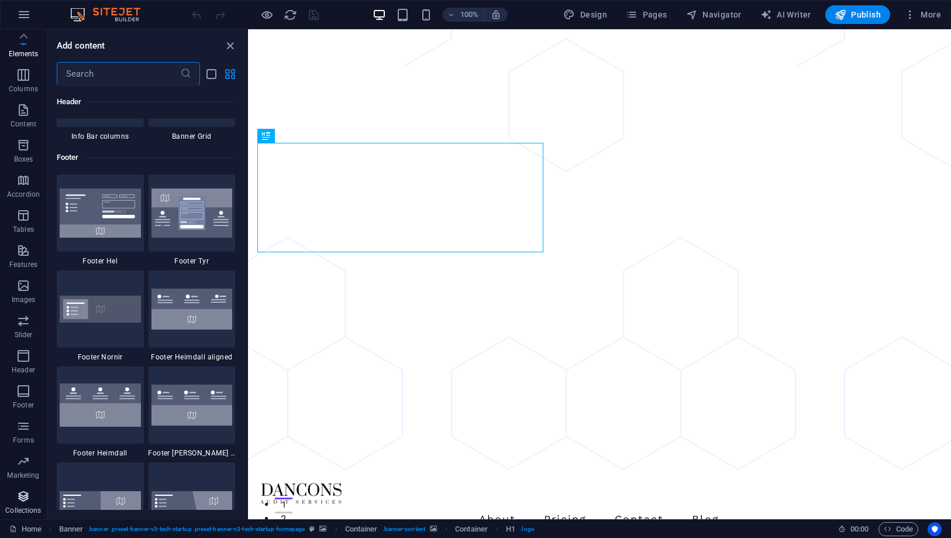
scroll to position [10711, 0]
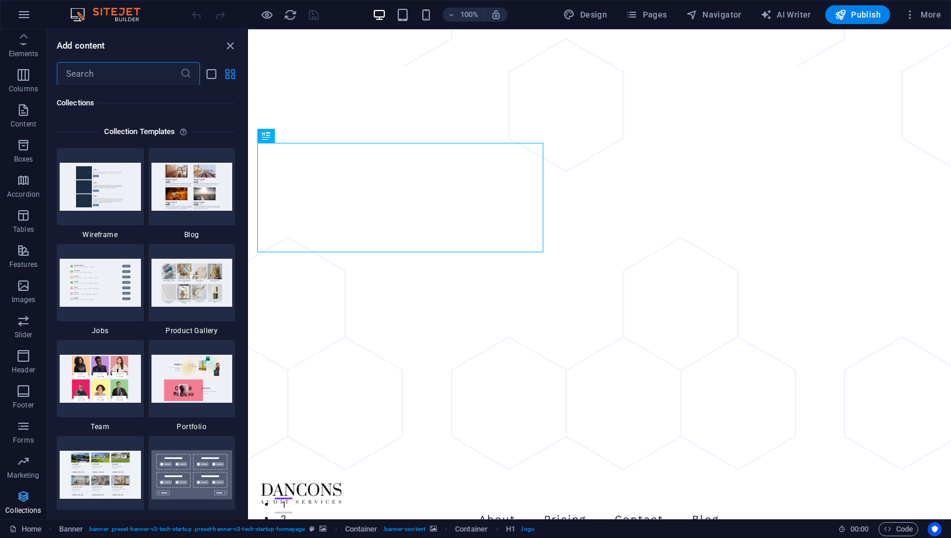
click at [23, 496] on icon "button" at bounding box center [23, 496] width 14 height 14
click at [23, 514] on icon at bounding box center [23, 512] width 8 height 5
